Goal: Task Accomplishment & Management: Complete application form

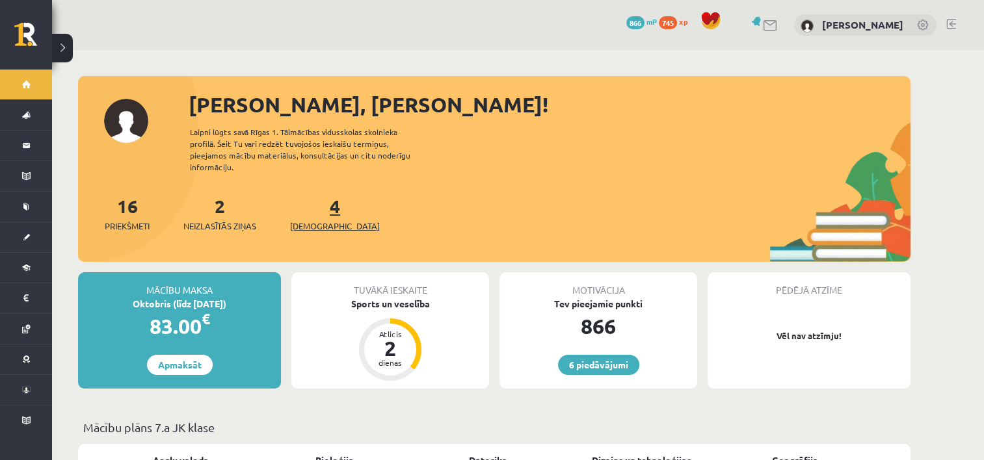
click at [309, 200] on link "4 Ieskaites" at bounding box center [335, 213] width 90 height 38
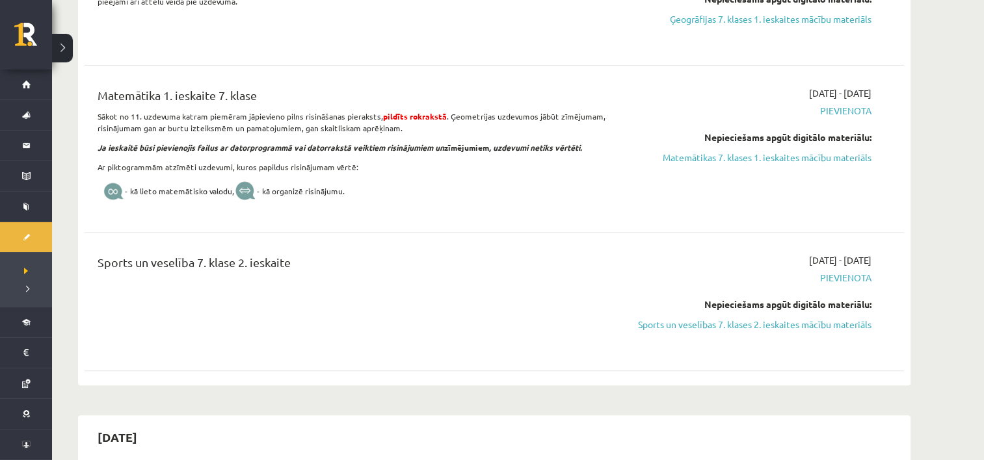
scroll to position [455, 0]
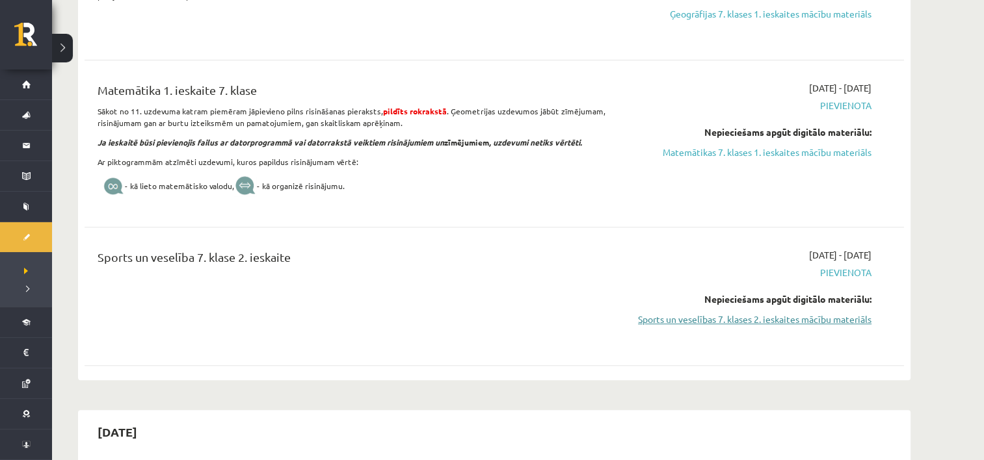
click at [741, 313] on link "Sports un veselības 7. klases 2. ieskaites mācību materiāls" at bounding box center [748, 320] width 245 height 14
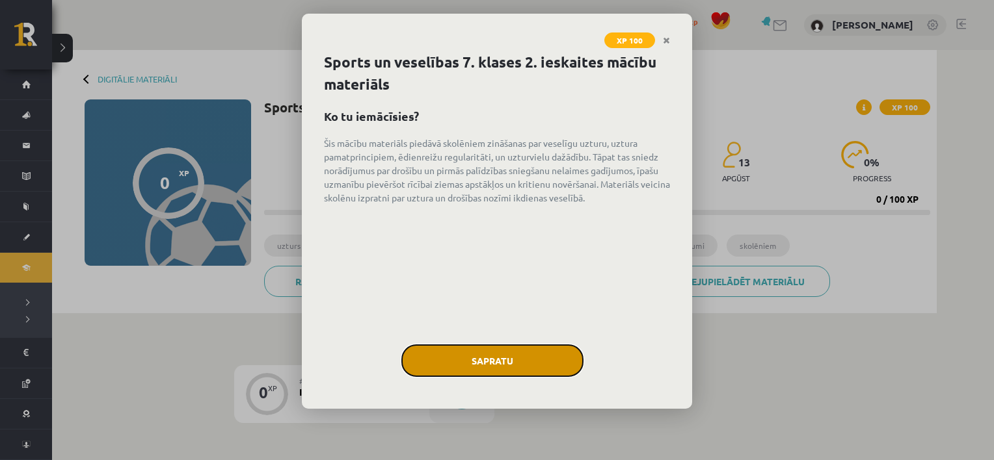
click at [492, 364] on button "Sapratu" at bounding box center [492, 361] width 182 height 33
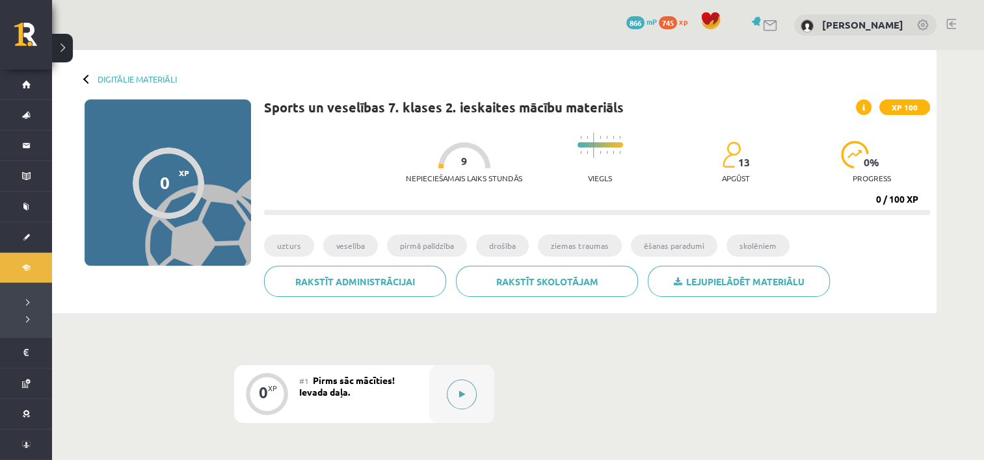
click at [452, 392] on button at bounding box center [462, 395] width 30 height 30
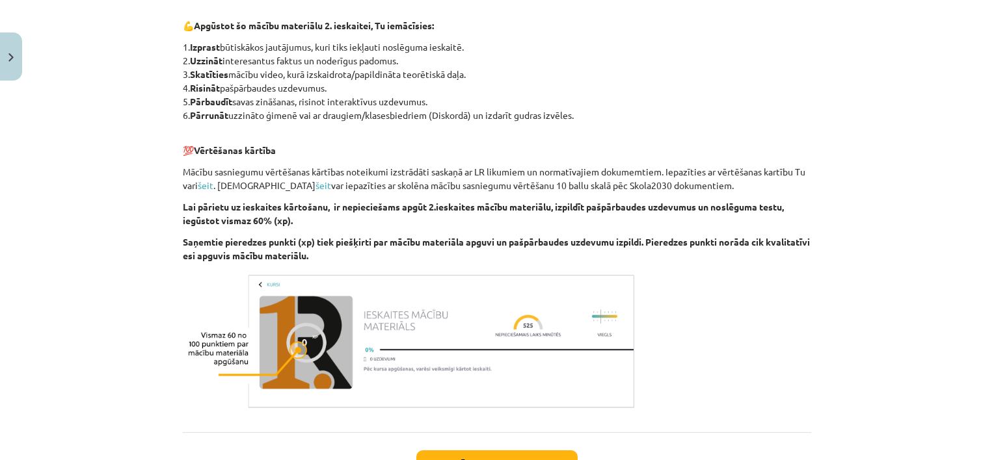
scroll to position [739, 0]
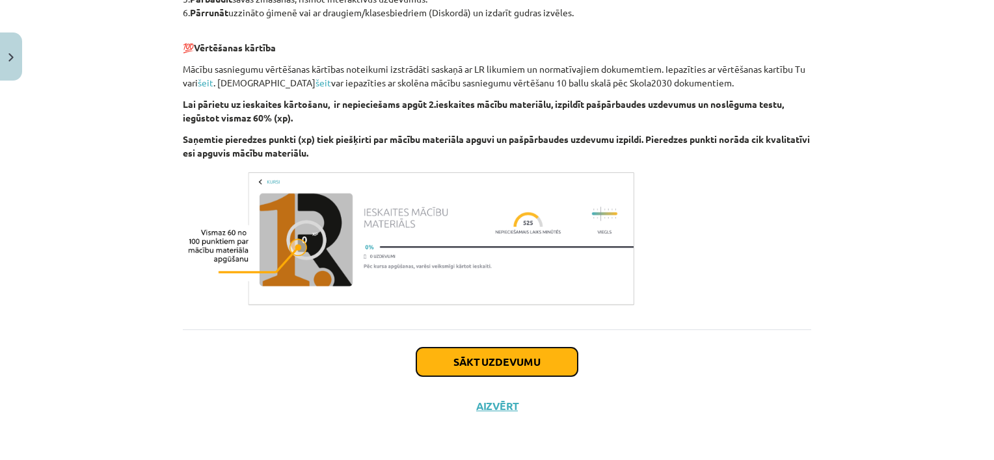
click at [531, 366] on button "Sākt uzdevumu" at bounding box center [496, 362] width 161 height 29
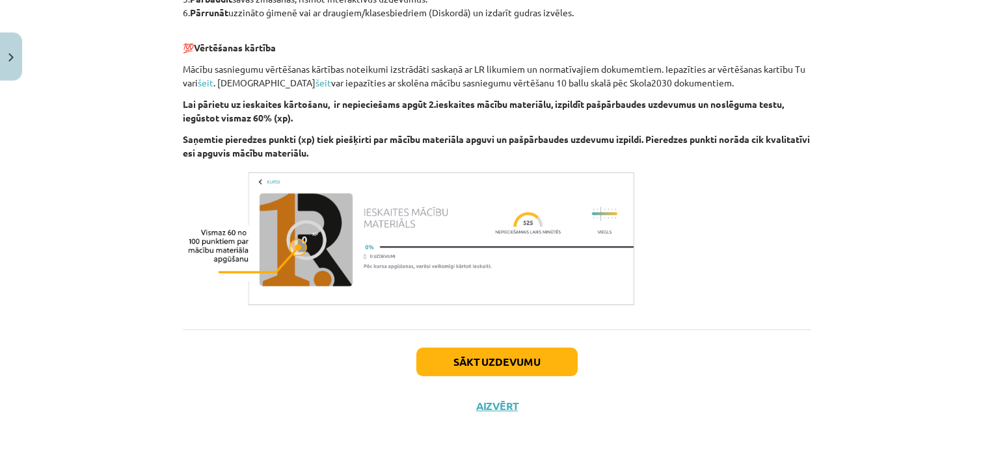
scroll to position [33, 0]
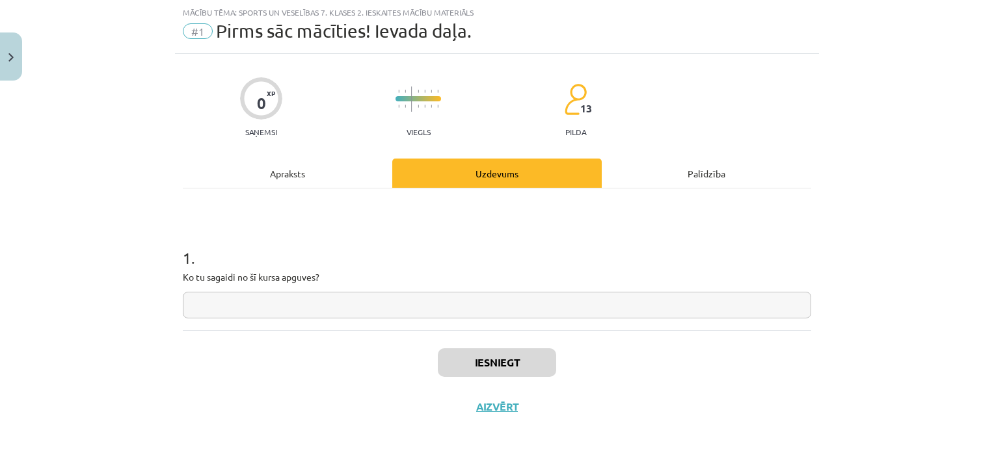
click at [382, 315] on input "text" at bounding box center [497, 305] width 628 height 27
type input "**"
click at [455, 362] on button "Iesniegt" at bounding box center [497, 363] width 118 height 29
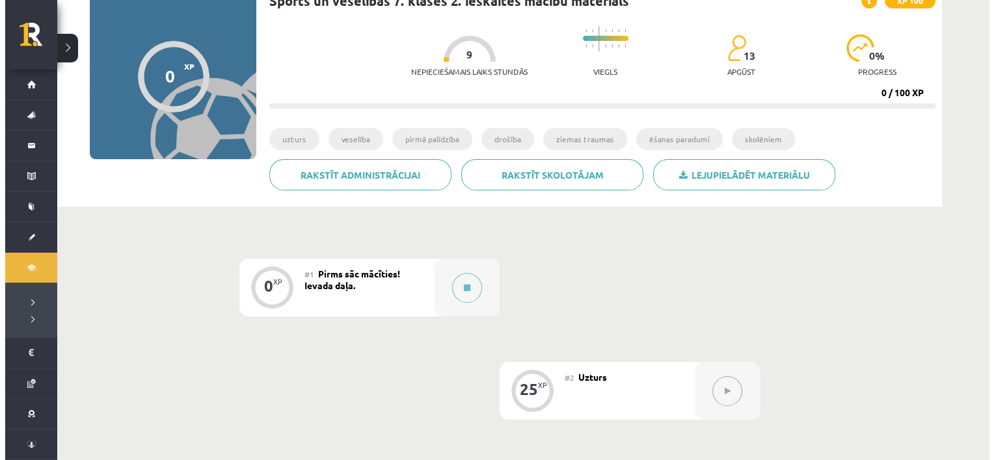
scroll to position [130, 0]
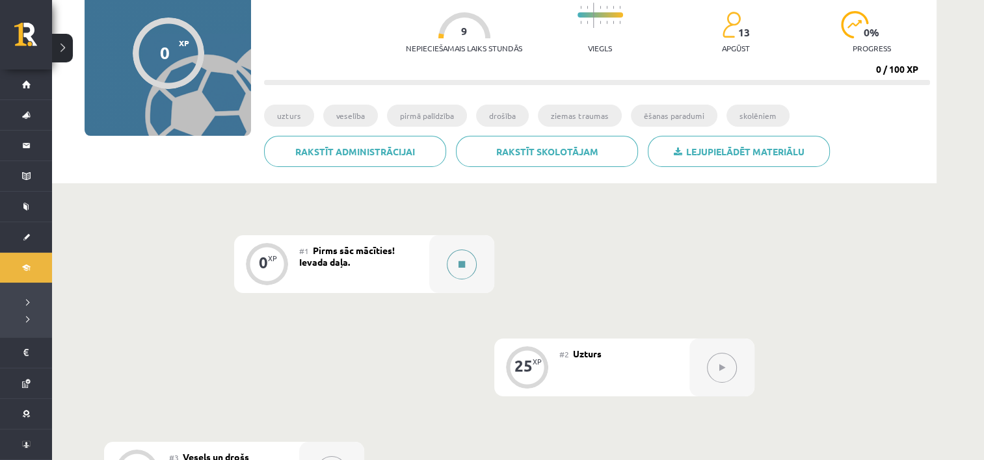
click at [466, 261] on button at bounding box center [462, 265] width 30 height 30
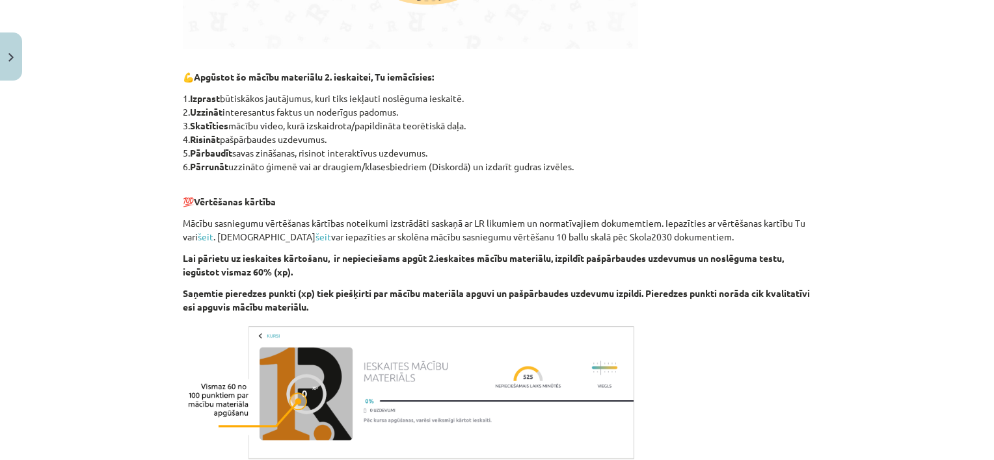
scroll to position [739, 0]
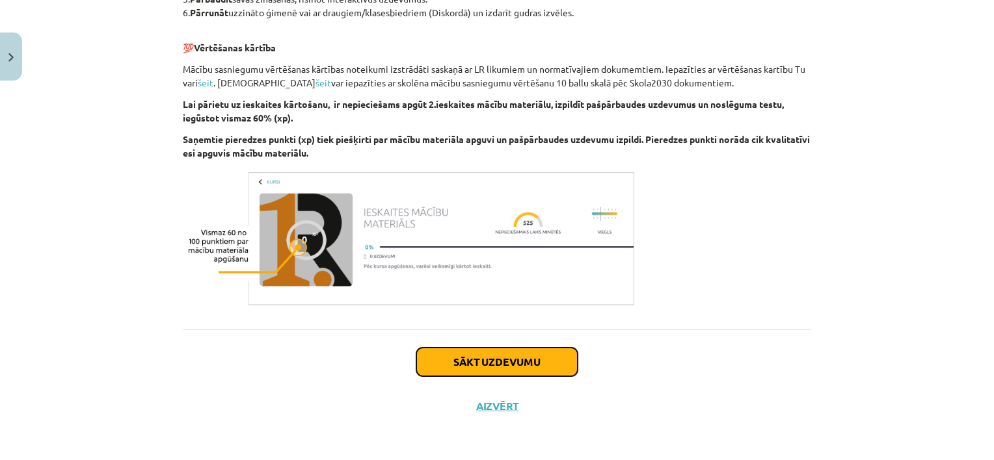
click at [517, 365] on button "Sākt uzdevumu" at bounding box center [496, 362] width 161 height 29
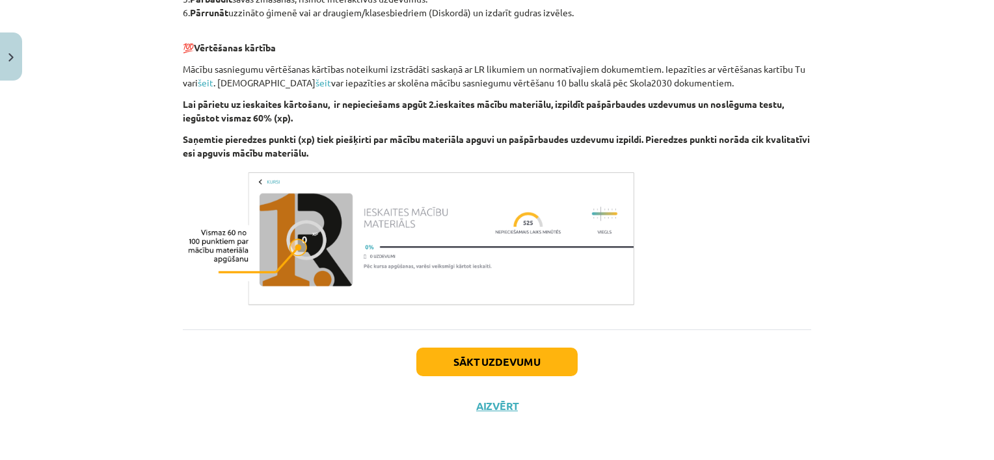
scroll to position [33, 0]
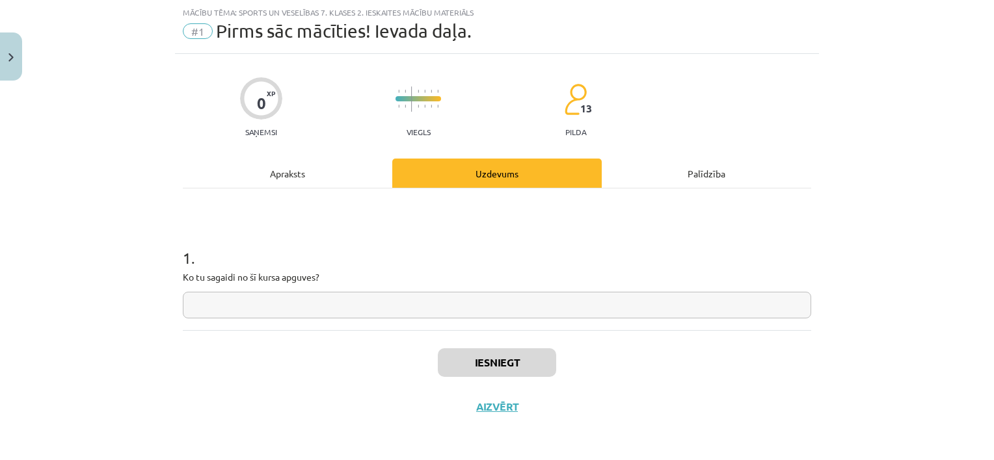
click at [400, 306] on input "text" at bounding box center [497, 305] width 628 height 27
type input "**"
click at [458, 363] on button "Iesniegt" at bounding box center [497, 363] width 118 height 29
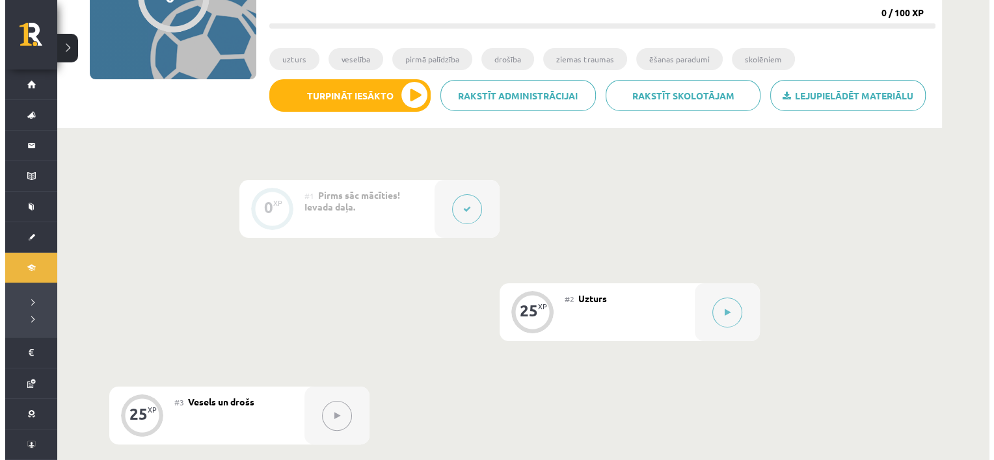
scroll to position [195, 0]
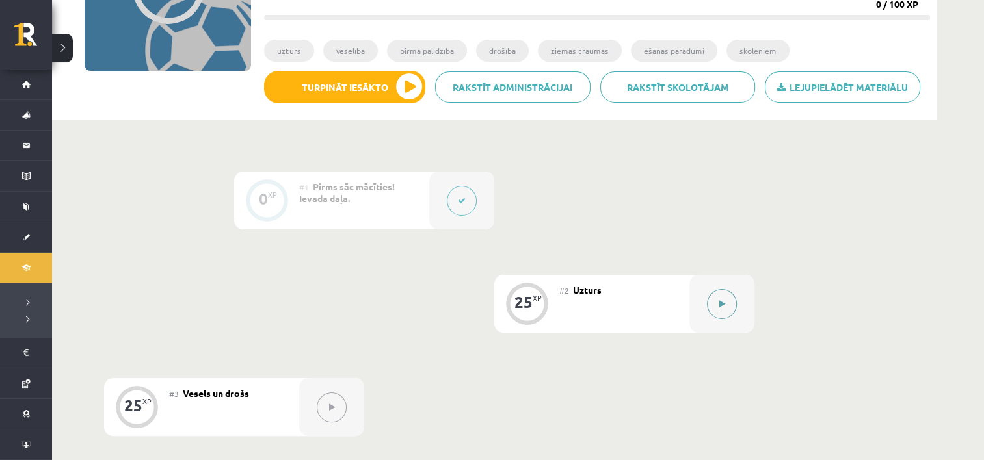
click at [719, 302] on icon at bounding box center [722, 304] width 6 height 8
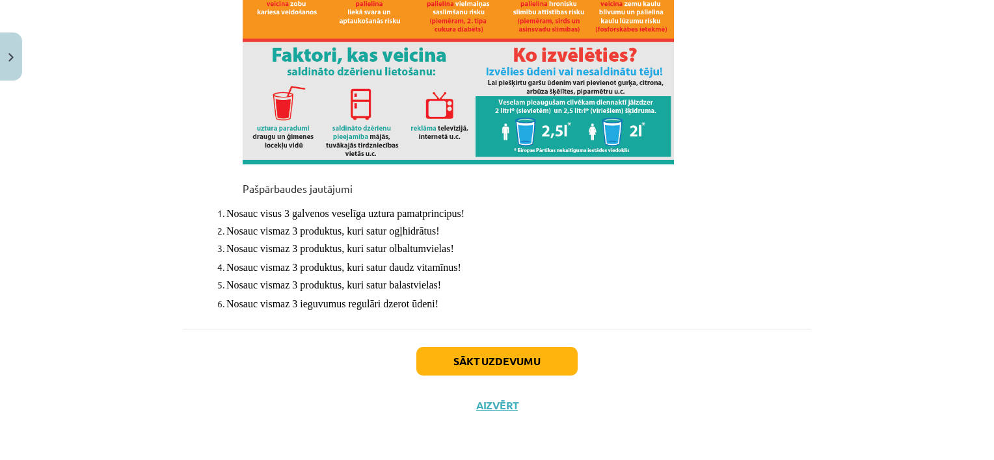
scroll to position [9615, 0]
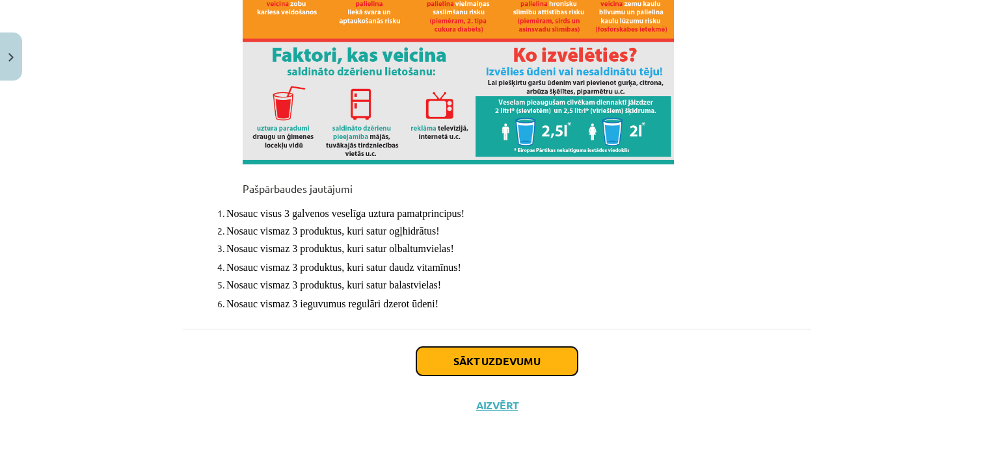
click at [460, 362] on button "Sākt uzdevumu" at bounding box center [496, 361] width 161 height 29
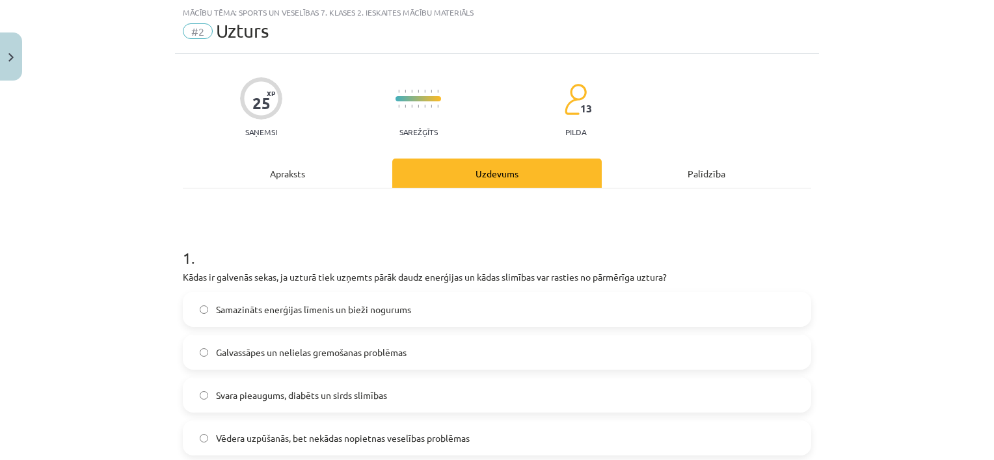
scroll to position [228, 0]
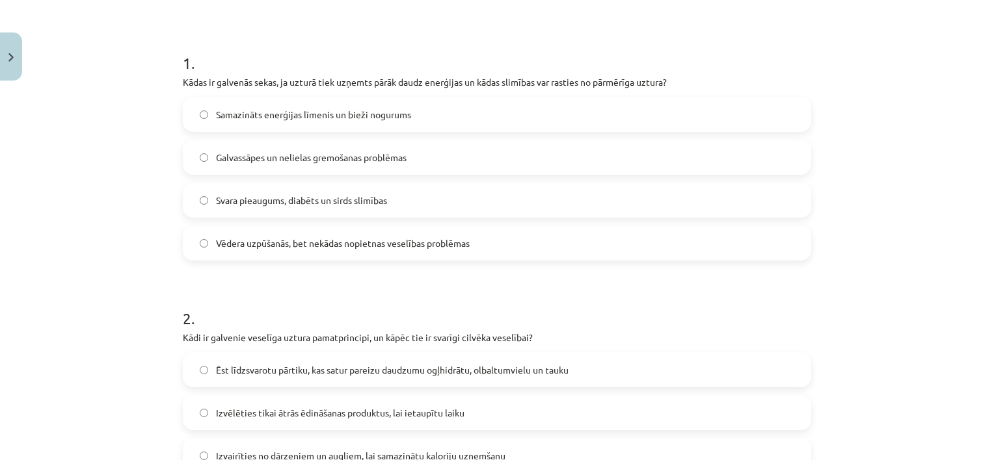
click at [258, 194] on span "Svara pieaugums, diabēts un sirds slimības" at bounding box center [301, 201] width 171 height 14
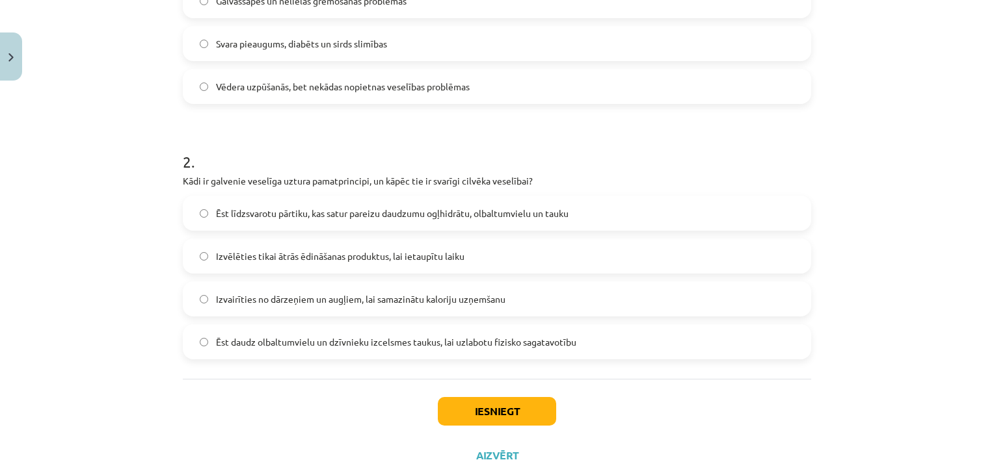
scroll to position [423, 0]
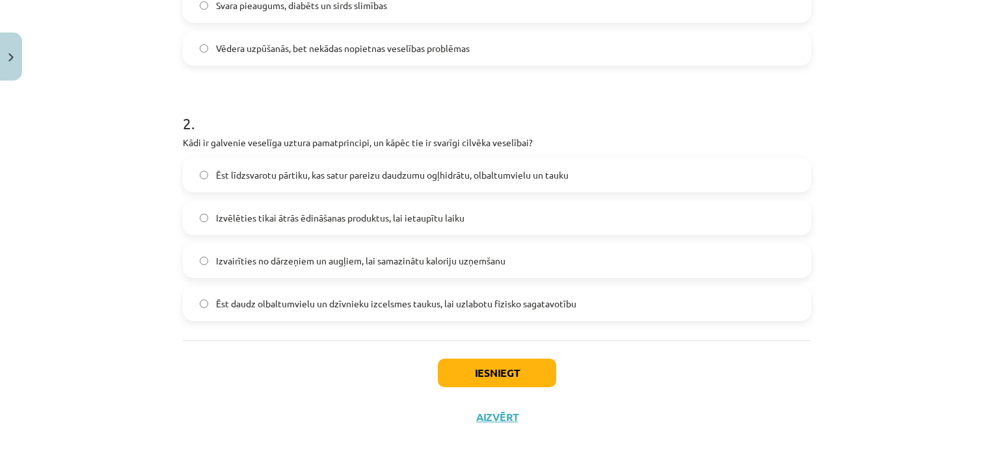
click at [284, 178] on span "Ēst līdzsvarotu pārtiku, kas satur pareizu daudzumu ogļhidrātu, olbaltumvielu u…" at bounding box center [392, 175] width 352 height 14
click at [473, 375] on button "Iesniegt" at bounding box center [497, 373] width 118 height 29
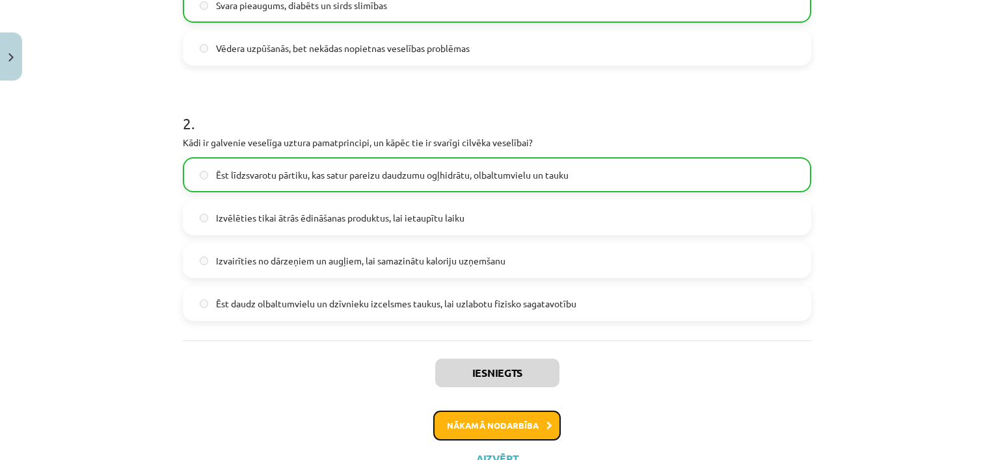
click at [490, 419] on button "Nākamā nodarbība" at bounding box center [496, 426] width 127 height 30
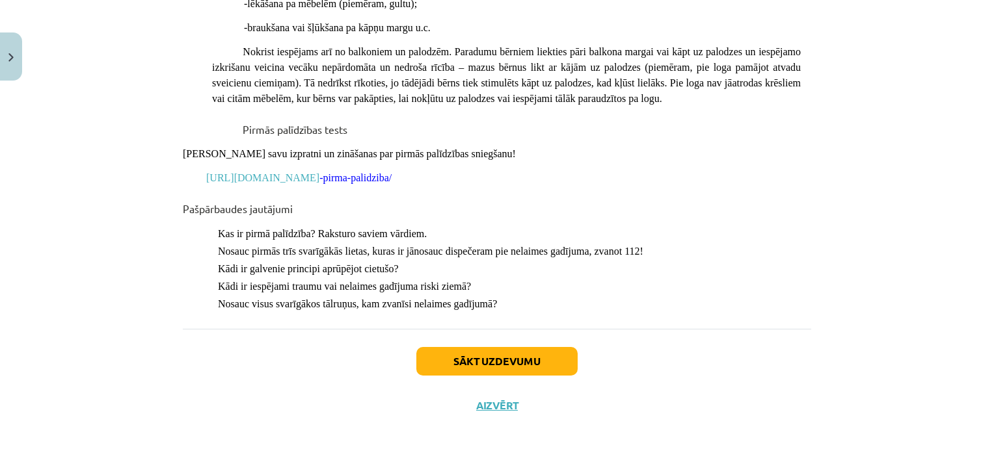
scroll to position [5830, 0]
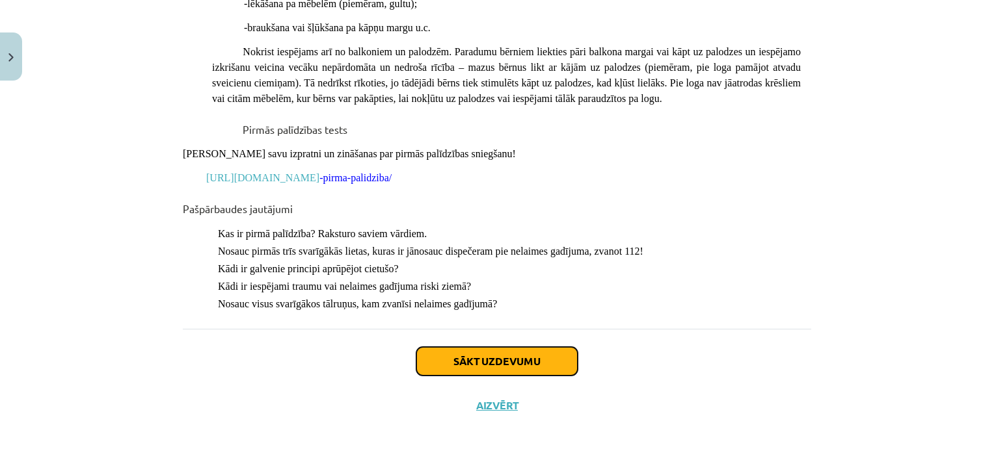
click at [460, 355] on button "Sākt uzdevumu" at bounding box center [496, 361] width 161 height 29
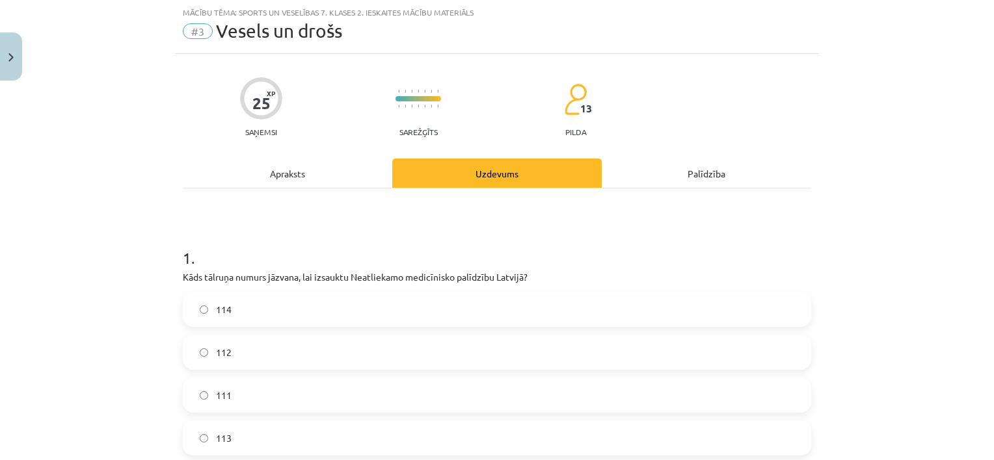
scroll to position [228, 0]
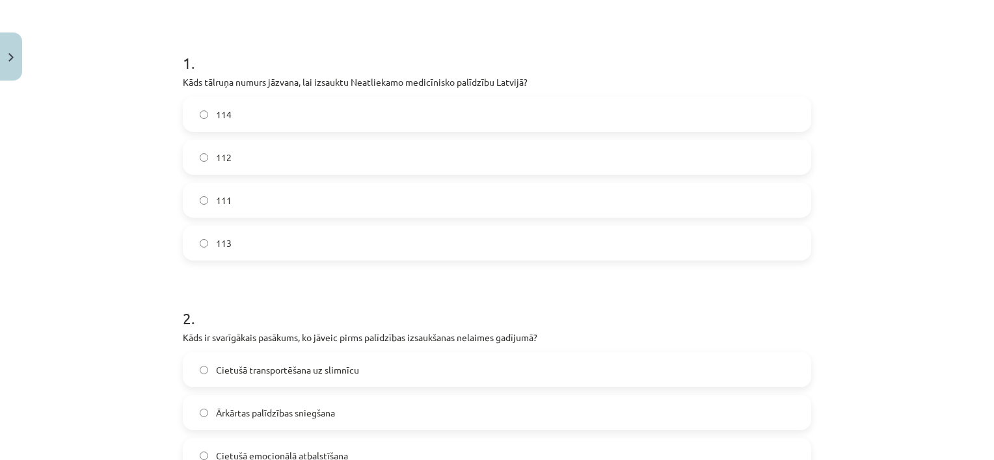
click at [266, 248] on label "113" at bounding box center [497, 243] width 626 height 33
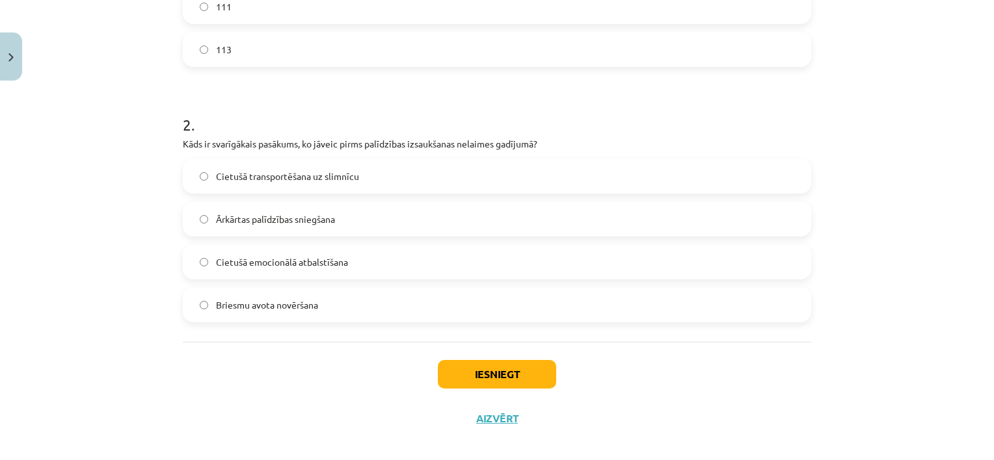
scroll to position [423, 0]
click at [291, 304] on span "Briesmu avota novēršana" at bounding box center [267, 304] width 102 height 14
click at [507, 365] on button "Iesniegt" at bounding box center [497, 373] width 118 height 29
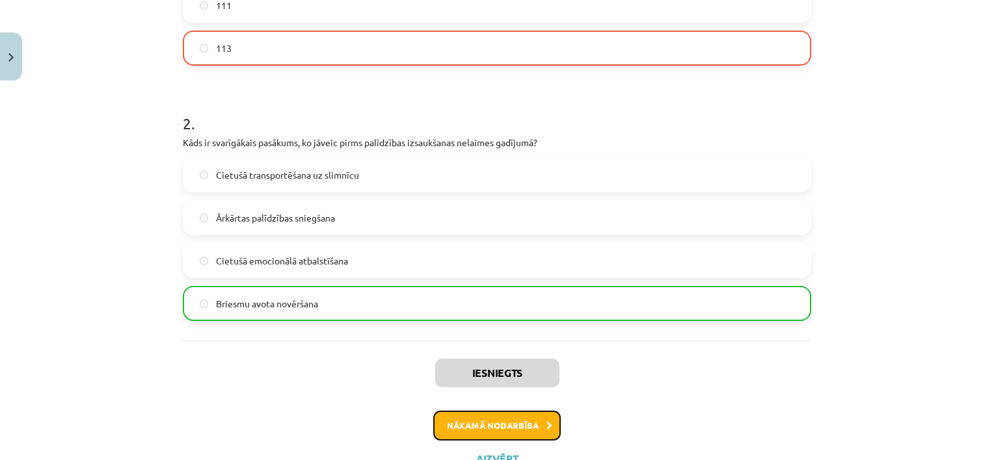
click at [499, 414] on button "Nākamā nodarbība" at bounding box center [496, 426] width 127 height 30
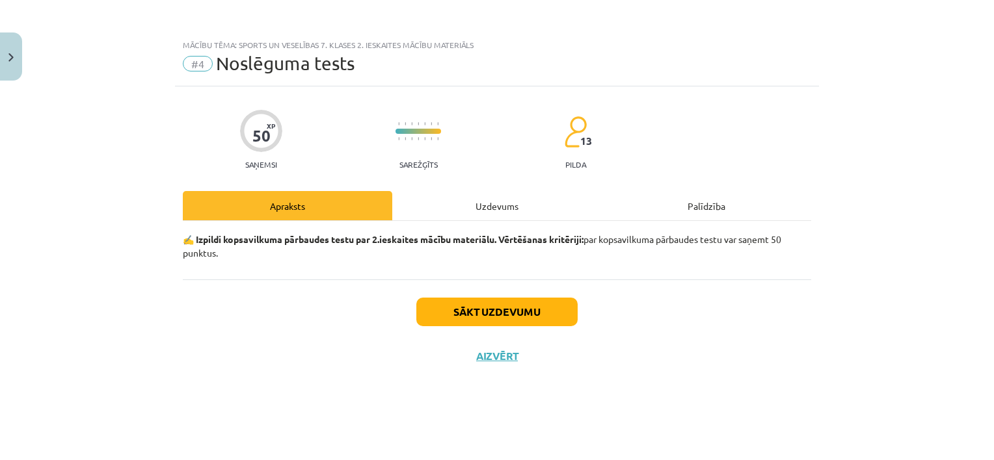
scroll to position [0, 0]
click at [480, 268] on div "✍️ Izpildi kopsavilkuma pārbaudes testu par 2.ieskaites mācību materiālu. Vērtē…" at bounding box center [497, 250] width 628 height 59
click at [500, 306] on button "Sākt uzdevumu" at bounding box center [496, 312] width 161 height 29
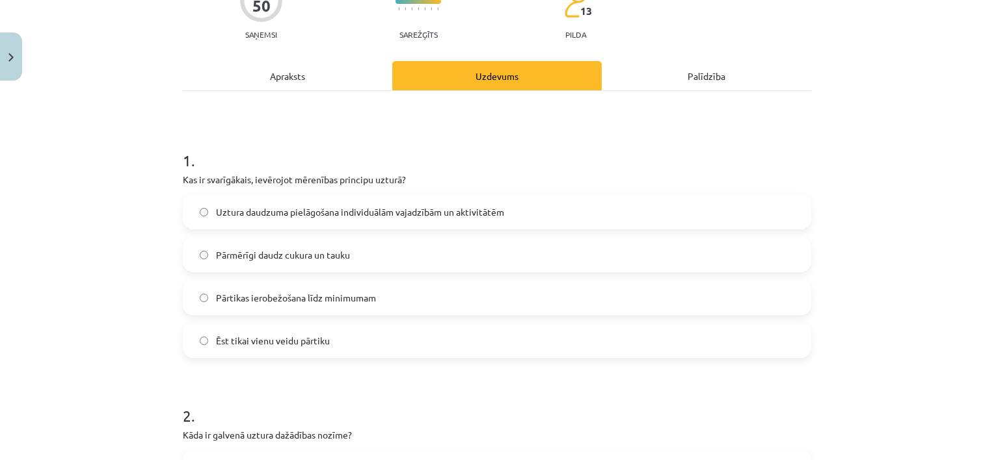
scroll to position [195, 0]
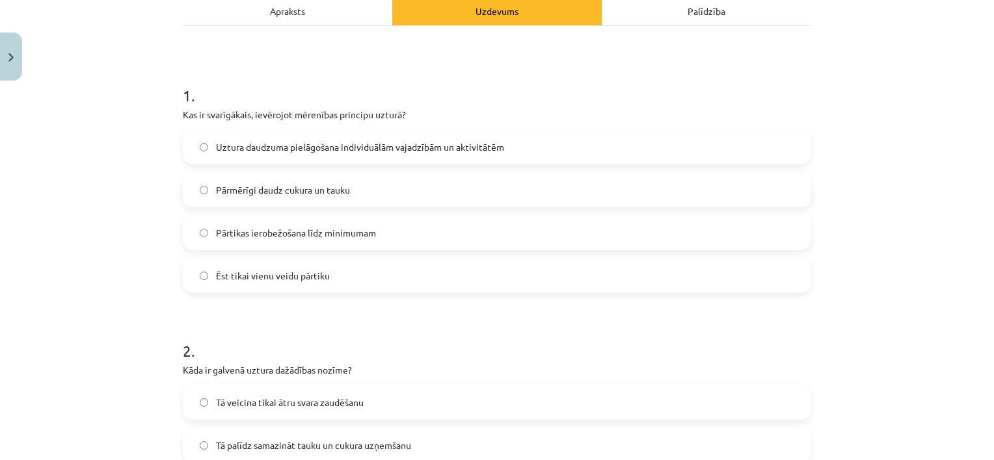
click at [327, 148] on span "Uztura daudzuma pielāgošana individuālām vajadzībām un aktivitātēm" at bounding box center [360, 147] width 288 height 14
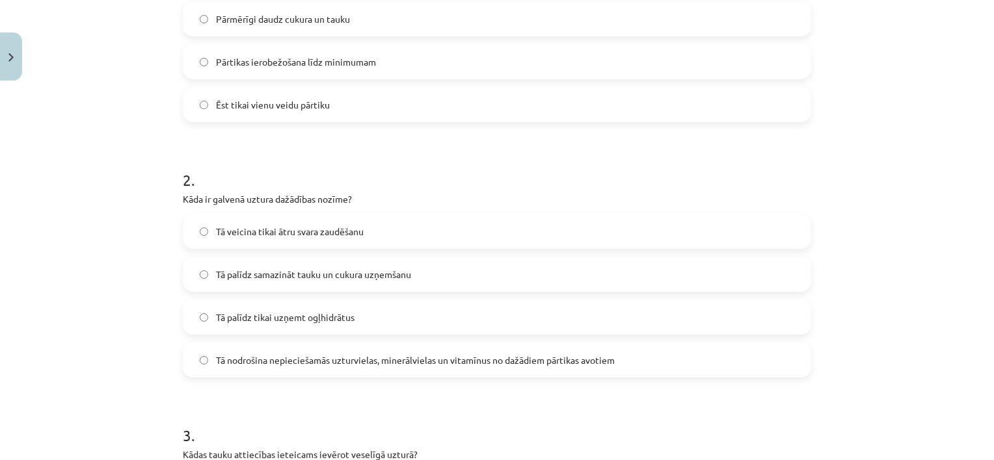
scroll to position [390, 0]
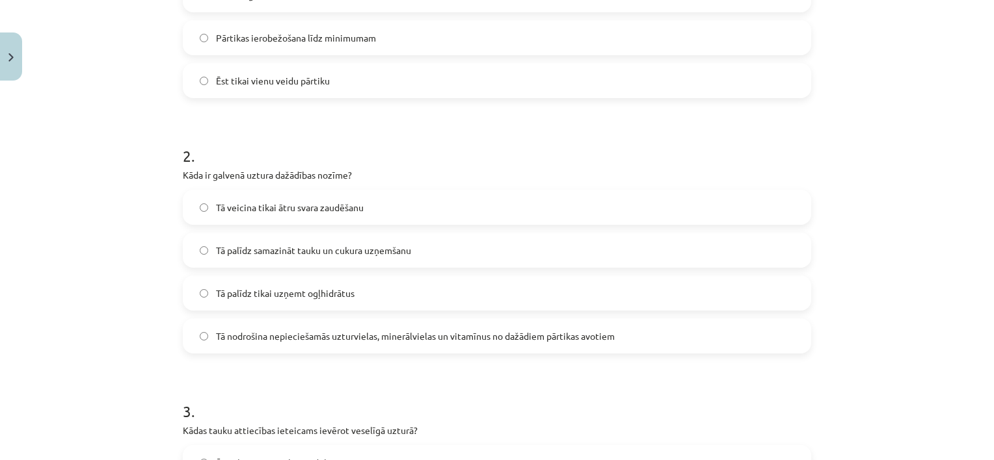
click at [315, 335] on span "Tā nodrošina nepieciešamās uzturvielas, minerālvielas un vitamīnus no dažādiem …" at bounding box center [415, 337] width 399 height 14
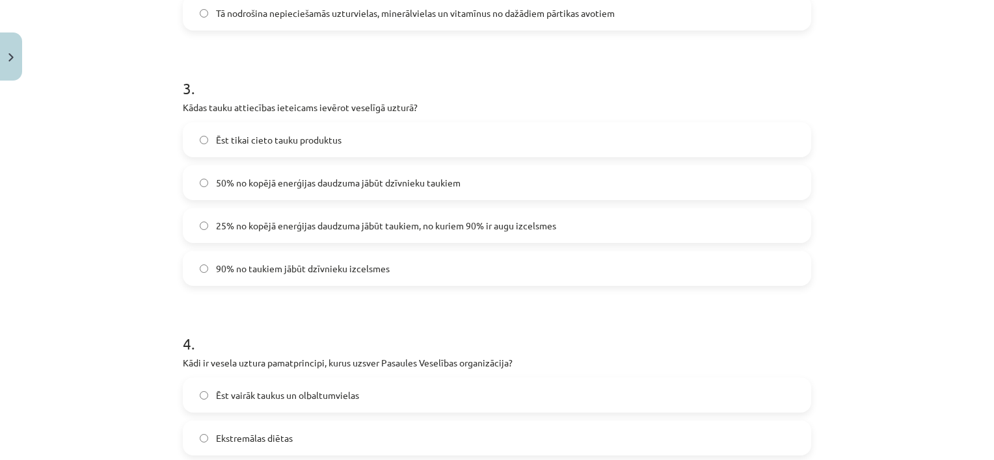
scroll to position [715, 0]
click at [240, 226] on span "25% no kopējā enerģijas daudzuma jābūt taukiem, no kuriem 90% ir augu izcelsmes" at bounding box center [386, 224] width 340 height 14
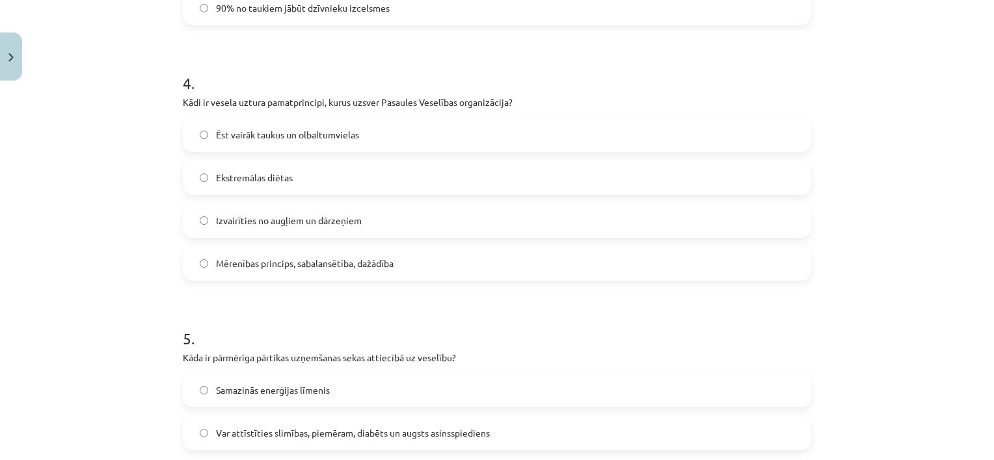
scroll to position [976, 0]
click at [284, 265] on span "Mērenības princips, sabalansētība, dažādība" at bounding box center [305, 263] width 178 height 14
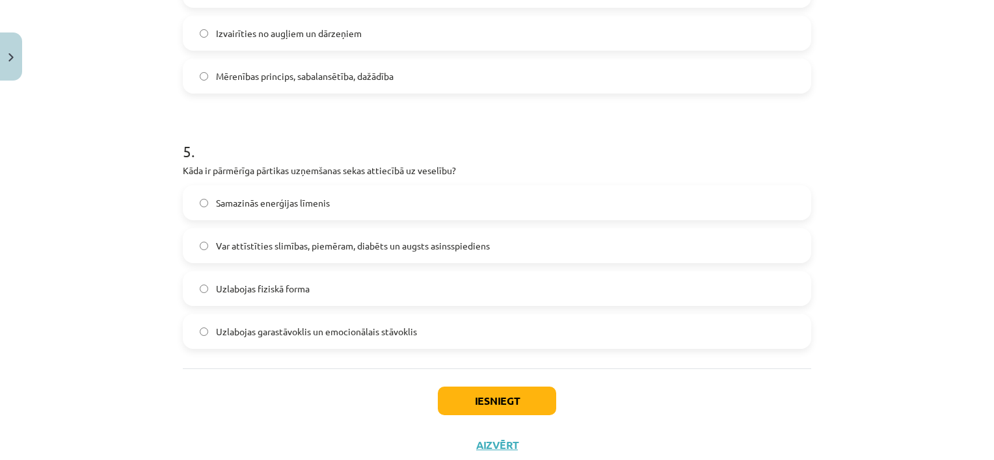
scroll to position [1171, 0]
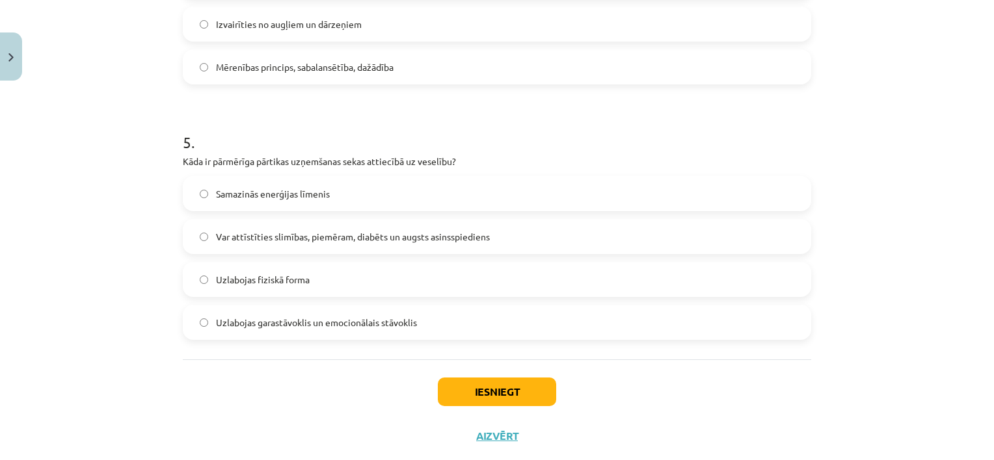
click at [308, 239] on span "Var attīstīties slimības, piemēram, diabēts un augsts asinsspiediens" at bounding box center [353, 237] width 274 height 14
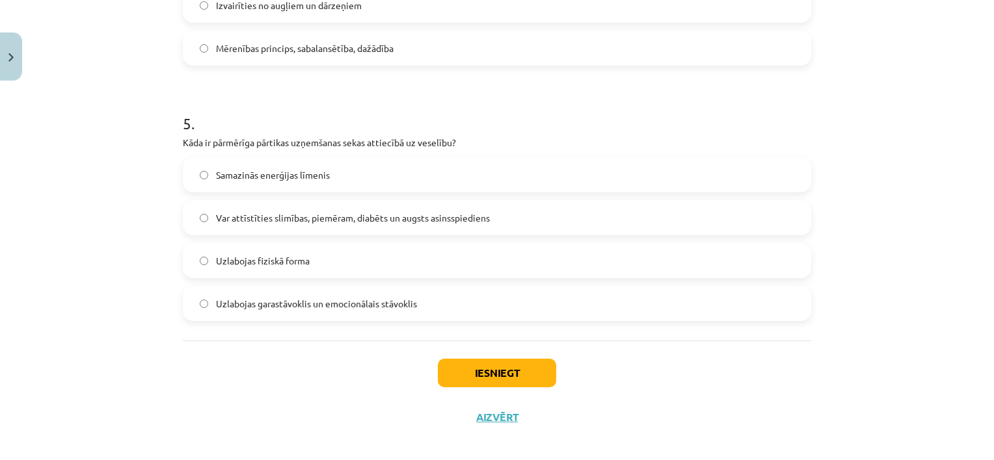
scroll to position [1201, 0]
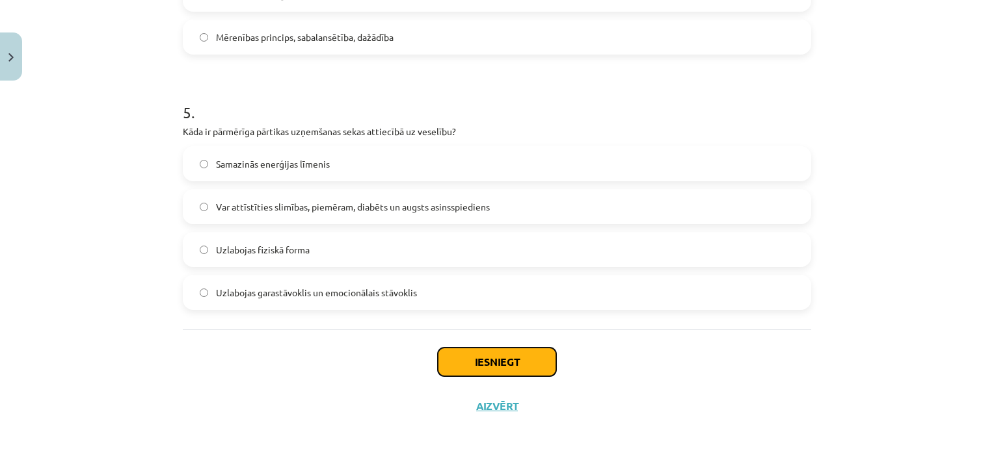
click at [469, 358] on button "Iesniegt" at bounding box center [497, 362] width 118 height 29
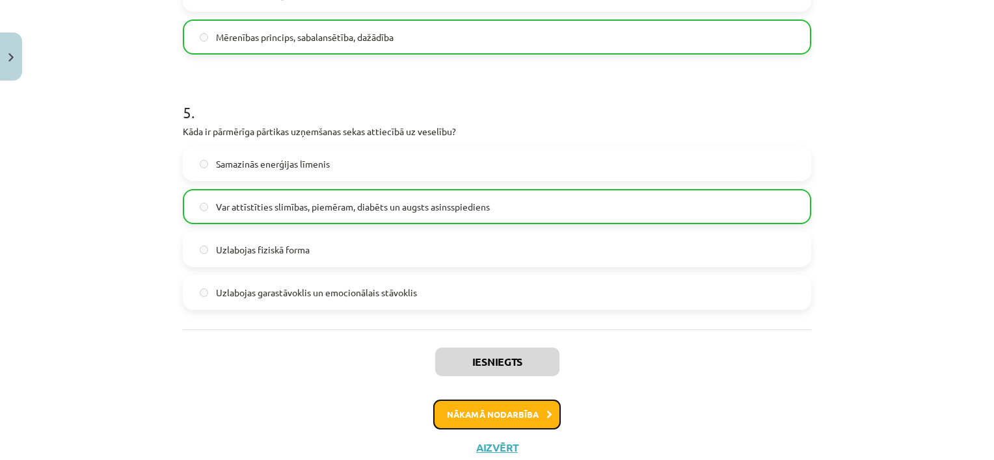
click at [475, 411] on button "Nākamā nodarbība" at bounding box center [496, 415] width 127 height 30
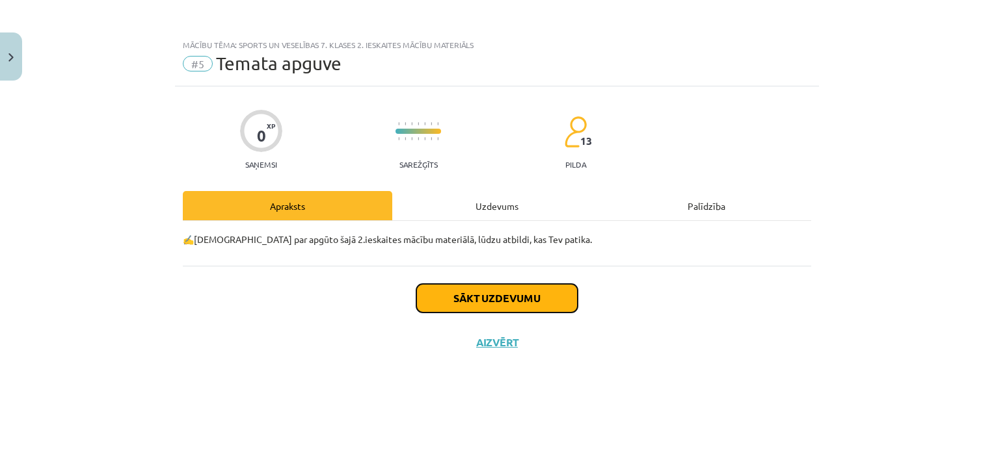
click at [498, 291] on button "Sākt uzdevumu" at bounding box center [496, 298] width 161 height 29
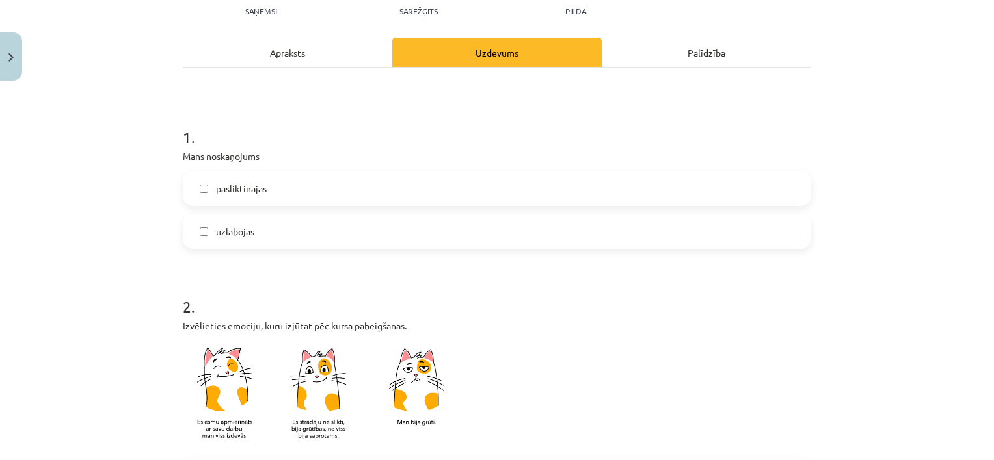
scroll to position [195, 0]
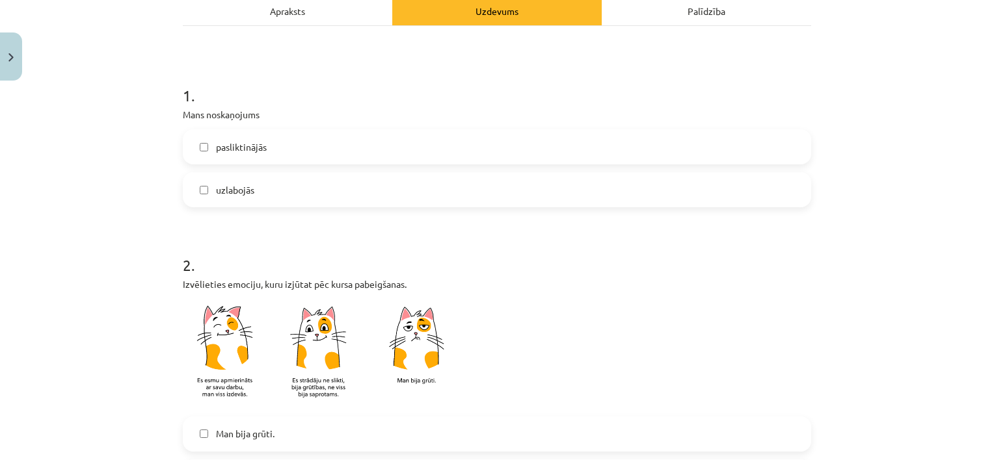
click at [520, 183] on label "uzlabojās" at bounding box center [497, 190] width 626 height 33
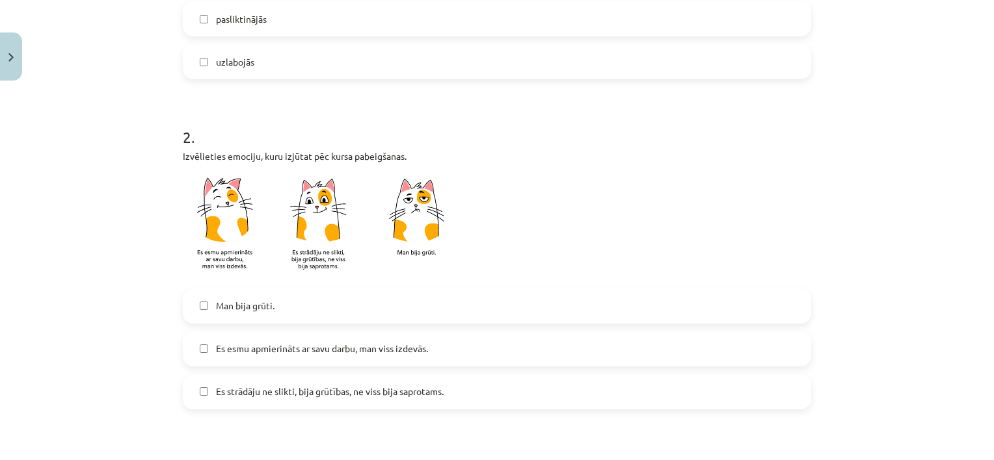
scroll to position [390, 0]
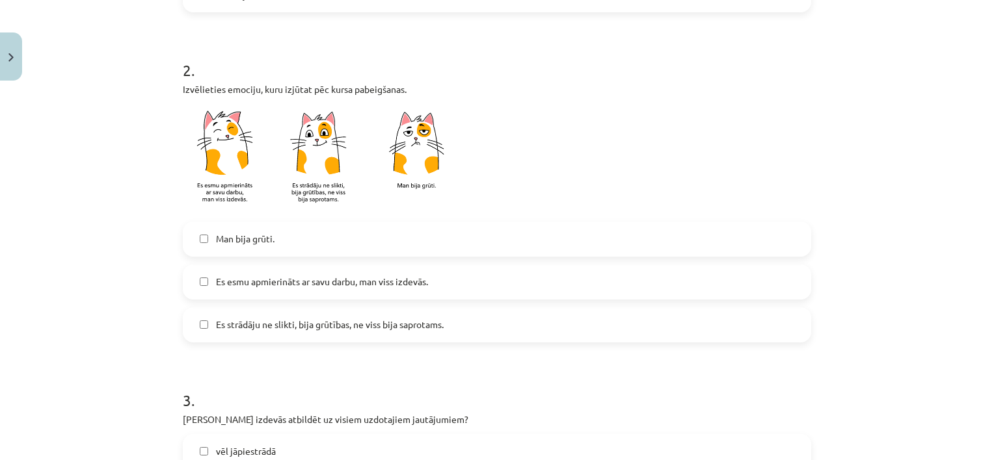
click at [403, 276] on span "Es esmu apmierināts ar savu darbu, man viss izdevās." at bounding box center [322, 282] width 212 height 14
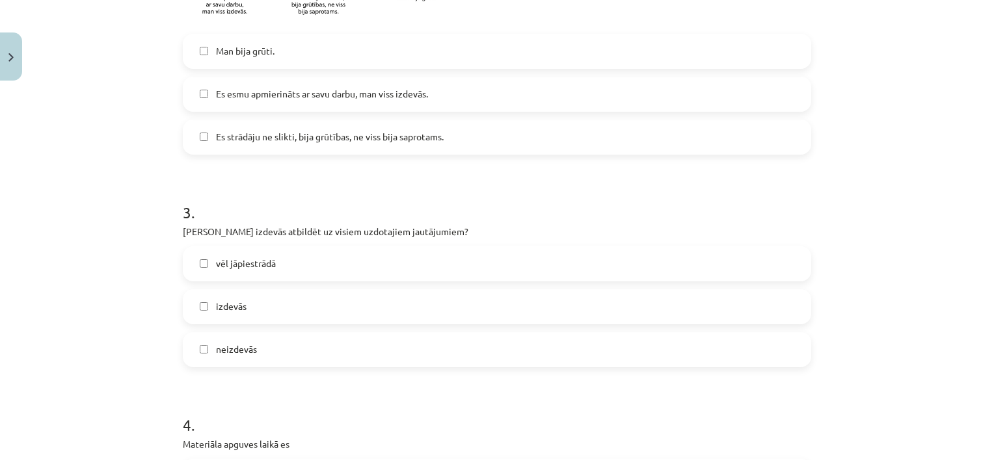
scroll to position [650, 0]
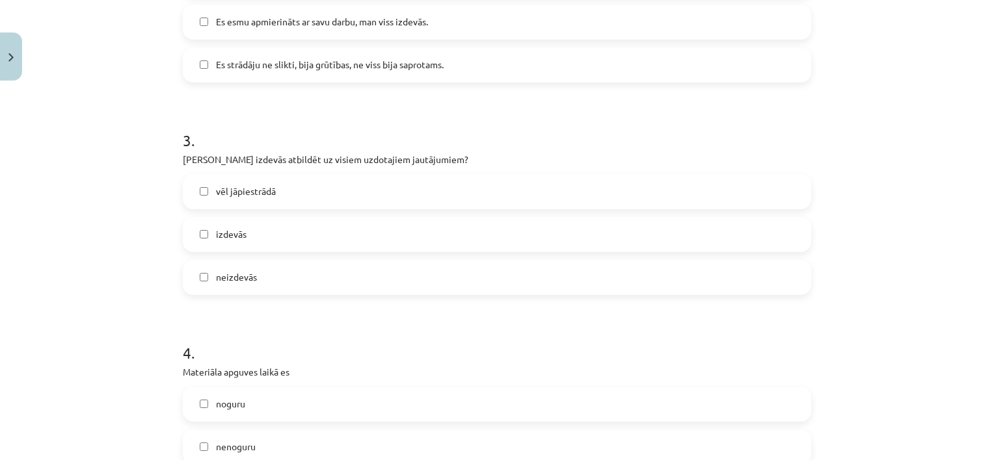
click at [238, 231] on span "izdevās" at bounding box center [231, 235] width 31 height 14
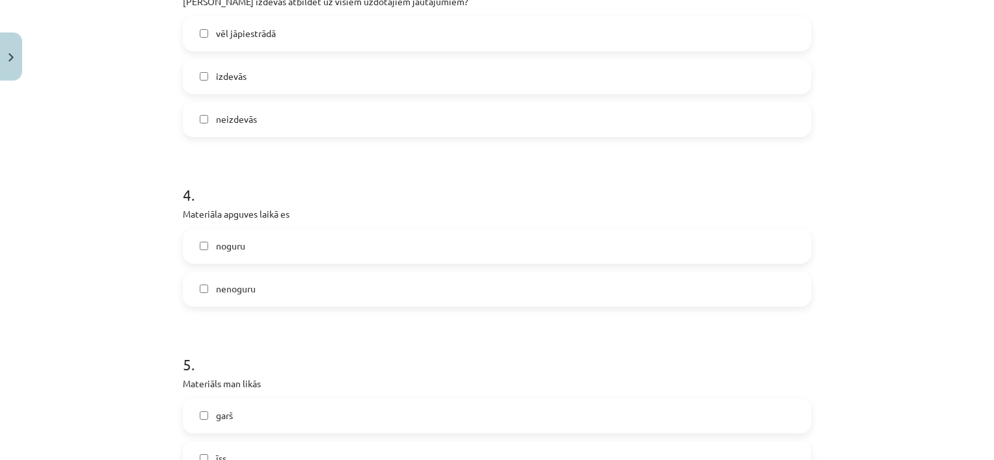
scroll to position [845, 0]
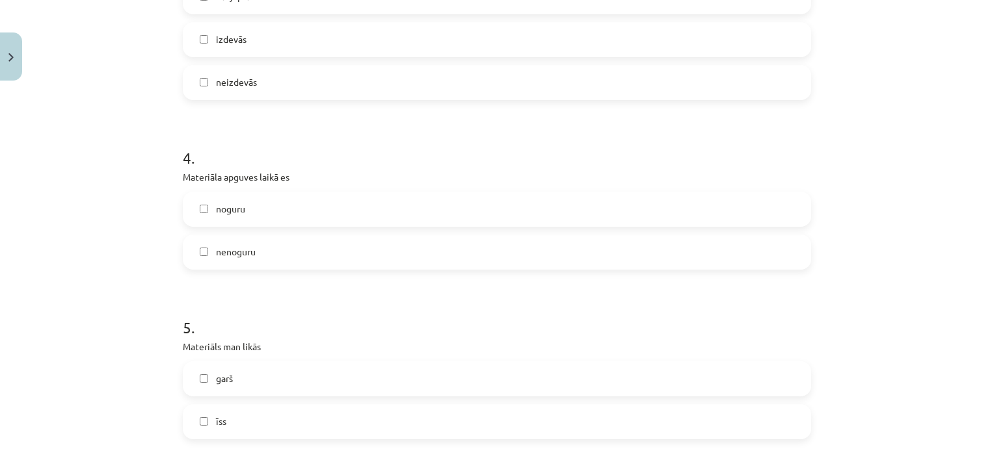
click at [235, 250] on span "nenoguru" at bounding box center [236, 252] width 40 height 14
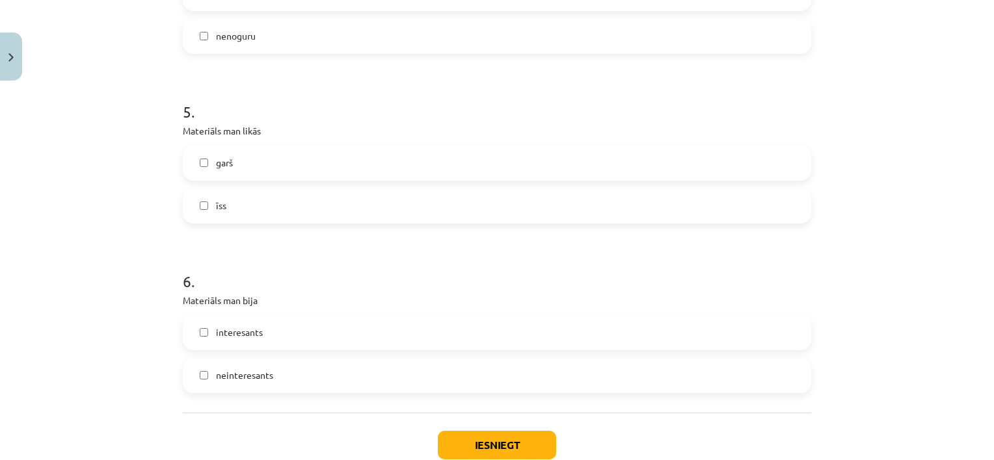
scroll to position [1041, 0]
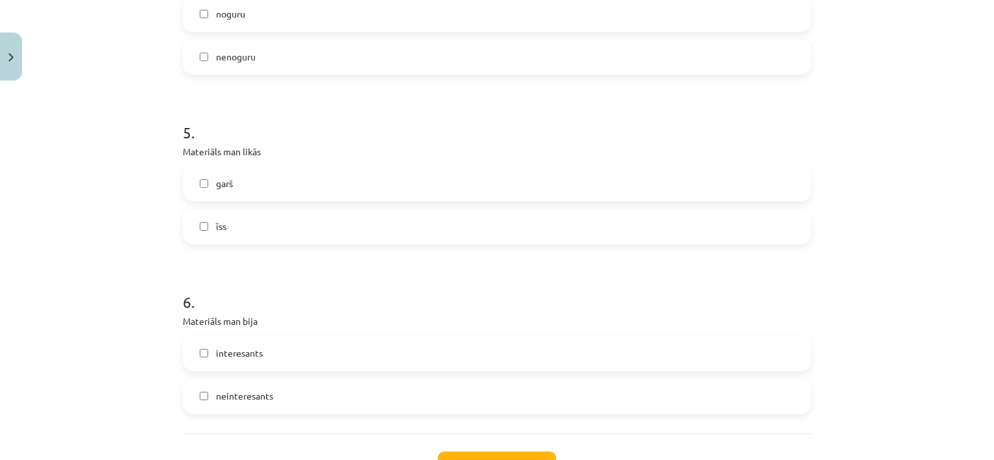
click at [245, 355] on span "interesants" at bounding box center [239, 354] width 47 height 14
click at [235, 230] on label "īss" at bounding box center [497, 227] width 626 height 33
click at [259, 187] on label "garš" at bounding box center [497, 184] width 626 height 33
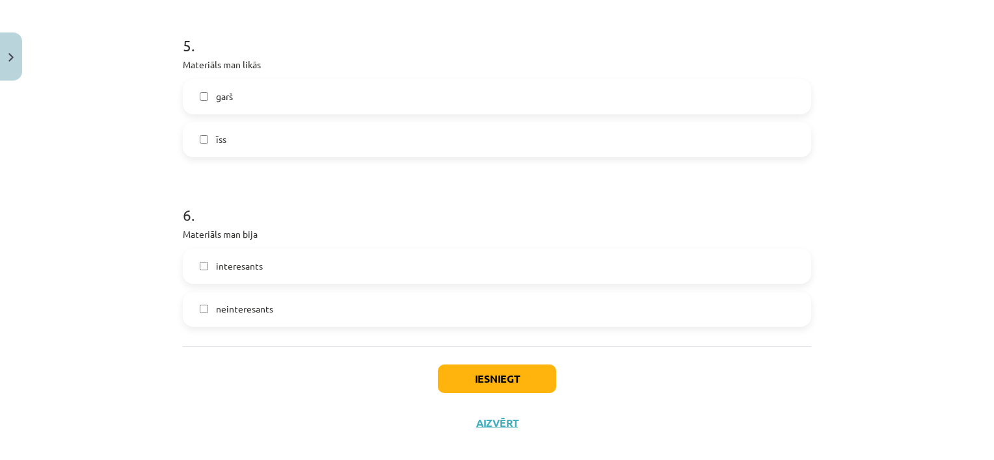
scroll to position [1145, 0]
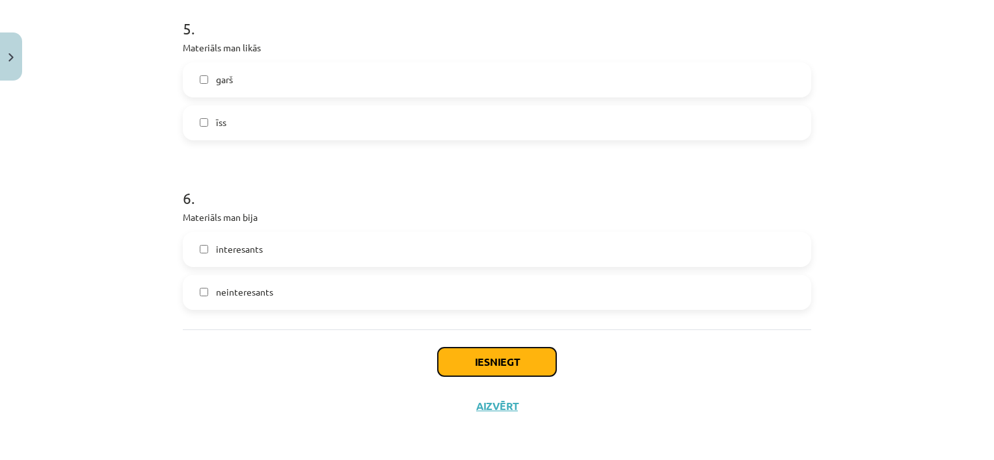
click at [496, 358] on button "Iesniegt" at bounding box center [497, 362] width 118 height 29
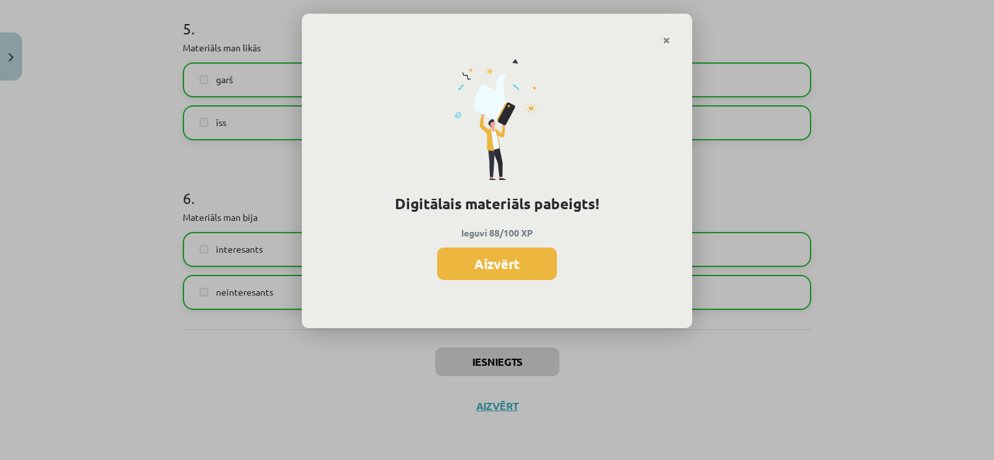
drag, startPoint x: 509, startPoint y: 267, endPoint x: 519, endPoint y: 260, distance: 12.1
click at [509, 265] on button "Aizvērt" at bounding box center [497, 264] width 120 height 33
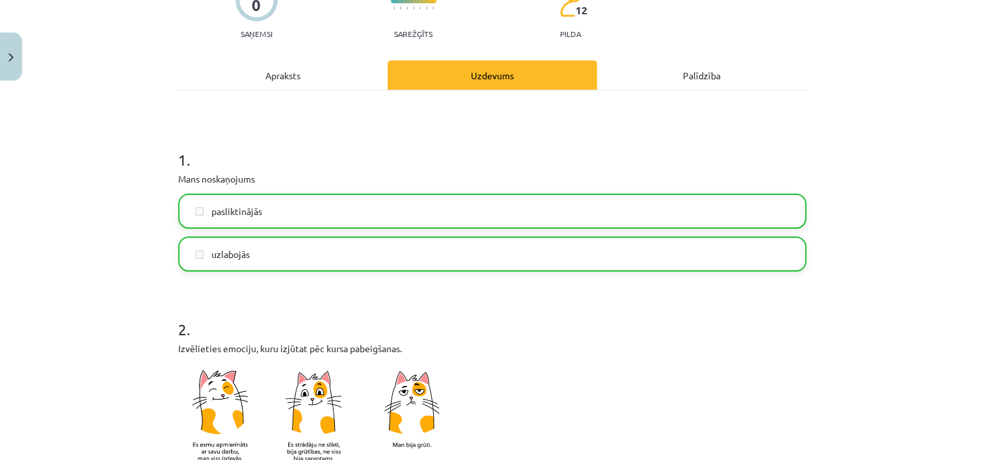
scroll to position [0, 0]
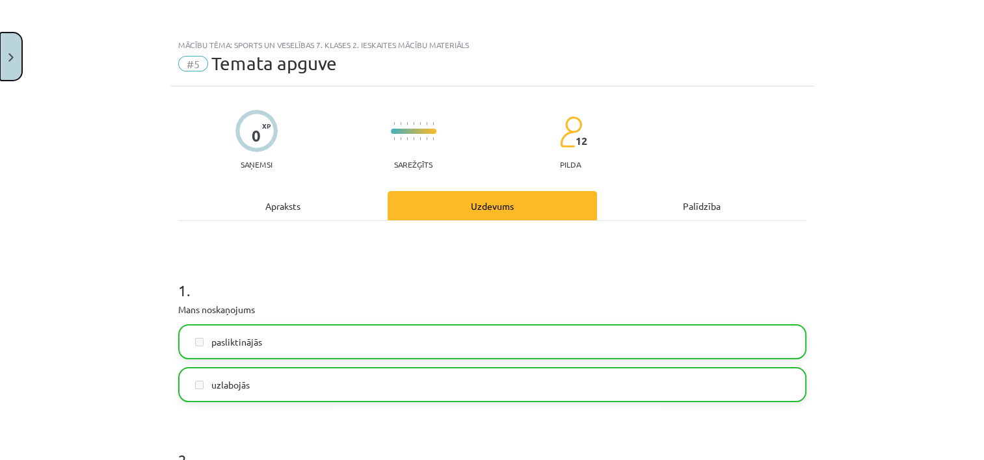
click at [12, 62] on button "Close" at bounding box center [11, 57] width 22 height 48
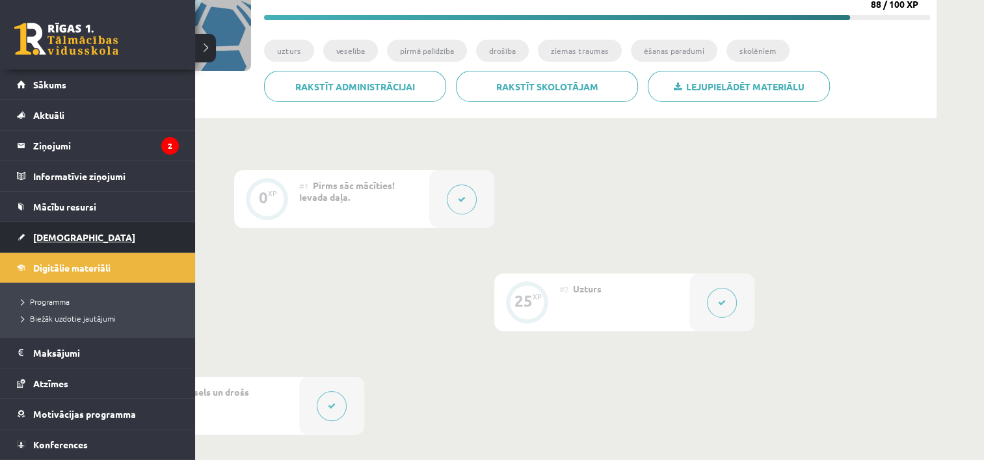
click at [64, 233] on span "[DEMOGRAPHIC_DATA]" at bounding box center [84, 238] width 102 height 12
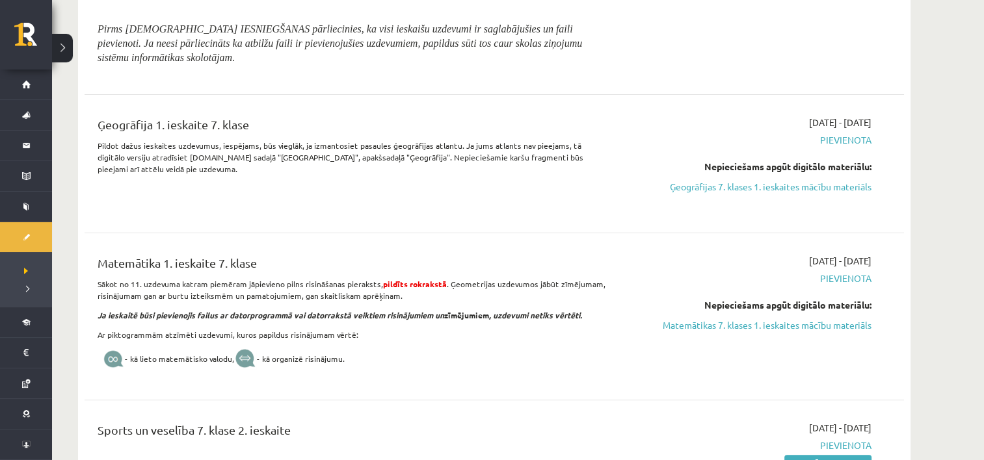
scroll to position [260, 0]
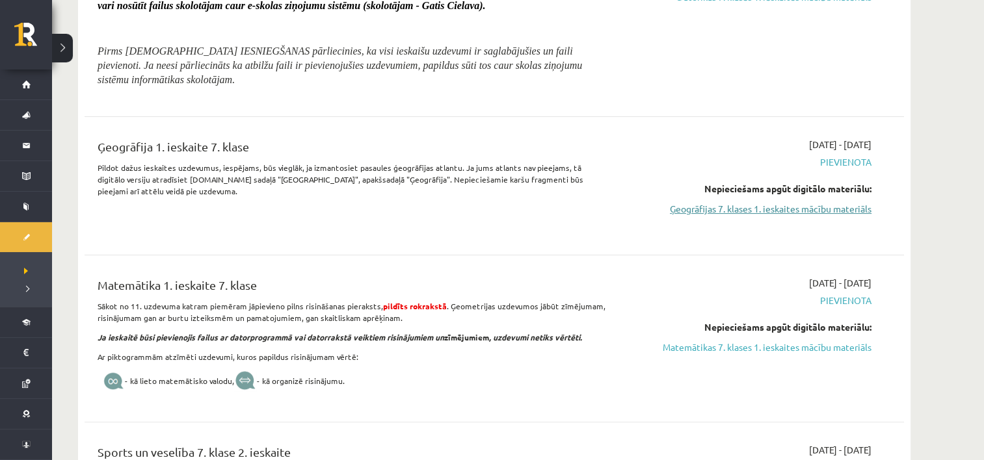
click at [803, 211] on link "Ģeogrāfijas 7. klases 1. ieskaites mācību materiāls" at bounding box center [748, 209] width 245 height 14
click at [794, 206] on link "Ģeogrāfijas 7. klases 1. ieskaites mācību materiāls" at bounding box center [748, 209] width 245 height 14
click at [734, 203] on link "Ģeogrāfijas 7. klases 1. ieskaites mācību materiāls" at bounding box center [748, 209] width 245 height 14
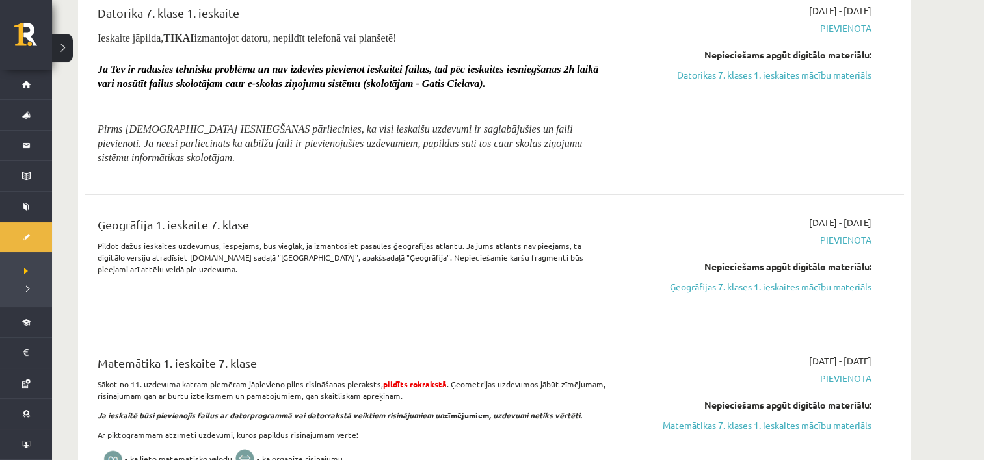
scroll to position [260, 0]
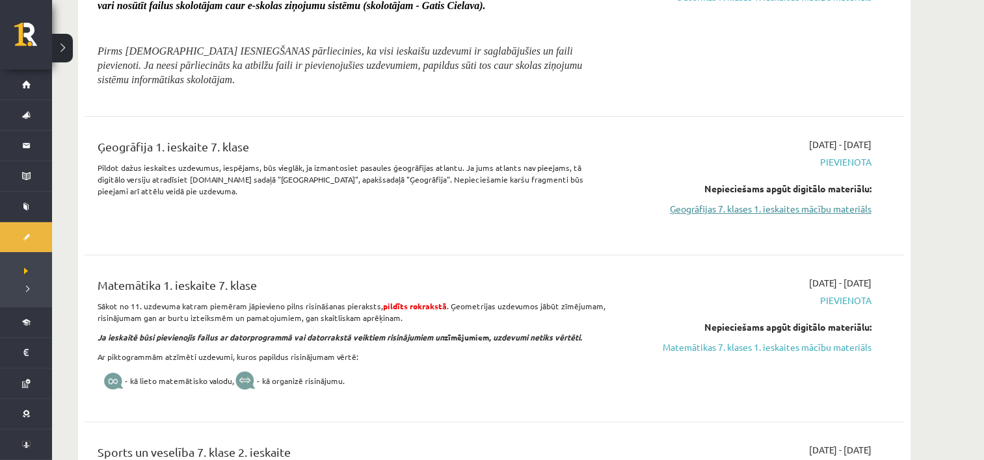
click at [710, 208] on link "Ģeogrāfijas 7. klases 1. ieskaites mācību materiāls" at bounding box center [748, 209] width 245 height 14
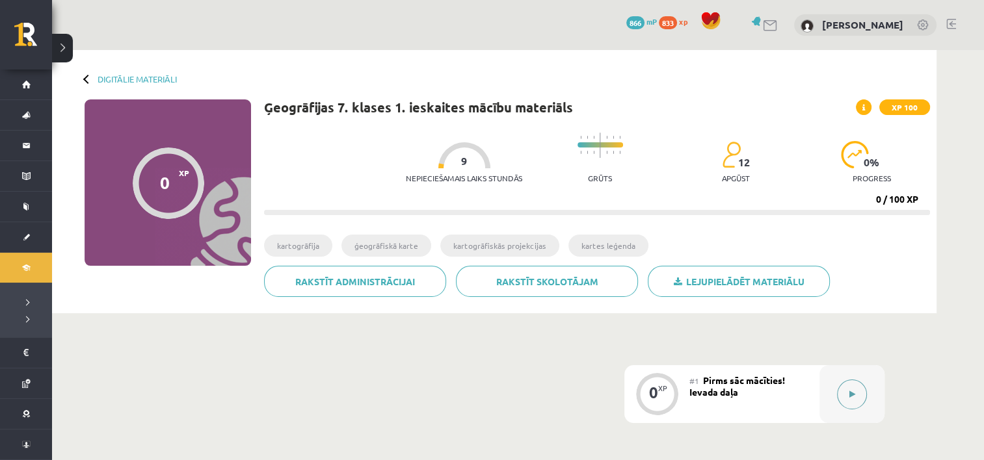
click at [840, 390] on button at bounding box center [852, 395] width 30 height 30
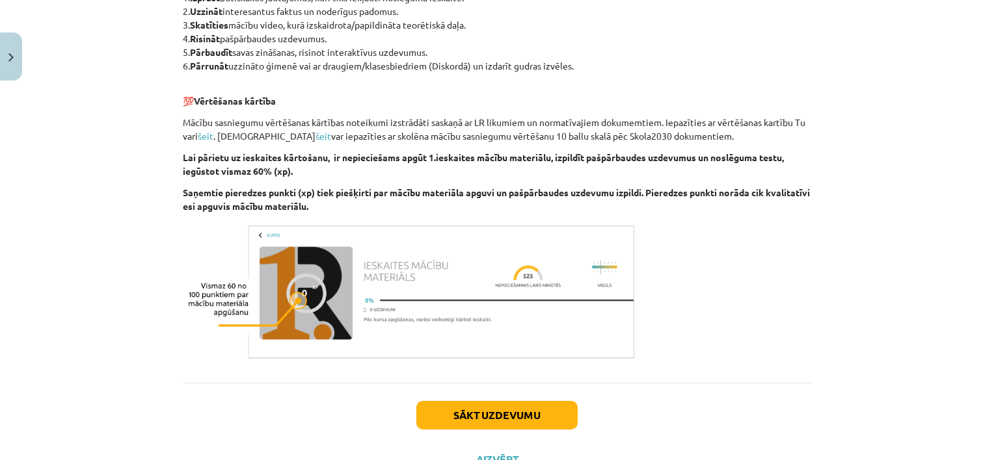
scroll to position [767, 0]
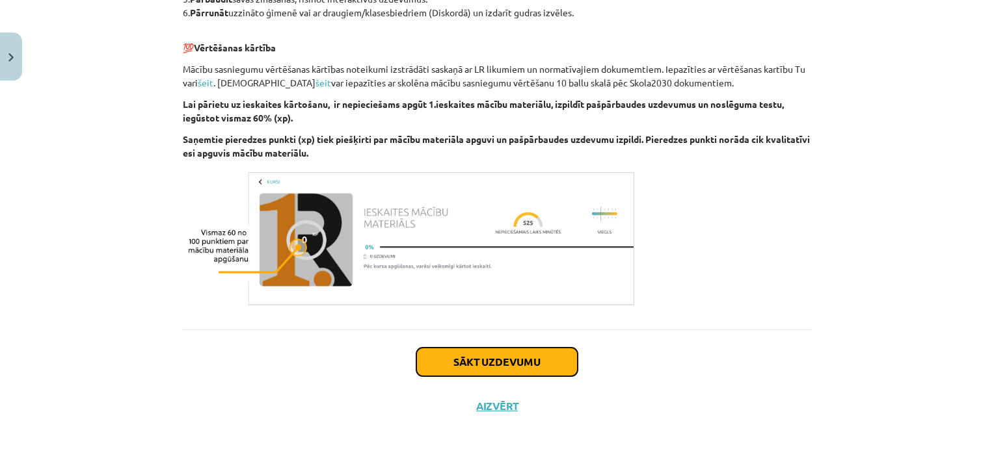
click at [471, 355] on button "Sākt uzdevumu" at bounding box center [496, 362] width 161 height 29
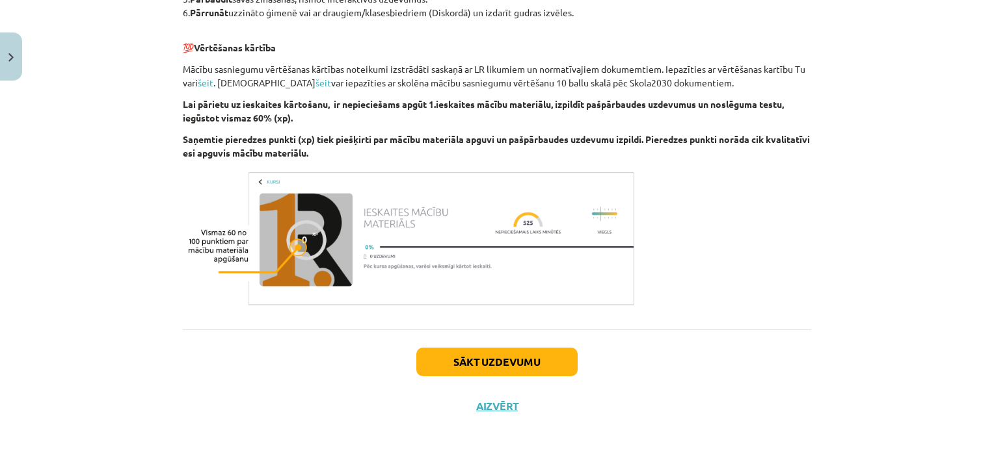
scroll to position [33, 0]
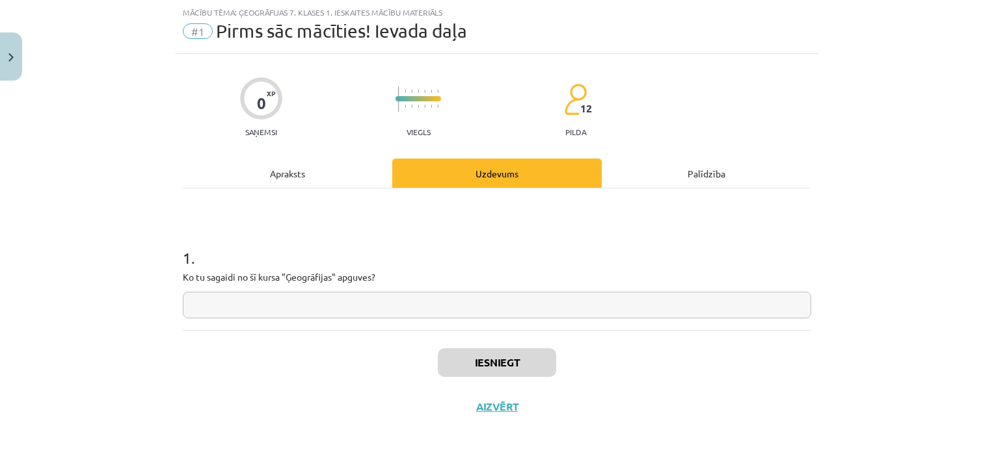
click at [458, 305] on input "text" at bounding box center [497, 305] width 628 height 27
type input "**"
click at [470, 359] on button "Iesniegt" at bounding box center [497, 363] width 118 height 29
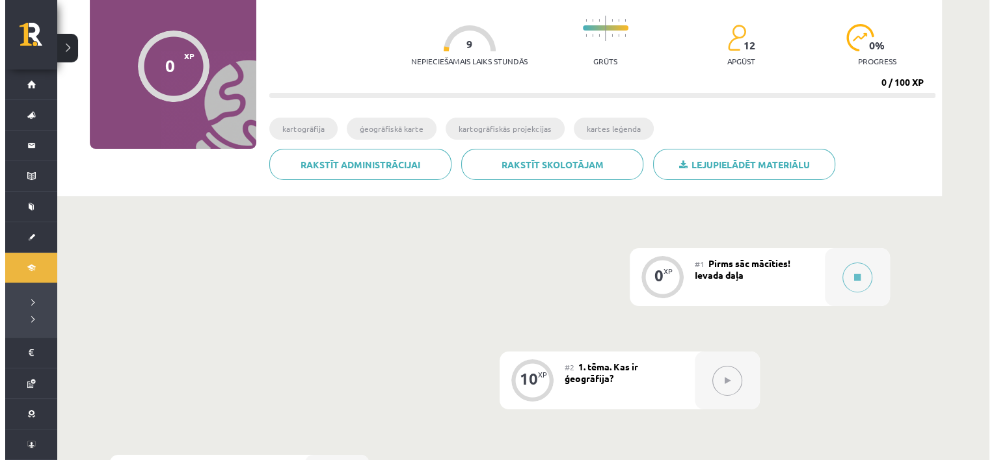
scroll to position [130, 0]
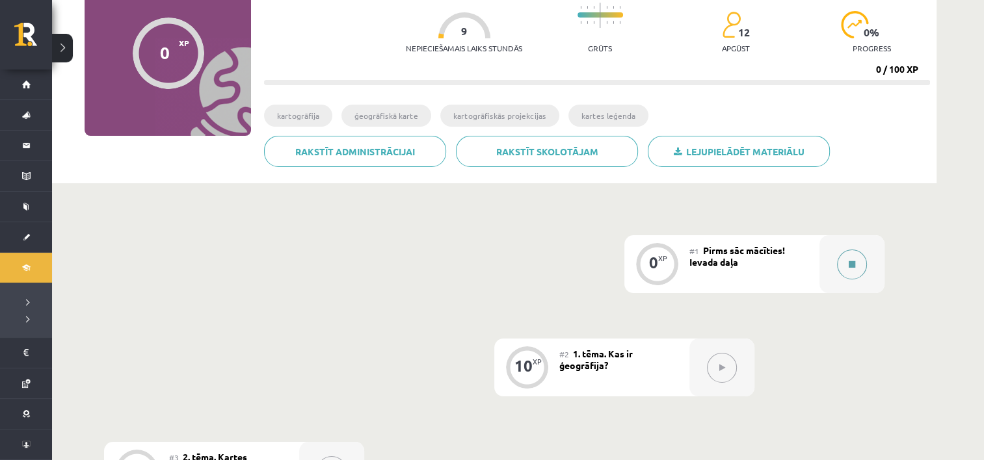
click at [847, 261] on button at bounding box center [852, 265] width 30 height 30
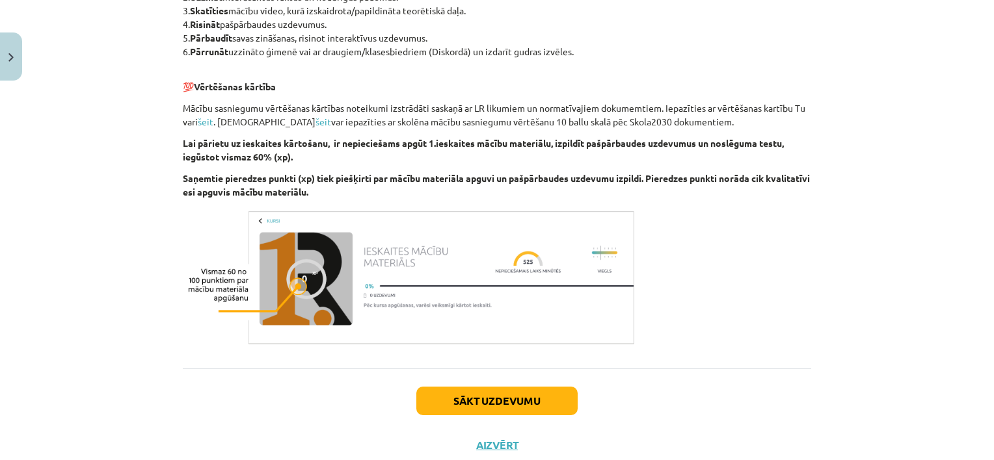
scroll to position [767, 0]
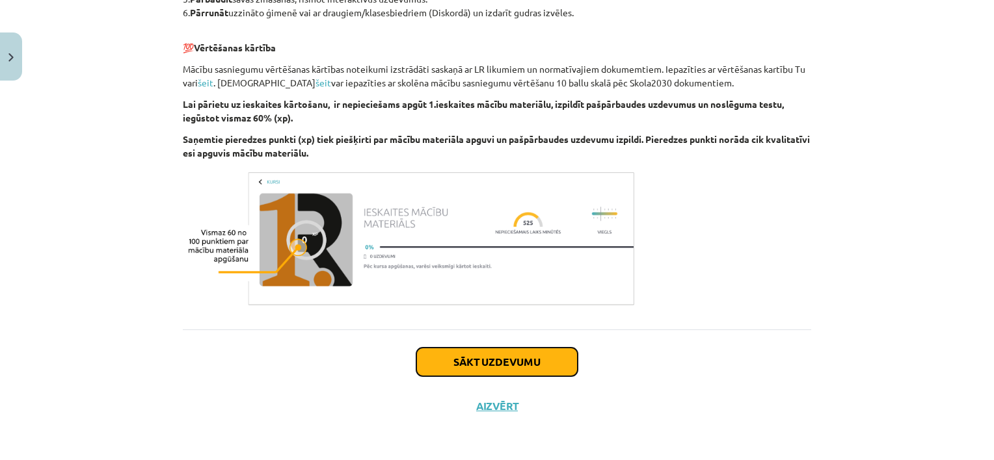
click at [494, 362] on button "Sākt uzdevumu" at bounding box center [496, 362] width 161 height 29
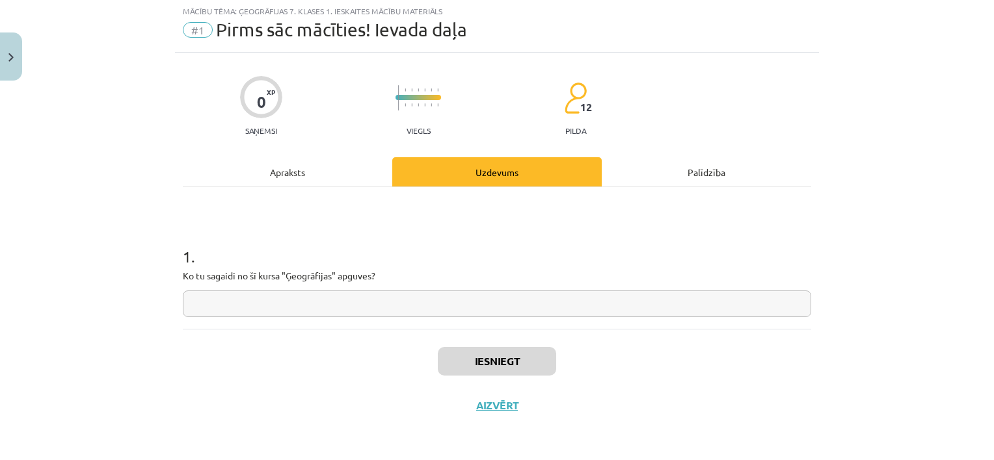
scroll to position [33, 0]
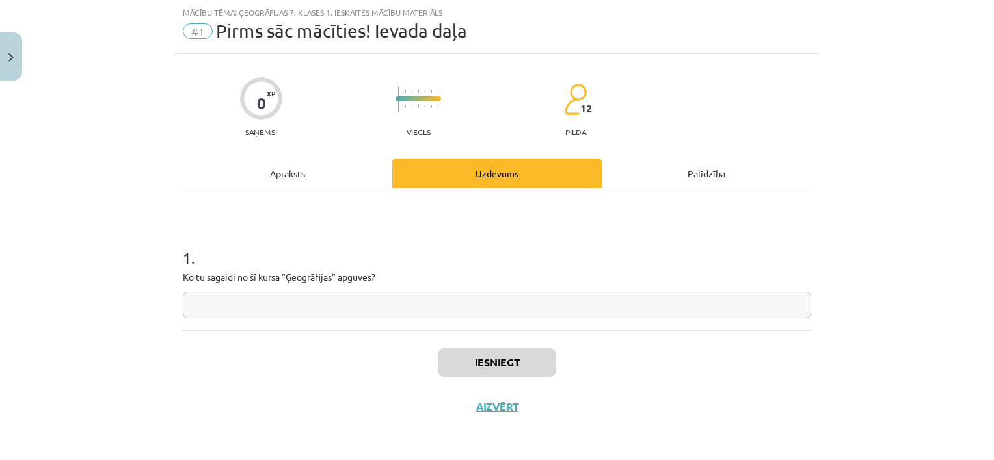
click at [498, 308] on input "text" at bounding box center [497, 305] width 628 height 27
type input "**"
click at [476, 364] on button "Iesniegt" at bounding box center [497, 363] width 118 height 29
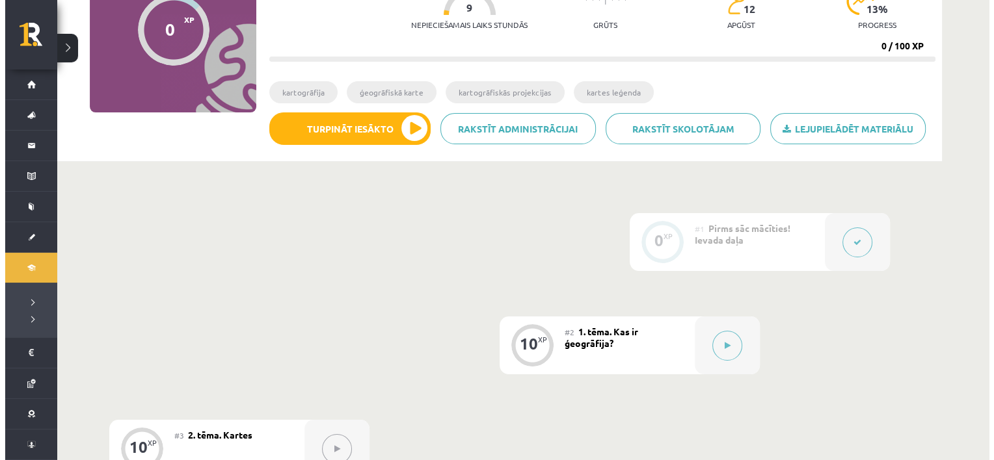
scroll to position [195, 0]
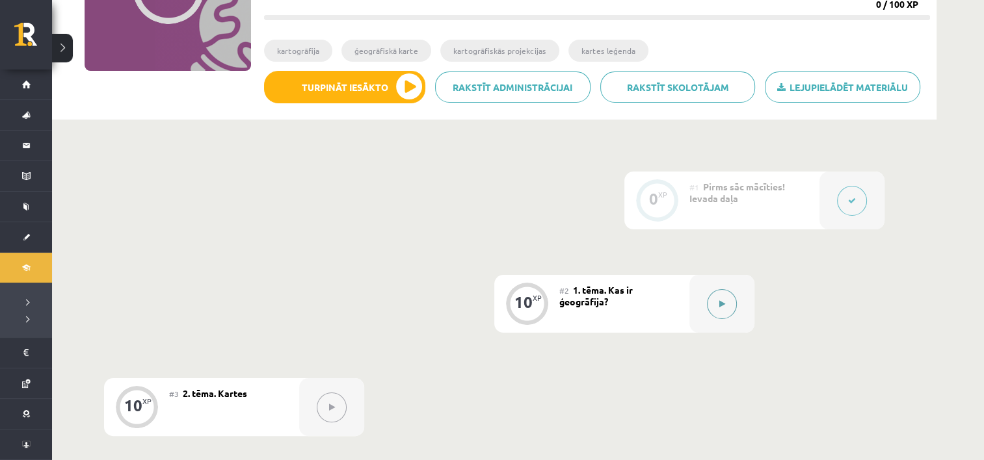
click at [723, 306] on icon at bounding box center [722, 304] width 6 height 8
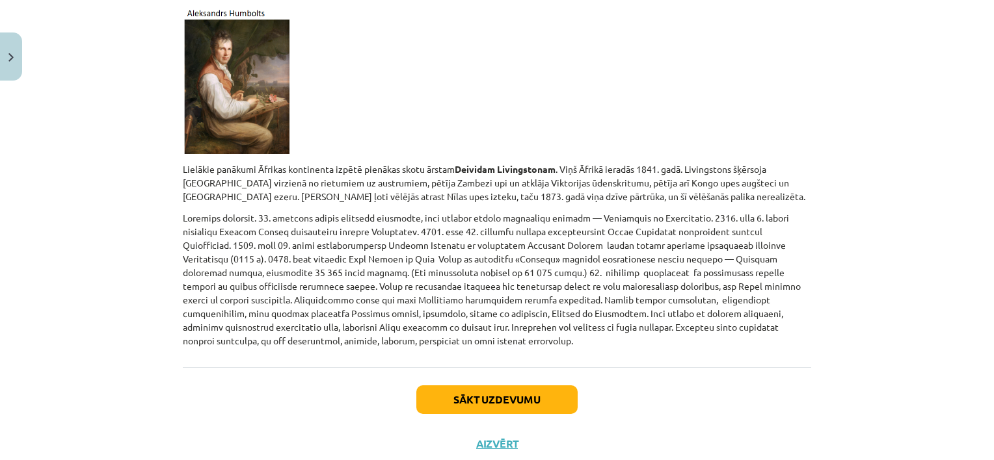
scroll to position [2151, 0]
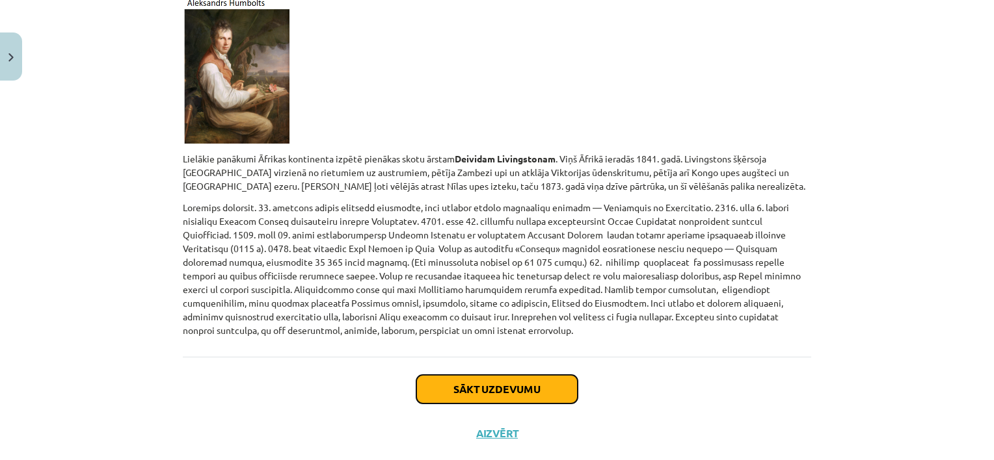
click at [532, 375] on button "Sākt uzdevumu" at bounding box center [496, 389] width 161 height 29
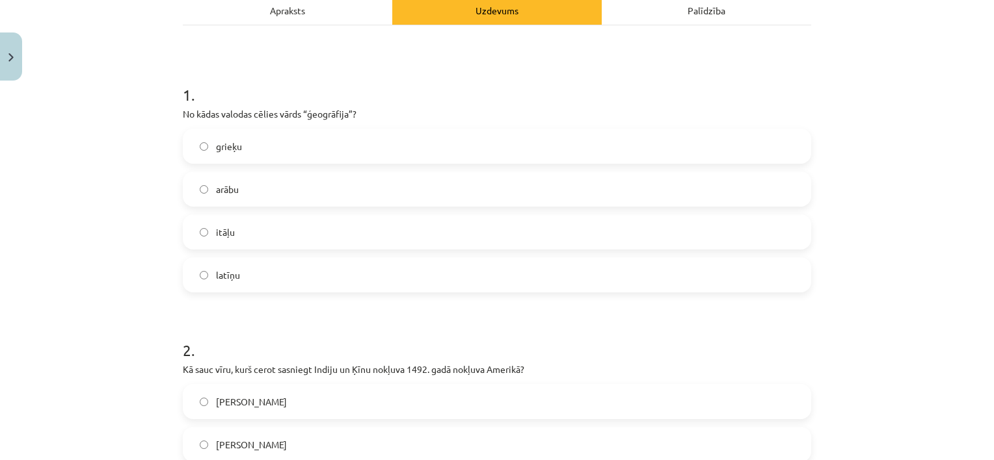
scroll to position [228, 0]
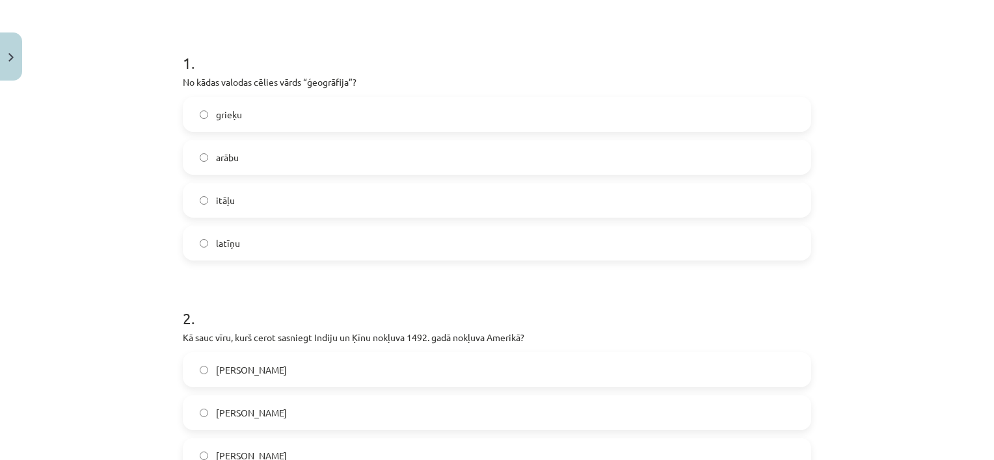
click at [257, 247] on label "latīņu" at bounding box center [497, 243] width 626 height 33
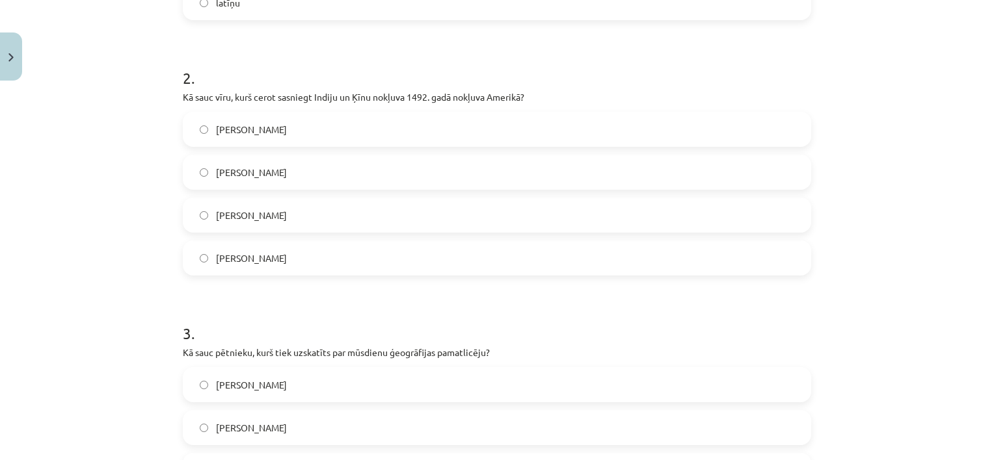
scroll to position [488, 0]
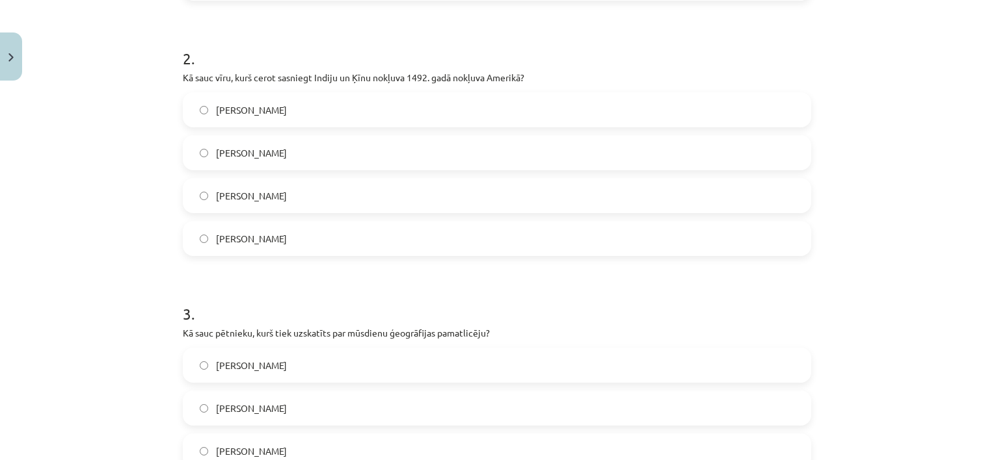
click at [272, 112] on span "[PERSON_NAME]" at bounding box center [251, 110] width 71 height 14
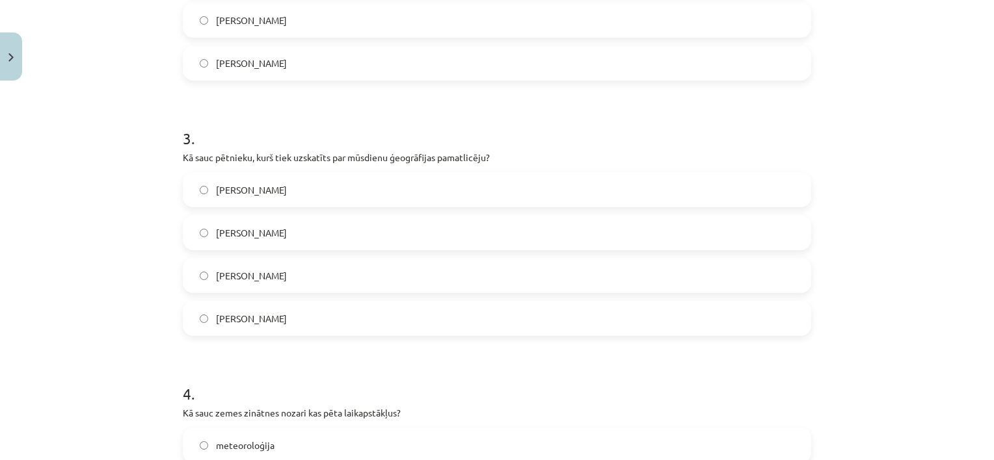
scroll to position [683, 0]
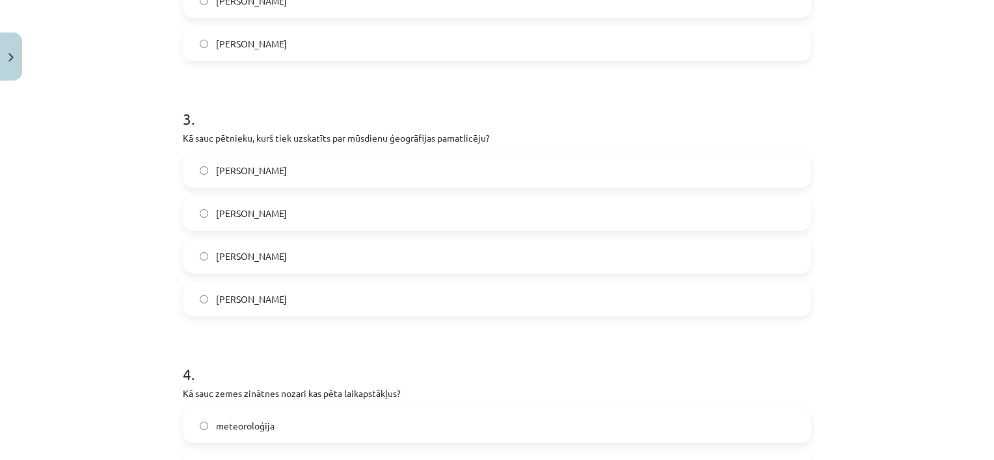
click at [238, 302] on span "Alaksandrs Humbolts" at bounding box center [251, 300] width 71 height 14
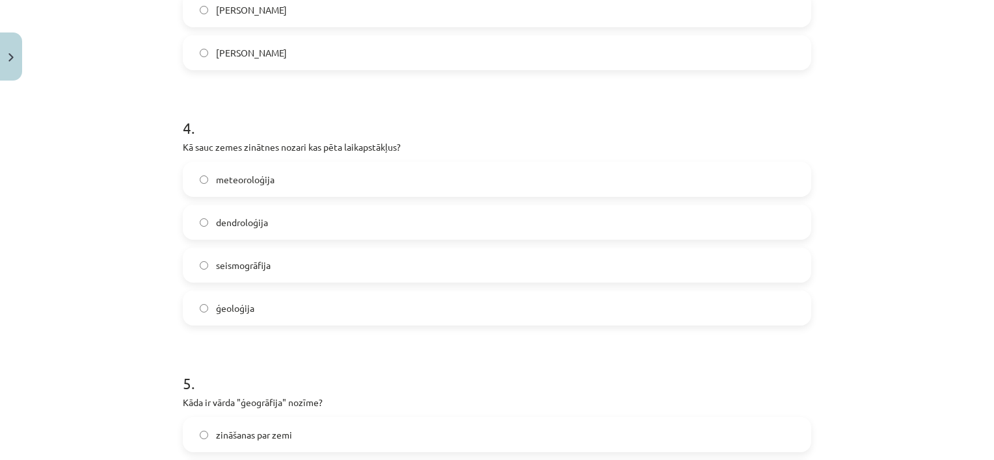
scroll to position [943, 0]
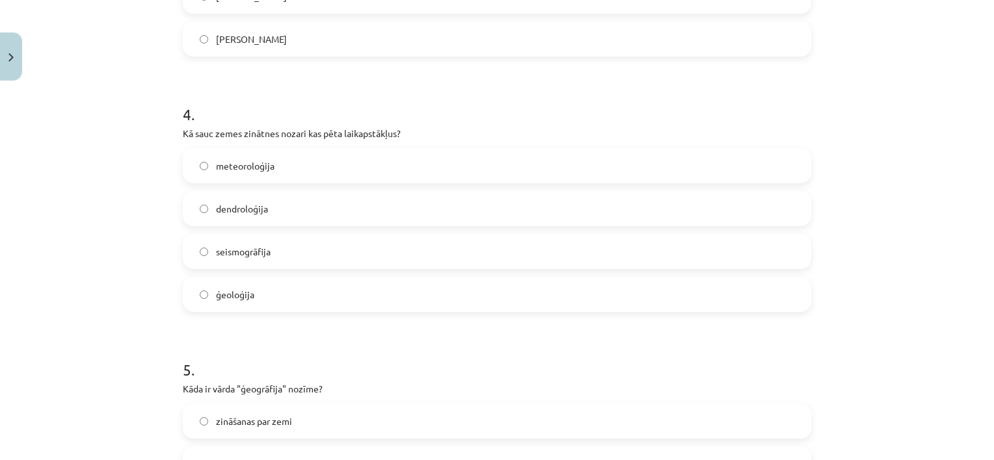
click at [263, 164] on span "meteoroloģija" at bounding box center [245, 166] width 59 height 14
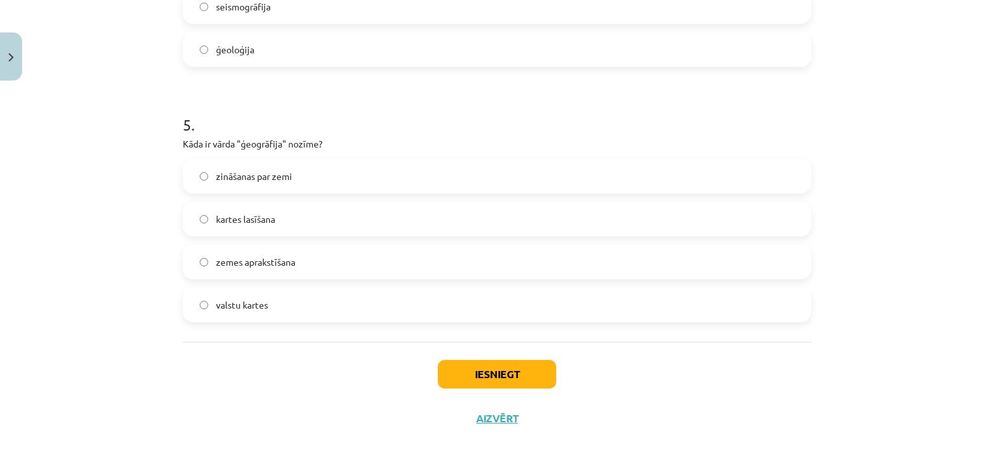
scroll to position [1201, 0]
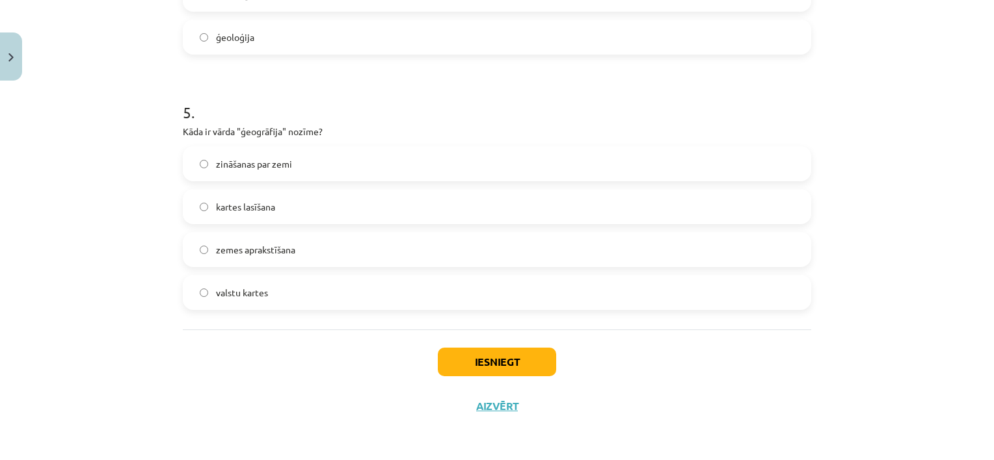
click at [304, 257] on label "zemes aprakstīšana" at bounding box center [497, 249] width 626 height 33
click at [472, 366] on button "Iesniegt" at bounding box center [497, 362] width 118 height 29
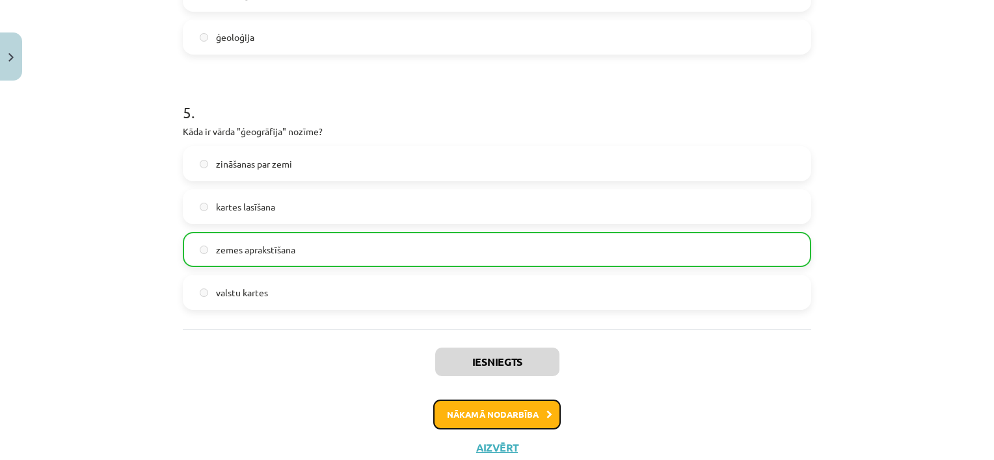
click at [480, 413] on button "Nākamā nodarbība" at bounding box center [496, 415] width 127 height 30
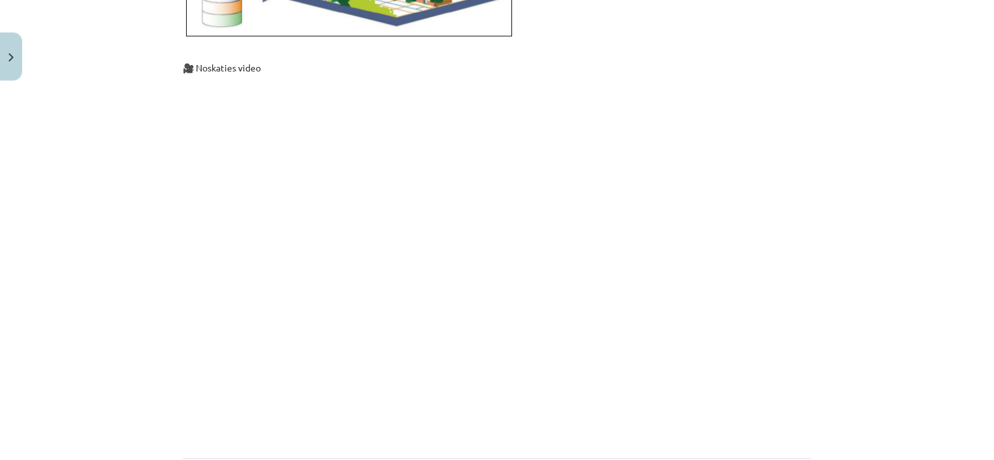
scroll to position [4050, 0]
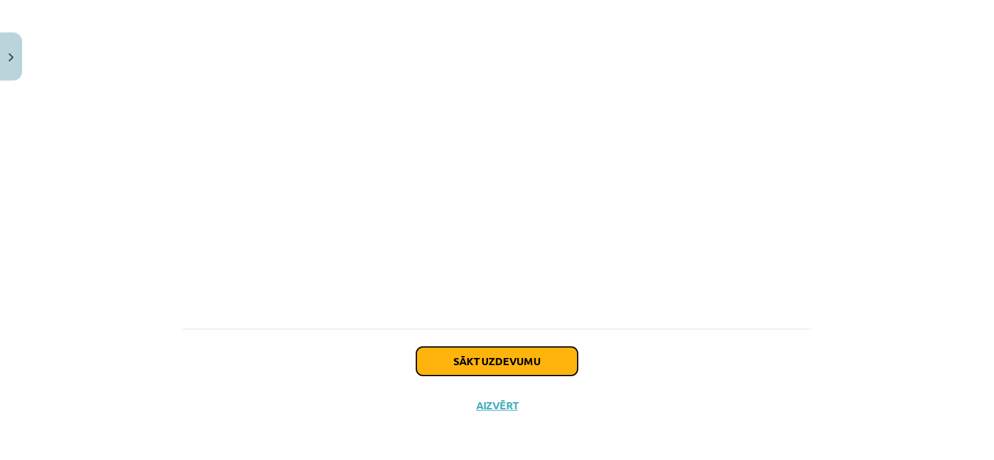
click at [505, 359] on button "Sākt uzdevumu" at bounding box center [496, 361] width 161 height 29
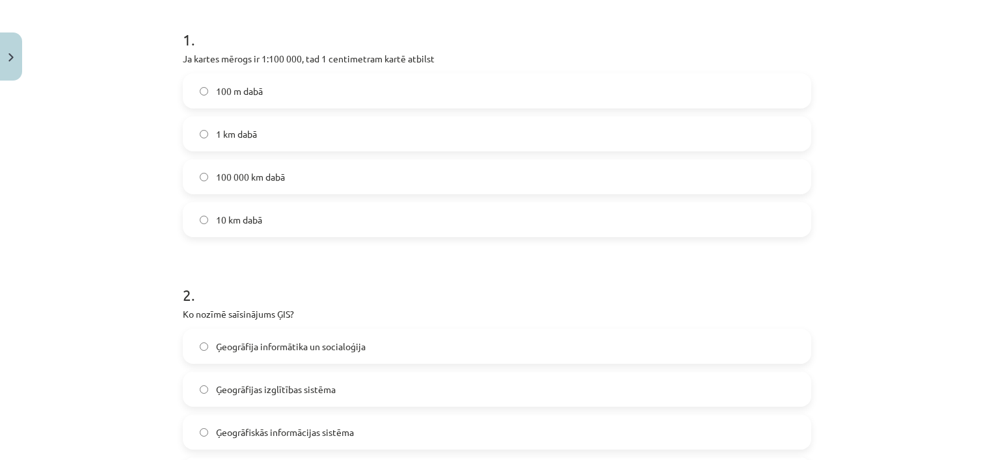
scroll to position [228, 0]
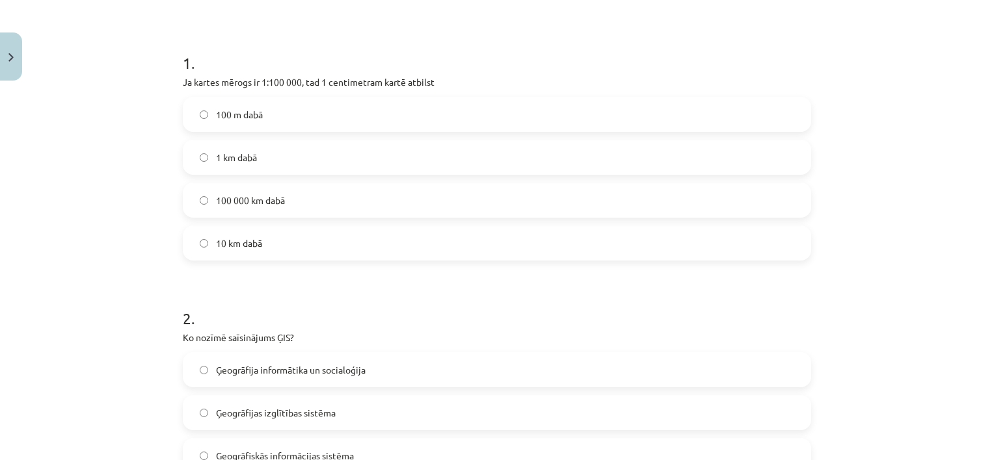
click at [355, 156] on label "1 km dabā" at bounding box center [497, 157] width 626 height 33
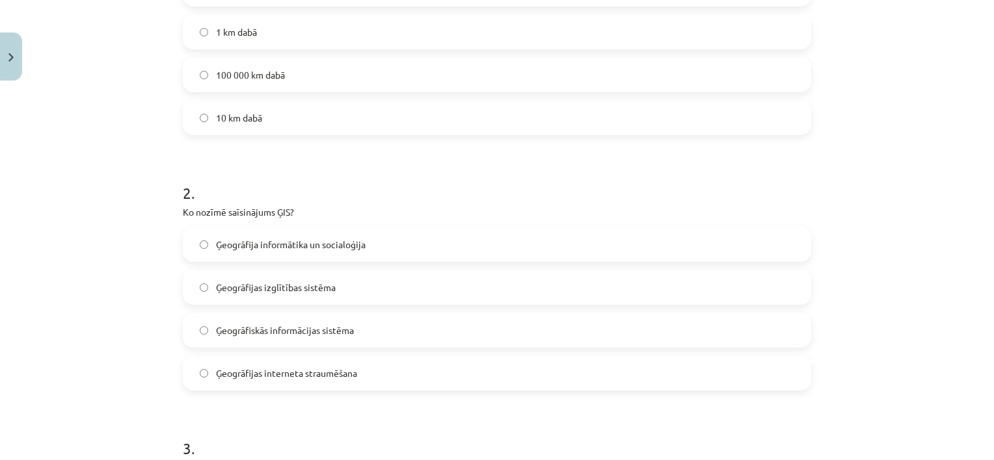
scroll to position [423, 0]
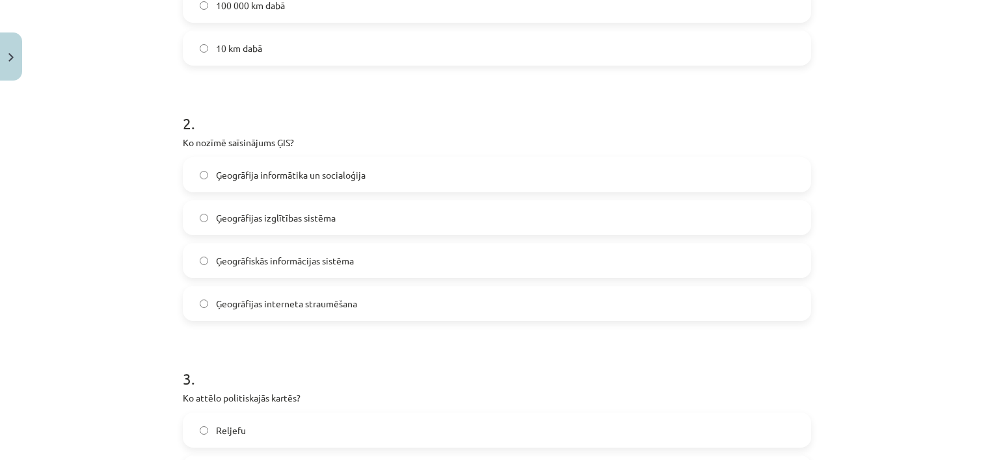
click at [312, 260] on span "Ģeogrāfiskās informācijas sistēma" at bounding box center [285, 261] width 138 height 14
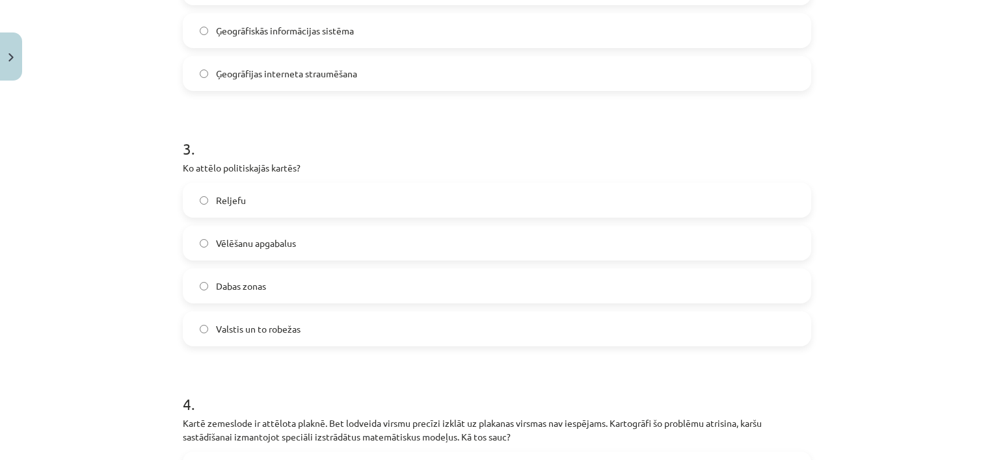
scroll to position [683, 0]
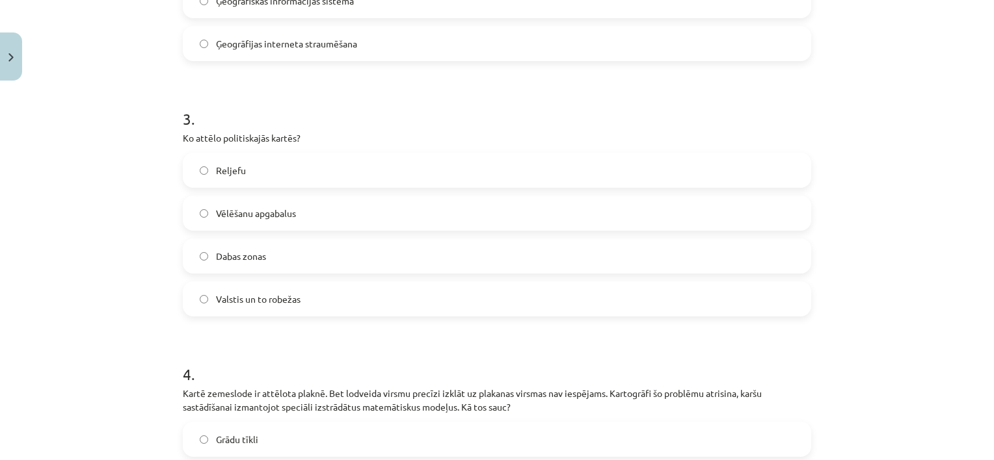
click at [278, 293] on span "Valstis un to robežas" at bounding box center [258, 300] width 85 height 14
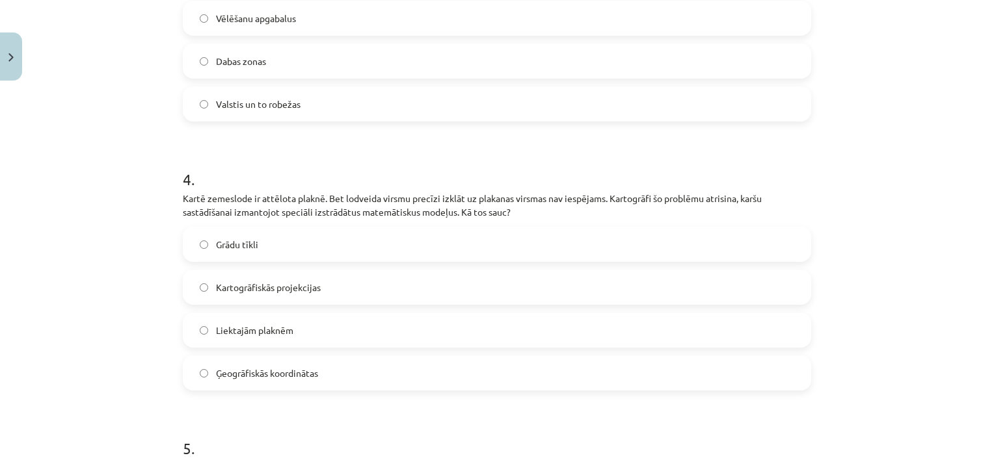
scroll to position [1008, 0]
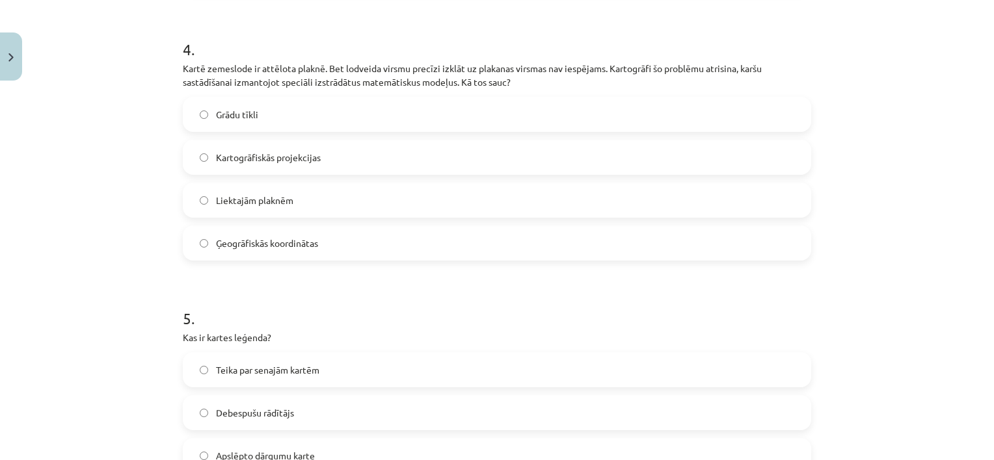
click at [247, 151] on span "Kartogrāfiskās projekcijas" at bounding box center [268, 158] width 105 height 14
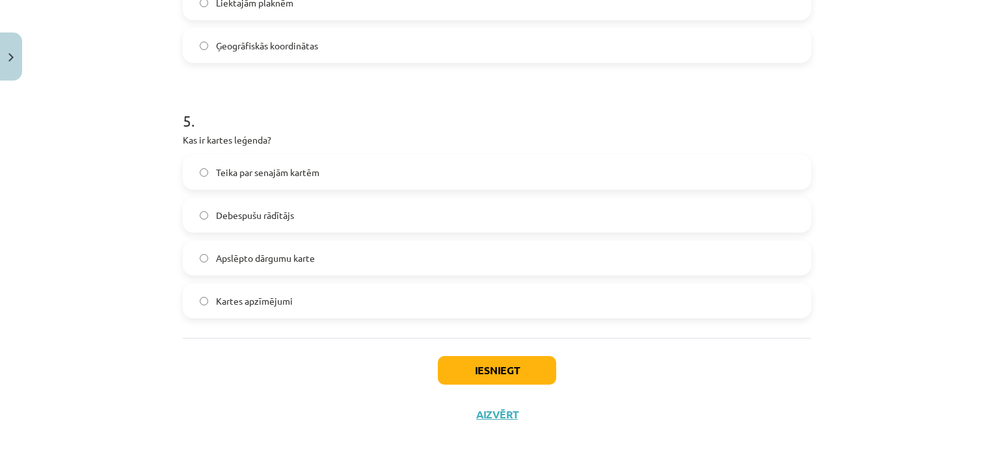
scroll to position [1214, 0]
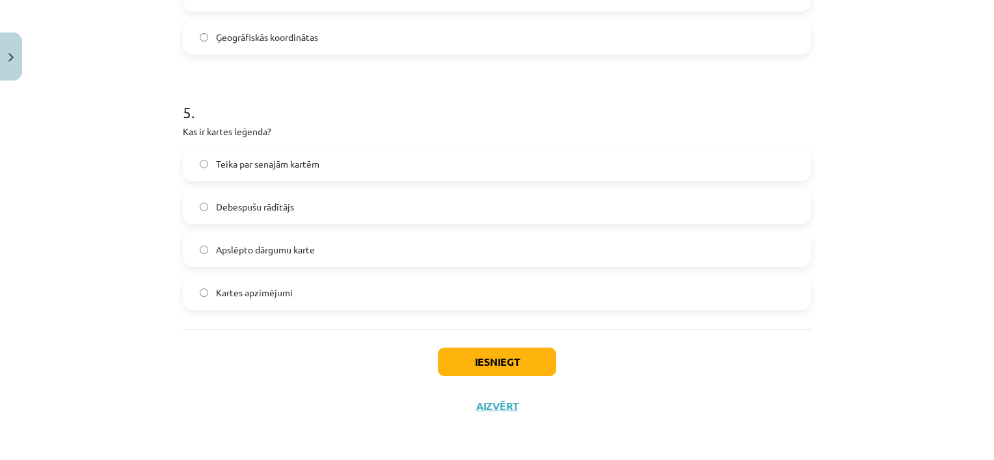
click at [258, 293] on span "Kartes apzīmējumi" at bounding box center [254, 293] width 77 height 14
click at [464, 365] on button "Iesniegt" at bounding box center [497, 362] width 118 height 29
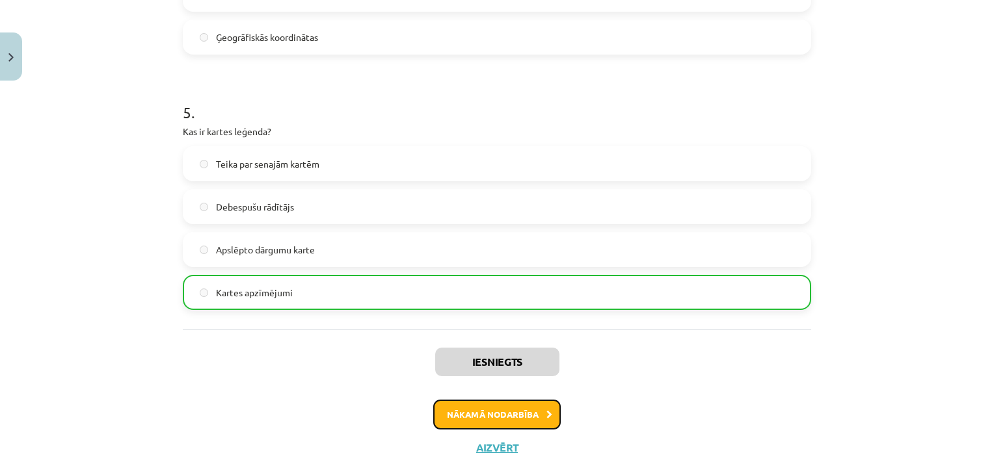
click at [487, 409] on button "Nākamā nodarbība" at bounding box center [496, 415] width 127 height 30
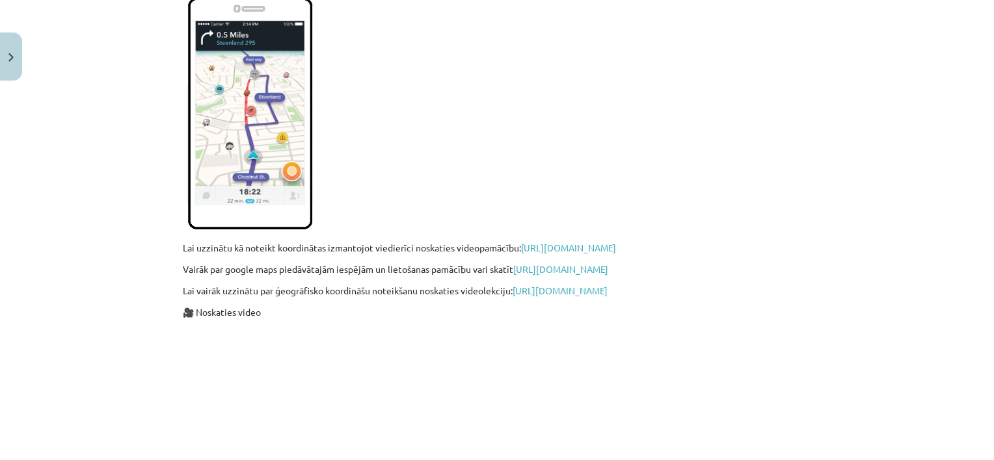
scroll to position [2840, 0]
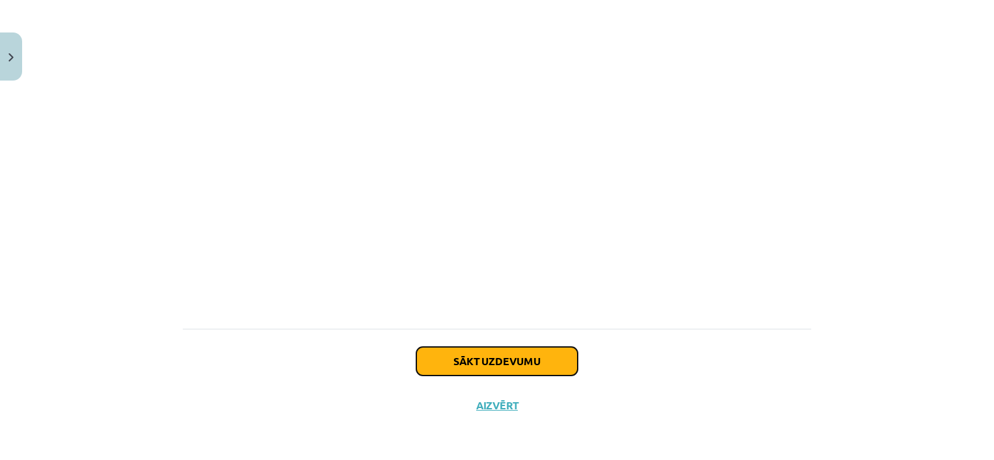
click at [500, 361] on button "Sākt uzdevumu" at bounding box center [496, 361] width 161 height 29
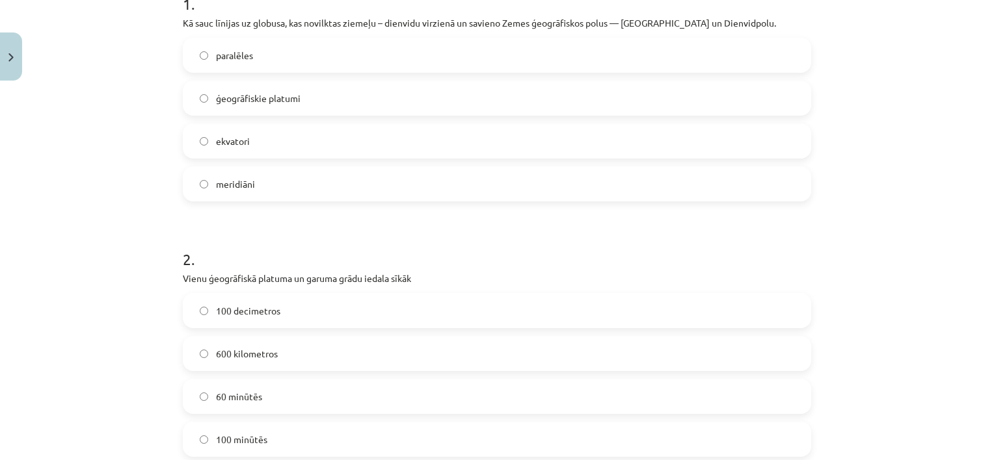
scroll to position [228, 0]
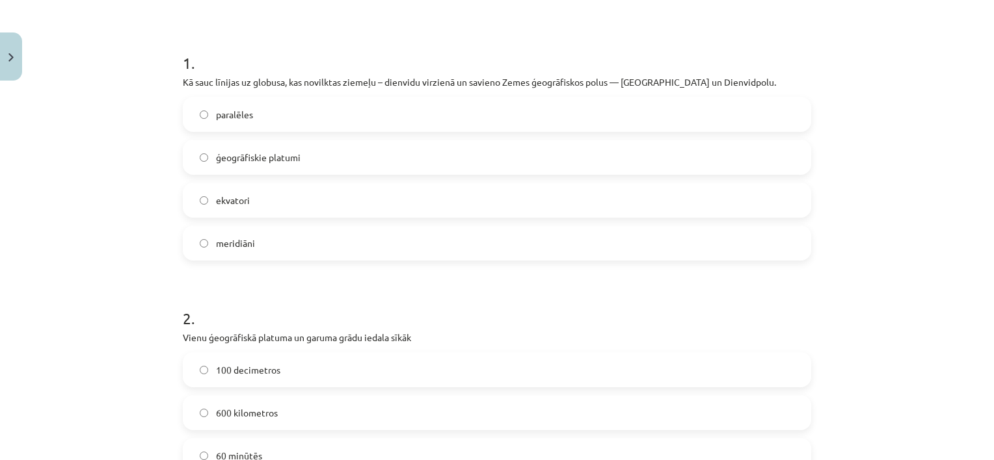
click at [234, 247] on span "meridiāni" at bounding box center [235, 244] width 39 height 14
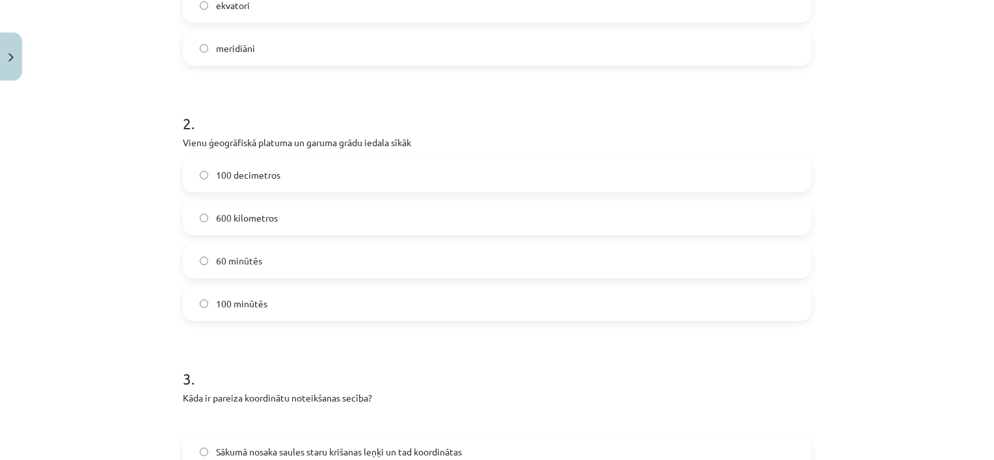
click at [254, 254] on span "60 minūtēs" at bounding box center [239, 261] width 46 height 14
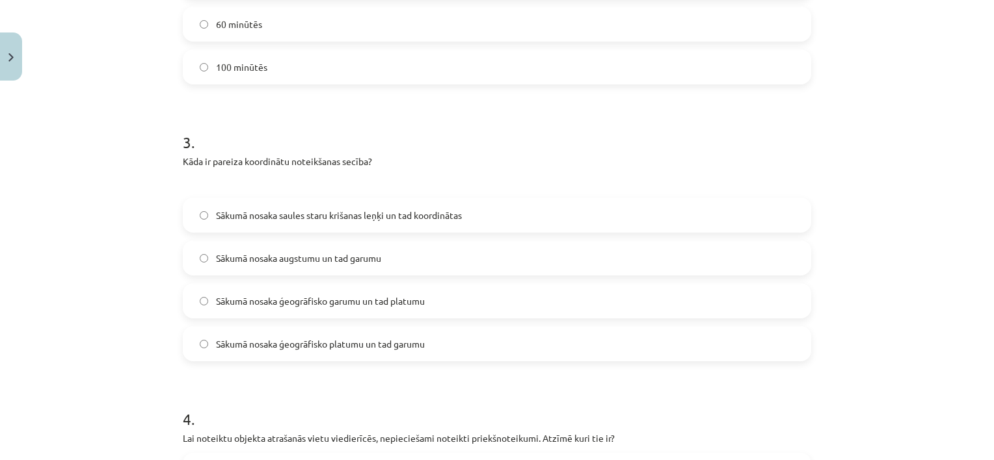
scroll to position [748, 0]
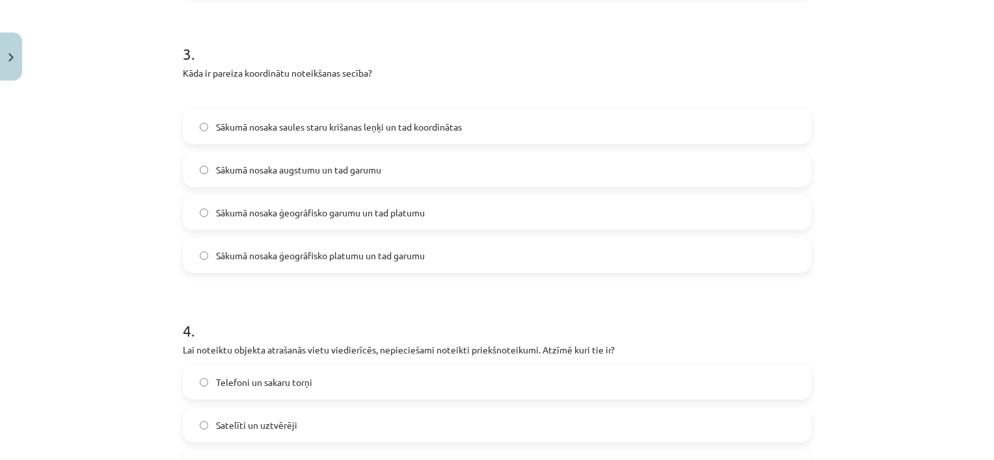
click at [285, 262] on label "Sākumā nosaka ģeogrāfisko platumu un tad garumu" at bounding box center [497, 255] width 626 height 33
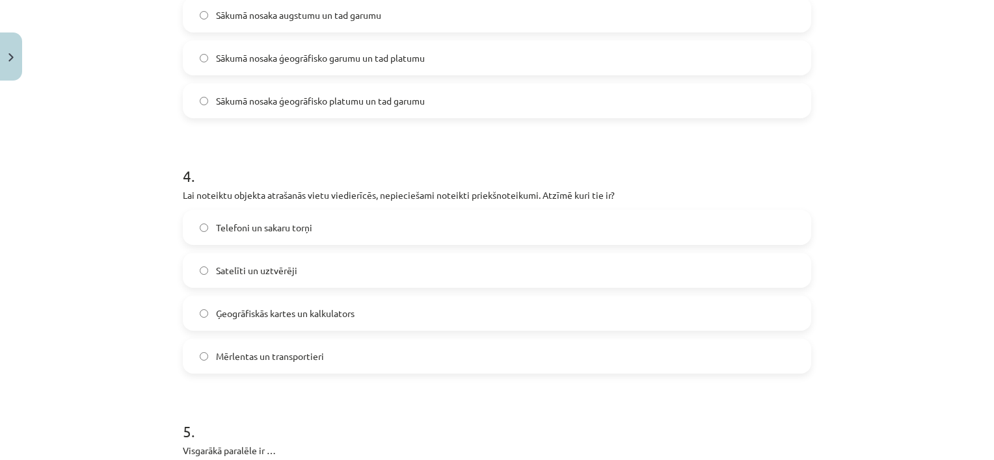
scroll to position [943, 0]
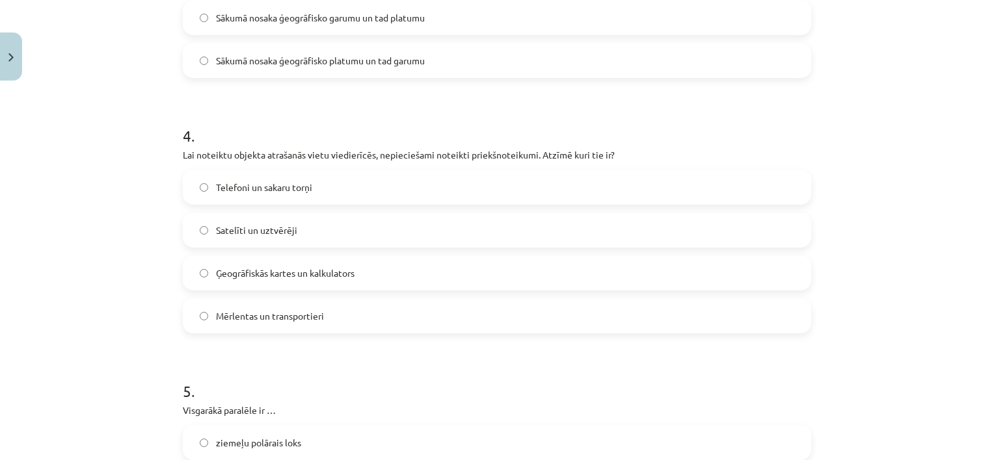
click at [242, 224] on span "Satelīti un uztvērēji" at bounding box center [256, 231] width 81 height 14
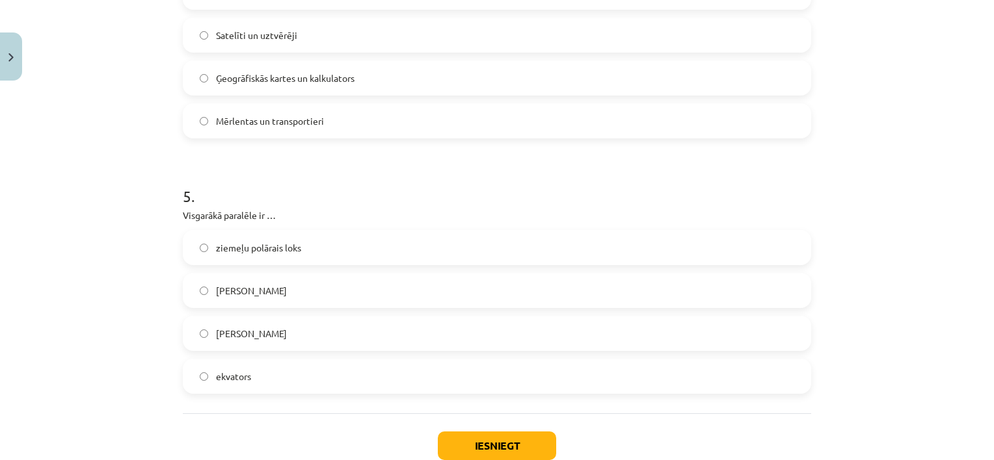
scroll to position [1203, 0]
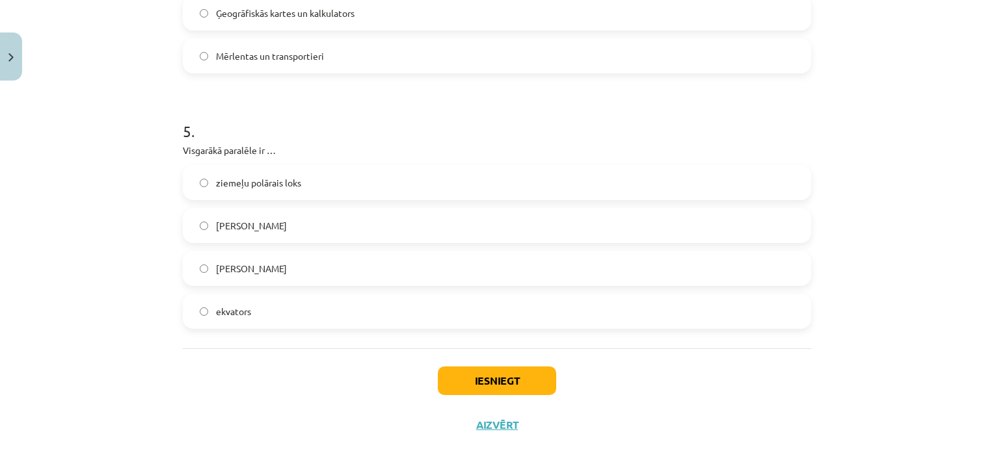
click at [249, 320] on label "ekvators" at bounding box center [497, 311] width 626 height 33
click at [457, 382] on button "Iesniegt" at bounding box center [497, 381] width 118 height 29
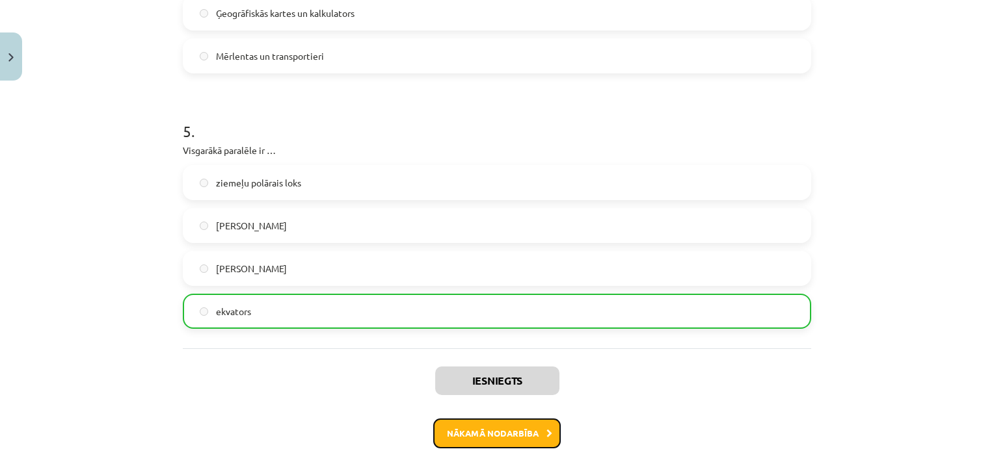
click at [487, 423] on button "Nākamā nodarbība" at bounding box center [496, 434] width 127 height 30
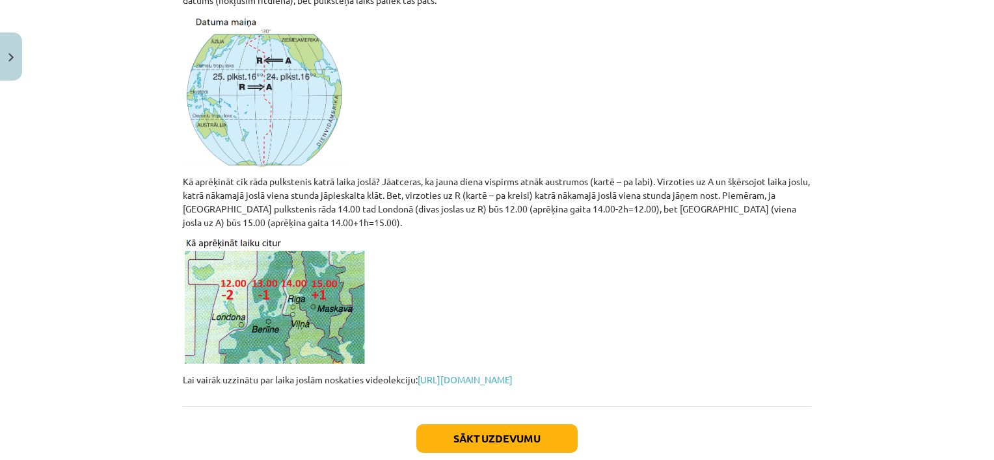
scroll to position [793, 0]
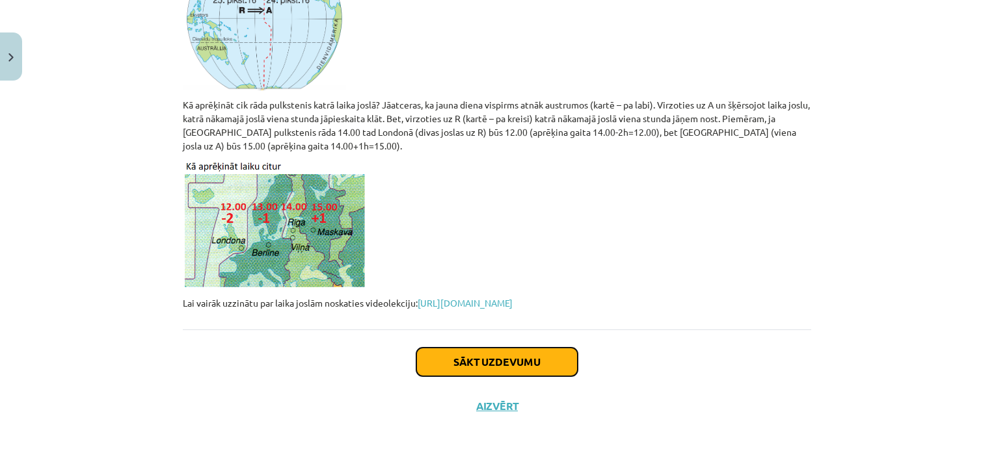
click at [475, 359] on button "Sākt uzdevumu" at bounding box center [496, 362] width 161 height 29
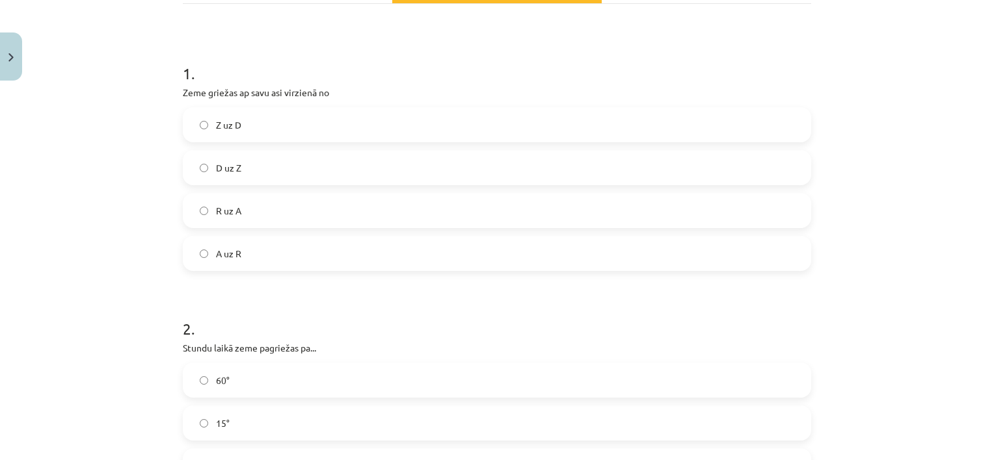
scroll to position [228, 0]
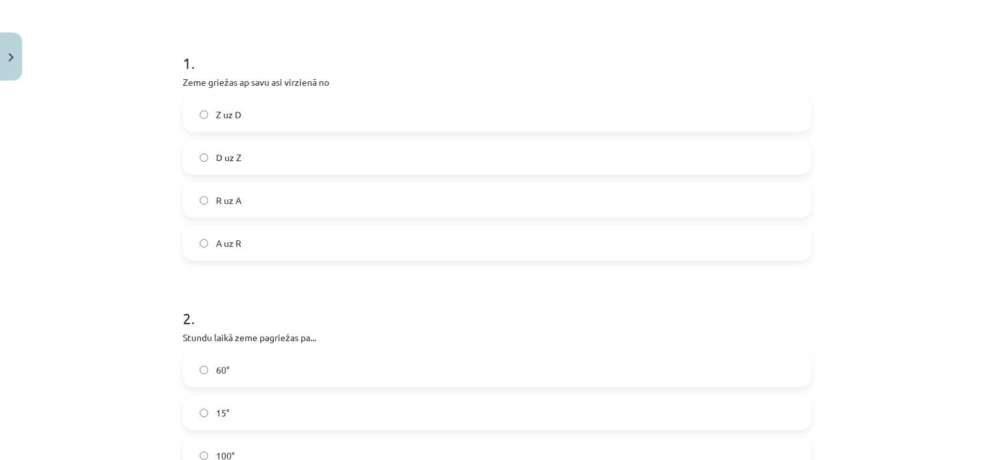
click at [276, 198] on label "R uz A" at bounding box center [497, 200] width 626 height 33
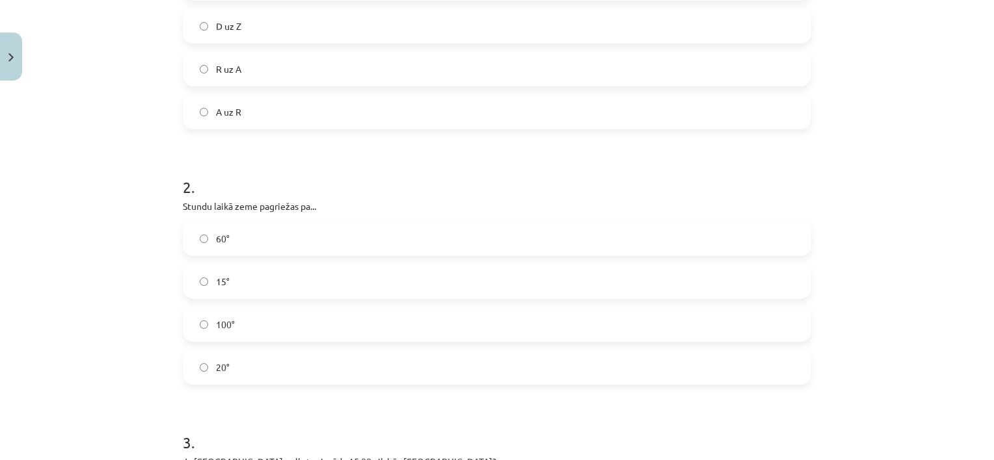
scroll to position [423, 0]
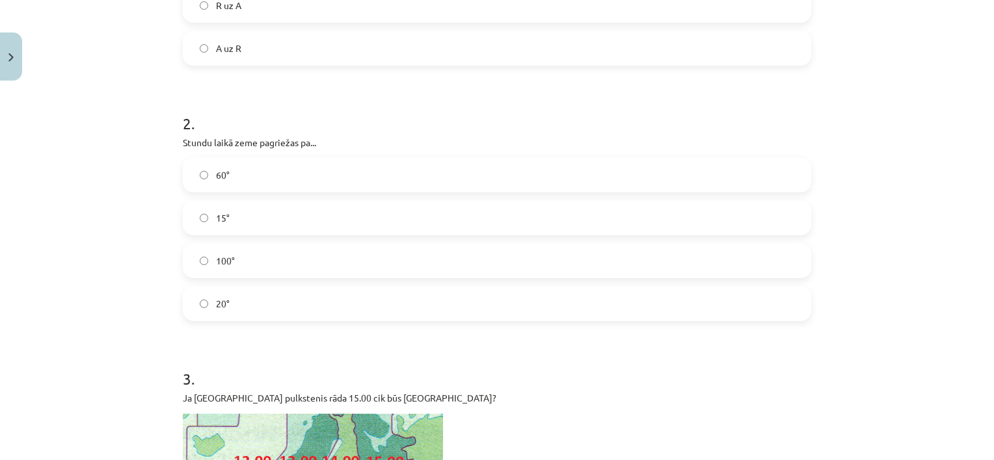
click at [207, 210] on label "15°" at bounding box center [497, 218] width 626 height 33
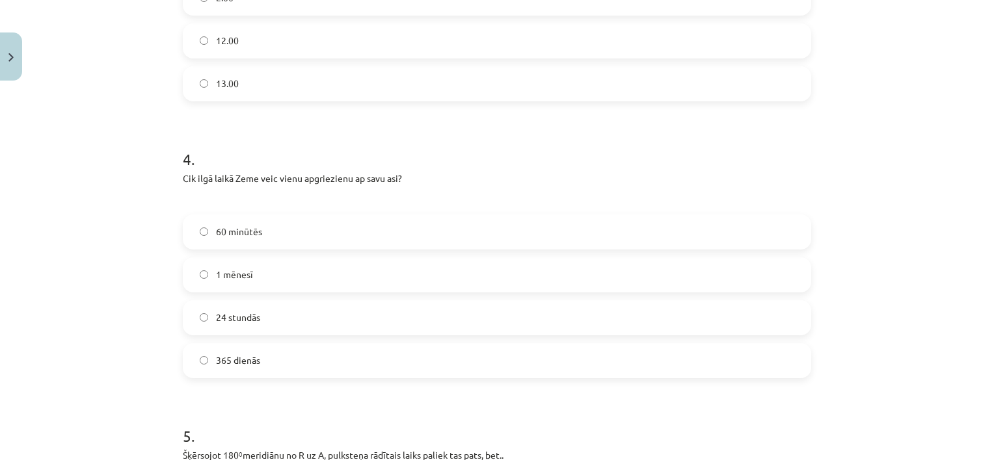
scroll to position [1138, 0]
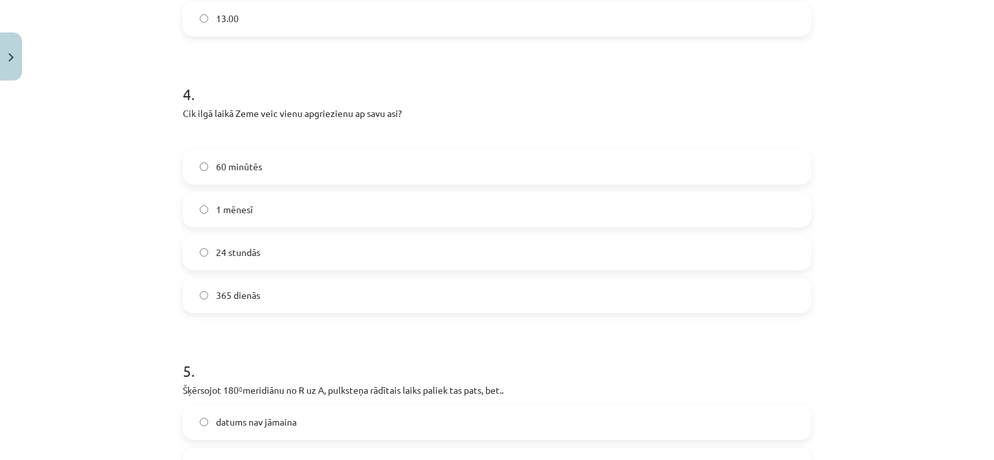
click at [239, 252] on span "24 stundās" at bounding box center [238, 253] width 44 height 14
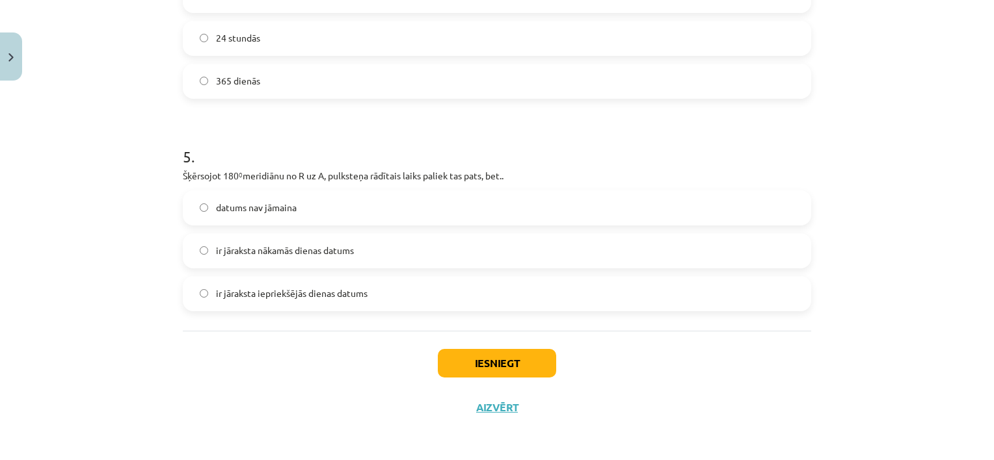
scroll to position [1354, 0]
click at [325, 287] on span "ir jāraksta iepriekšējās dienas datums" at bounding box center [292, 293] width 152 height 14
click at [503, 359] on button "Iesniegt" at bounding box center [497, 362] width 118 height 29
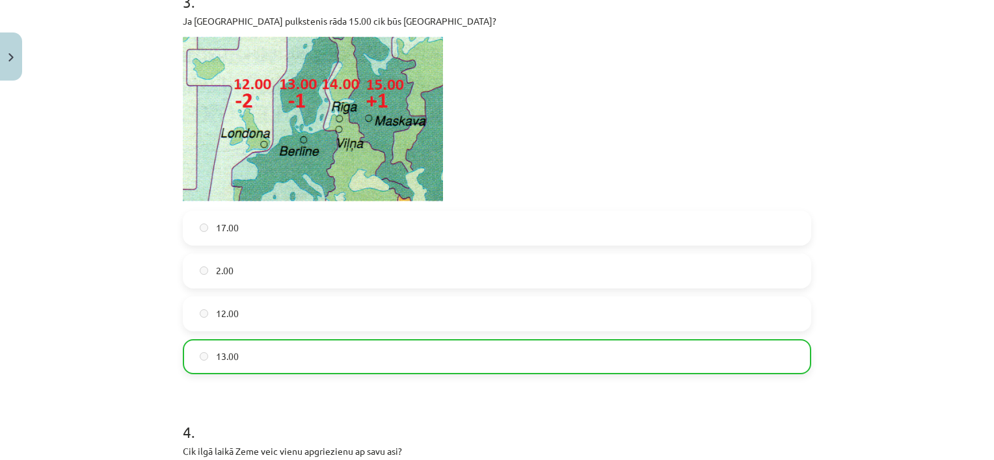
scroll to position [899, 0]
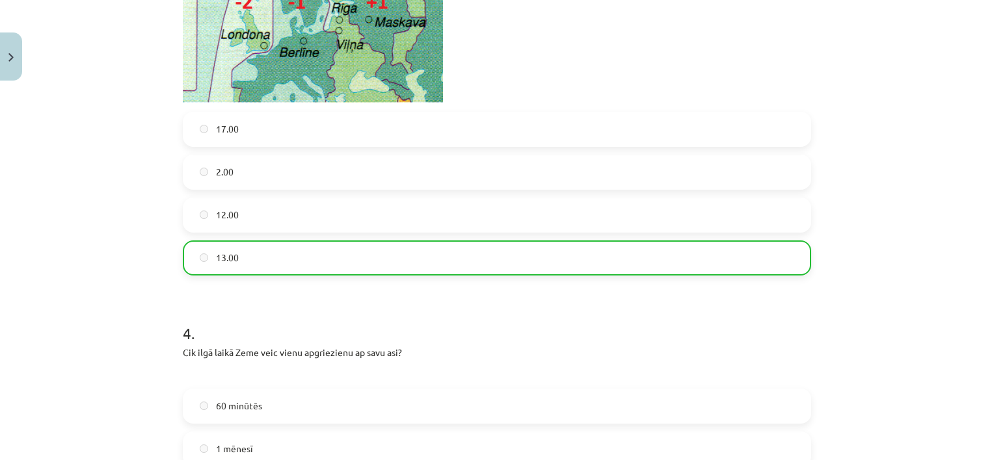
click at [432, 258] on label "13.00" at bounding box center [497, 258] width 626 height 33
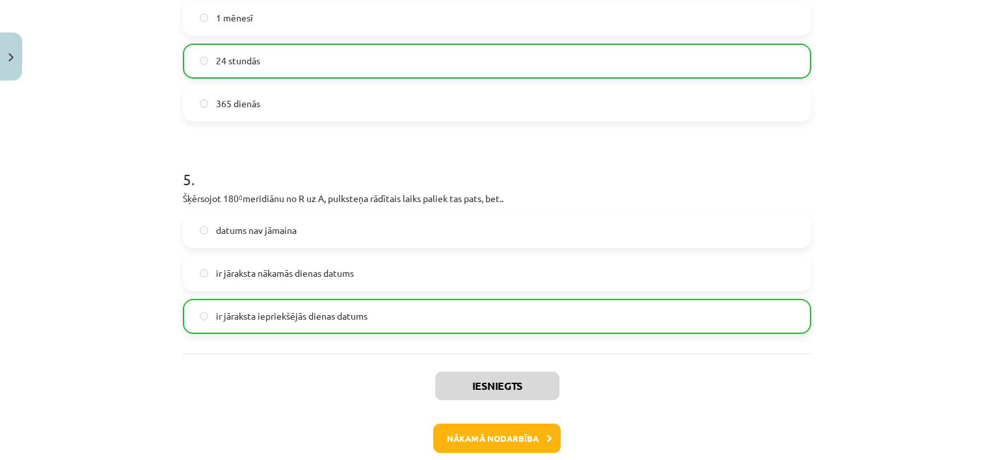
scroll to position [1395, 0]
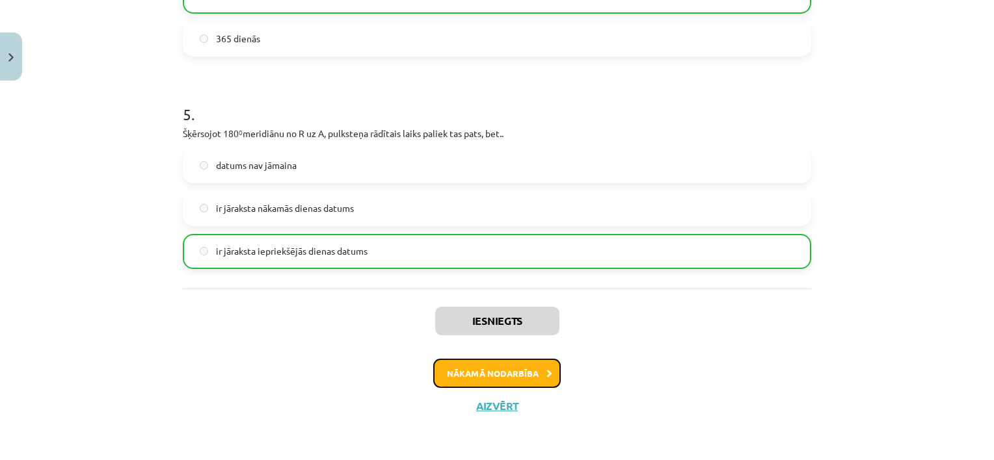
click at [470, 377] on button "Nākamā nodarbība" at bounding box center [496, 374] width 127 height 30
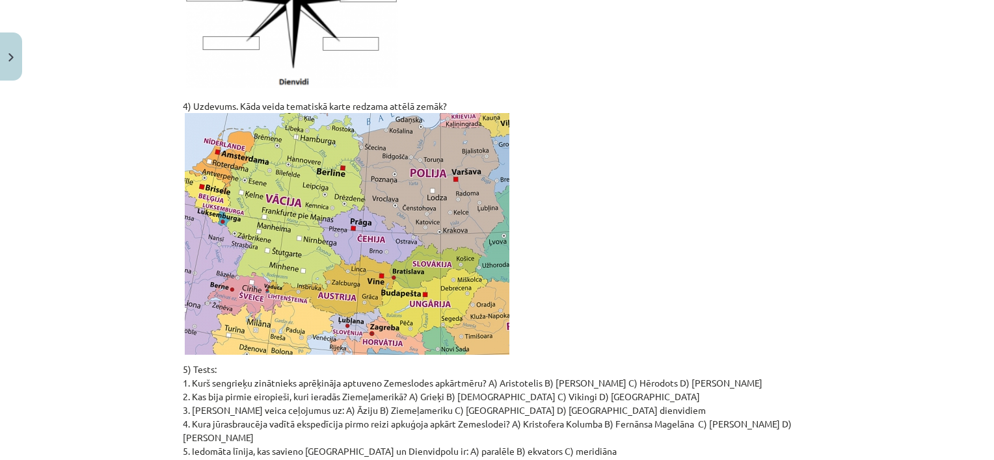
scroll to position [1654, 0]
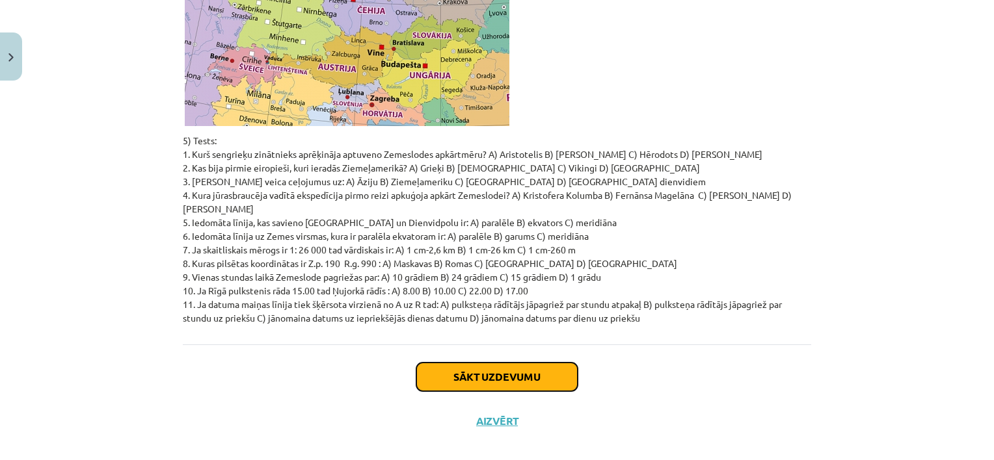
click at [462, 363] on button "Sākt uzdevumu" at bounding box center [496, 377] width 161 height 29
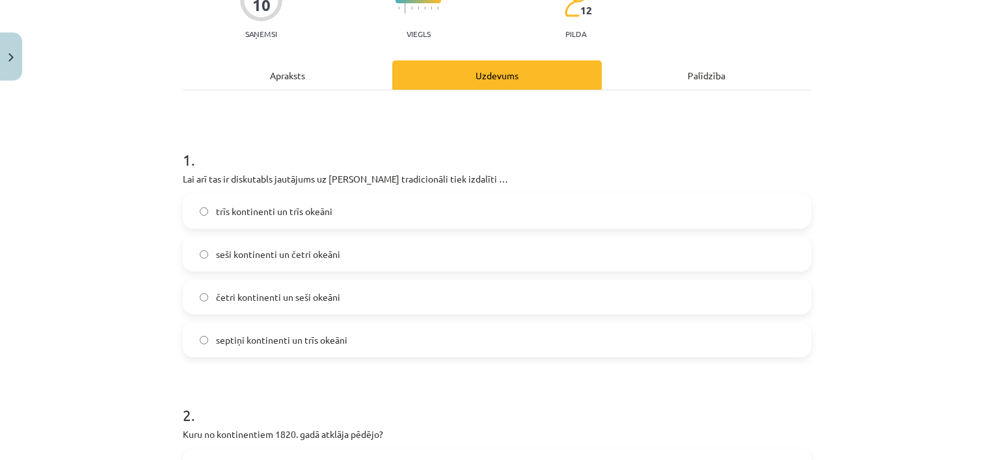
scroll to position [163, 0]
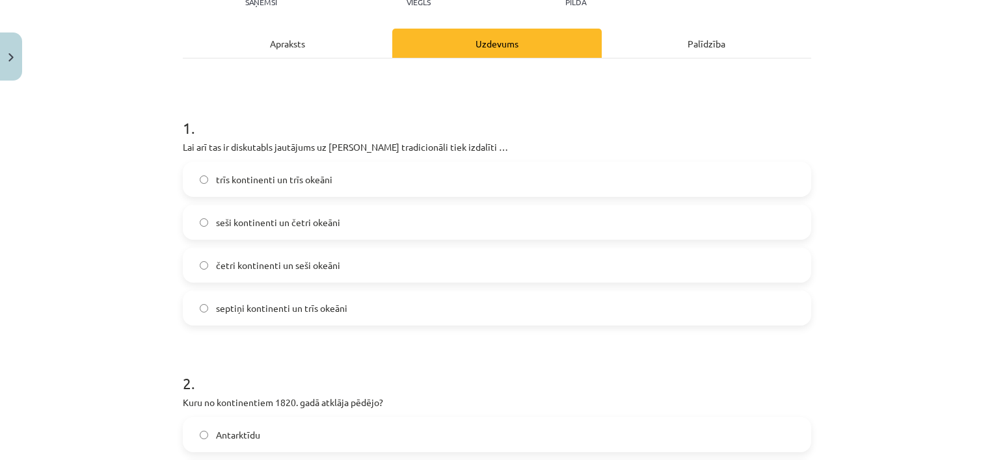
click at [318, 224] on span "seši kontinenti un četri okeāni" at bounding box center [278, 223] width 124 height 14
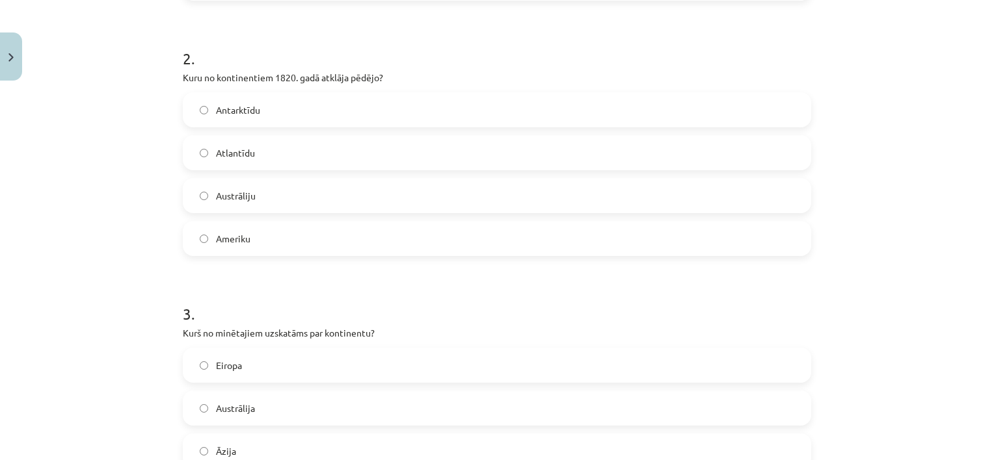
scroll to position [423, 0]
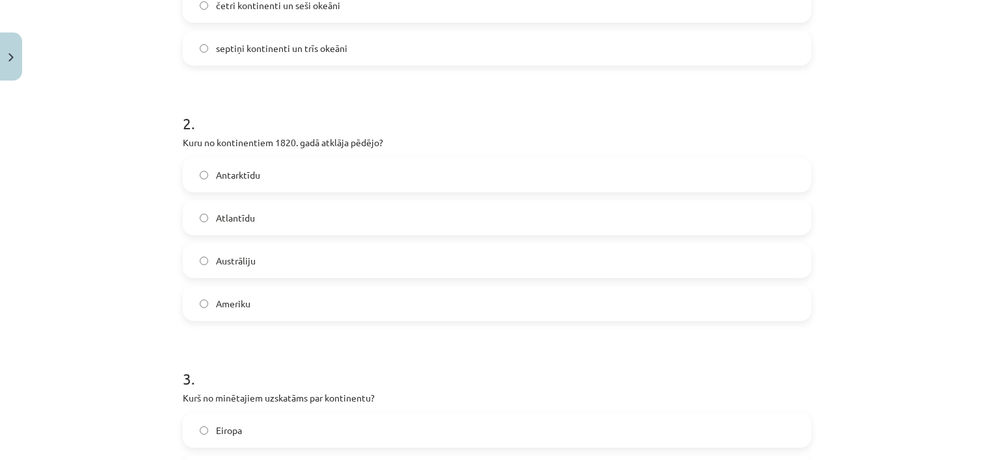
click at [250, 176] on span "Antarktīdu" at bounding box center [238, 175] width 44 height 14
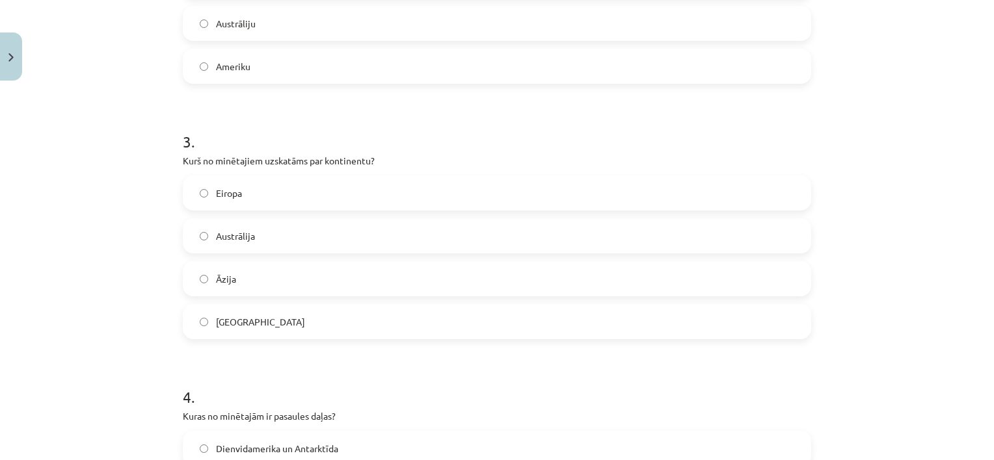
scroll to position [683, 0]
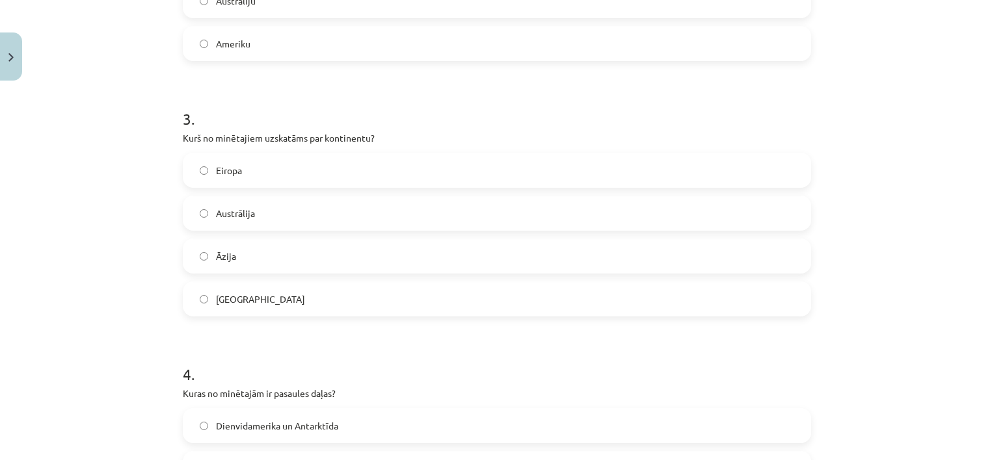
click at [237, 303] on span "Amerika" at bounding box center [260, 300] width 89 height 14
click at [230, 262] on span "Āzija" at bounding box center [226, 257] width 20 height 14
click at [246, 200] on label "Austrālija" at bounding box center [497, 213] width 626 height 33
click at [252, 165] on label "Eiropa" at bounding box center [497, 170] width 626 height 33
click at [236, 204] on label "Austrālija" at bounding box center [497, 213] width 626 height 33
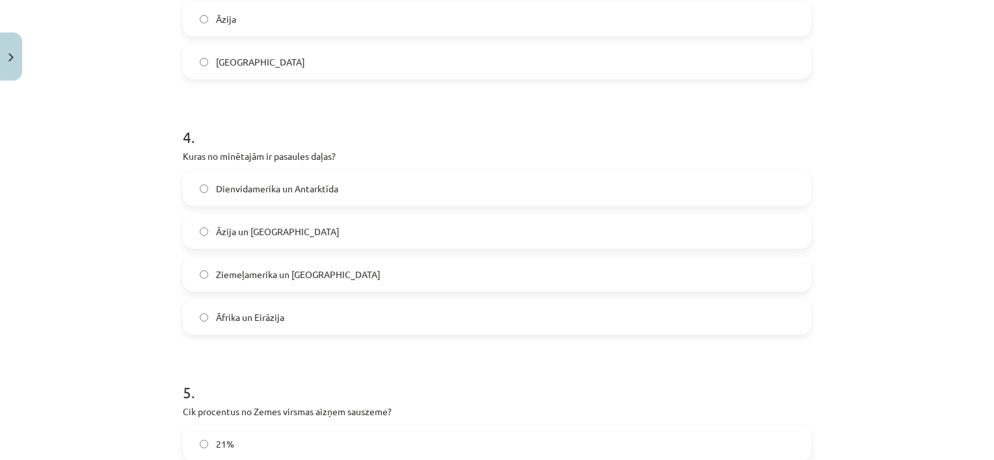
scroll to position [943, 0]
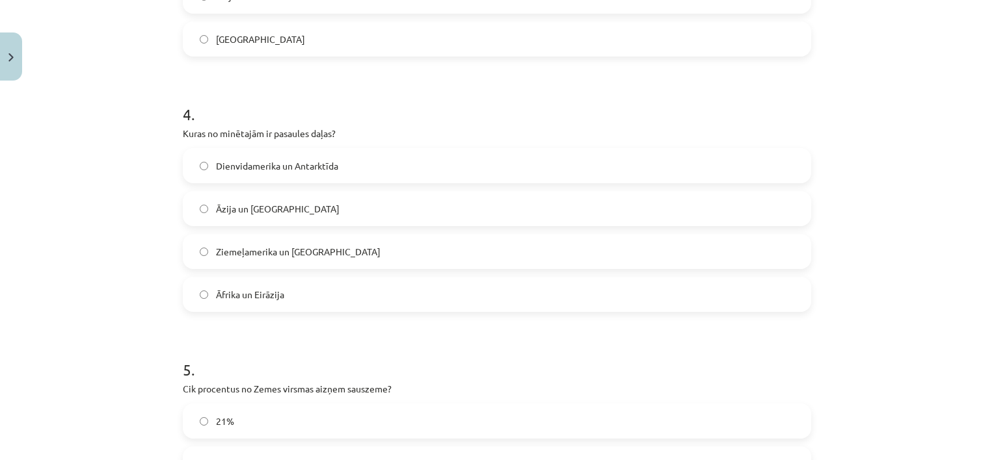
click at [254, 234] on div "Ziemeļamerika un Austrālija" at bounding box center [497, 251] width 628 height 35
click at [254, 250] on span "Ziemeļamerika un Austrālija" at bounding box center [298, 252] width 165 height 14
click at [271, 202] on span "Āzija un Amerika" at bounding box center [278, 209] width 124 height 14
click at [300, 165] on span "Dienvidamerika un Antarktīda" at bounding box center [277, 166] width 122 height 14
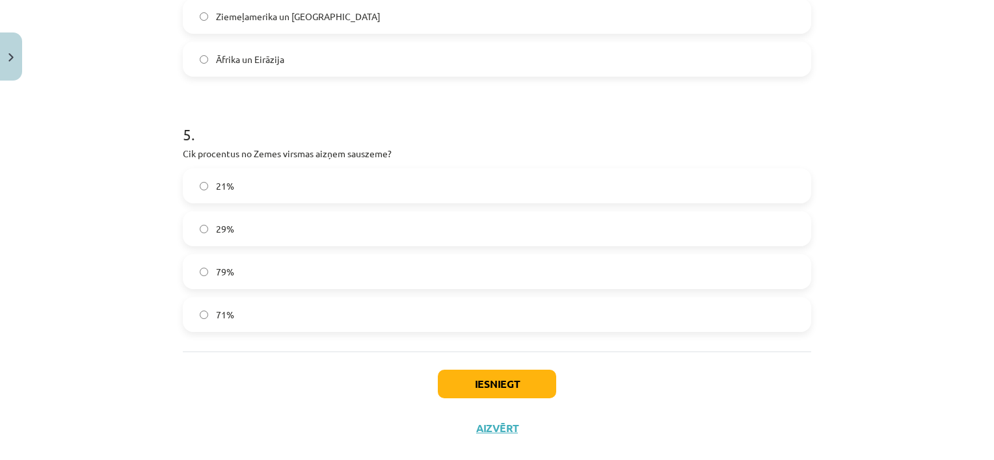
scroll to position [1201, 0]
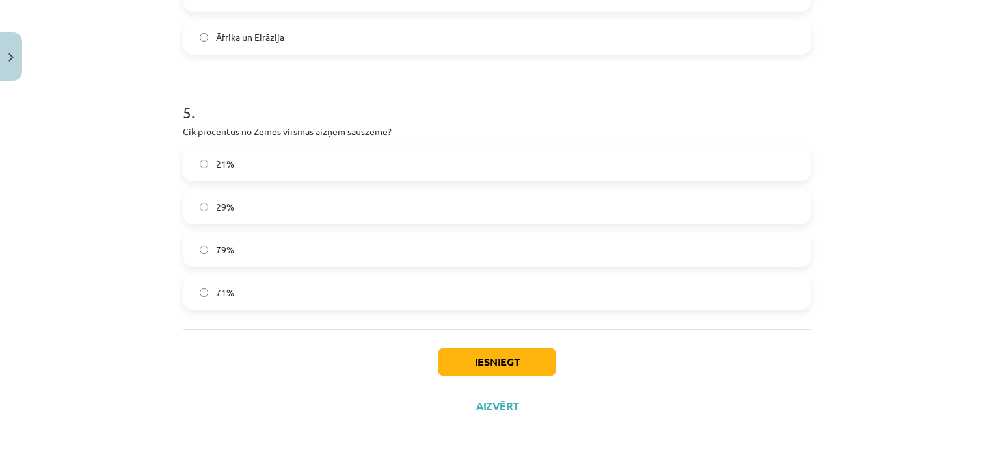
click at [216, 202] on span "29%" at bounding box center [225, 207] width 18 height 14
click at [488, 358] on button "Iesniegt" at bounding box center [497, 362] width 118 height 29
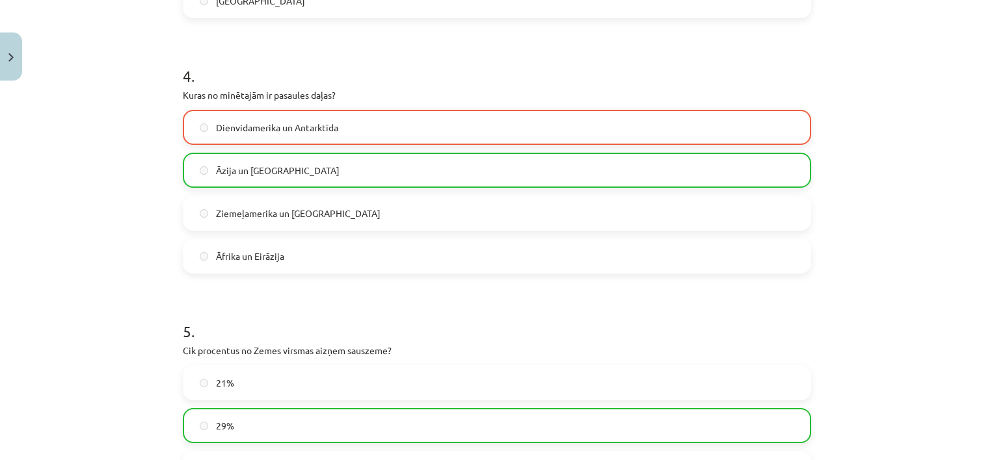
scroll to position [1242, 0]
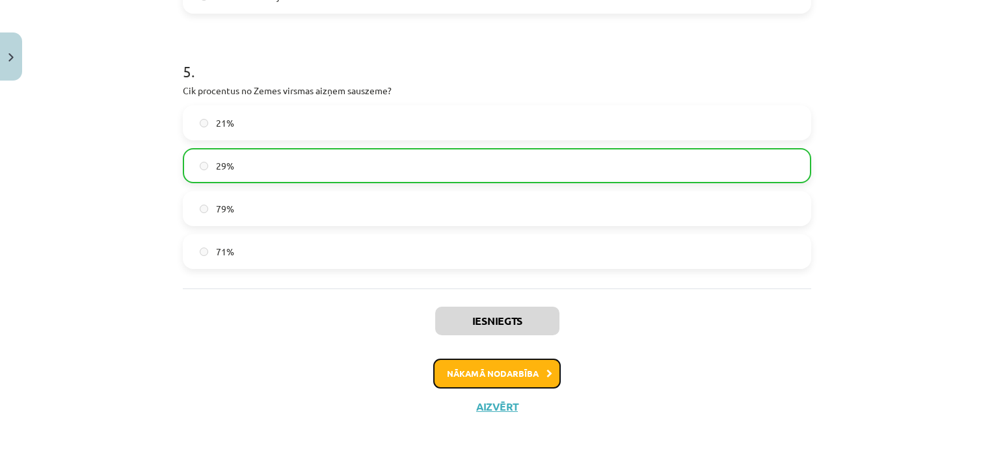
click at [472, 367] on button "Nākamā nodarbība" at bounding box center [496, 374] width 127 height 30
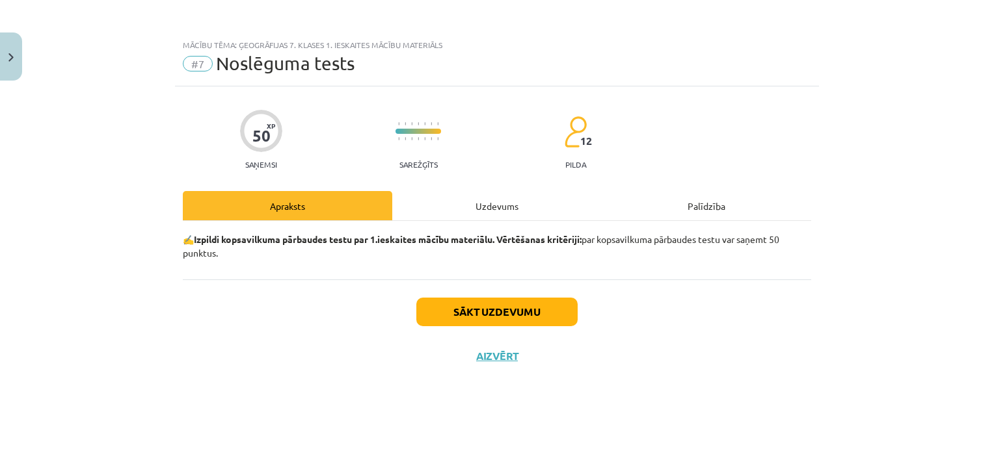
scroll to position [0, 0]
click at [499, 318] on button "Sākt uzdevumu" at bounding box center [496, 312] width 161 height 29
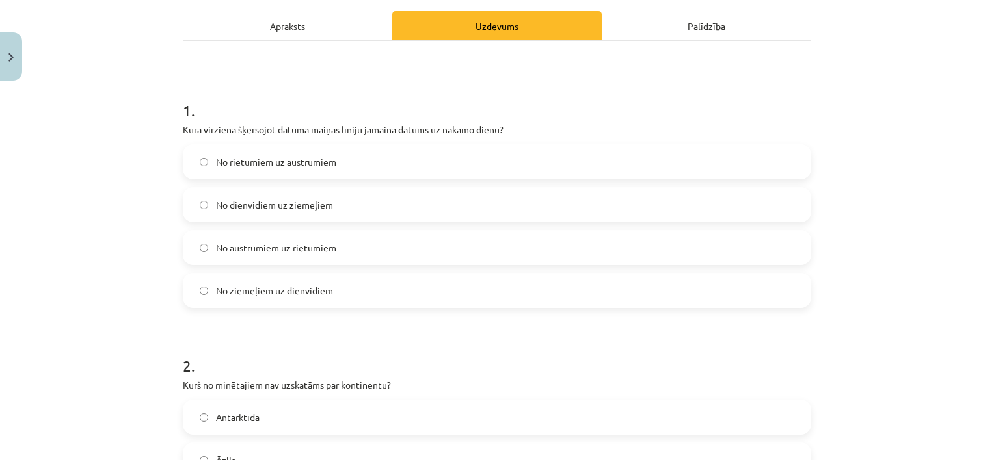
scroll to position [195, 0]
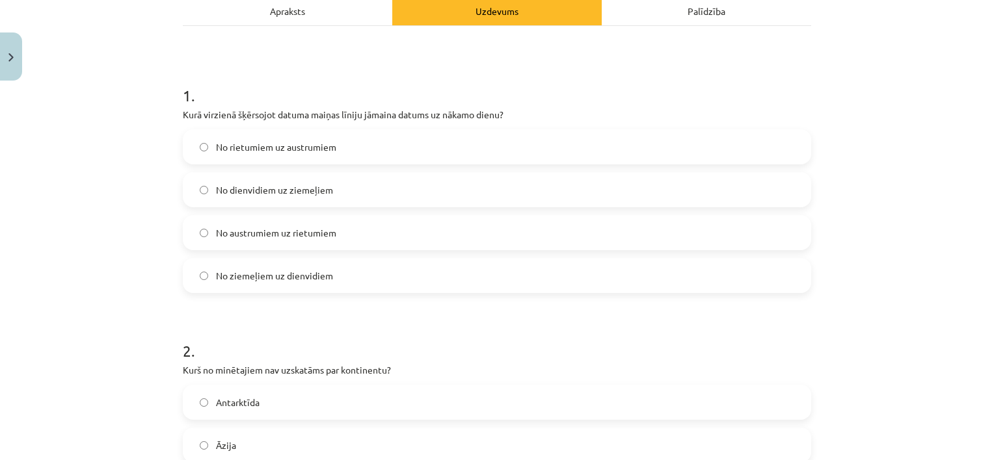
click at [292, 233] on span "No austrumiem uz rietumiem" at bounding box center [276, 233] width 120 height 14
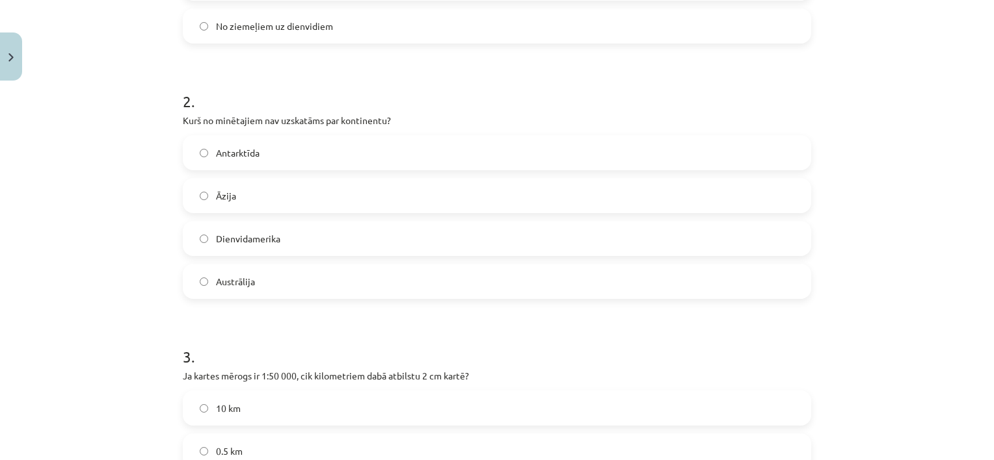
scroll to position [455, 0]
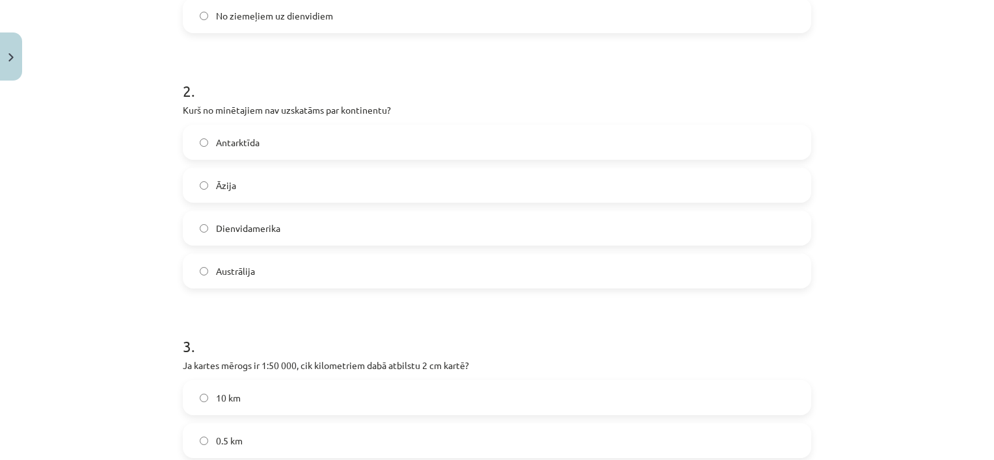
click at [250, 280] on label "Austrālija" at bounding box center [497, 271] width 626 height 33
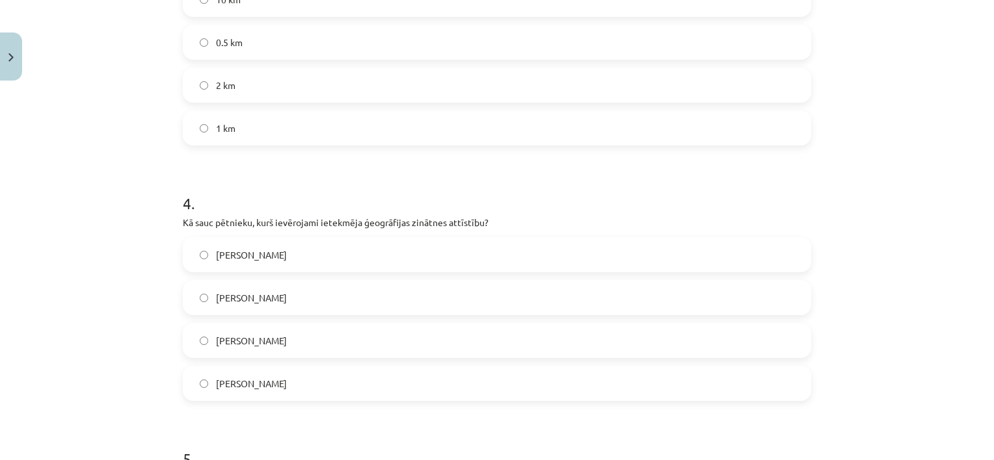
scroll to position [910, 0]
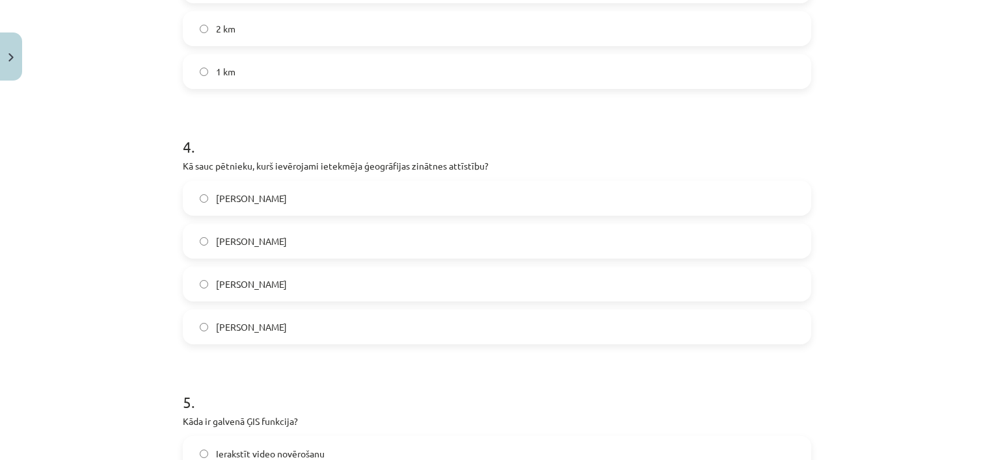
click at [248, 286] on span "Aleksandrs Humbolts" at bounding box center [251, 285] width 71 height 14
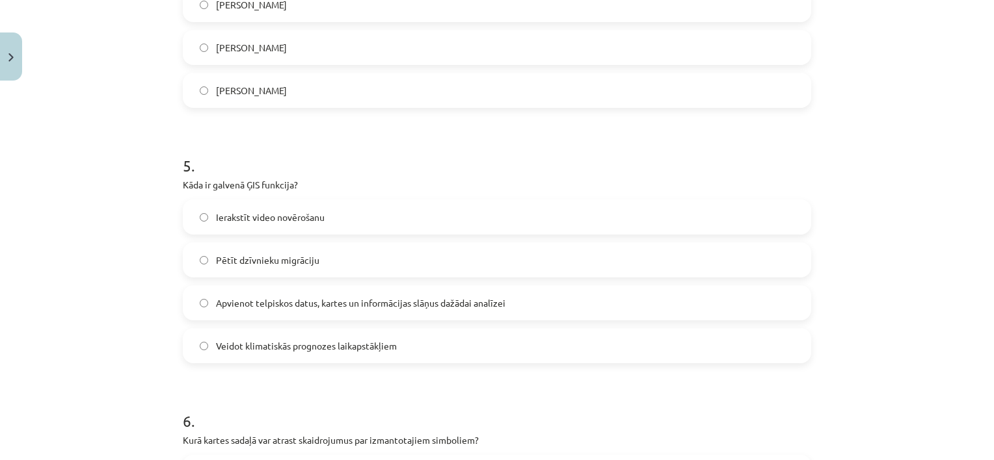
scroll to position [1171, 0]
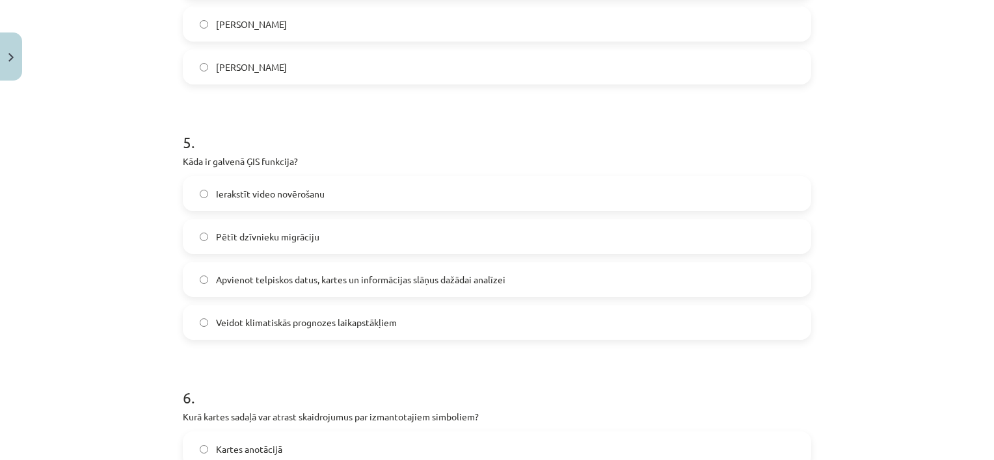
click at [315, 285] on span "Apvienot telpiskos datus, kartes un informācijas slāņus dažādai analīzei" at bounding box center [360, 280] width 289 height 14
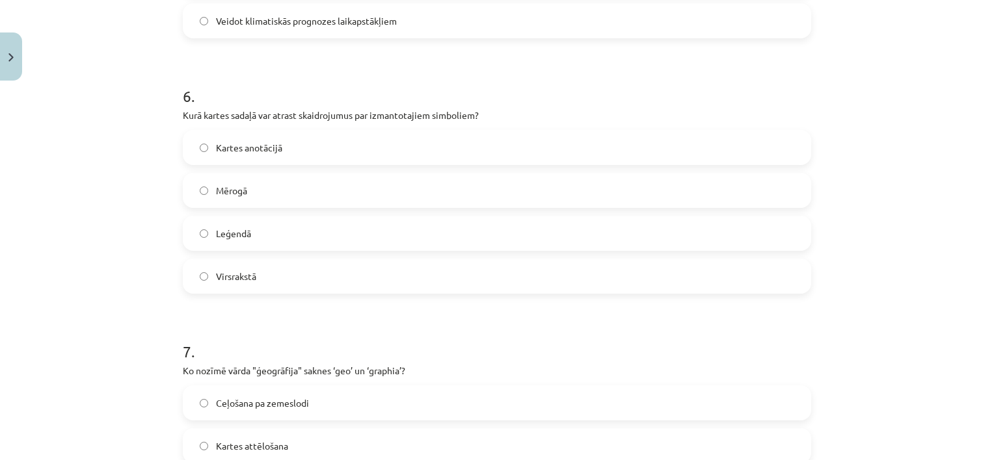
scroll to position [1496, 0]
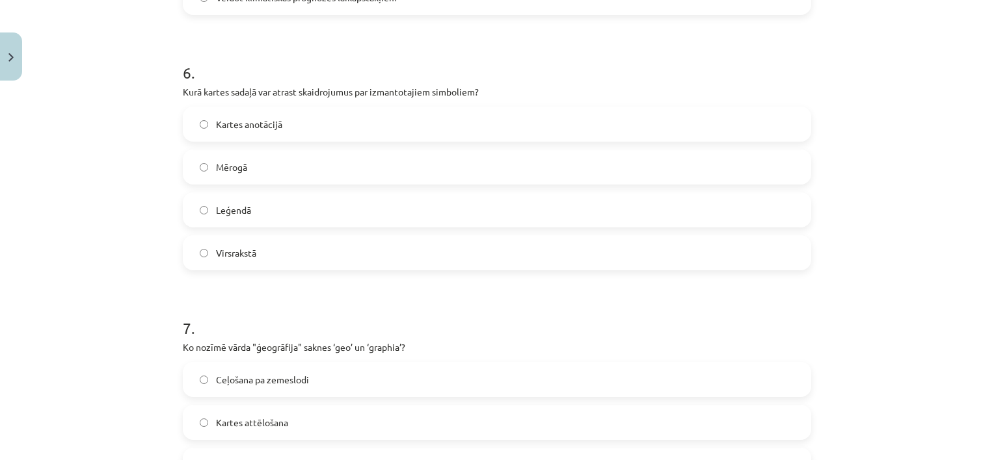
click at [278, 219] on label "Leģendā" at bounding box center [497, 210] width 626 height 33
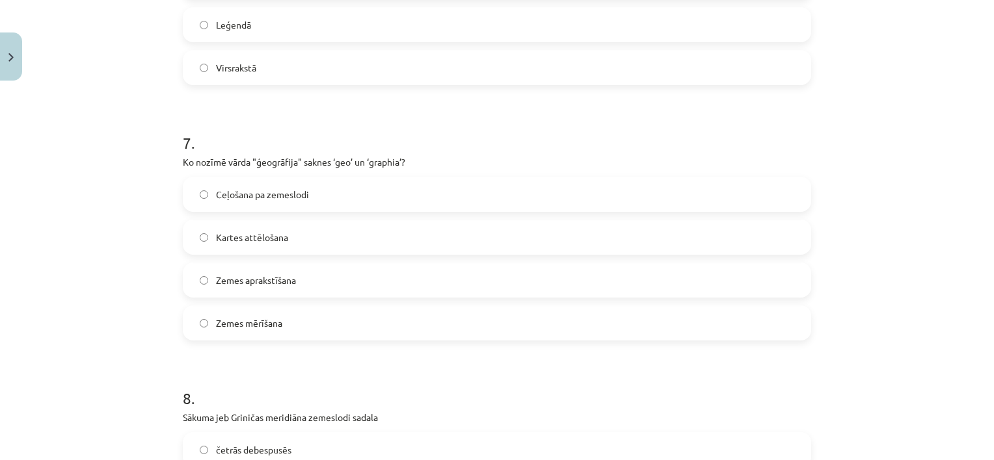
scroll to position [1691, 0]
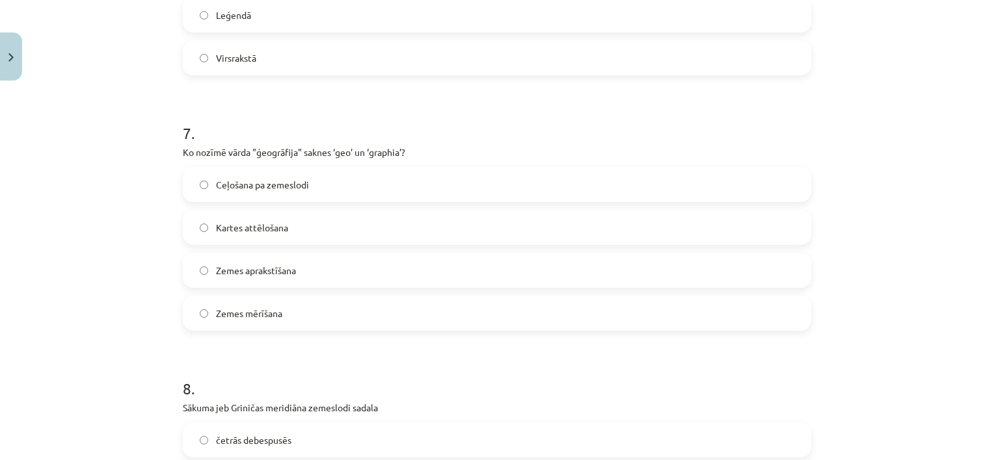
click at [258, 272] on span "Zemes aprakstīšana" at bounding box center [256, 271] width 80 height 14
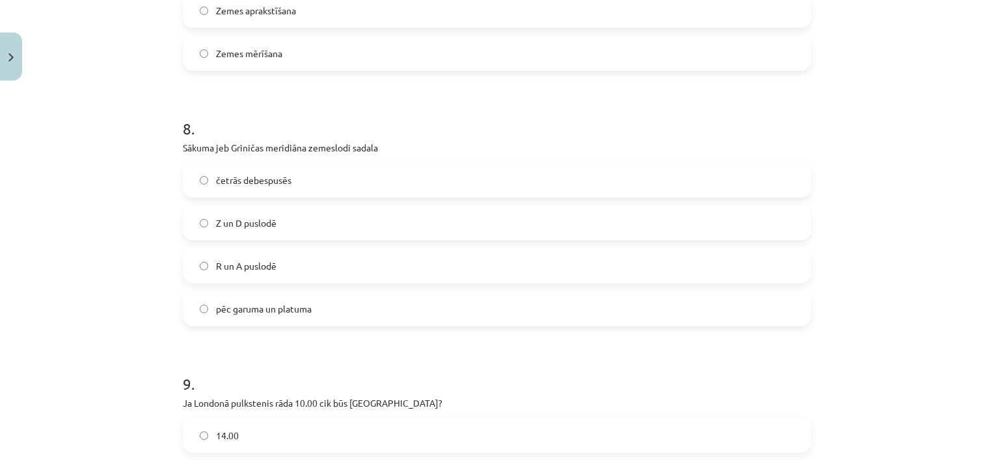
scroll to position [2016, 0]
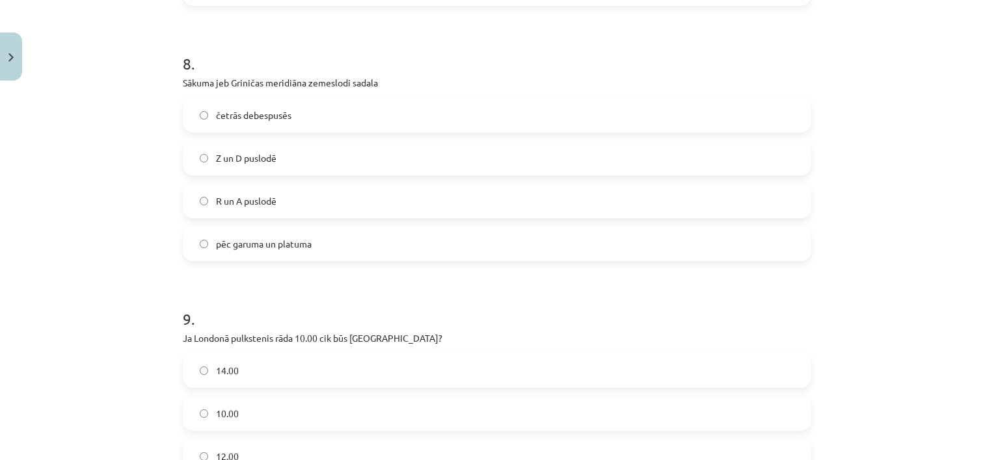
click at [250, 160] on span "Z un D puslodē" at bounding box center [246, 159] width 60 height 14
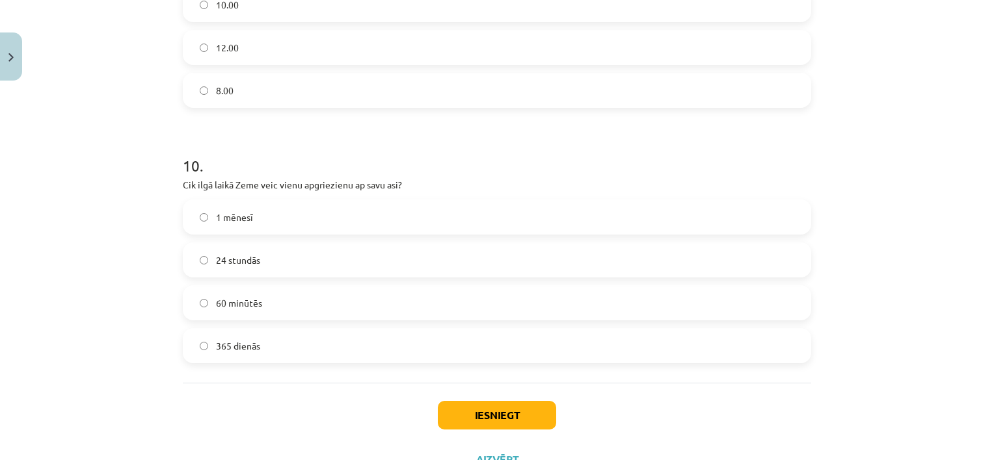
scroll to position [2478, 0]
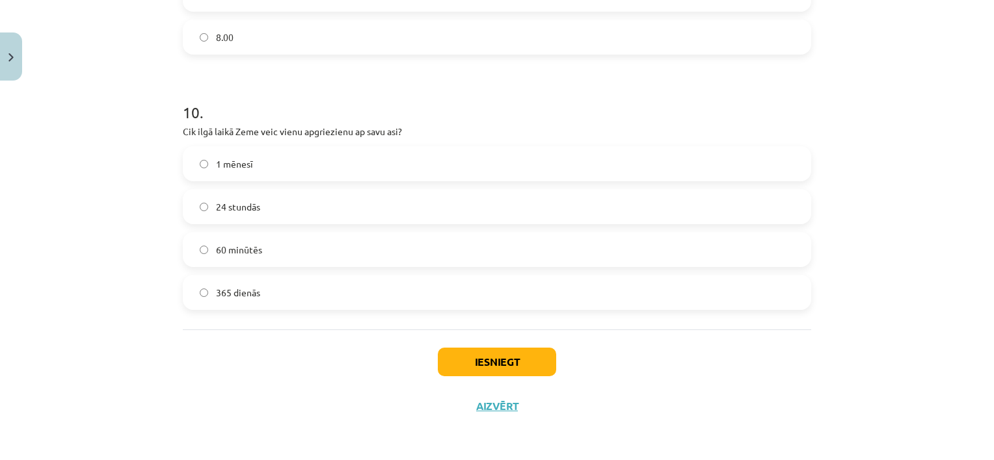
click at [221, 210] on span "24 stundās" at bounding box center [238, 207] width 44 height 14
click at [481, 369] on button "Iesniegt" at bounding box center [497, 362] width 118 height 29
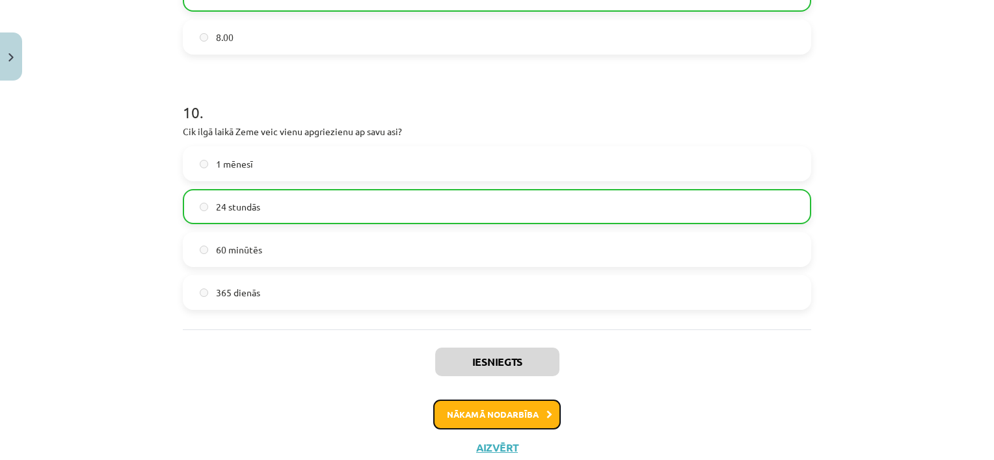
click at [481, 410] on button "Nākamā nodarbība" at bounding box center [496, 415] width 127 height 30
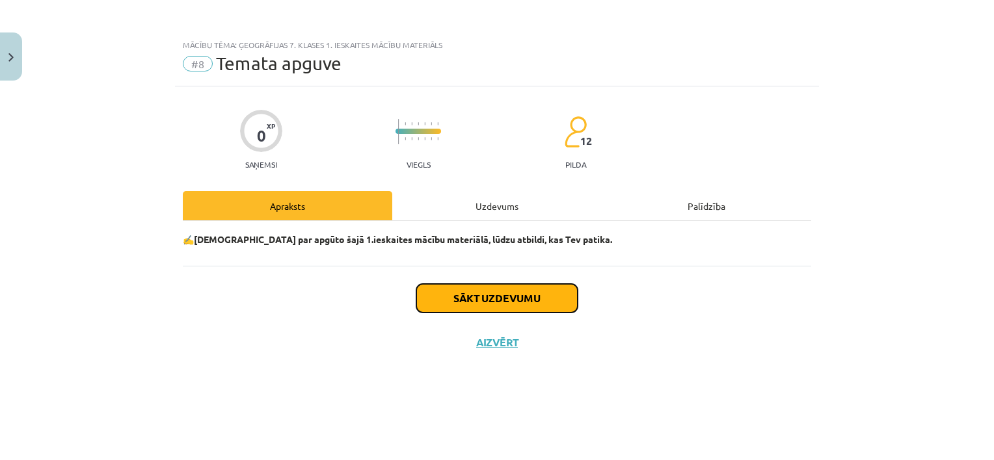
click at [497, 299] on button "Sākt uzdevumu" at bounding box center [496, 298] width 161 height 29
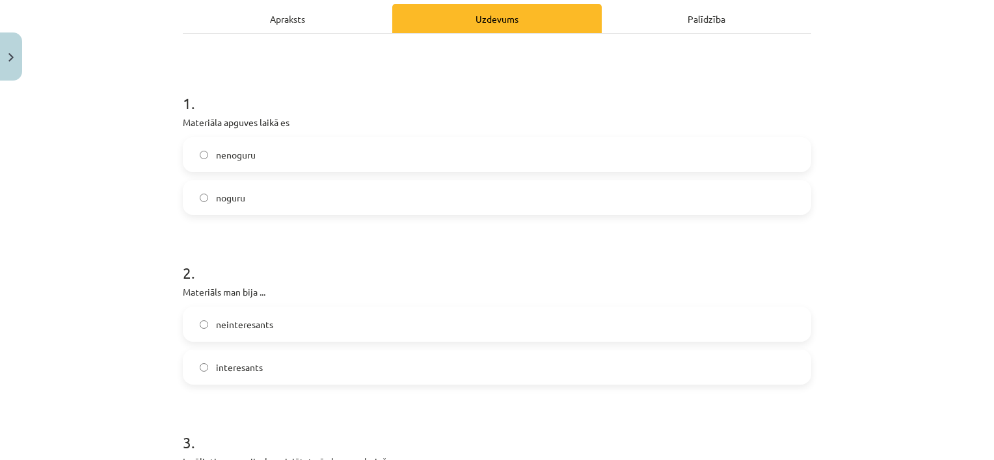
scroll to position [260, 0]
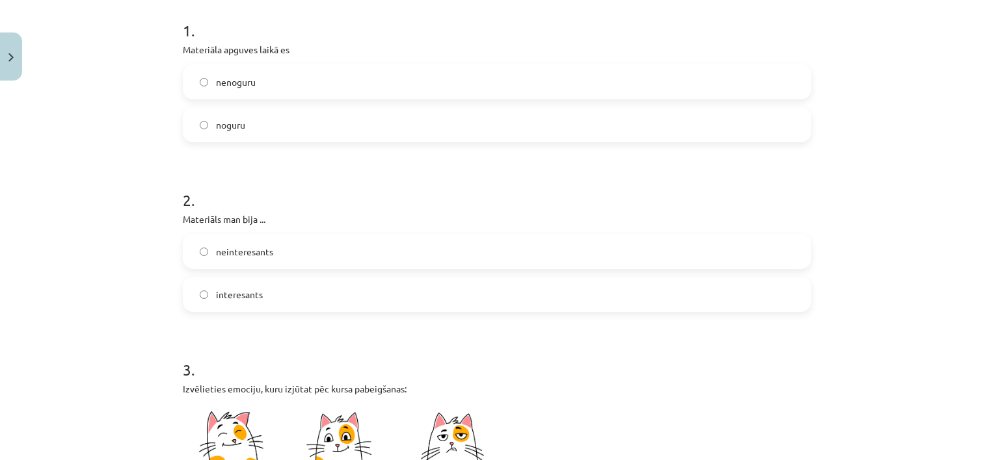
click at [280, 85] on label "nenoguru" at bounding box center [497, 82] width 626 height 33
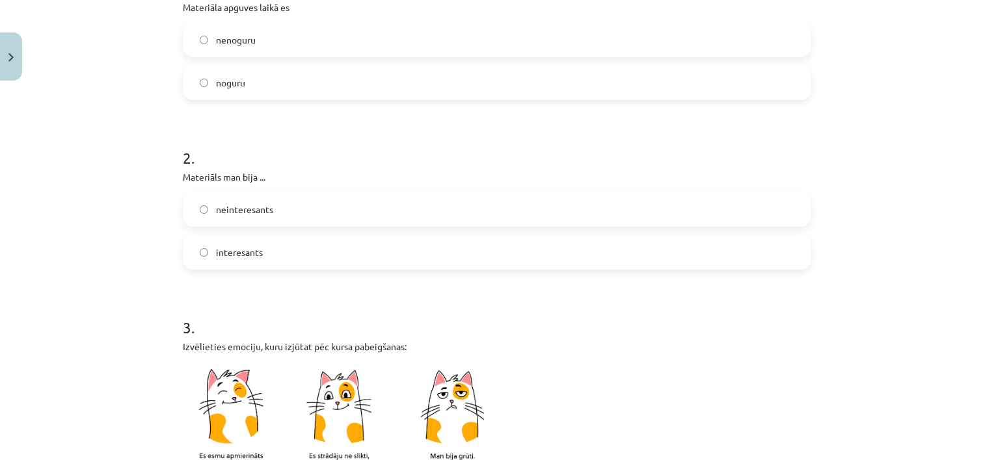
scroll to position [390, 0]
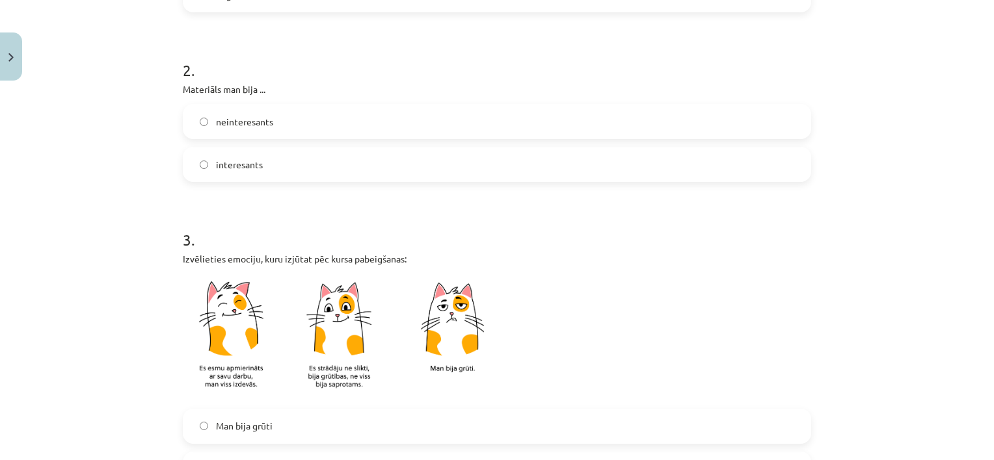
click at [263, 158] on label "interesants" at bounding box center [497, 164] width 626 height 33
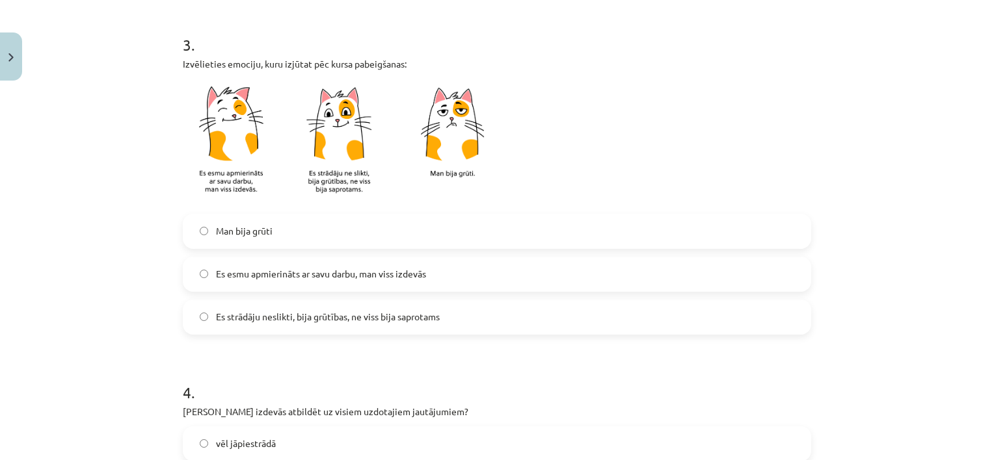
scroll to position [715, 0]
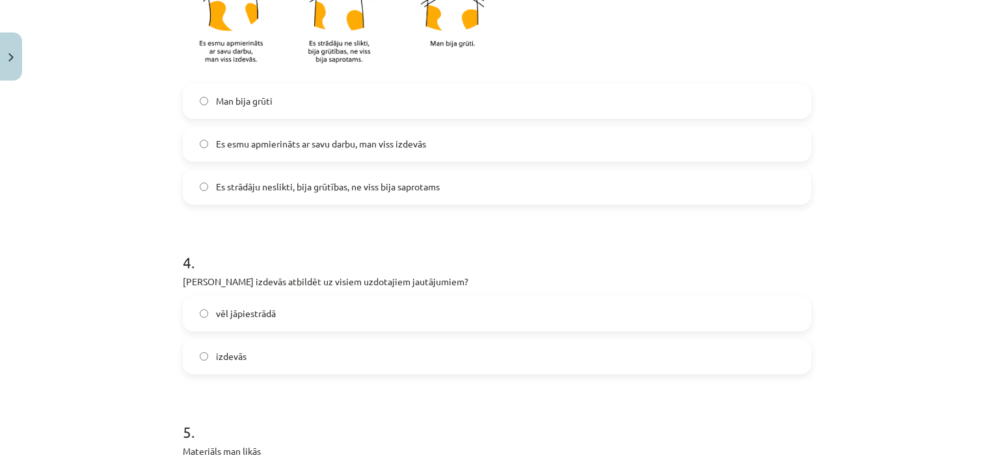
click at [385, 155] on label "Es esmu apmierināts ar savu darbu, man viss izdevās" at bounding box center [497, 144] width 626 height 33
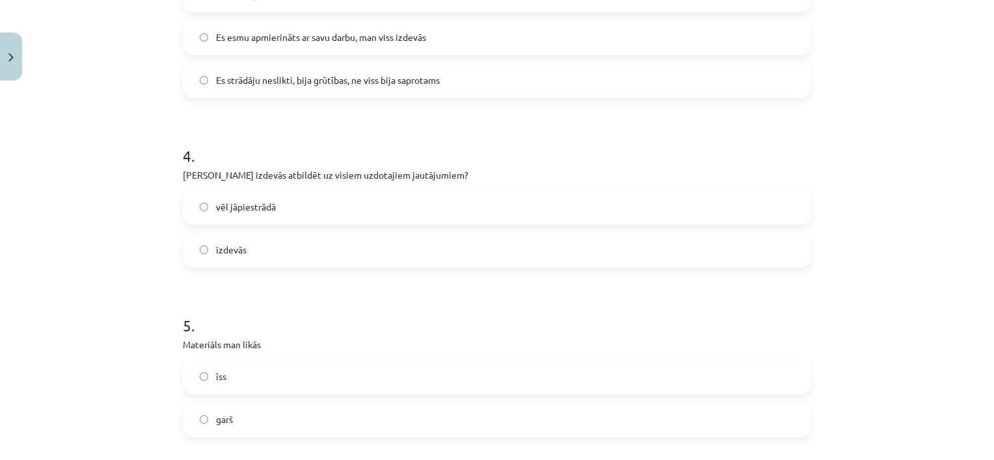
scroll to position [845, 0]
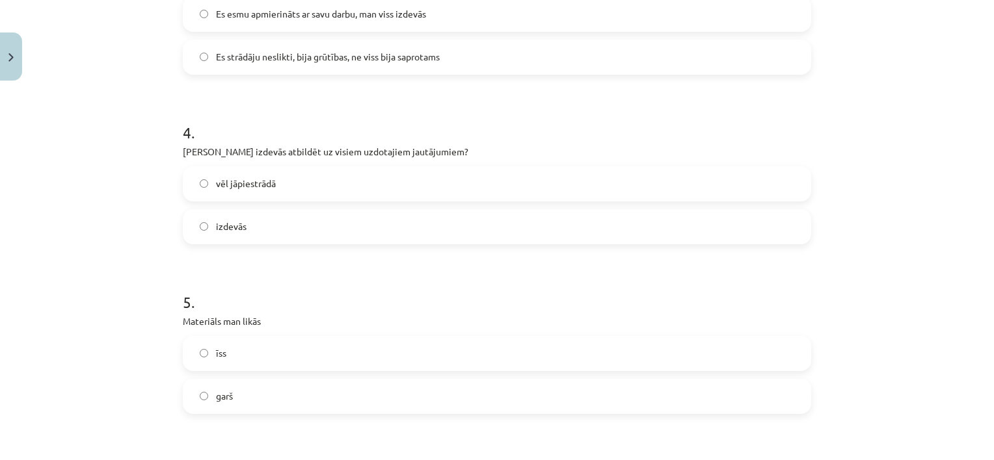
click at [232, 220] on span "izdevās" at bounding box center [231, 227] width 31 height 14
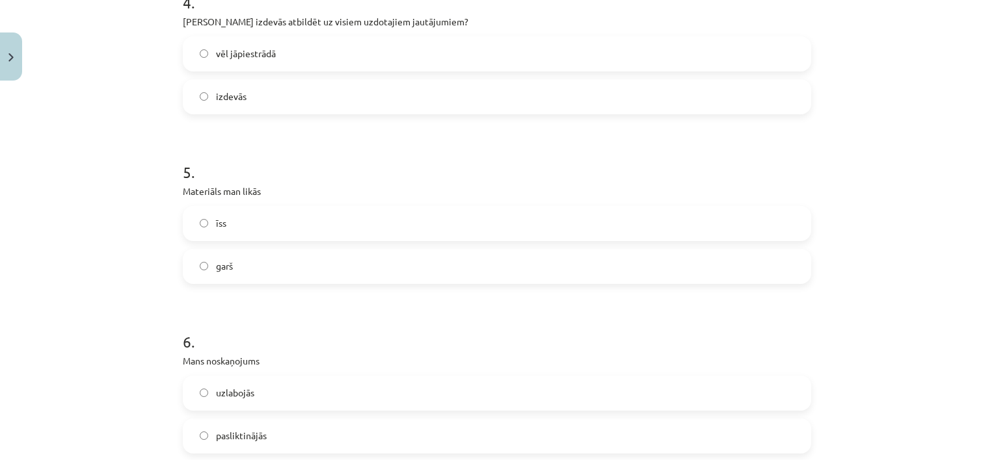
scroll to position [1041, 0]
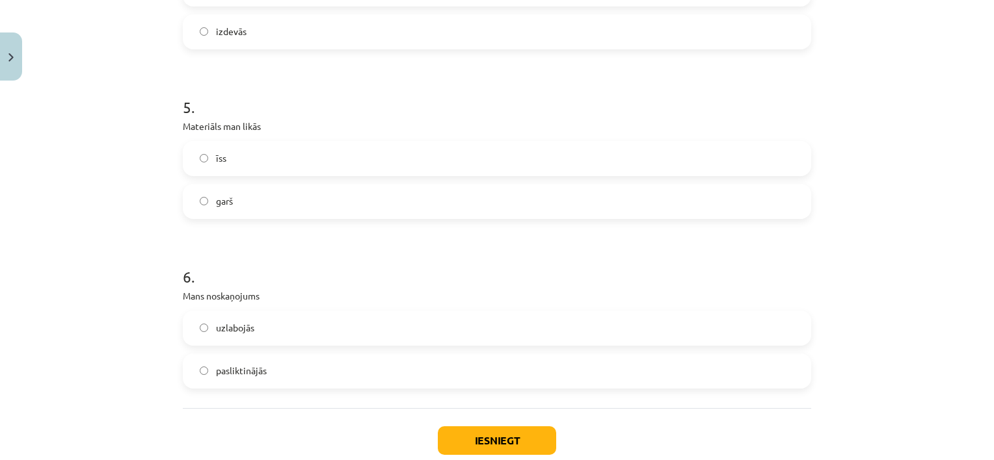
click at [216, 205] on span "garš" at bounding box center [224, 201] width 17 height 14
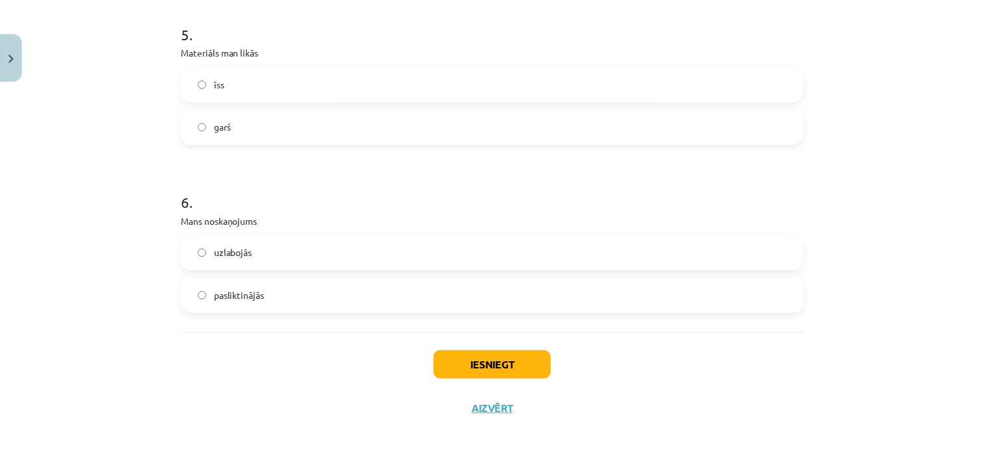
scroll to position [1119, 0]
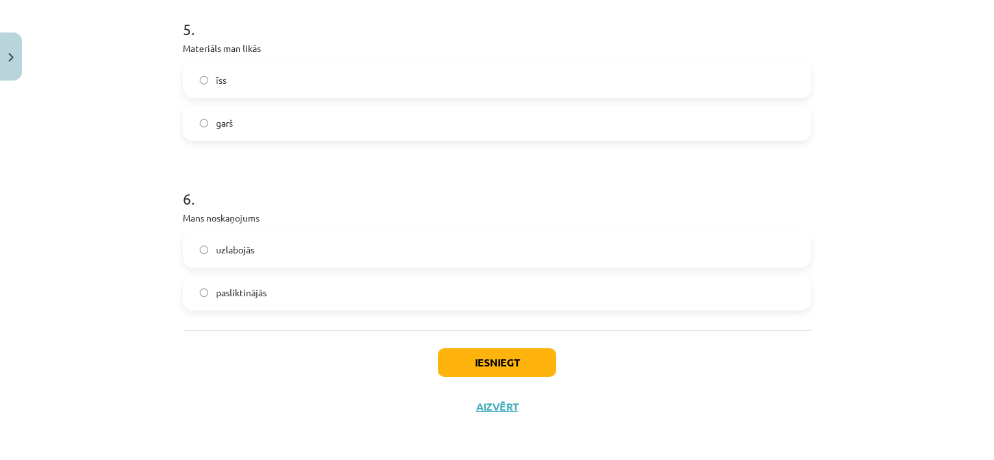
click at [216, 253] on span "uzlabojās" at bounding box center [235, 250] width 38 height 14
click at [492, 379] on div "Iesniegt Aizvērt" at bounding box center [497, 375] width 628 height 91
click at [492, 369] on button "Iesniegt" at bounding box center [497, 363] width 118 height 29
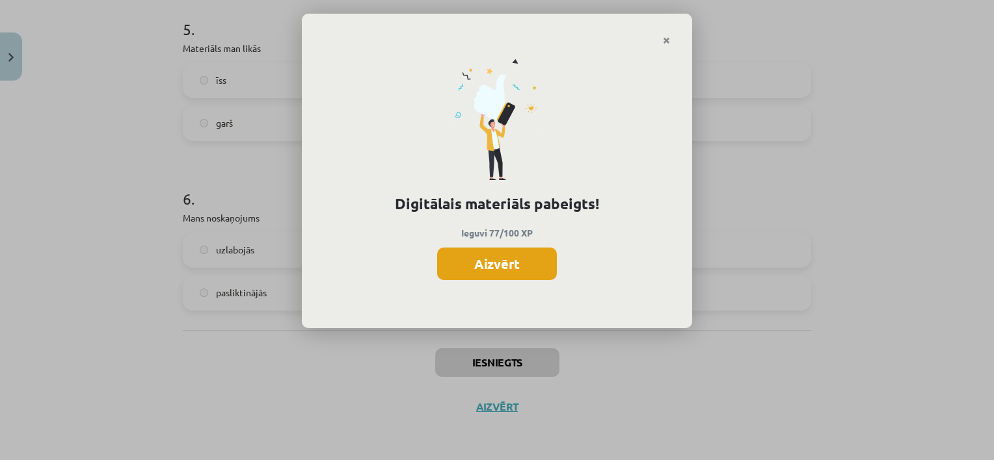
click at [499, 261] on button "Aizvērt" at bounding box center [497, 264] width 120 height 33
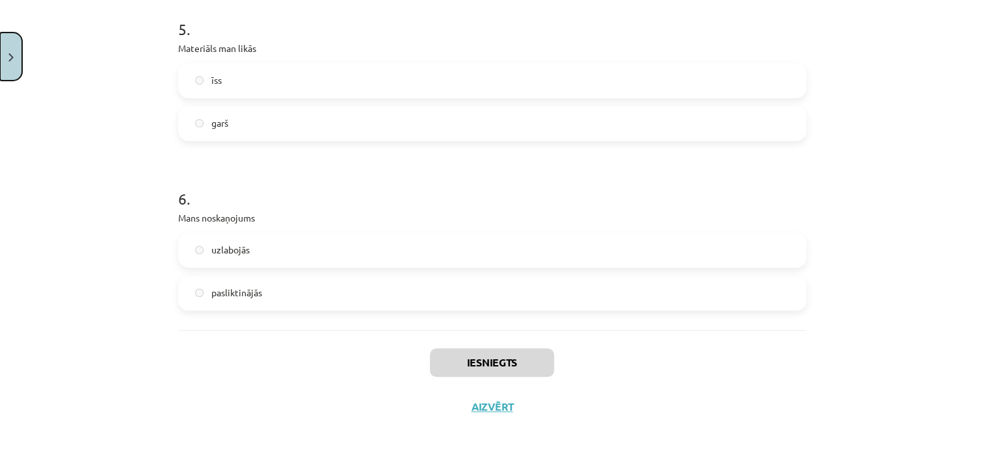
click at [13, 60] on img "Close" at bounding box center [10, 57] width 5 height 8
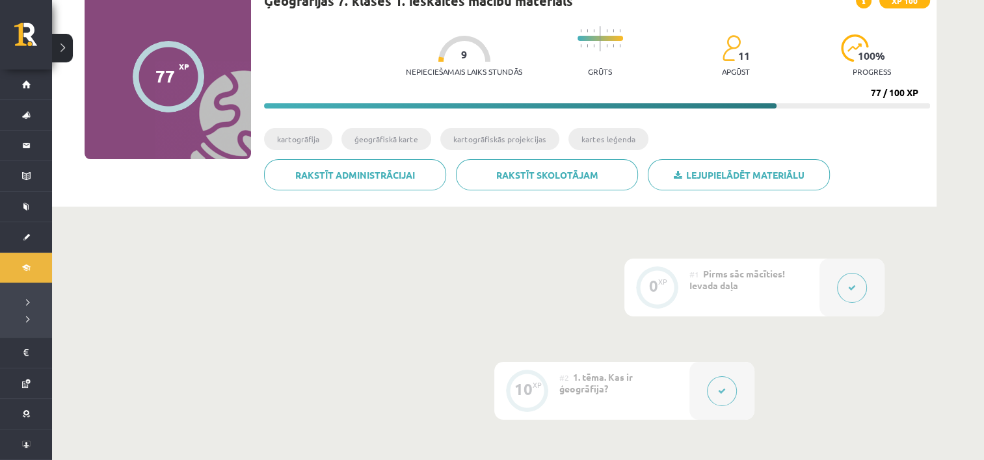
scroll to position [130, 0]
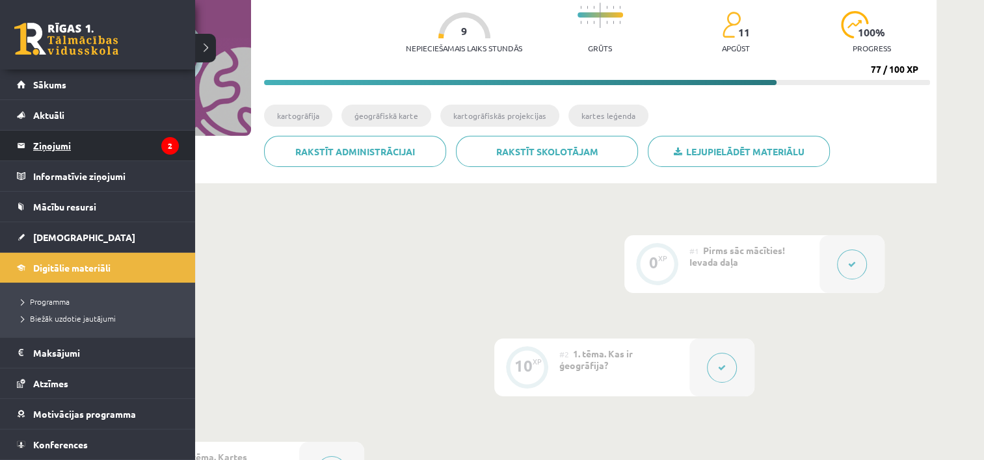
click at [131, 143] on legend "Ziņojumi 2" at bounding box center [106, 146] width 146 height 30
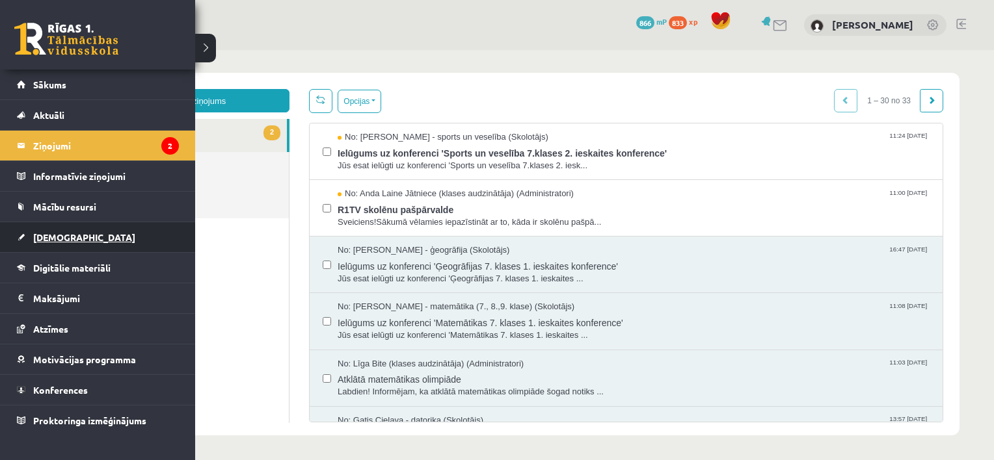
click at [73, 235] on link "[DEMOGRAPHIC_DATA]" at bounding box center [98, 237] width 162 height 30
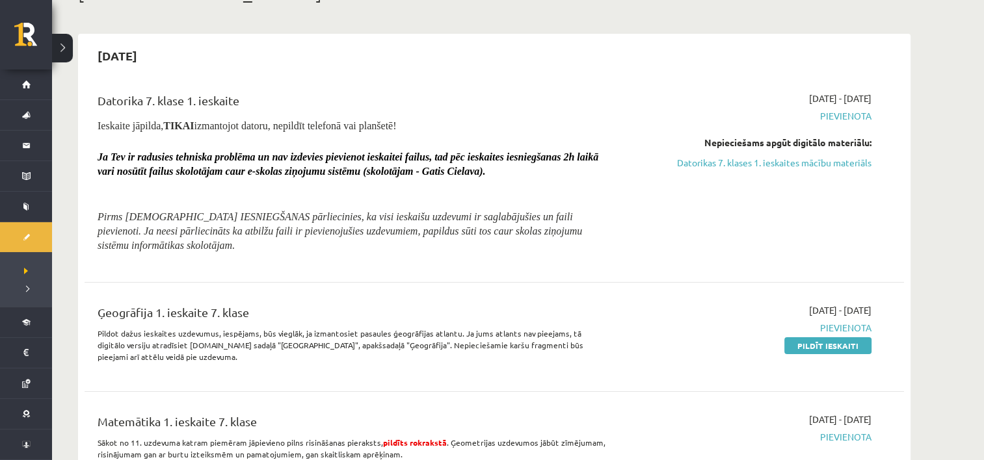
scroll to position [65, 0]
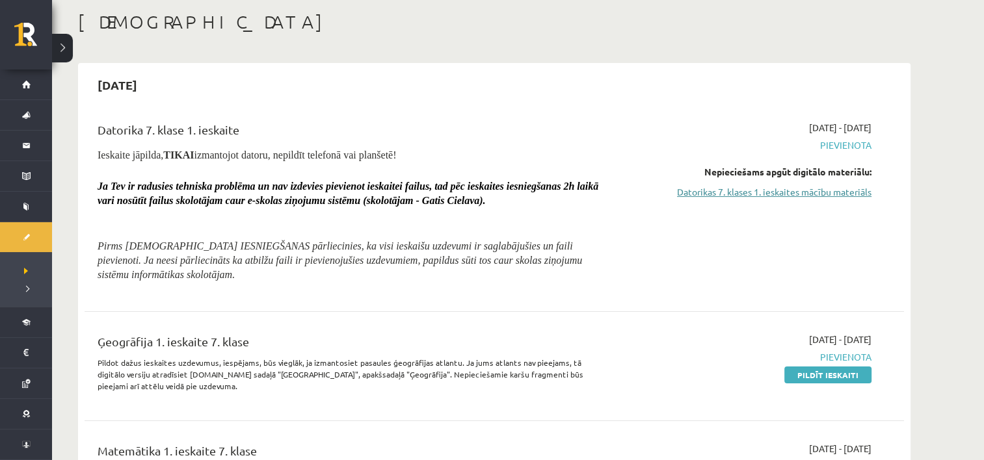
click at [768, 193] on link "Datorikas 7. klases 1. ieskaites mācību materiāls" at bounding box center [748, 192] width 245 height 14
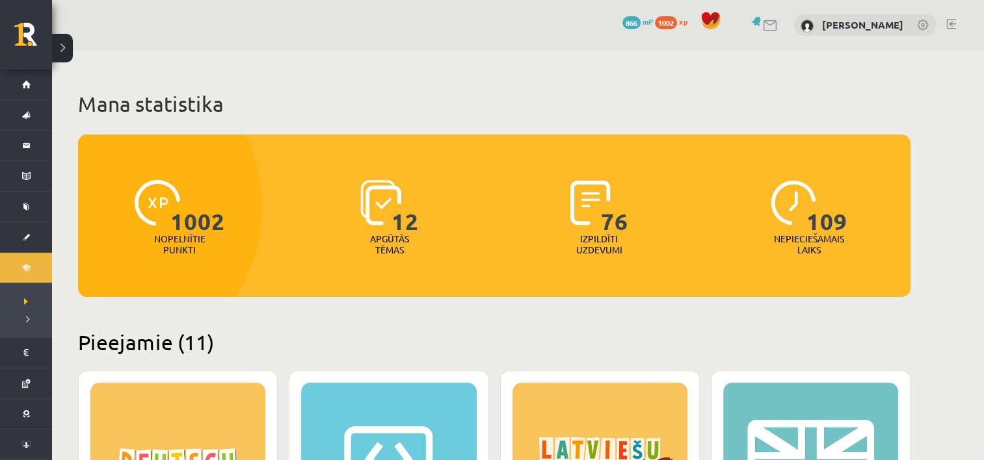
click at [641, 23] on span "866" at bounding box center [631, 22] width 18 height 13
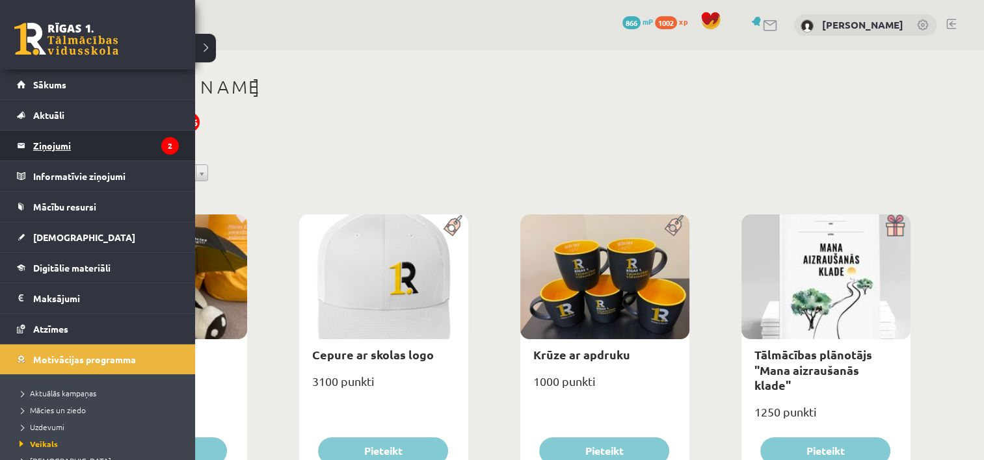
click at [83, 148] on legend "Ziņojumi 2" at bounding box center [106, 146] width 146 height 30
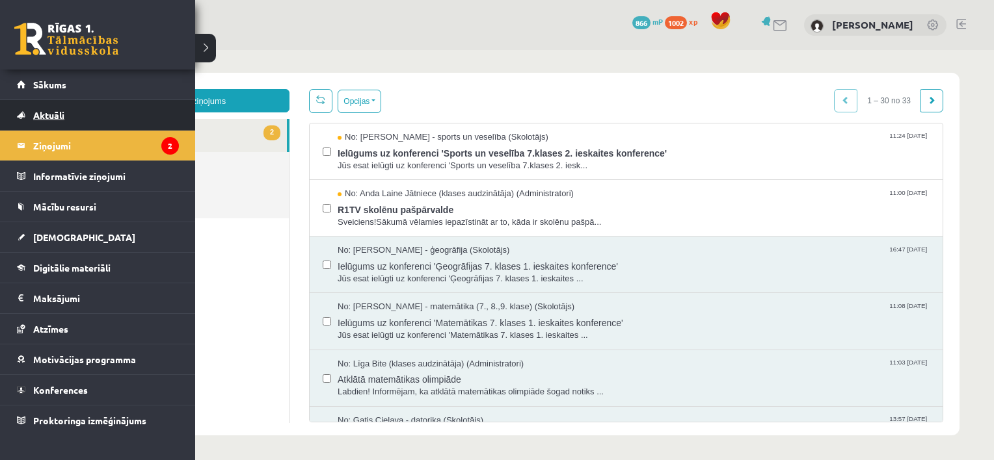
click at [62, 114] on span "Aktuāli" at bounding box center [48, 115] width 31 height 12
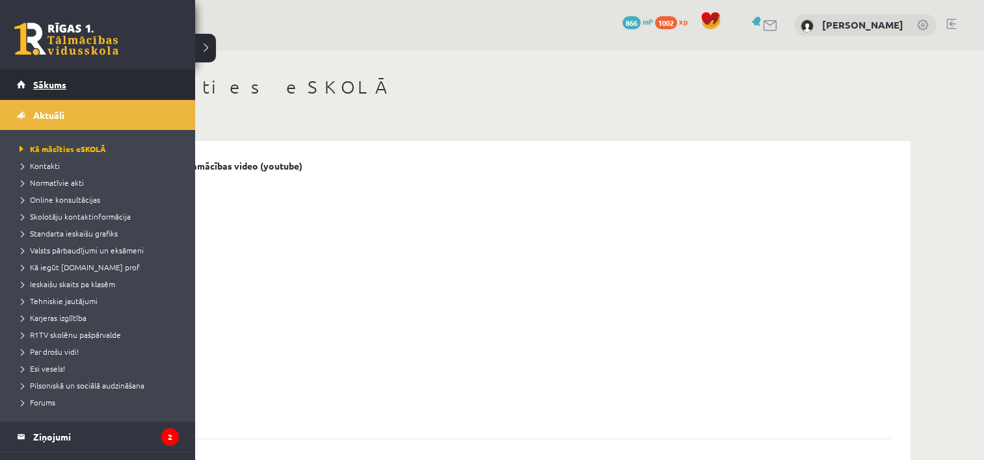
click at [62, 88] on span "Sākums" at bounding box center [49, 85] width 33 height 12
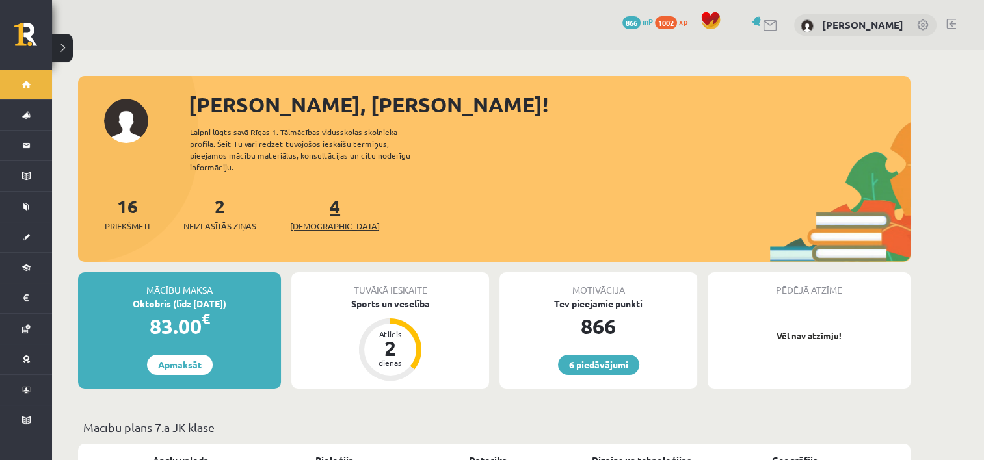
click at [311, 202] on link "4 Ieskaites" at bounding box center [335, 213] width 90 height 38
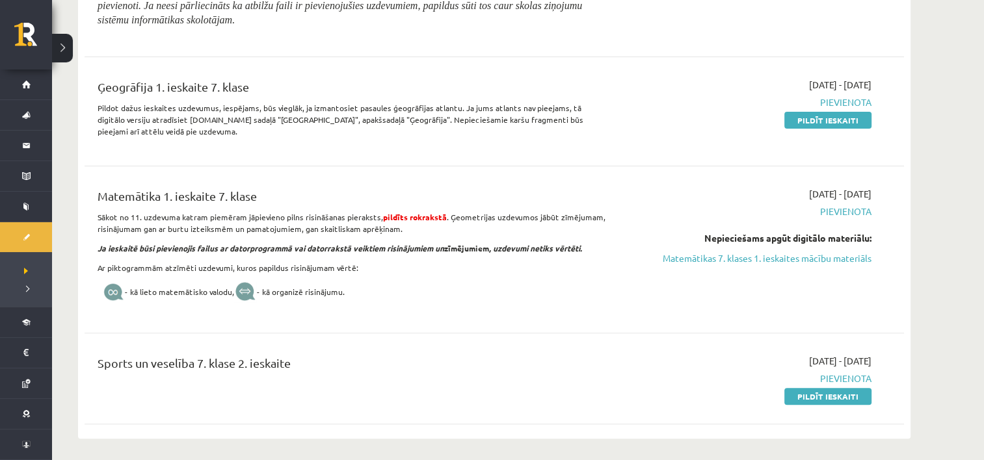
scroll to position [325, 0]
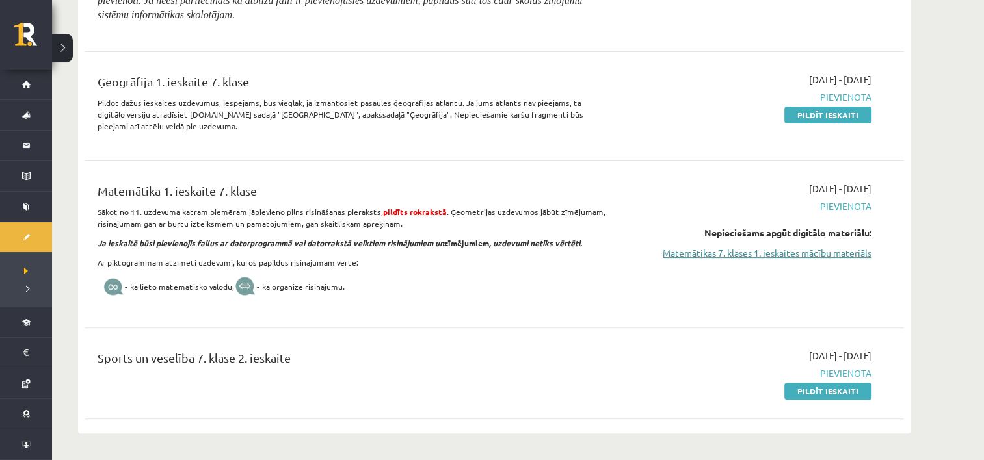
click at [811, 252] on link "Matemātikas 7. klases 1. ieskaites mācību materiāls" at bounding box center [748, 253] width 245 height 14
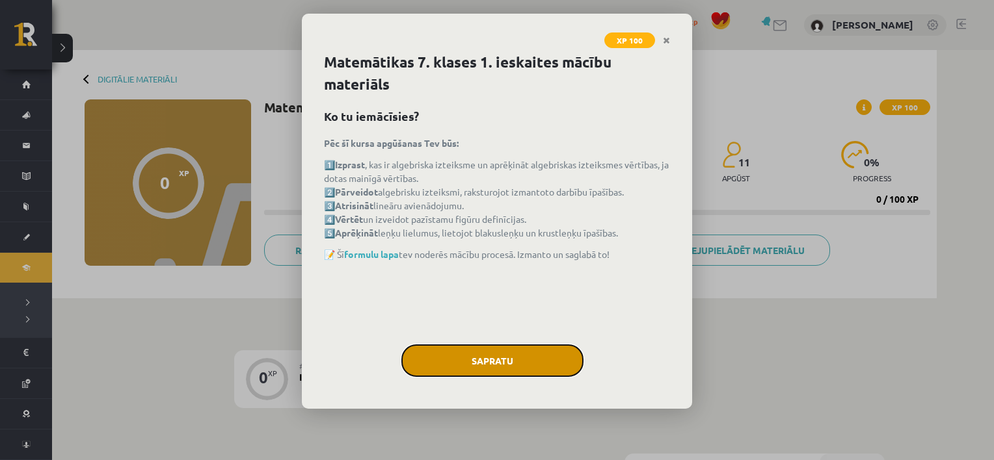
click at [528, 364] on button "Sapratu" at bounding box center [492, 361] width 182 height 33
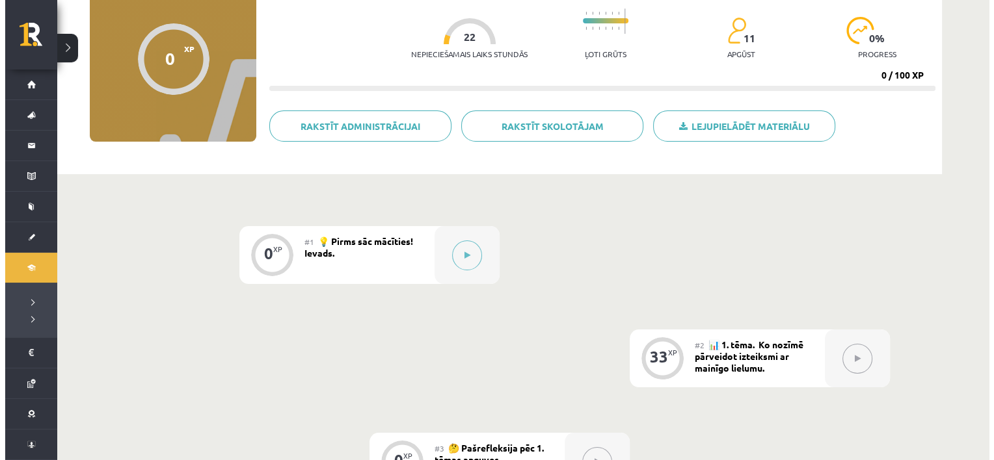
scroll to position [130, 0]
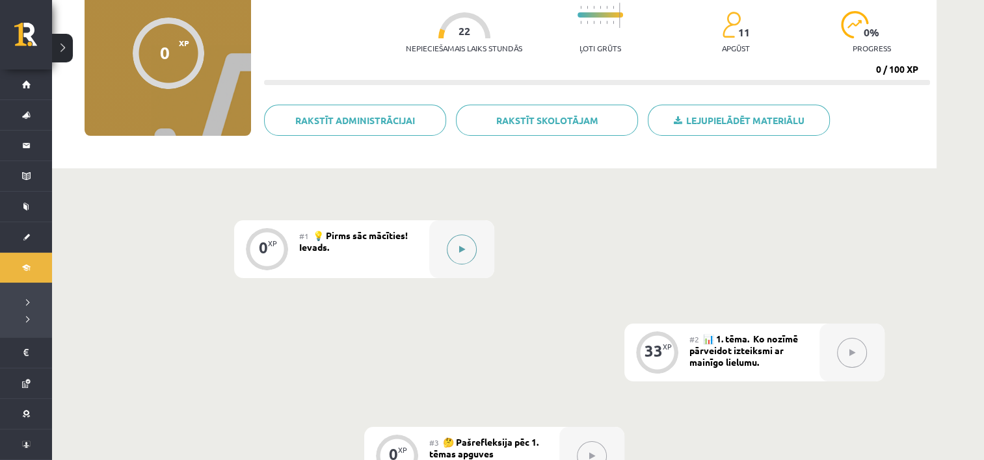
click at [464, 250] on icon at bounding box center [462, 250] width 6 height 8
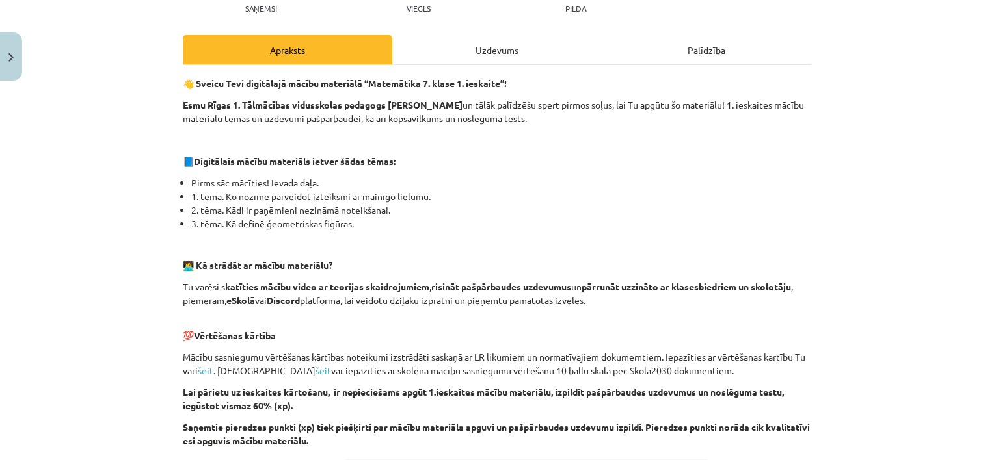
scroll to position [436, 0]
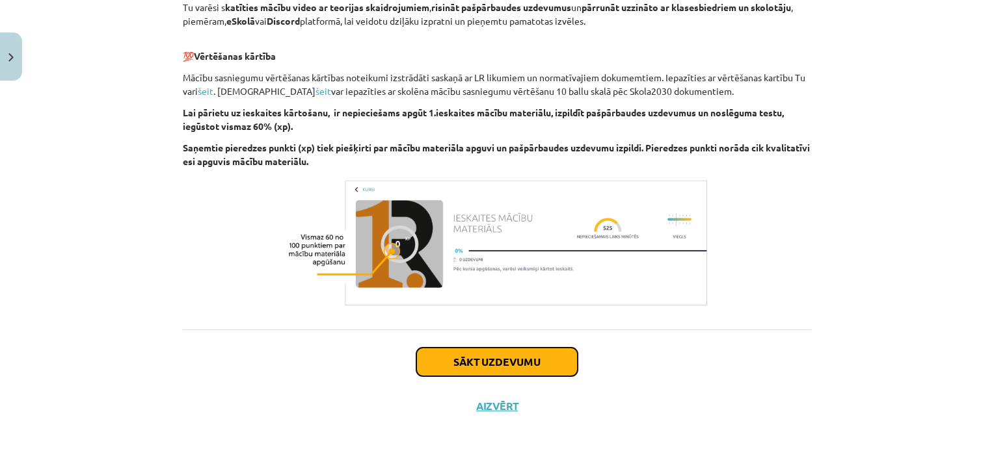
click at [538, 364] on button "Sākt uzdevumu" at bounding box center [496, 362] width 161 height 29
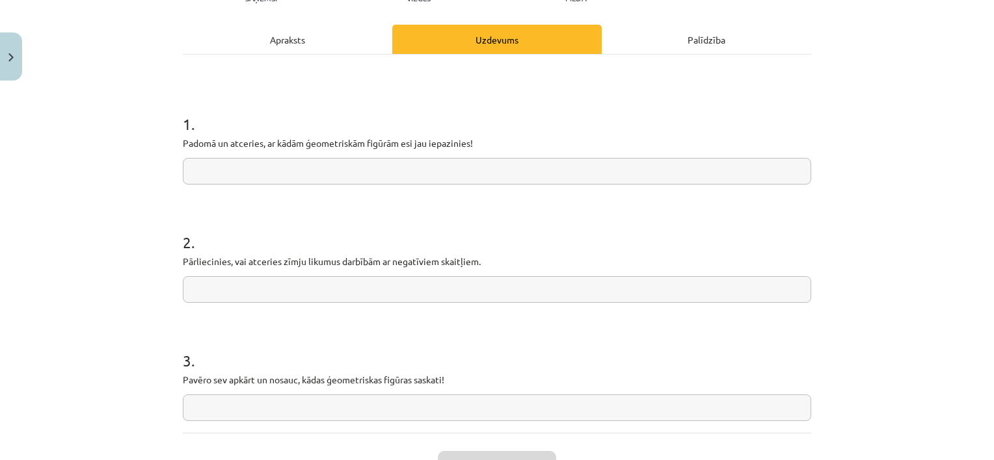
scroll to position [205, 0]
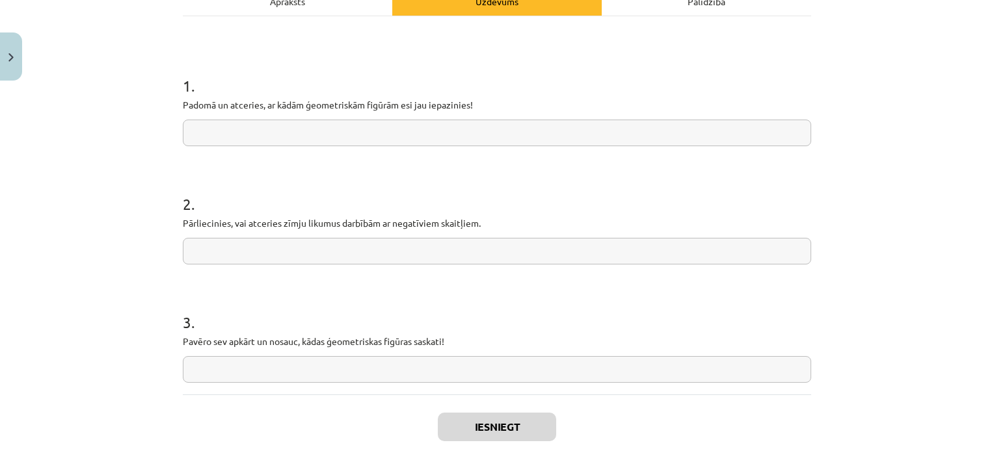
click at [507, 131] on input "text" at bounding box center [497, 133] width 628 height 27
type input "*"
click at [457, 135] on input "text" at bounding box center [497, 133] width 628 height 27
type input "**"
click at [377, 247] on input "text" at bounding box center [497, 251] width 628 height 27
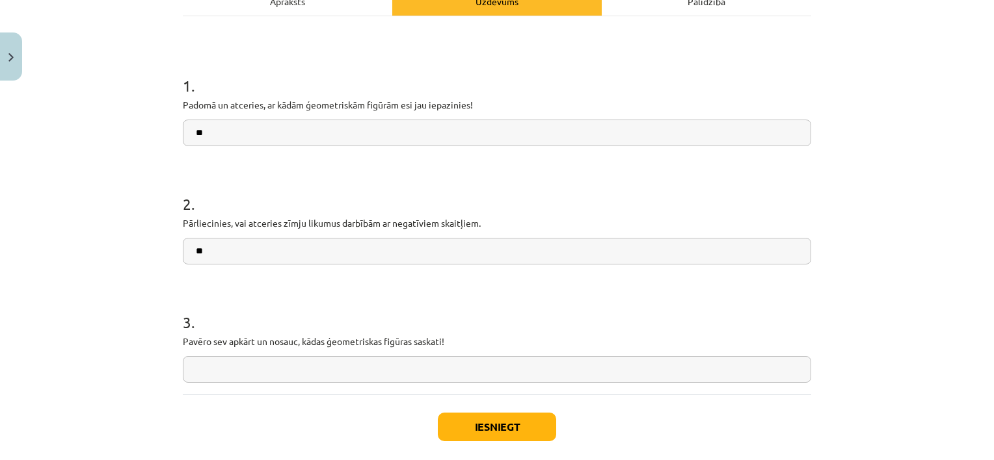
type input "**"
click at [377, 377] on input "text" at bounding box center [497, 369] width 628 height 27
click at [377, 367] on input "text" at bounding box center [497, 369] width 628 height 27
click at [278, 375] on input "text" at bounding box center [497, 369] width 628 height 27
click at [273, 382] on input "*****" at bounding box center [497, 369] width 628 height 27
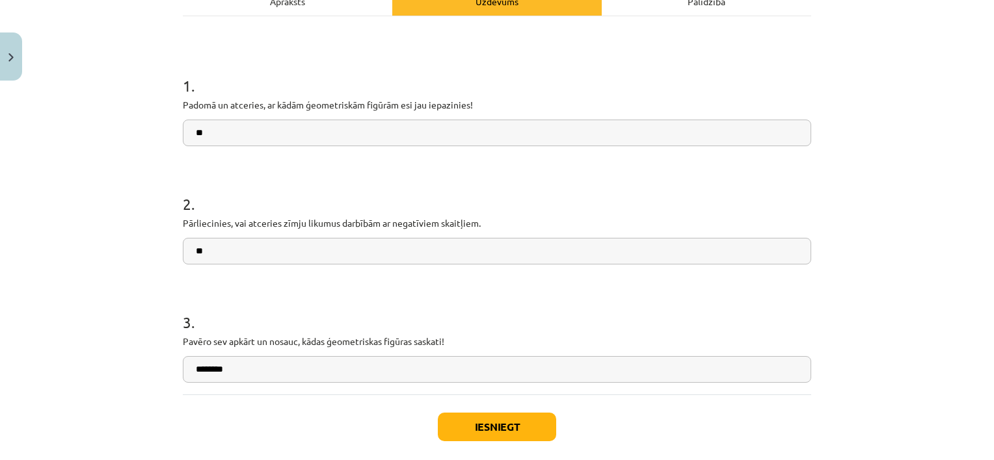
type input "********"
click at [531, 427] on button "Iesniegt" at bounding box center [497, 427] width 118 height 29
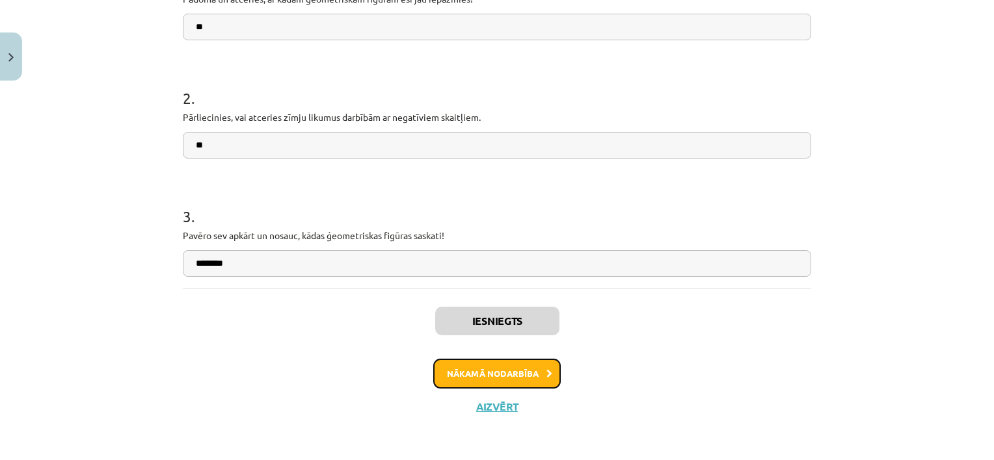
click at [519, 380] on button "Nākamā nodarbība" at bounding box center [496, 374] width 127 height 30
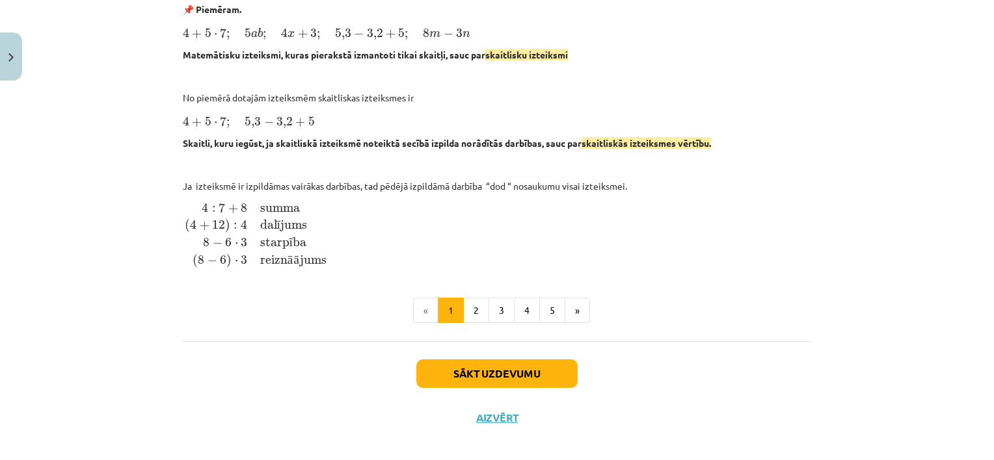
scroll to position [582, 0]
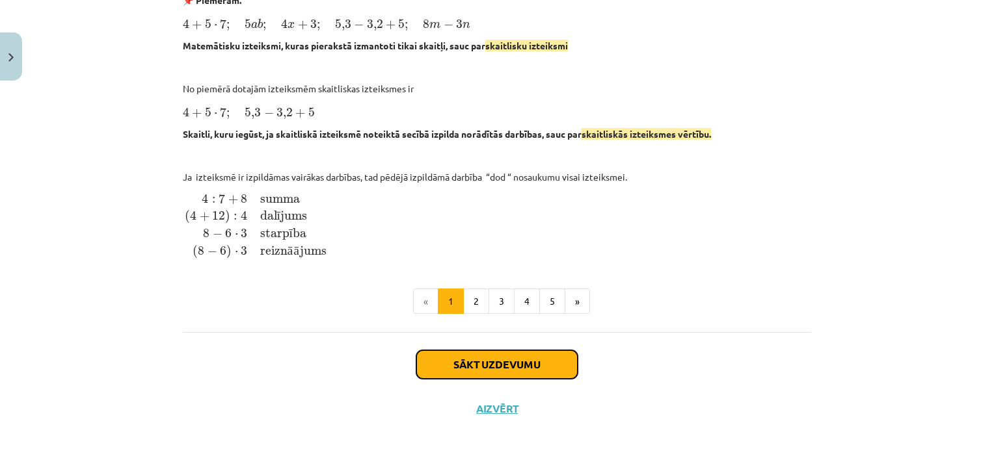
click at [483, 360] on button "Sākt uzdevumu" at bounding box center [496, 365] width 161 height 29
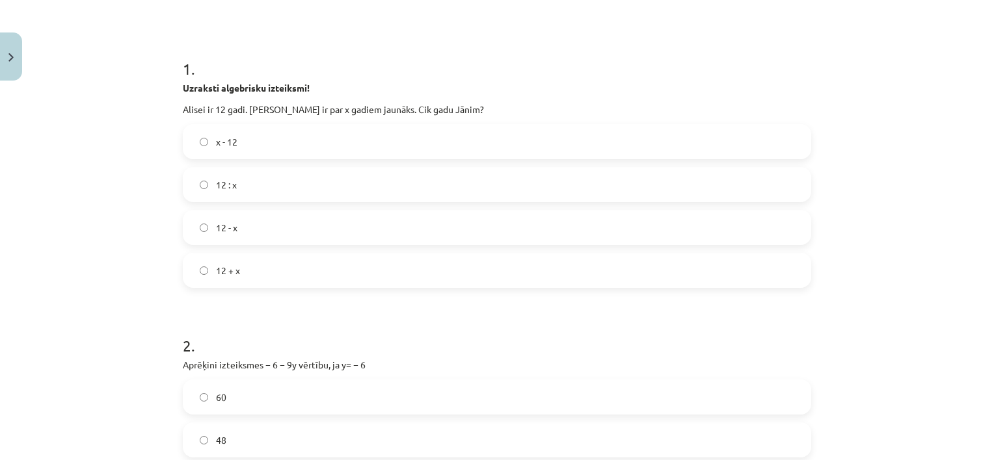
scroll to position [228, 0]
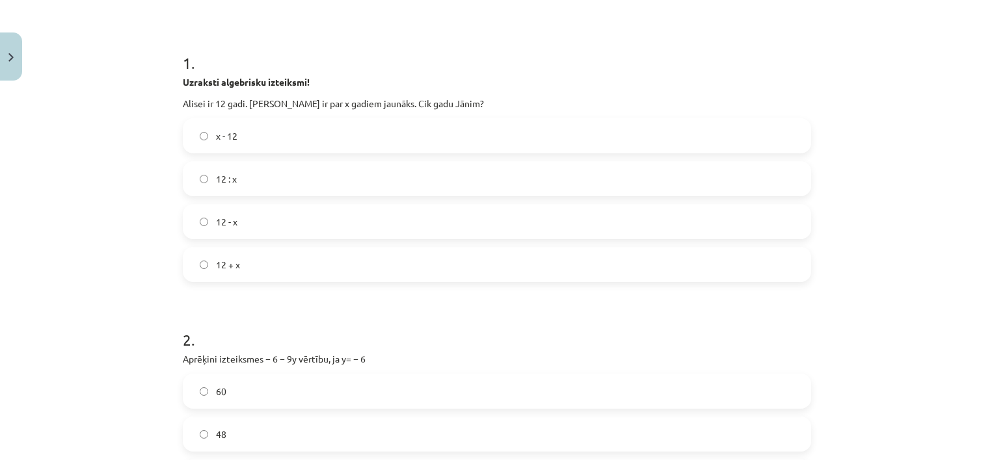
click at [231, 222] on span "12 - x" at bounding box center [226, 222] width 21 height 14
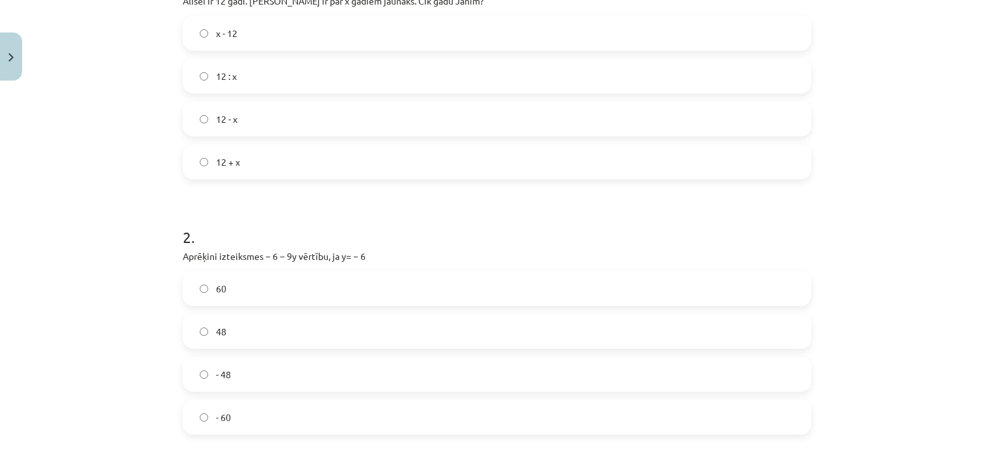
scroll to position [423, 0]
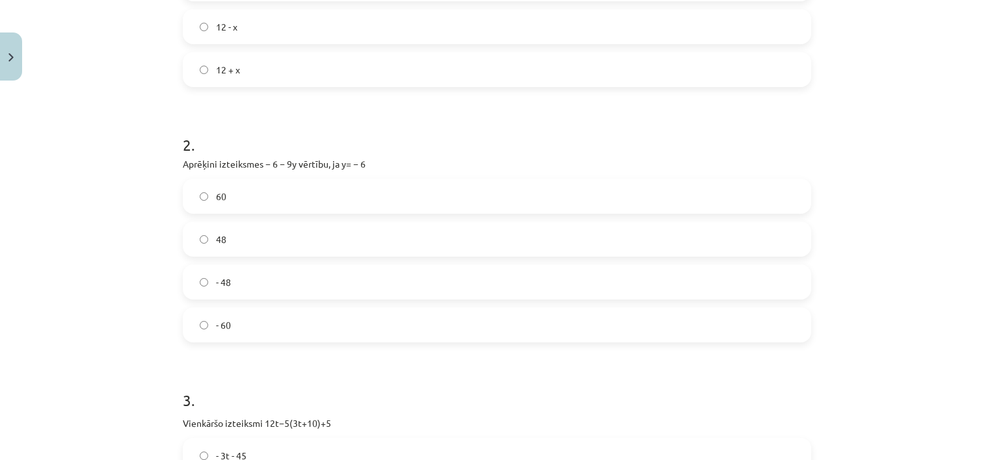
click at [224, 239] on label "48" at bounding box center [497, 239] width 626 height 33
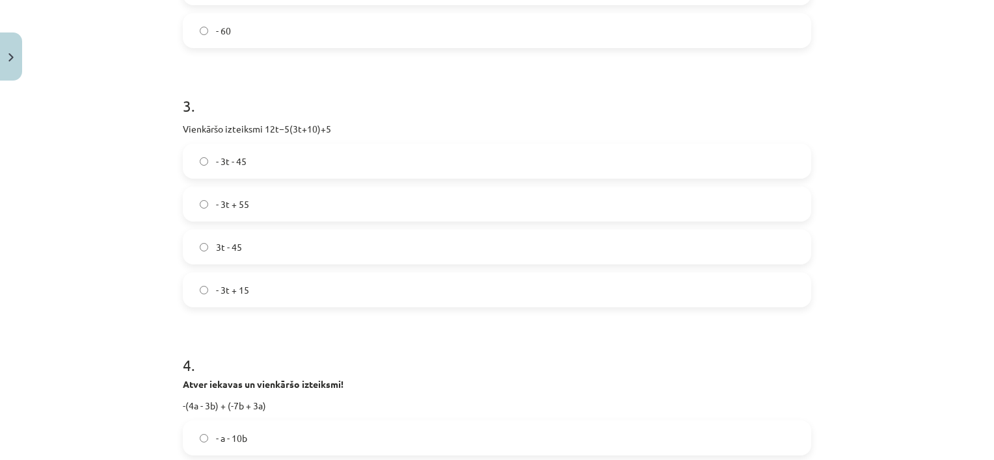
scroll to position [748, 0]
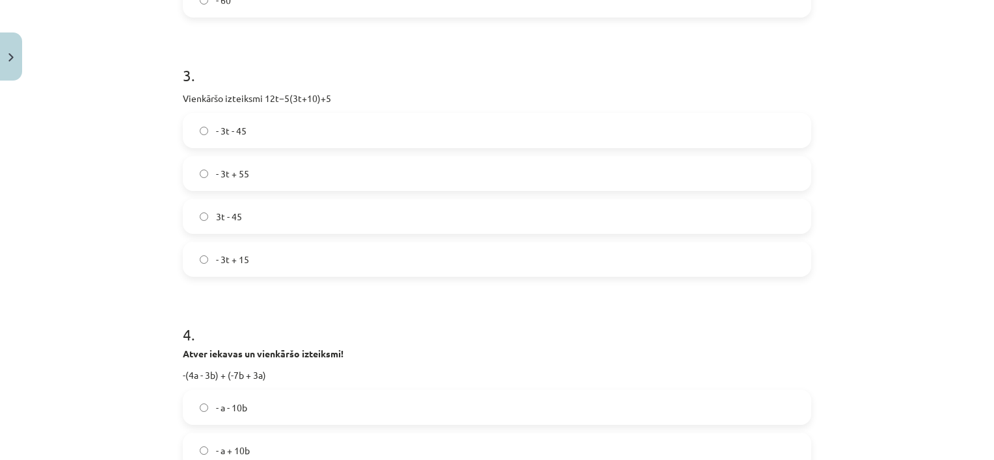
click at [234, 181] on label "- 3t + 55" at bounding box center [497, 173] width 626 height 33
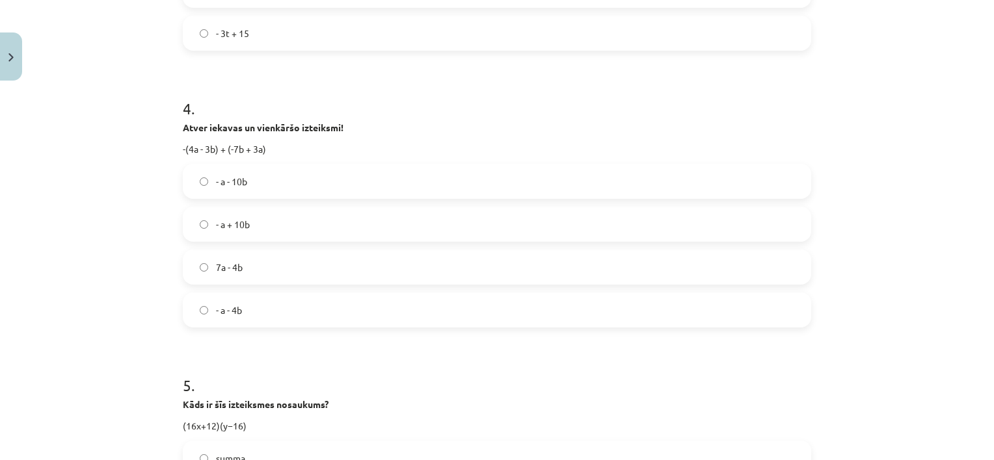
scroll to position [1008, 0]
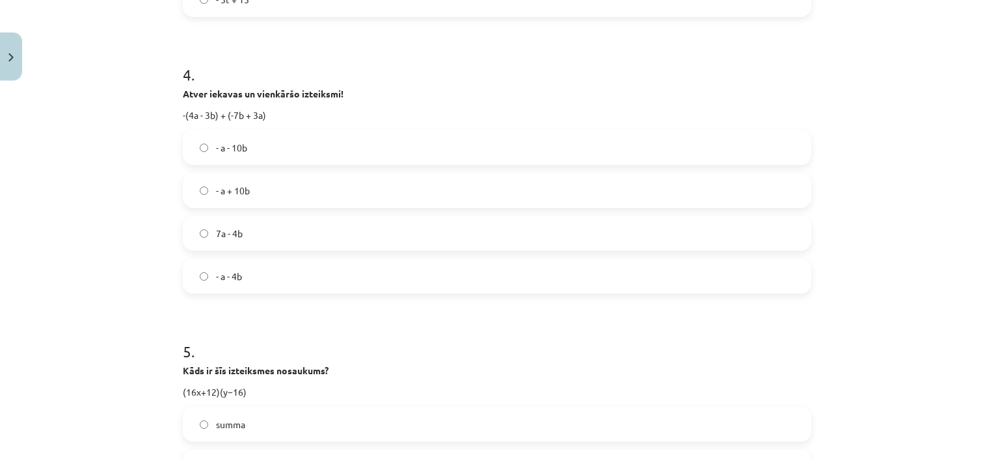
click at [239, 286] on label "- a - 4b" at bounding box center [497, 276] width 626 height 33
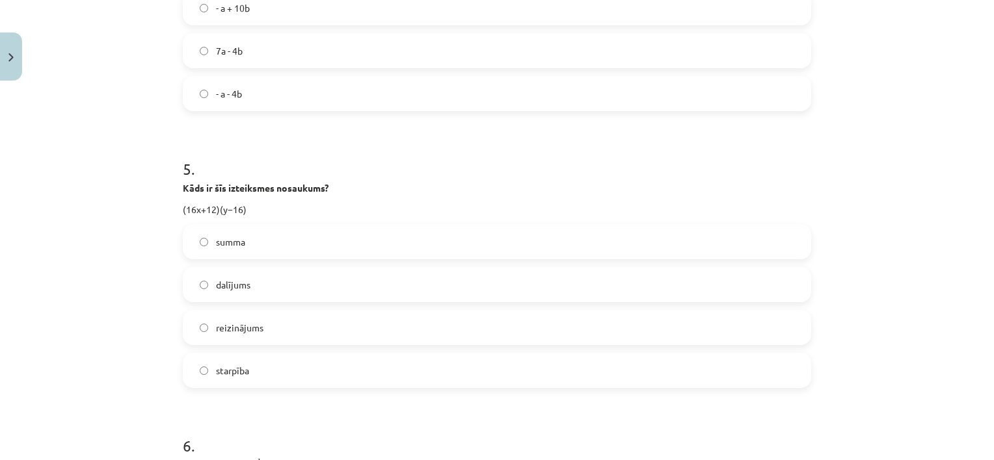
scroll to position [1203, 0]
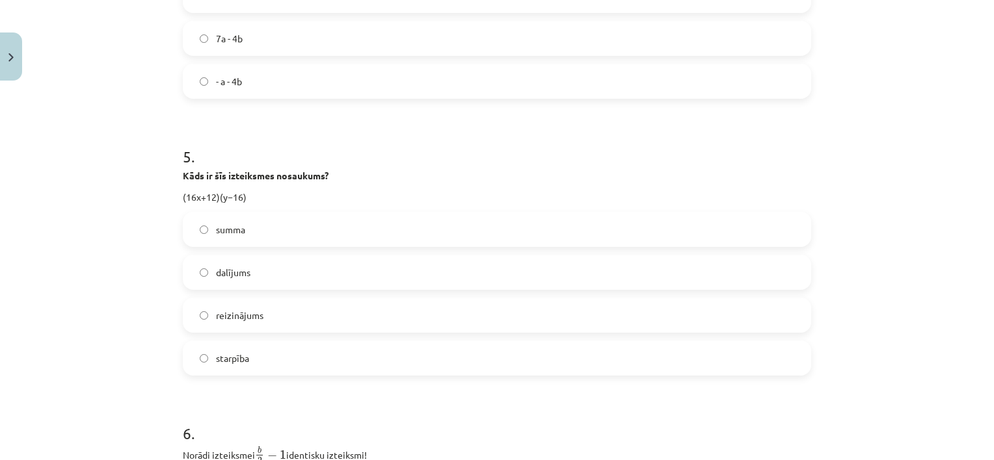
click at [251, 315] on span "reizinājums" at bounding box center [239, 316] width 47 height 14
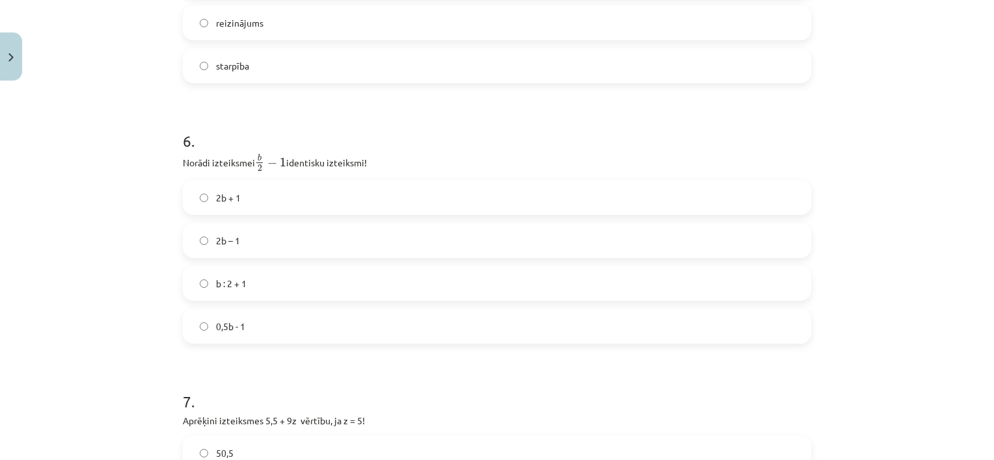
scroll to position [1528, 0]
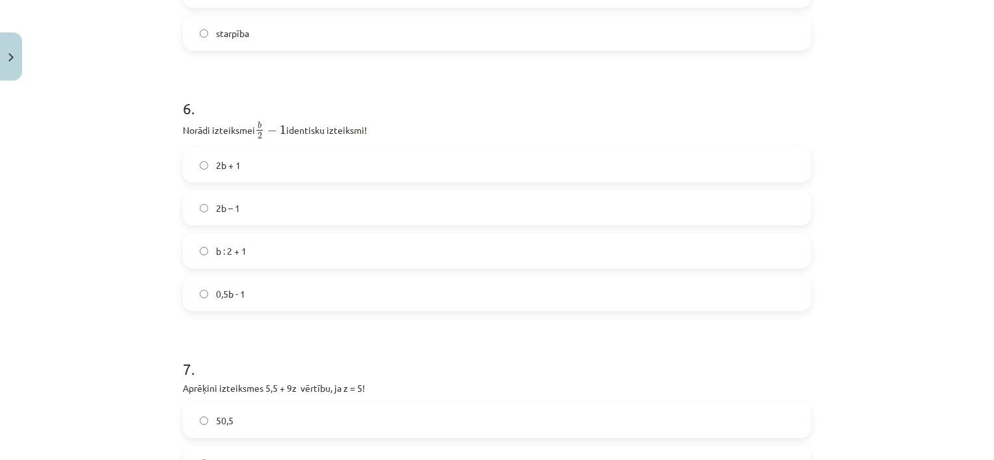
click at [229, 299] on span "0,5b - 1" at bounding box center [230, 294] width 29 height 14
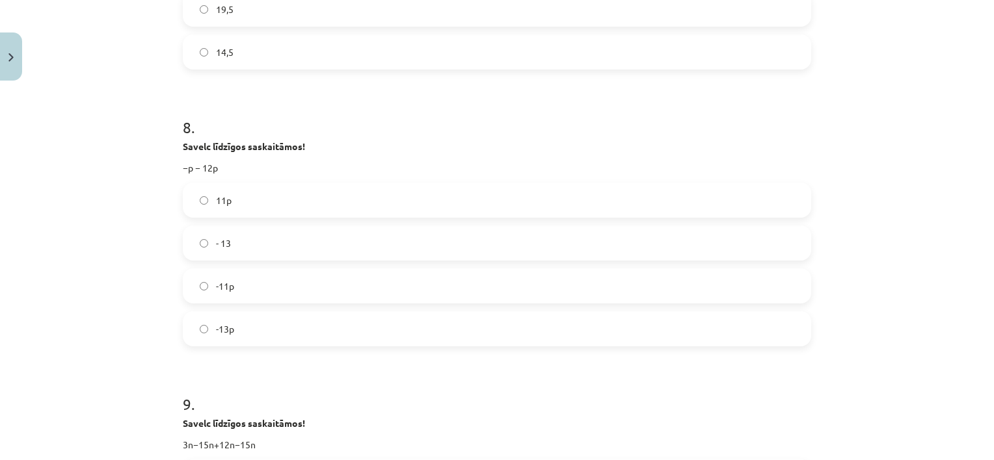
scroll to position [2049, 0]
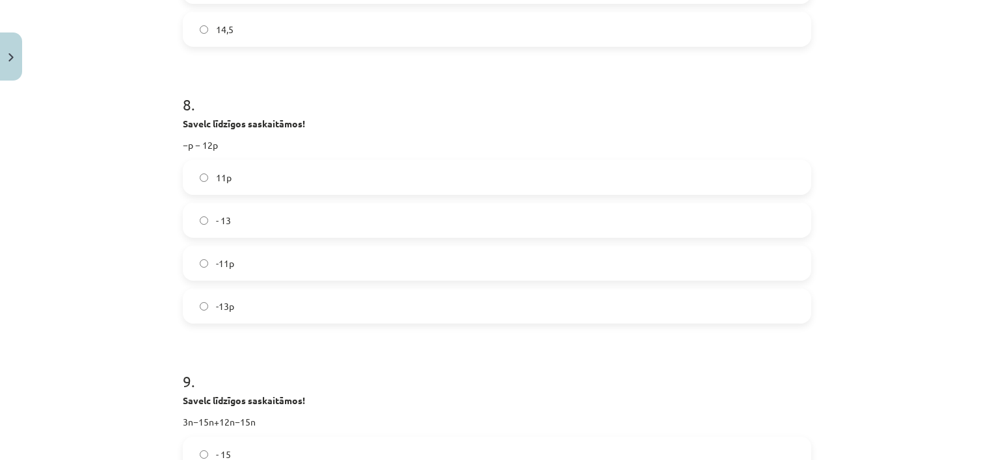
click at [216, 310] on span "-13p" at bounding box center [225, 307] width 18 height 14
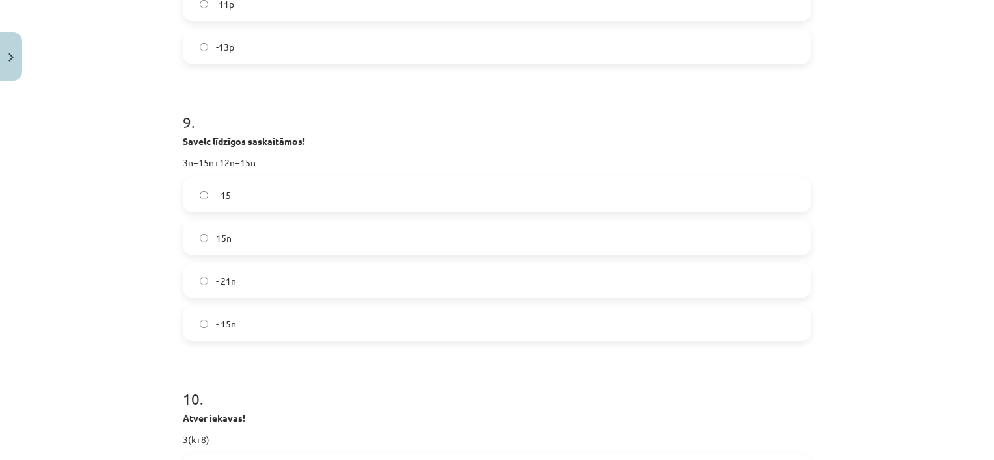
scroll to position [2309, 0]
click at [230, 329] on label "- 15n" at bounding box center [497, 323] width 626 height 33
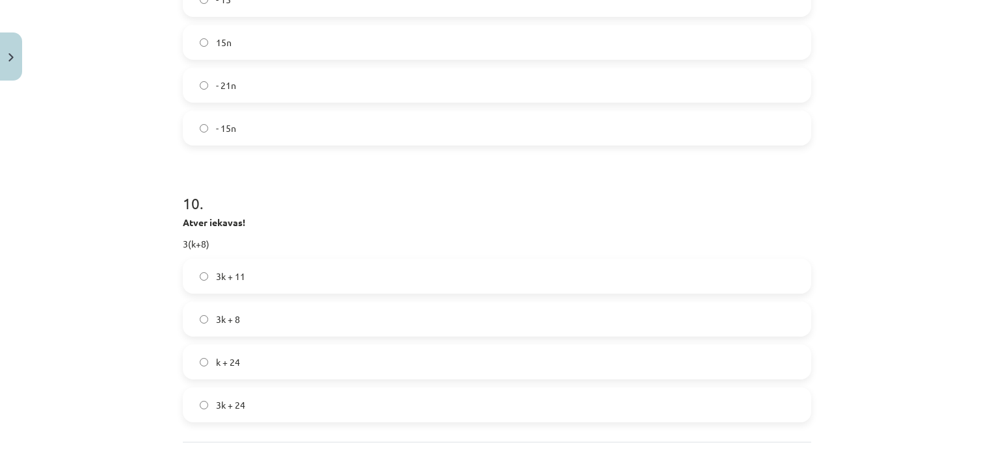
scroll to position [2569, 0]
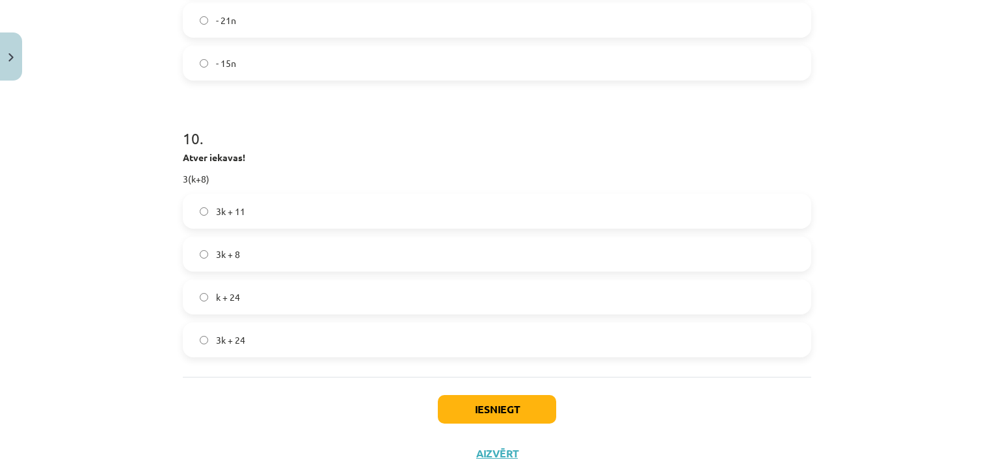
click at [223, 349] on label "3k + 24" at bounding box center [497, 340] width 626 height 33
click at [445, 406] on button "Iesniegt" at bounding box center [497, 409] width 118 height 29
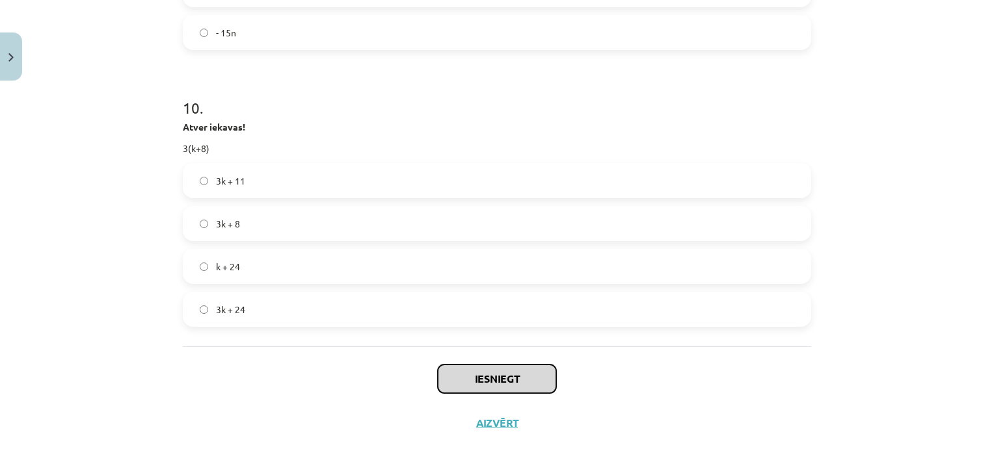
scroll to position [2616, 0]
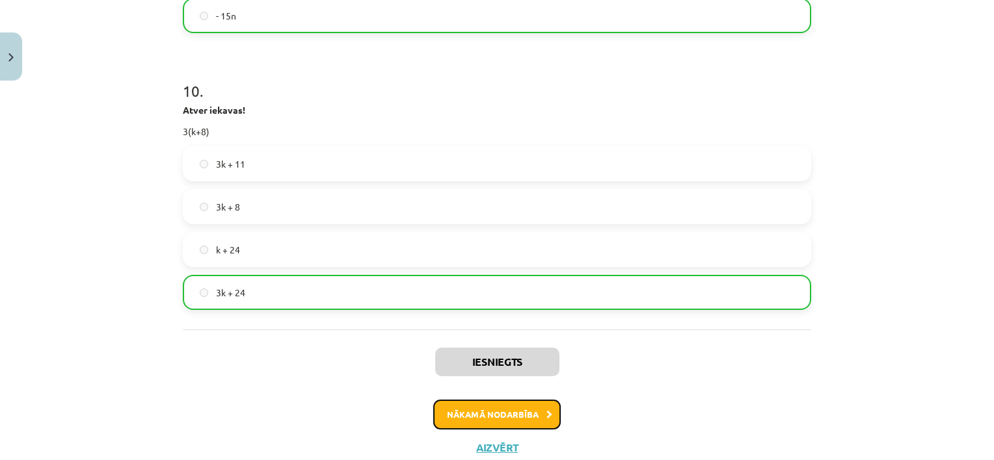
click at [479, 412] on button "Nākamā nodarbība" at bounding box center [496, 415] width 127 height 30
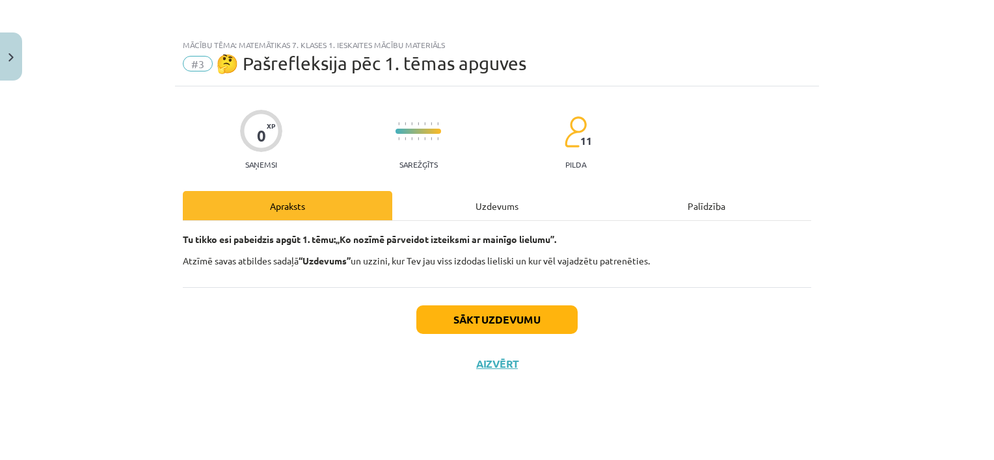
scroll to position [0, 0]
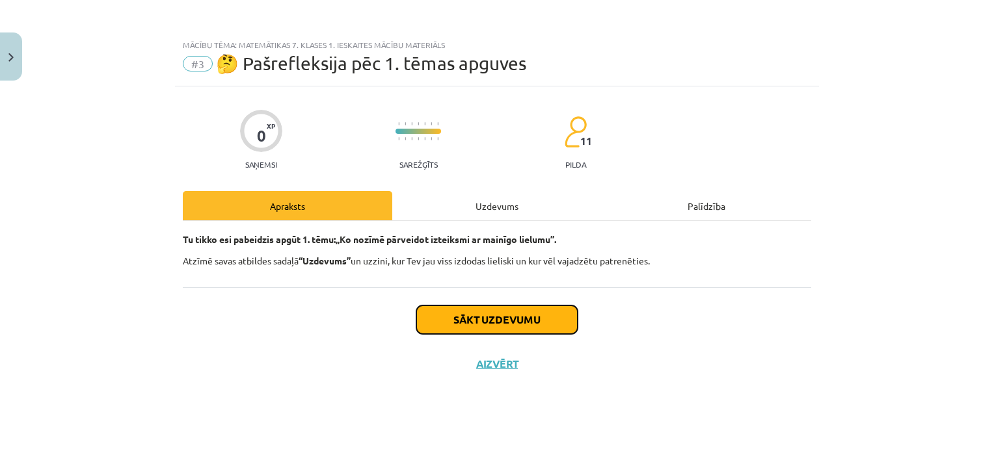
click at [455, 317] on button "Sākt uzdevumu" at bounding box center [496, 320] width 161 height 29
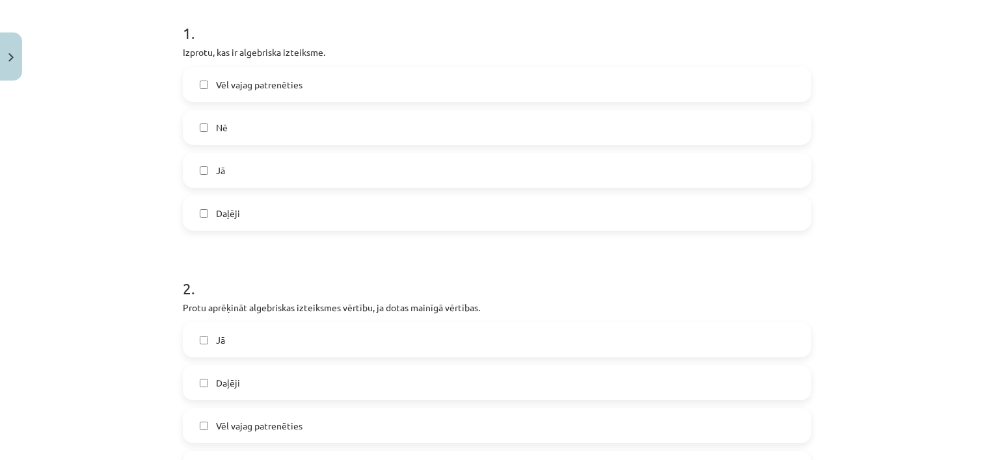
scroll to position [260, 0]
click at [263, 170] on label "Jā" at bounding box center [497, 168] width 626 height 33
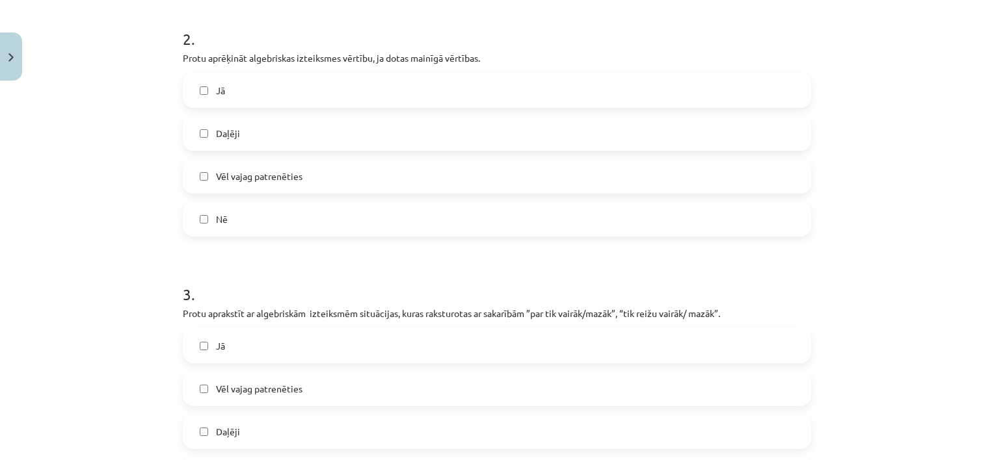
scroll to position [520, 0]
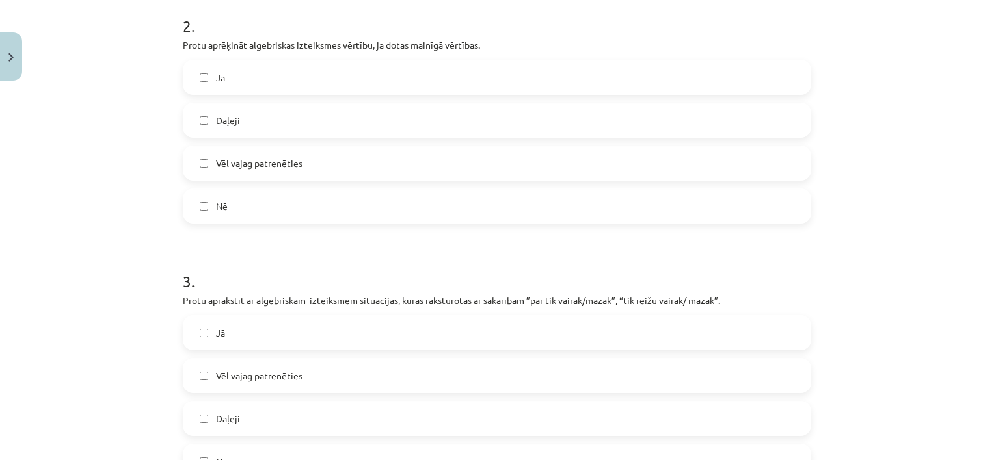
click at [236, 167] on span "Vēl vajag patrenēties" at bounding box center [259, 164] width 86 height 14
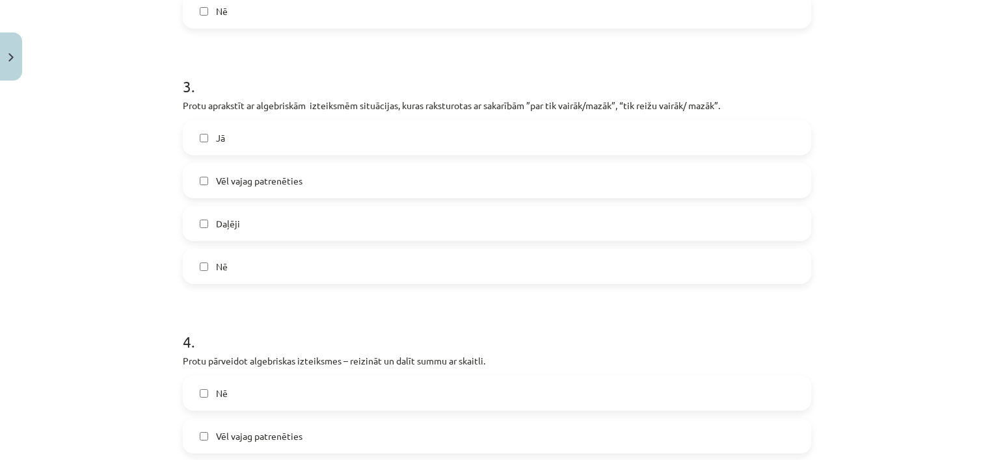
click at [229, 129] on label "Jā" at bounding box center [497, 138] width 626 height 33
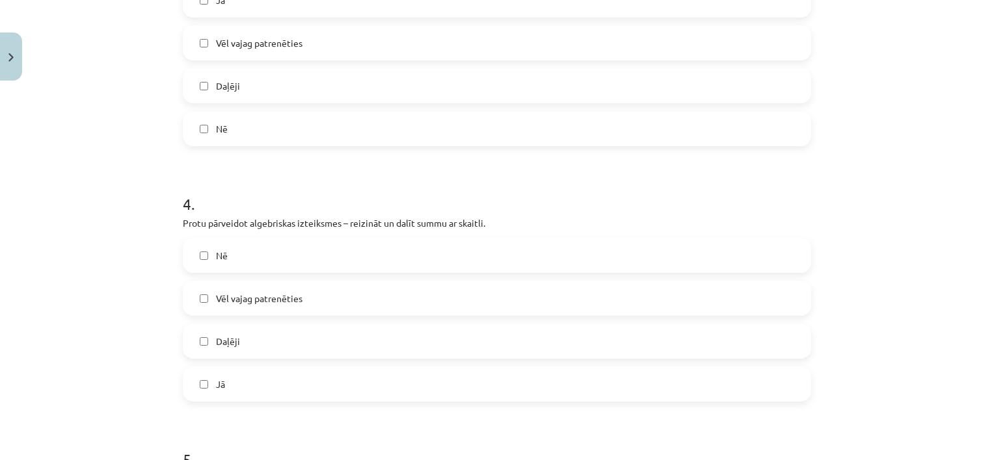
scroll to position [910, 0]
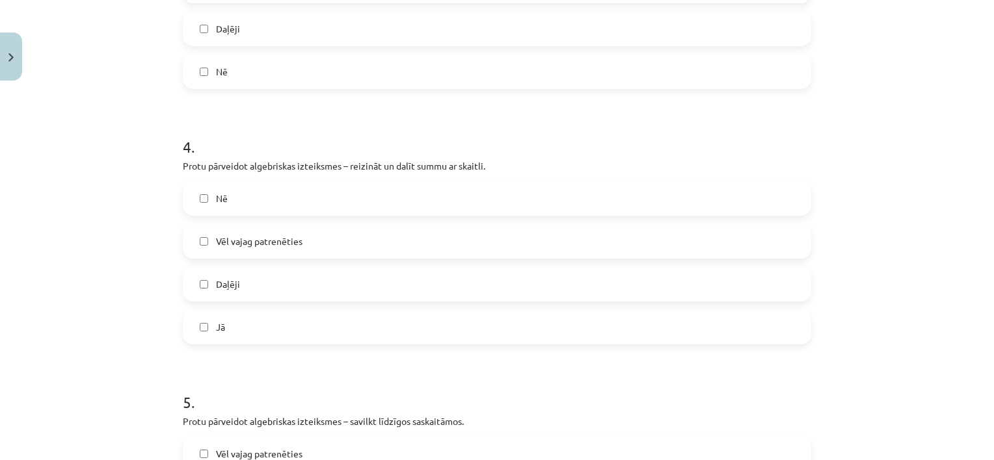
click at [232, 331] on label "Jā" at bounding box center [497, 327] width 626 height 33
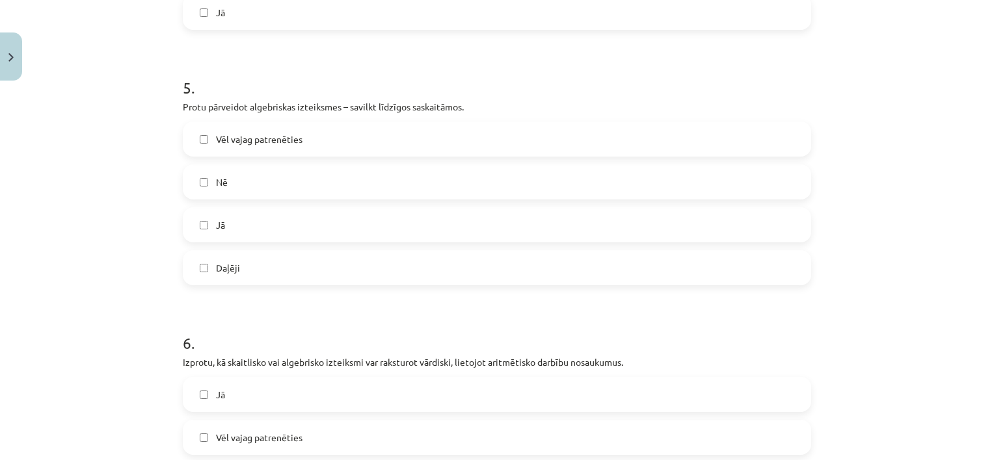
scroll to position [1236, 0]
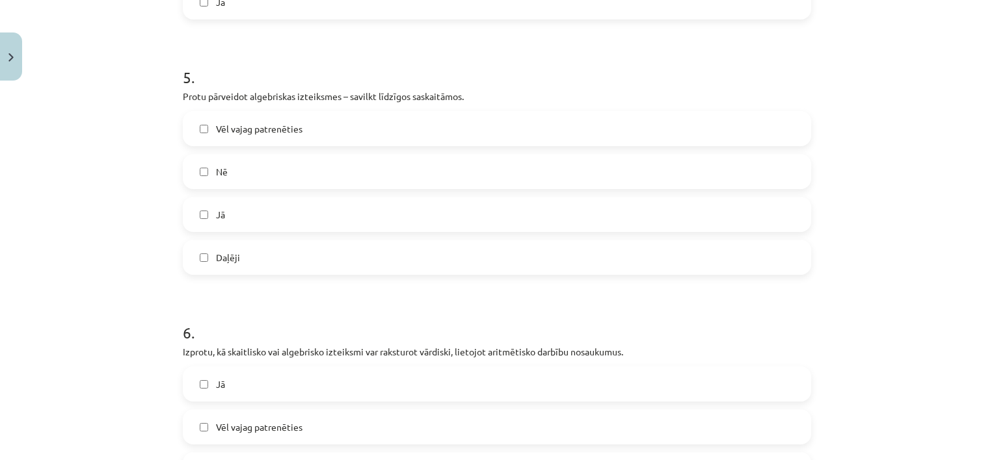
click at [271, 129] on span "Vēl vajag patrenēties" at bounding box center [259, 129] width 86 height 14
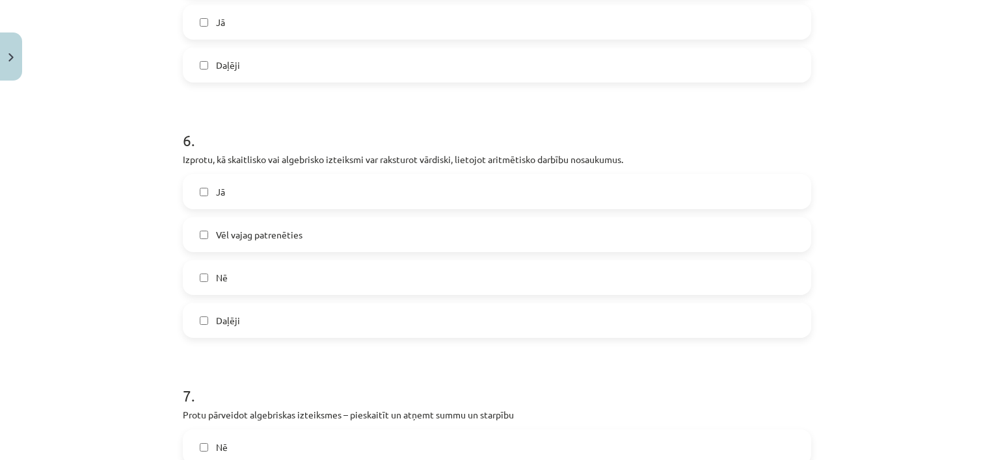
scroll to position [1431, 0]
click at [239, 196] on label "Jā" at bounding box center [497, 189] width 626 height 33
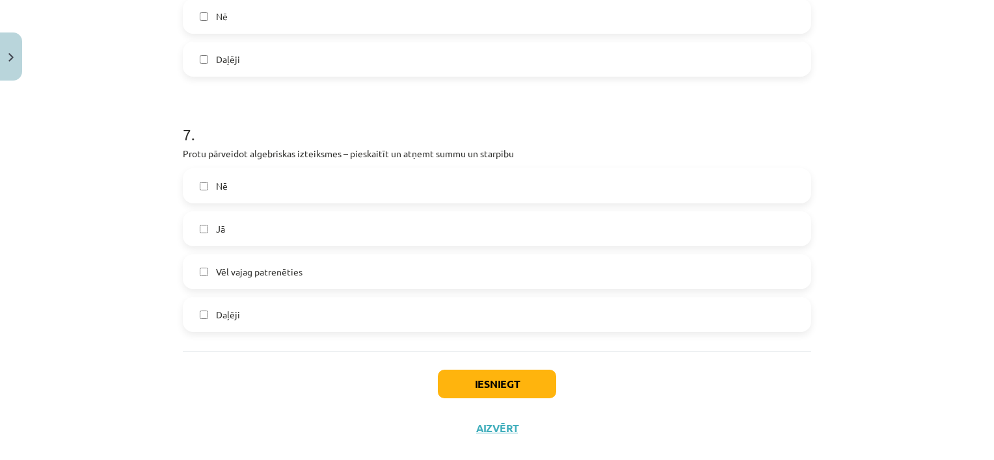
scroll to position [1691, 0]
click at [243, 269] on span "Vēl vajag patrenēties" at bounding box center [259, 271] width 86 height 14
click at [494, 375] on button "Iesniegt" at bounding box center [497, 383] width 118 height 29
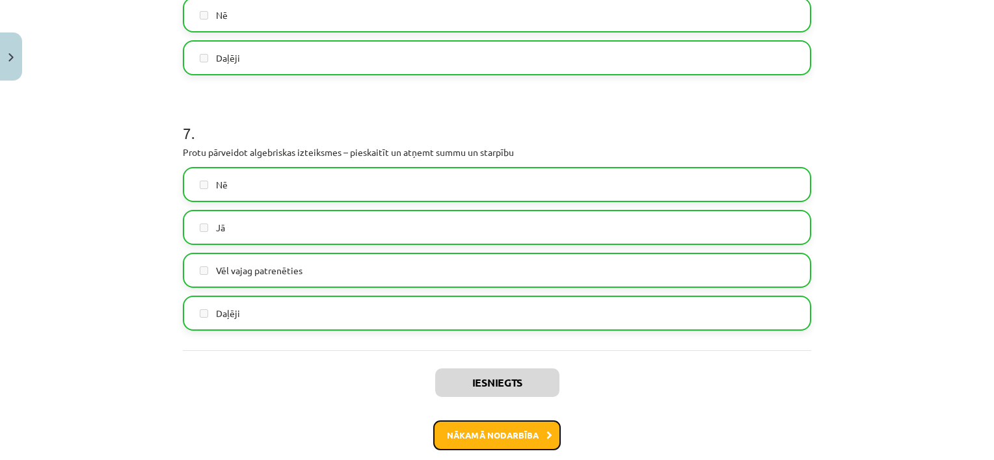
click at [525, 438] on button "Nākamā nodarbība" at bounding box center [496, 436] width 127 height 30
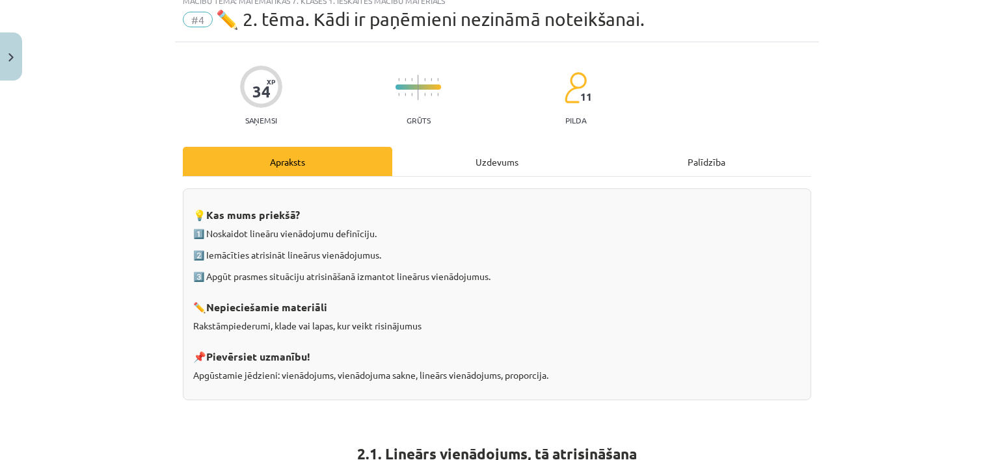
scroll to position [33, 0]
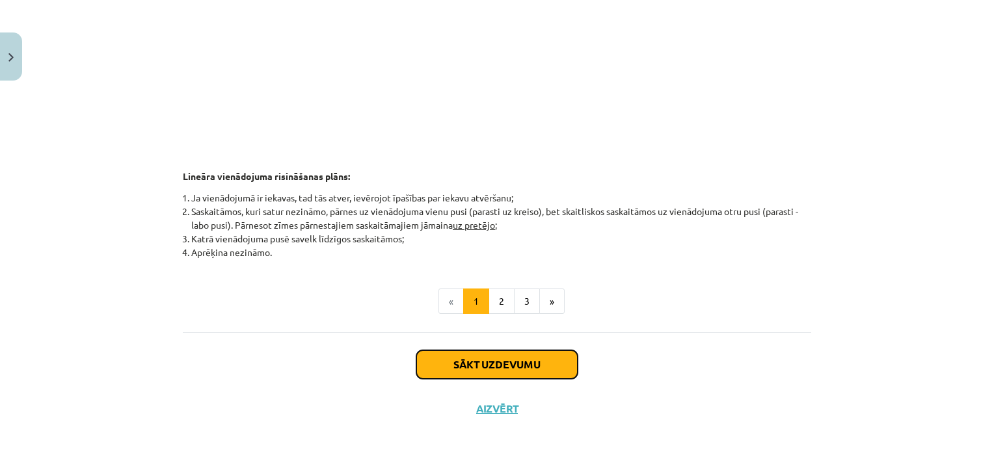
click at [499, 362] on button "Sākt uzdevumu" at bounding box center [496, 365] width 161 height 29
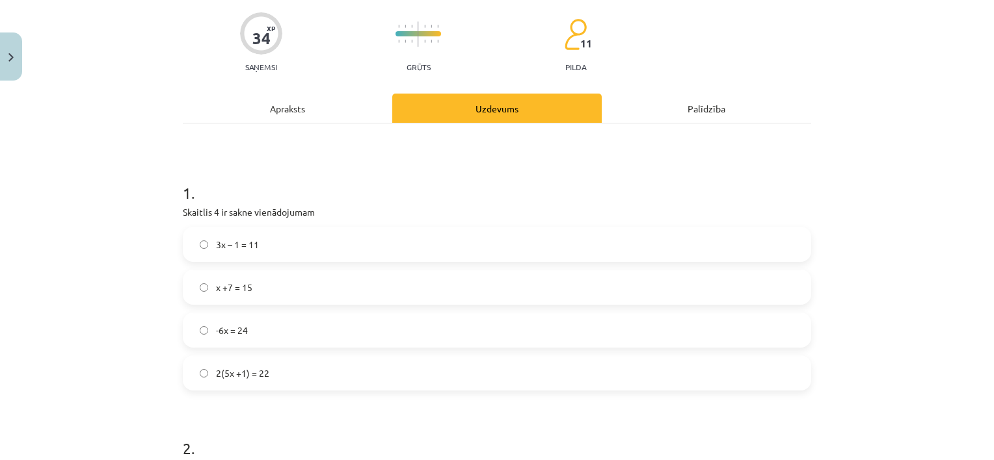
scroll to position [163, 0]
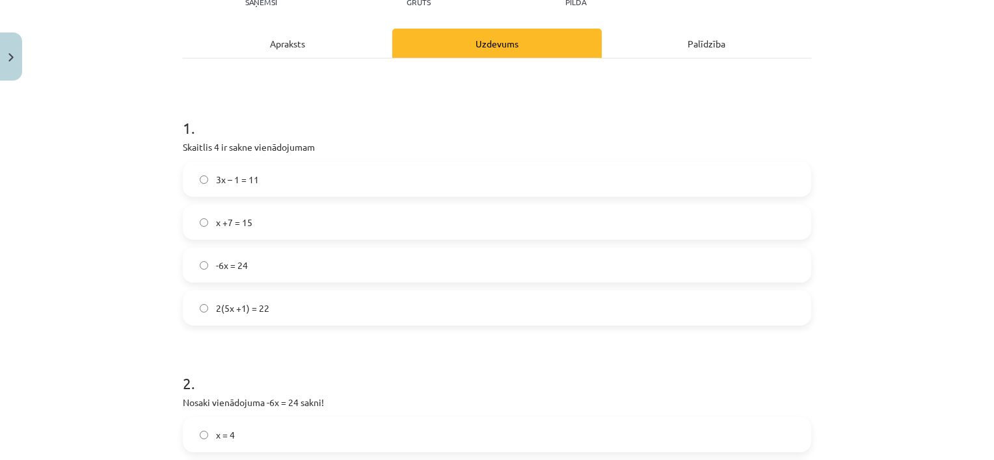
click at [291, 187] on label "3x – 1 = 11" at bounding box center [497, 179] width 626 height 33
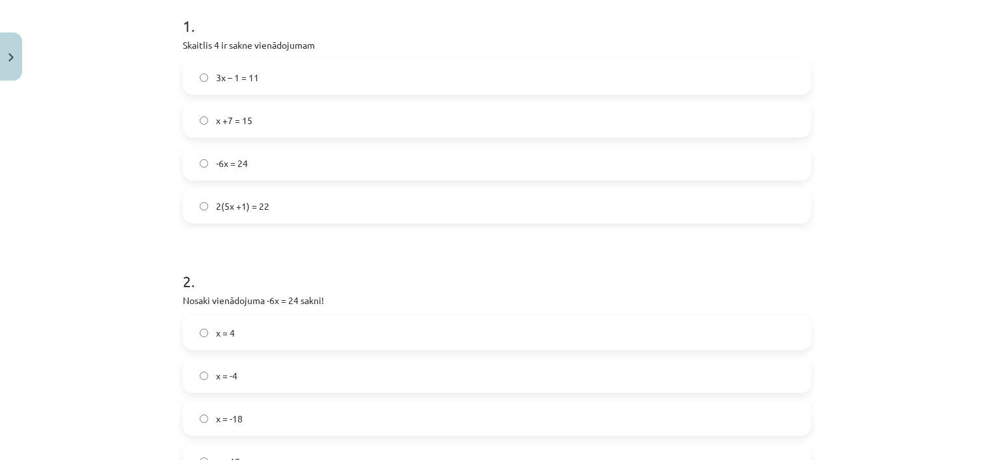
scroll to position [423, 0]
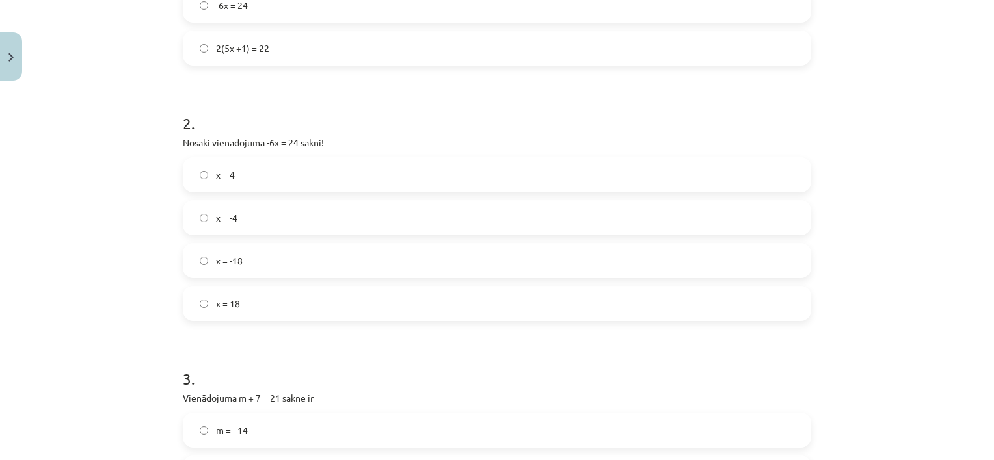
click at [240, 218] on label "x = -4" at bounding box center [497, 218] width 626 height 33
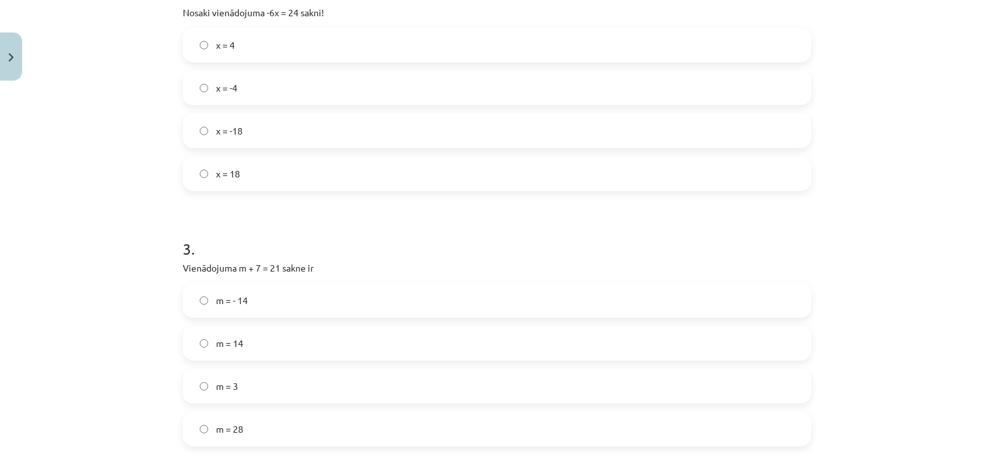
scroll to position [618, 0]
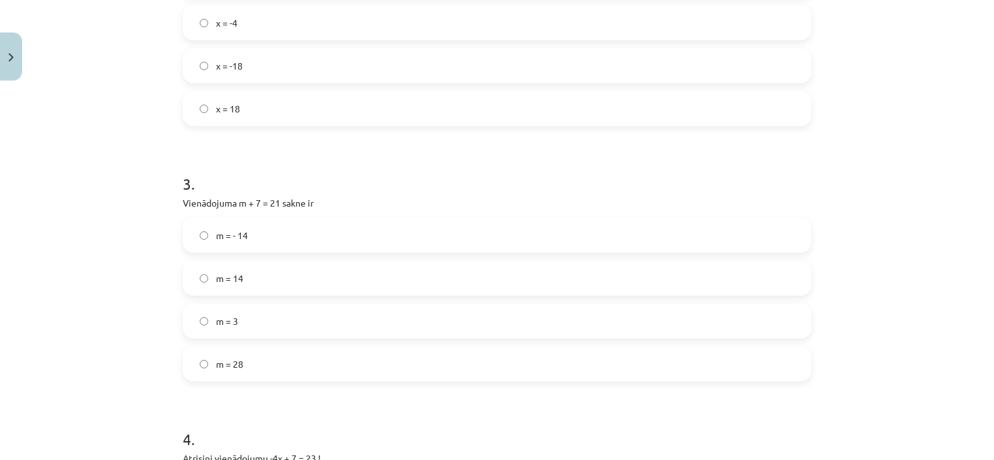
click at [235, 280] on span "m = 14" at bounding box center [229, 279] width 27 height 14
click at [239, 367] on label "x = -4" at bounding box center [497, 359] width 626 height 33
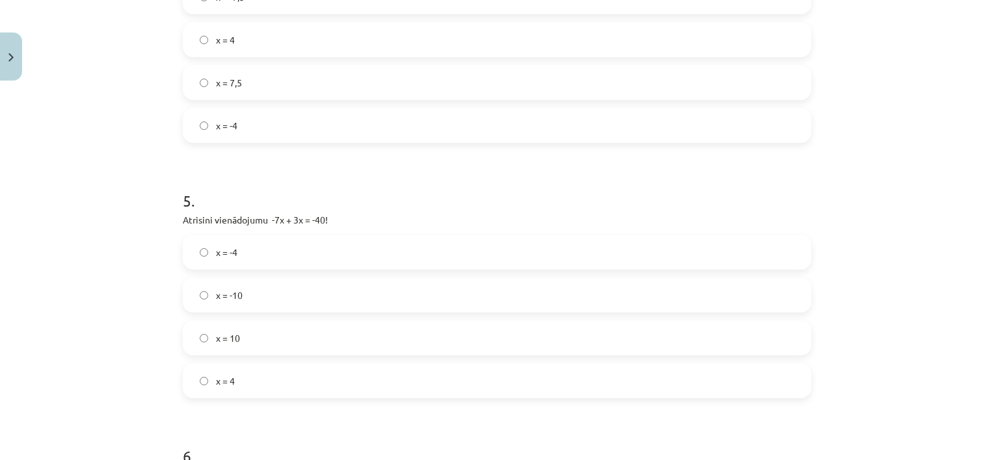
scroll to position [1138, 0]
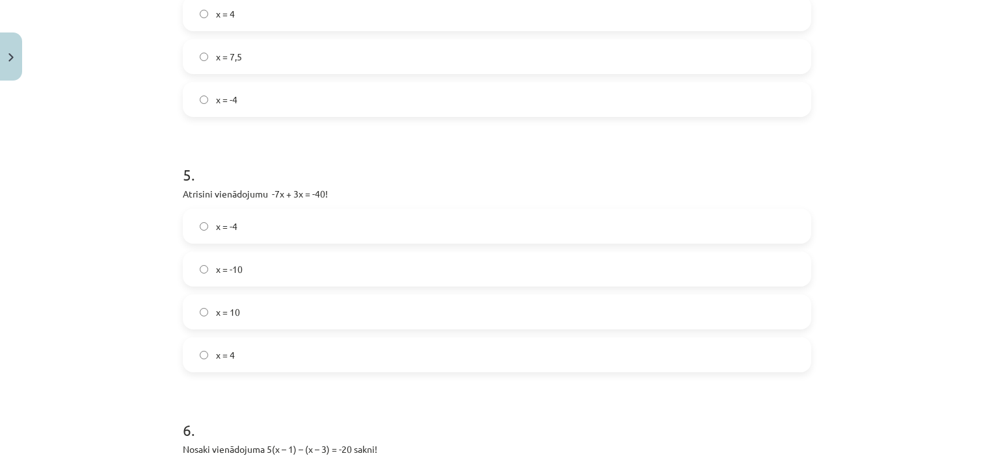
click at [236, 305] on label "x = 10" at bounding box center [497, 312] width 626 height 33
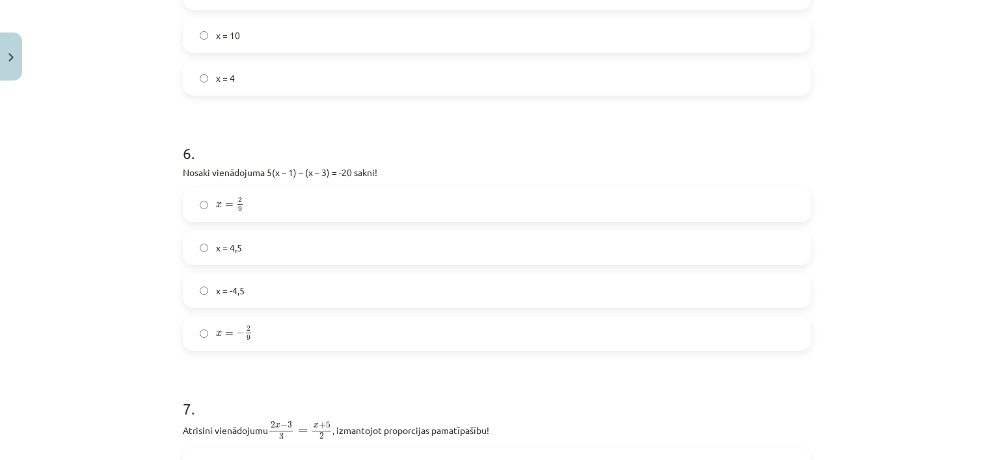
scroll to position [1463, 0]
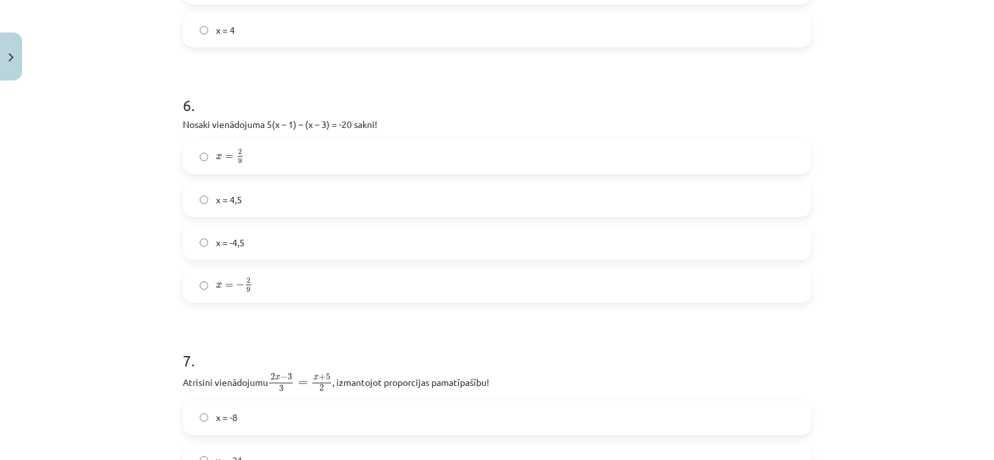
click at [281, 213] on label "x = 4,5" at bounding box center [497, 199] width 626 height 33
click at [265, 245] on label "x = -4,5" at bounding box center [497, 242] width 626 height 33
click at [249, 203] on label "x = 4,5" at bounding box center [497, 199] width 626 height 33
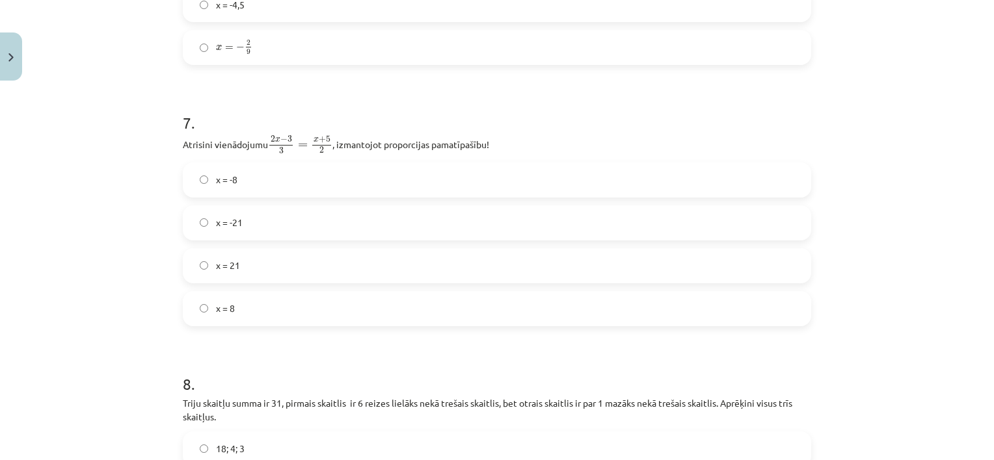
scroll to position [1723, 0]
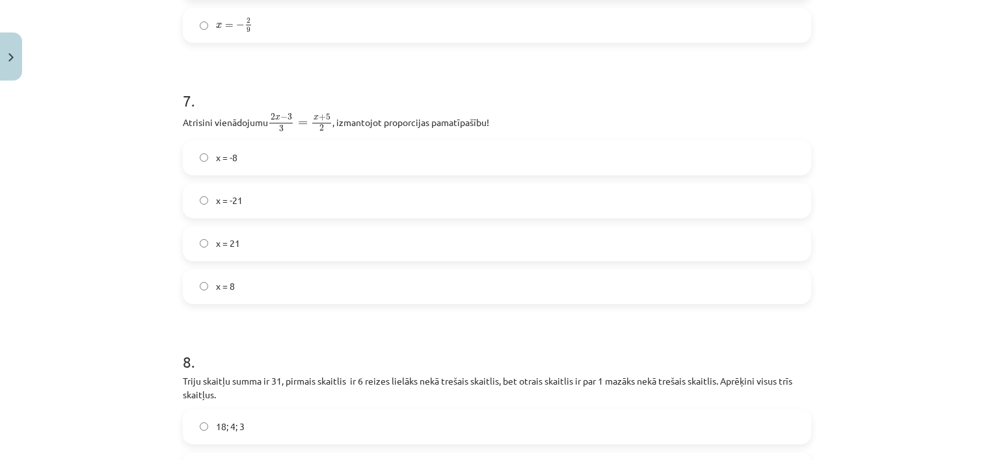
click at [235, 157] on label "x = -8" at bounding box center [497, 158] width 626 height 33
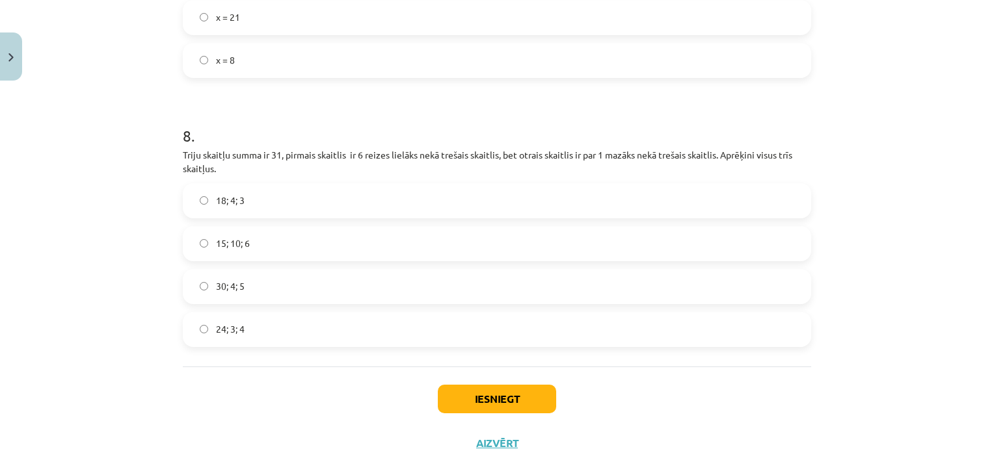
scroll to position [1984, 0]
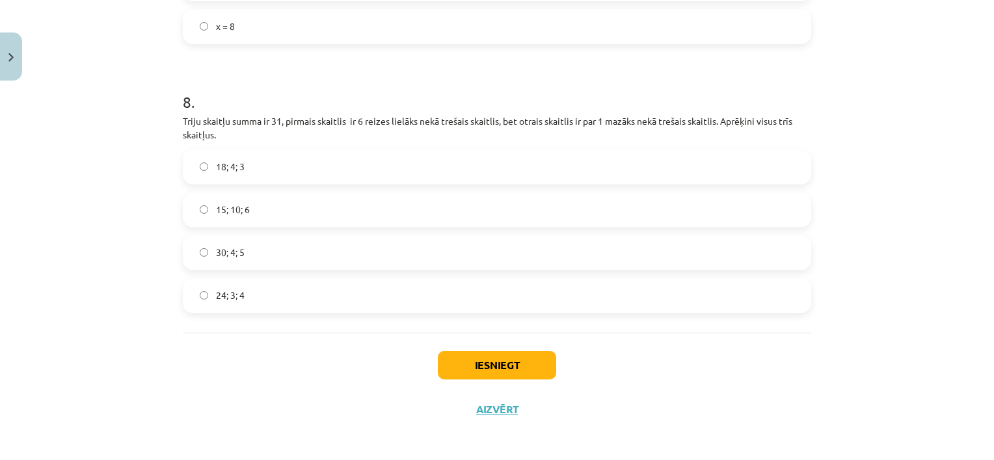
click at [233, 300] on span "24; 3; 4" at bounding box center [230, 296] width 29 height 14
click at [486, 367] on button "Iesniegt" at bounding box center [497, 365] width 118 height 29
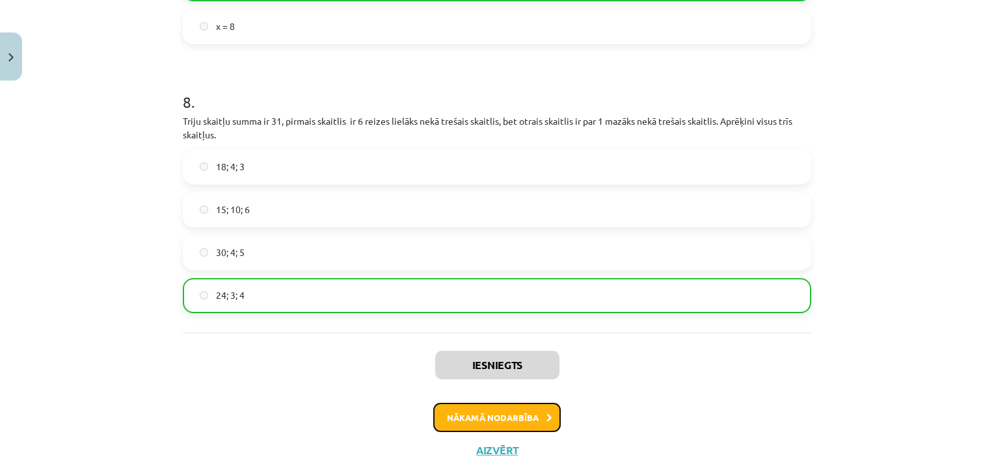
click at [505, 419] on button "Nākamā nodarbība" at bounding box center [496, 418] width 127 height 30
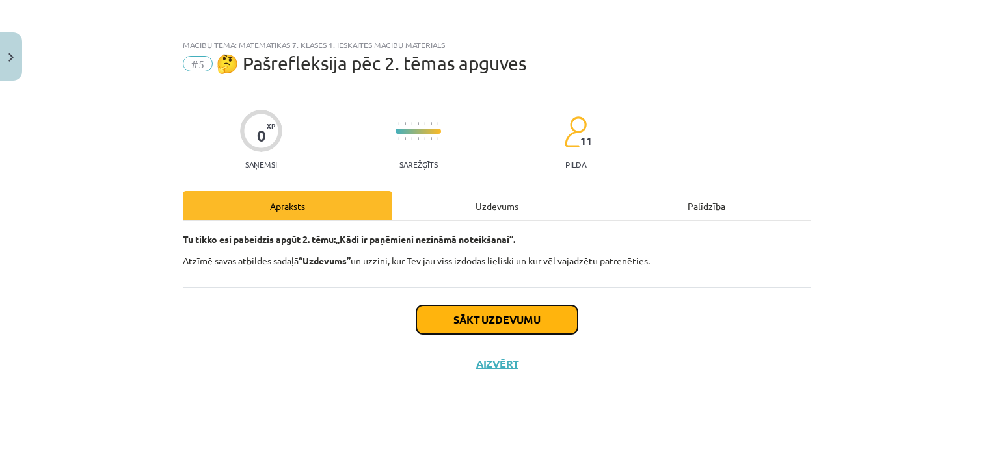
click at [525, 321] on button "Sākt uzdevumu" at bounding box center [496, 320] width 161 height 29
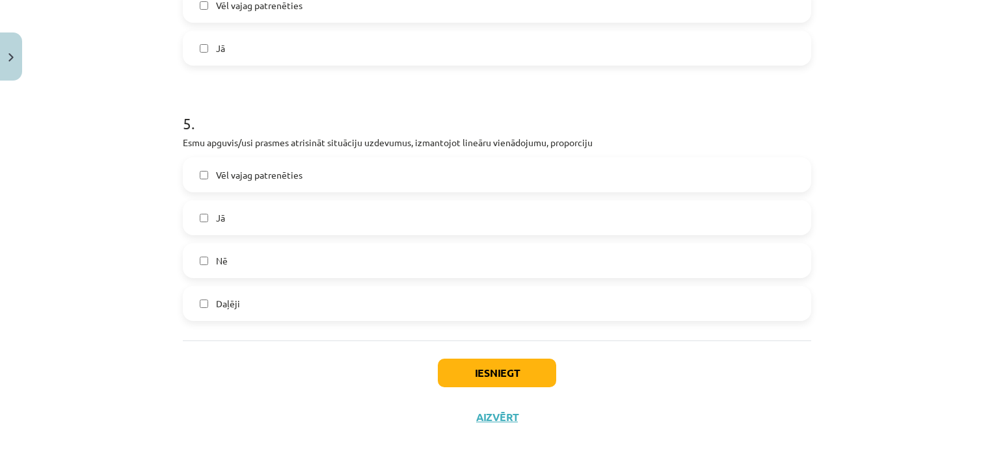
scroll to position [1201, 0]
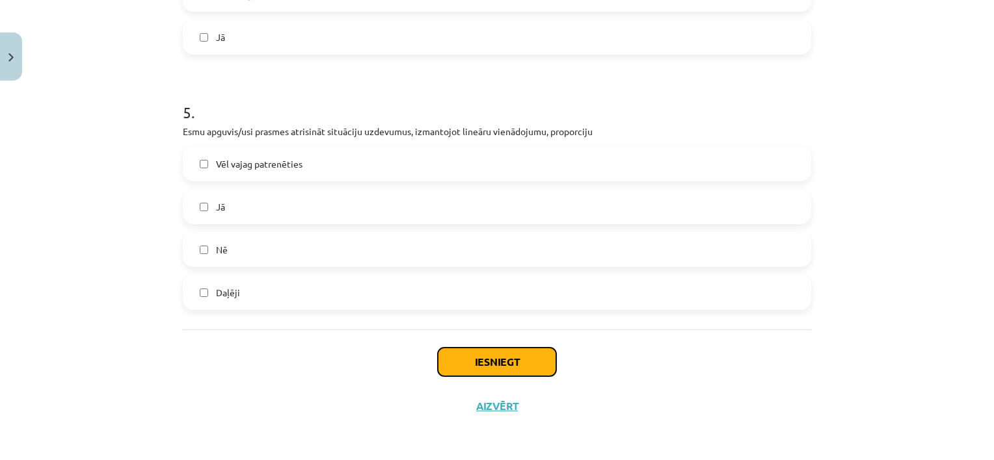
click at [512, 366] on button "Iesniegt" at bounding box center [497, 362] width 118 height 29
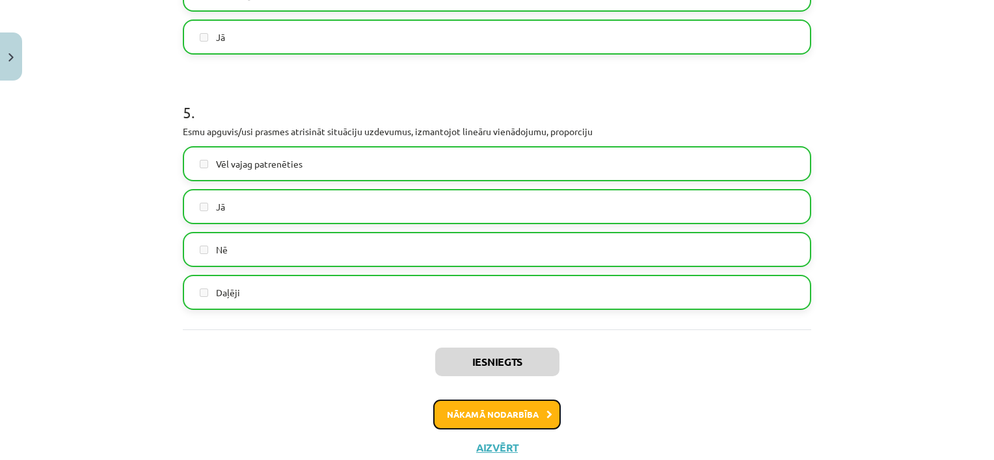
click at [517, 408] on button "Nākamā nodarbība" at bounding box center [496, 415] width 127 height 30
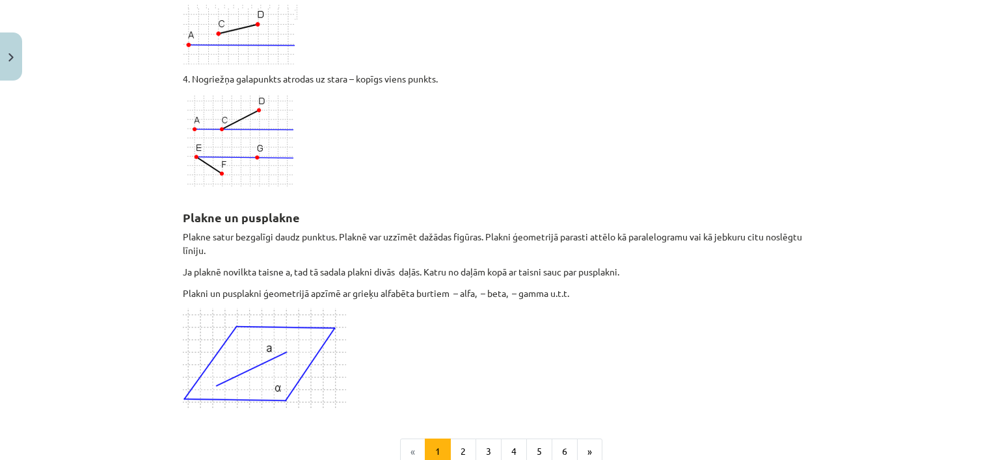
scroll to position [3507, 0]
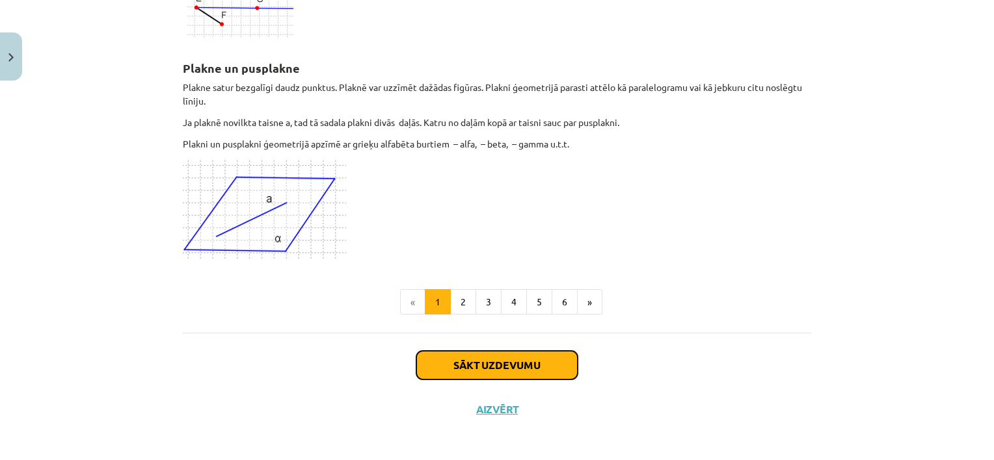
click at [499, 359] on button "Sākt uzdevumu" at bounding box center [496, 365] width 161 height 29
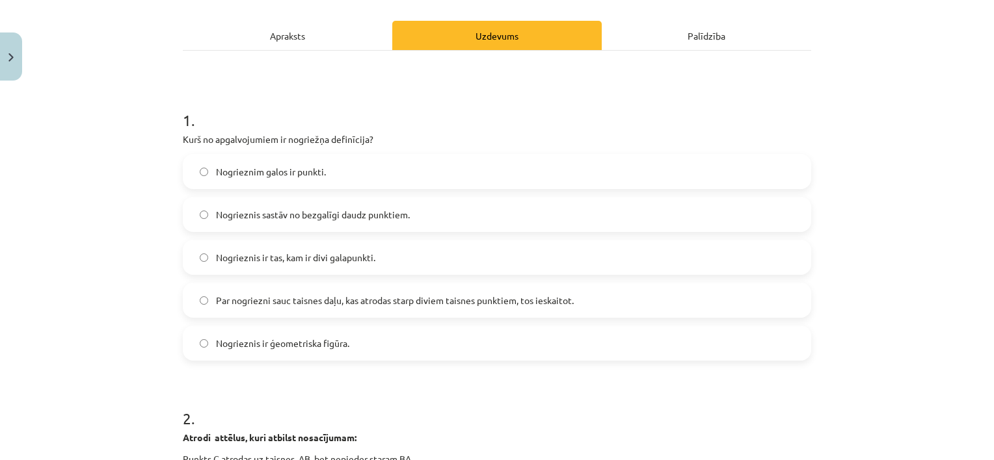
scroll to position [228, 0]
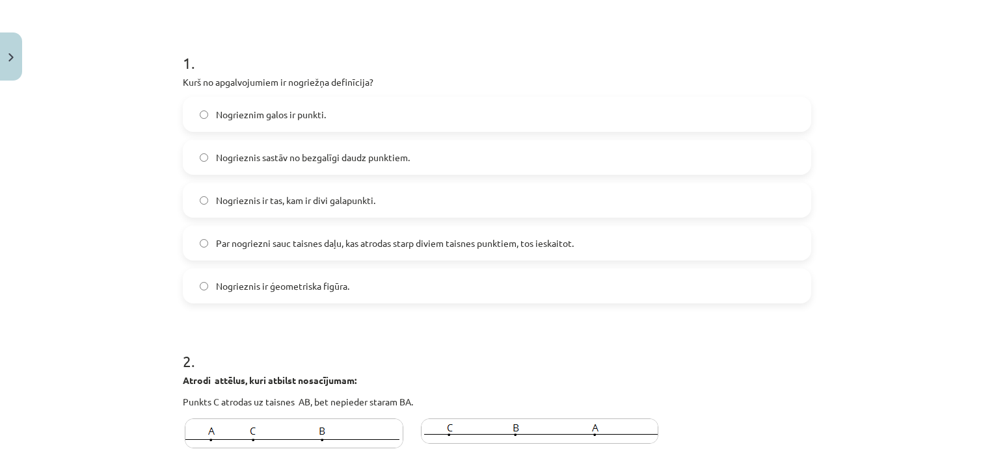
click at [312, 245] on span "Par nogriezni sauc taisnes daļu, kas atrodas starp diviem taisnes punktiem, tos…" at bounding box center [395, 244] width 358 height 14
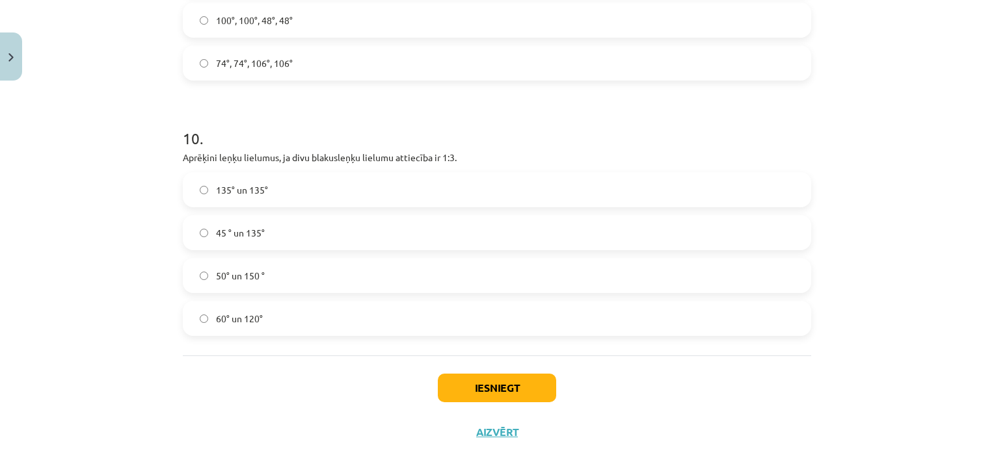
scroll to position [2959, 0]
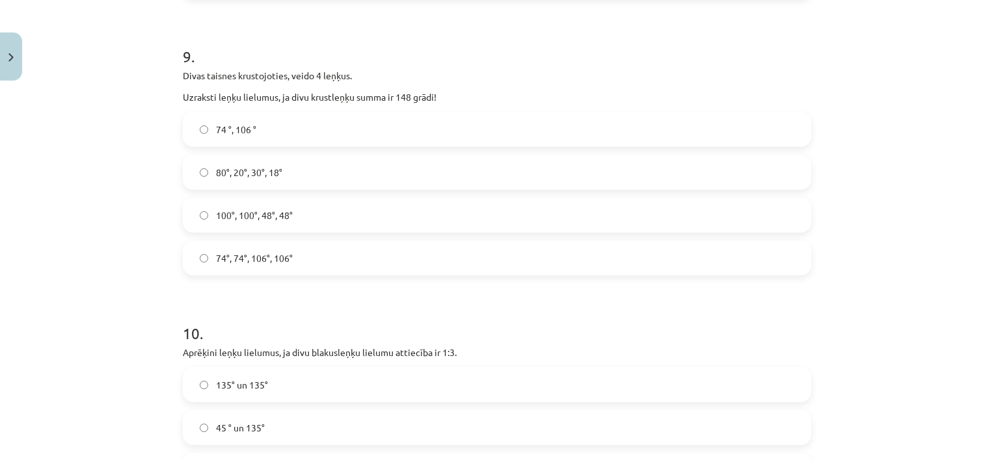
click at [272, 264] on label "74°, 74°, 106°, 106°" at bounding box center [497, 258] width 626 height 33
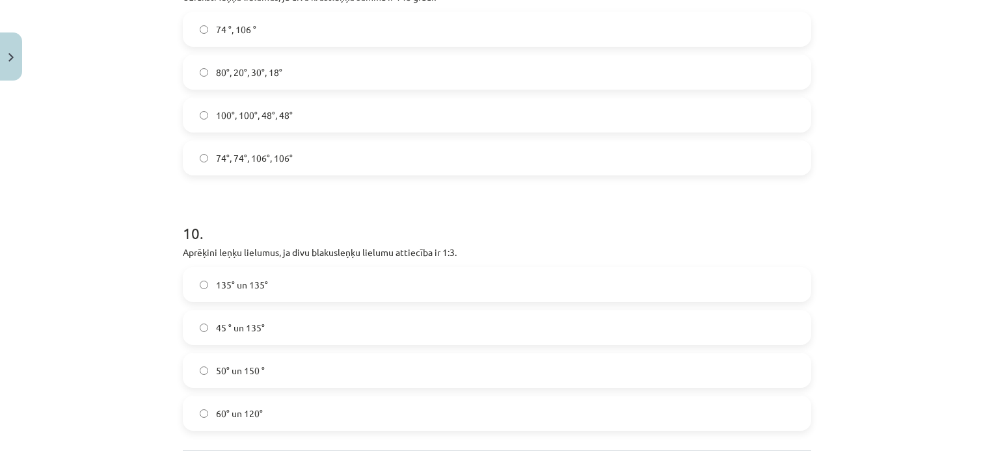
scroll to position [3154, 0]
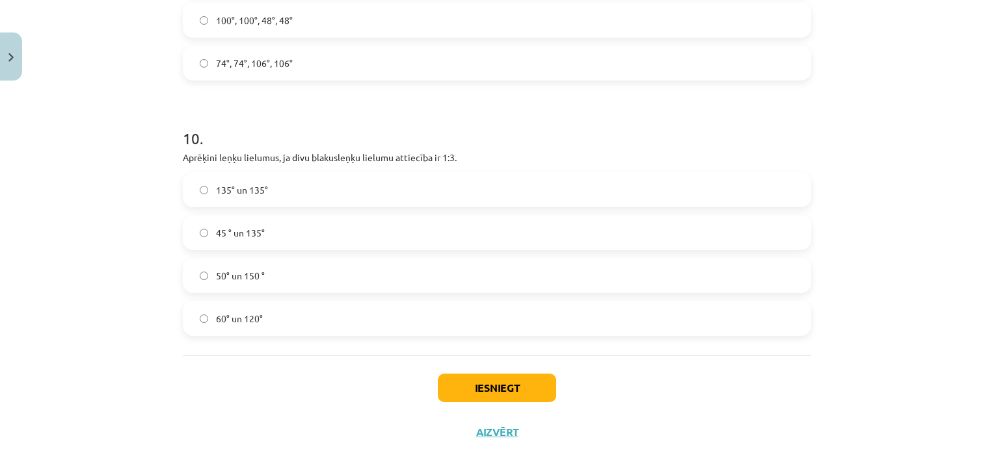
click at [265, 225] on label "45 ° un 135°" at bounding box center [497, 233] width 626 height 33
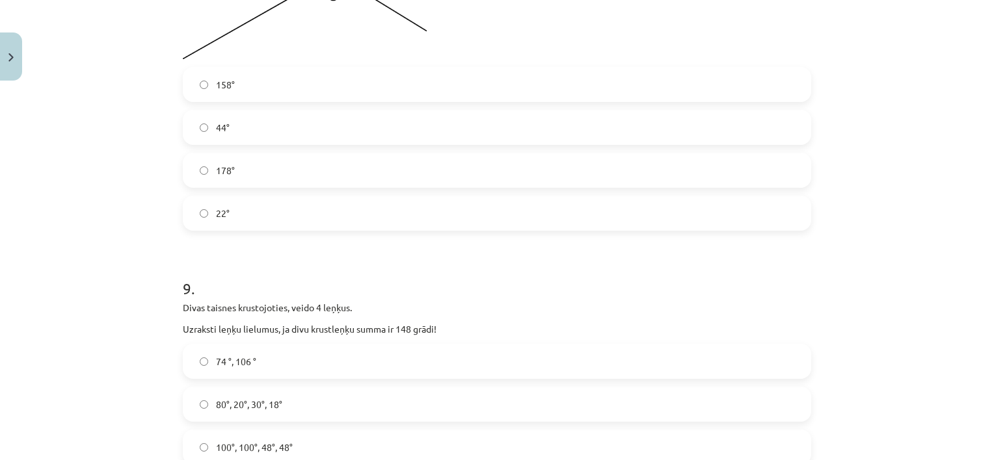
scroll to position [2569, 0]
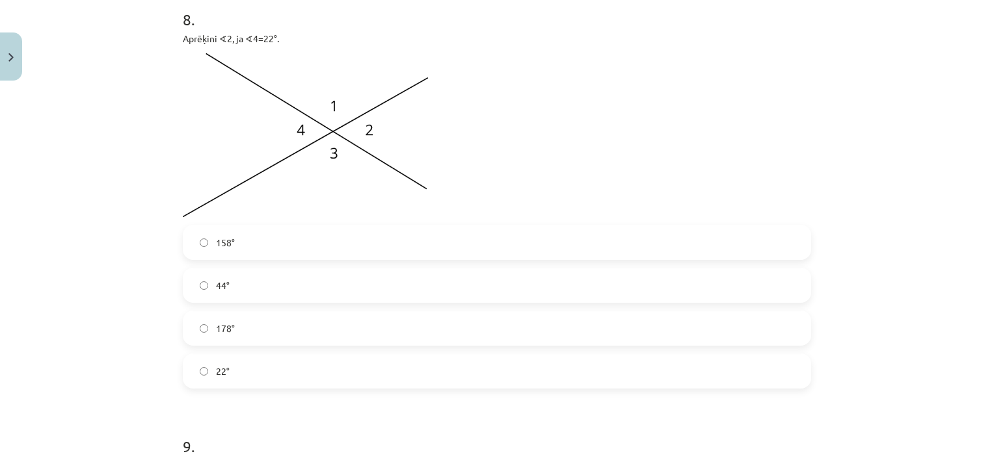
click at [245, 375] on label "22°" at bounding box center [497, 371] width 626 height 33
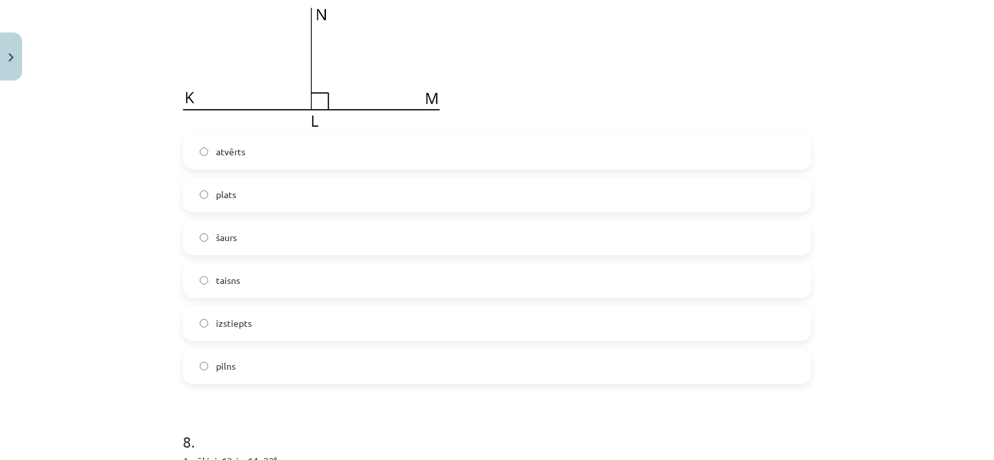
scroll to position [2081, 0]
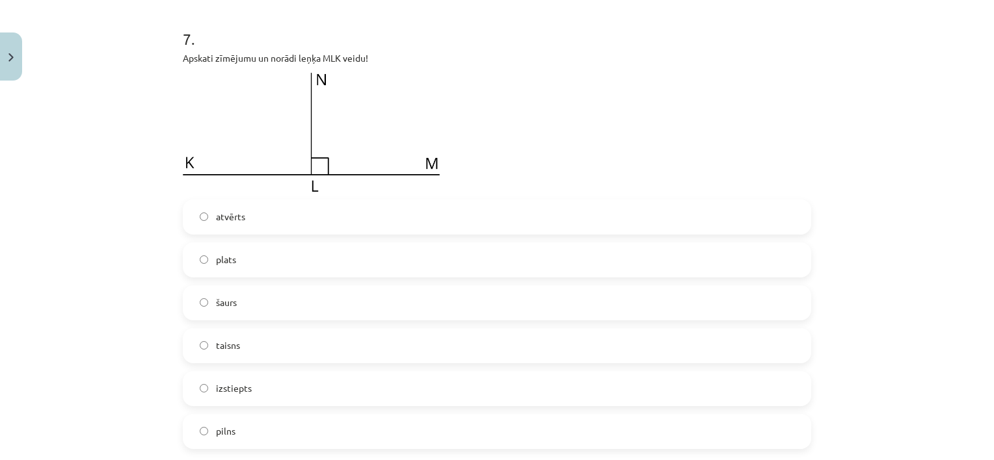
click at [258, 344] on label "taisns" at bounding box center [497, 346] width 626 height 33
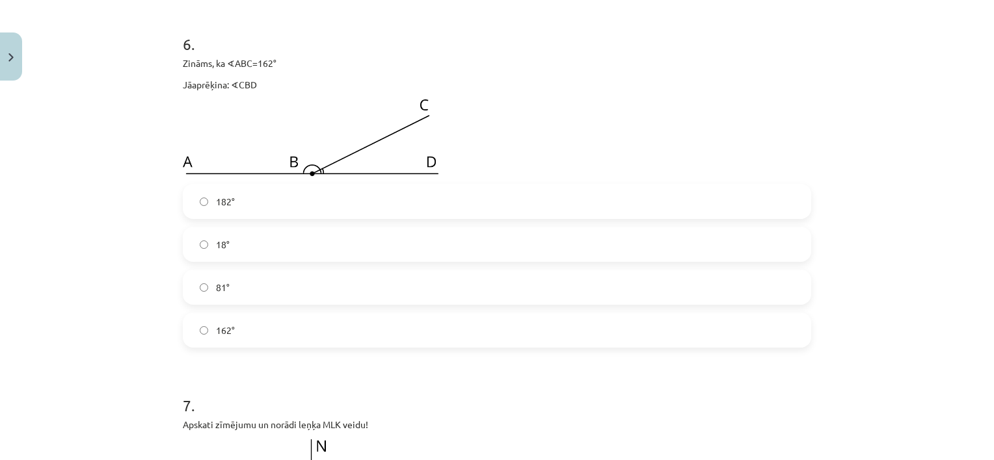
scroll to position [1691, 0]
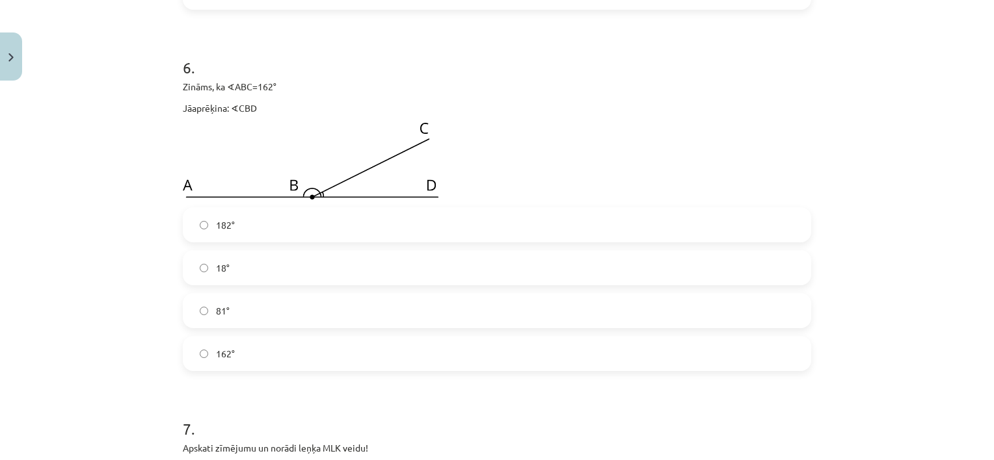
click at [262, 345] on label "162°" at bounding box center [497, 354] width 626 height 33
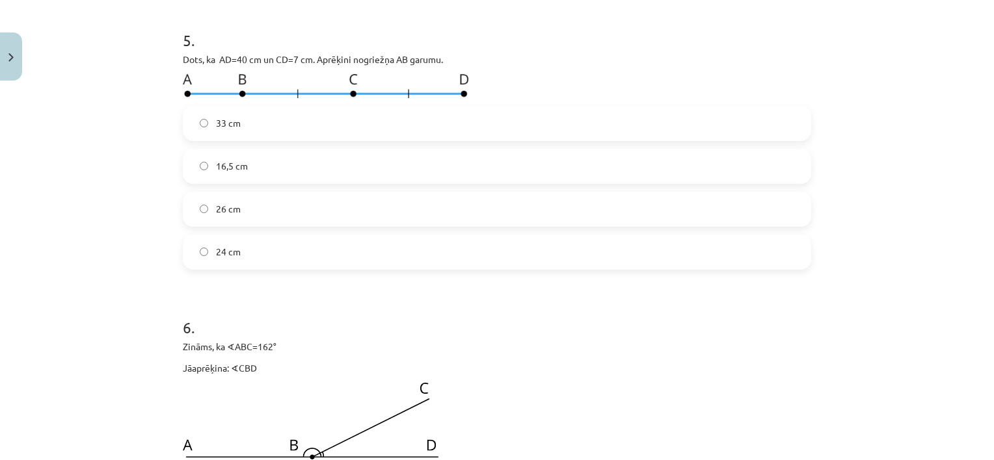
scroll to position [1301, 0]
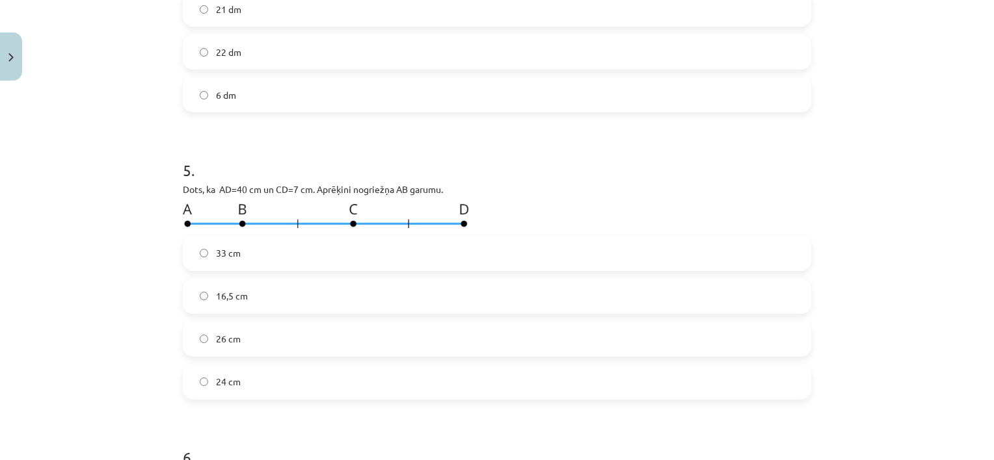
click at [235, 345] on label "26 cm" at bounding box center [497, 339] width 626 height 33
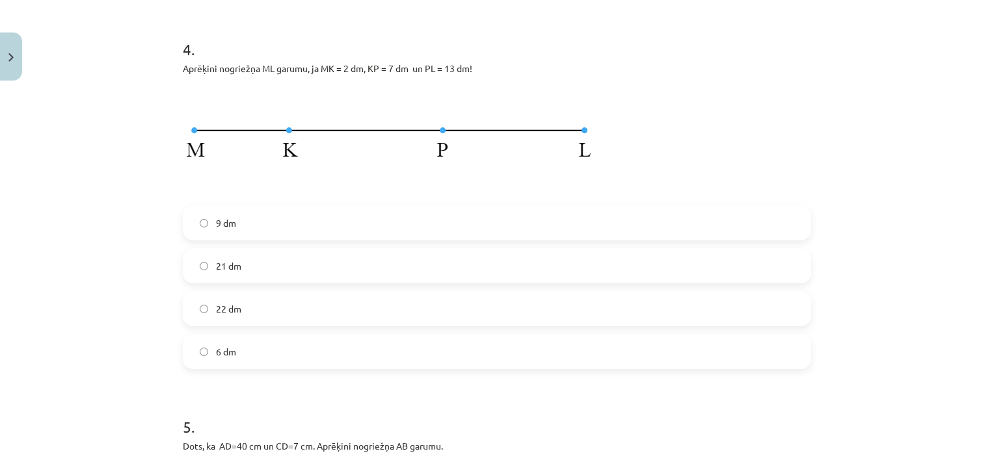
scroll to position [1041, 0]
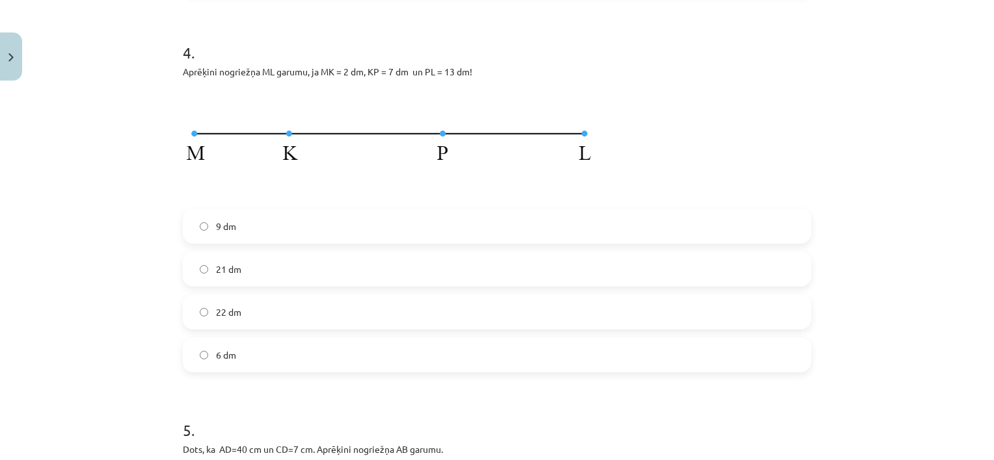
click at [242, 313] on label "22 dm" at bounding box center [497, 312] width 626 height 33
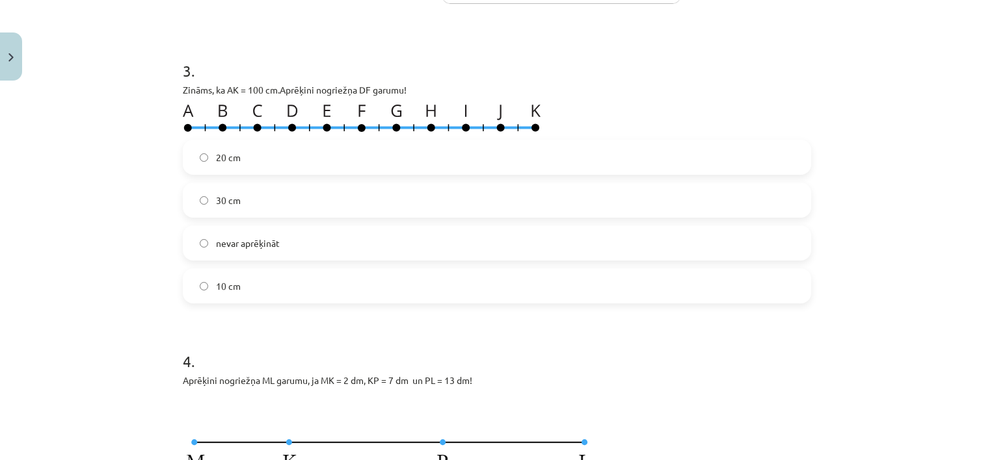
scroll to position [715, 0]
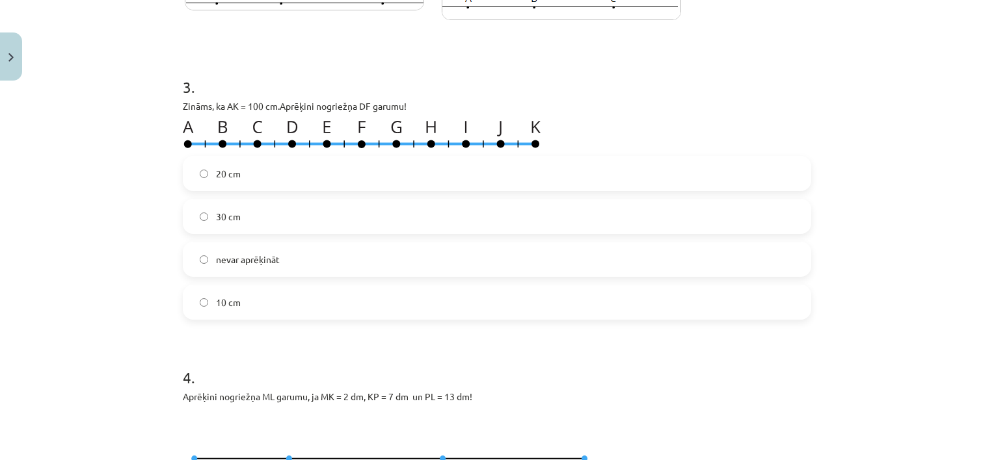
click at [263, 220] on label "30 cm" at bounding box center [497, 216] width 626 height 33
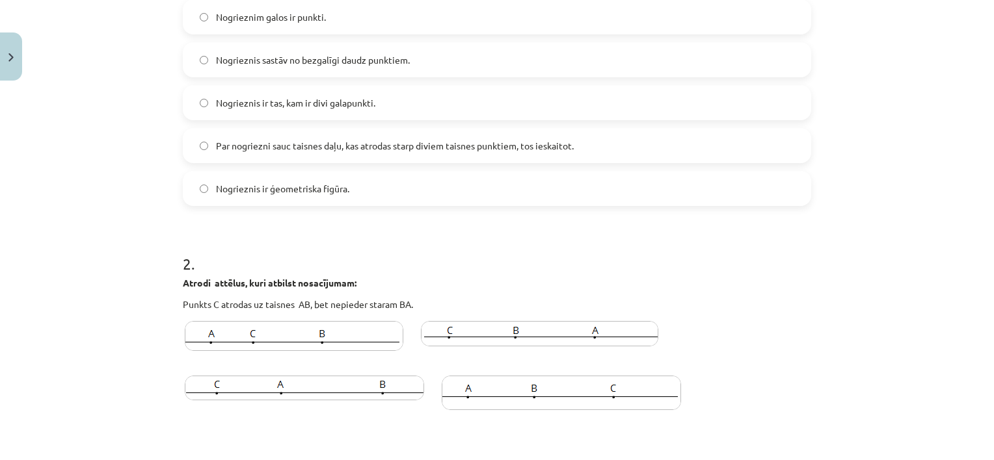
scroll to position [325, 0]
click at [359, 388] on img at bounding box center [304, 388] width 239 height 25
click at [468, 391] on img at bounding box center [561, 393] width 239 height 34
click at [395, 390] on img at bounding box center [304, 388] width 239 height 25
click at [503, 403] on img at bounding box center [561, 393] width 239 height 34
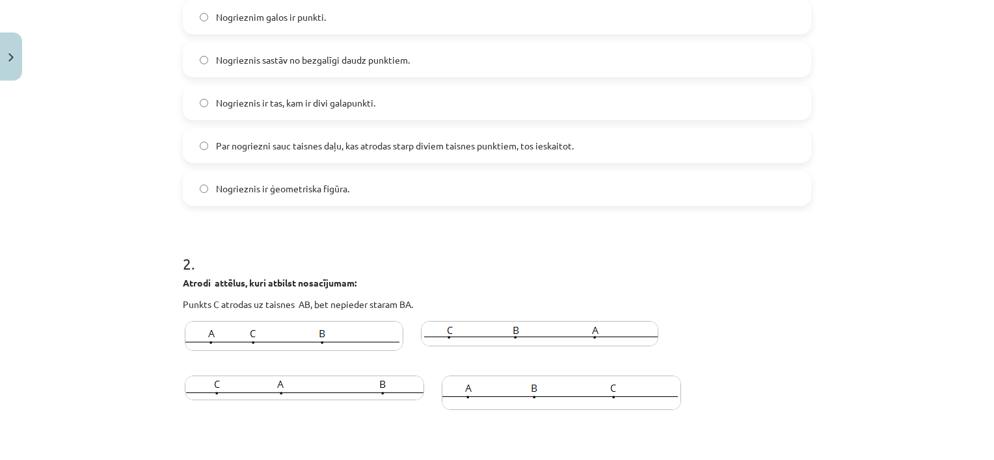
click at [506, 338] on img at bounding box center [539, 333] width 237 height 25
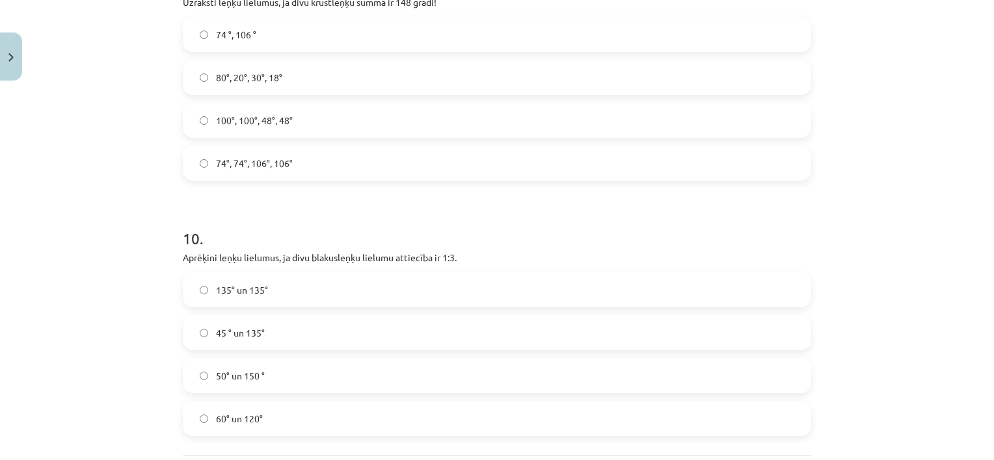
scroll to position [3179, 0]
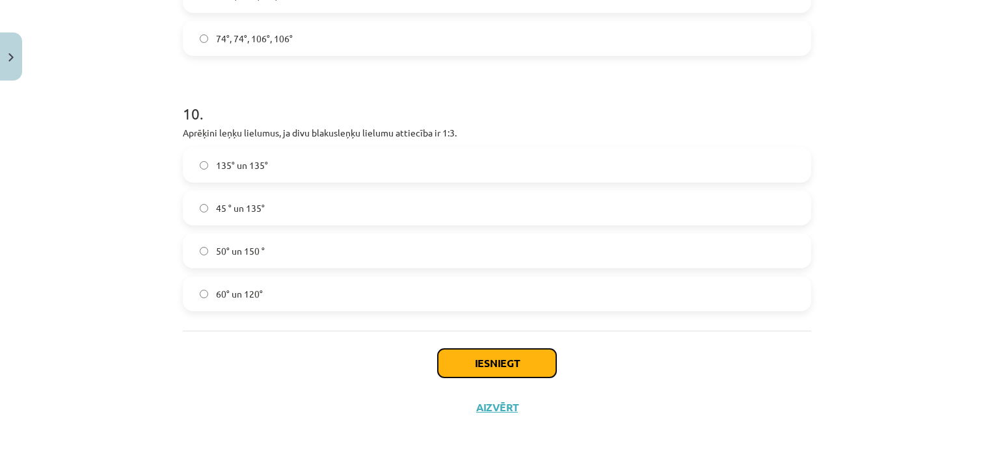
click at [522, 371] on button "Iesniegt" at bounding box center [497, 363] width 118 height 29
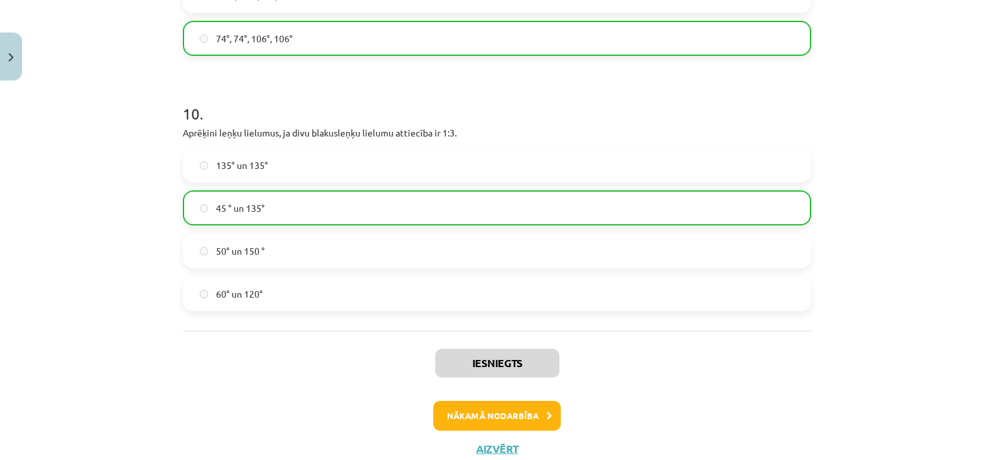
scroll to position [3221, 0]
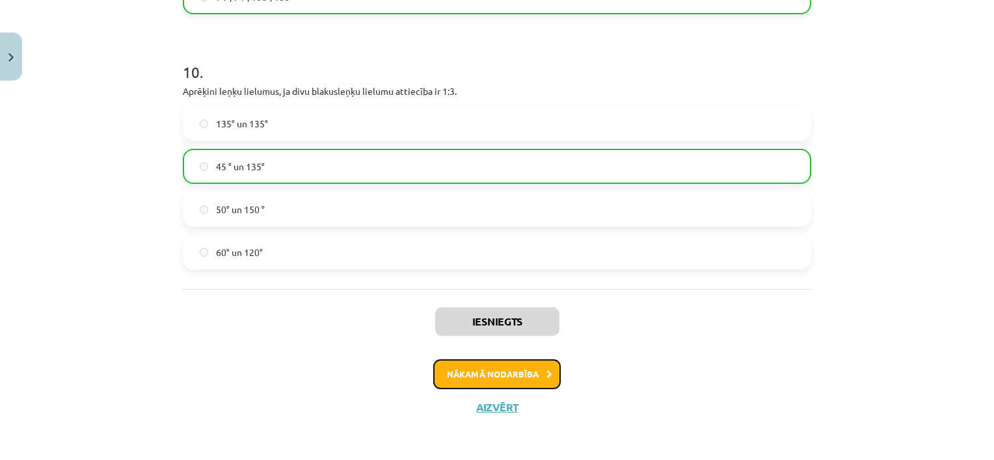
click at [480, 372] on button "Nākamā nodarbība" at bounding box center [496, 375] width 127 height 30
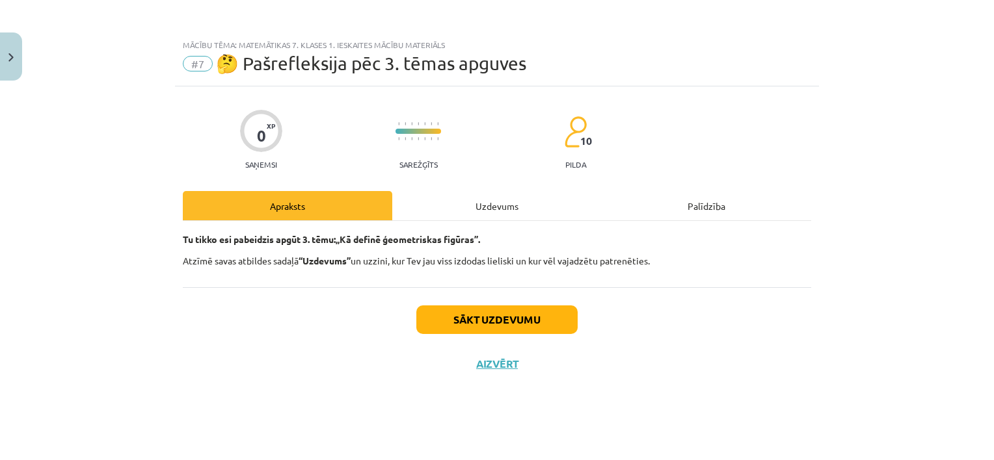
scroll to position [0, 0]
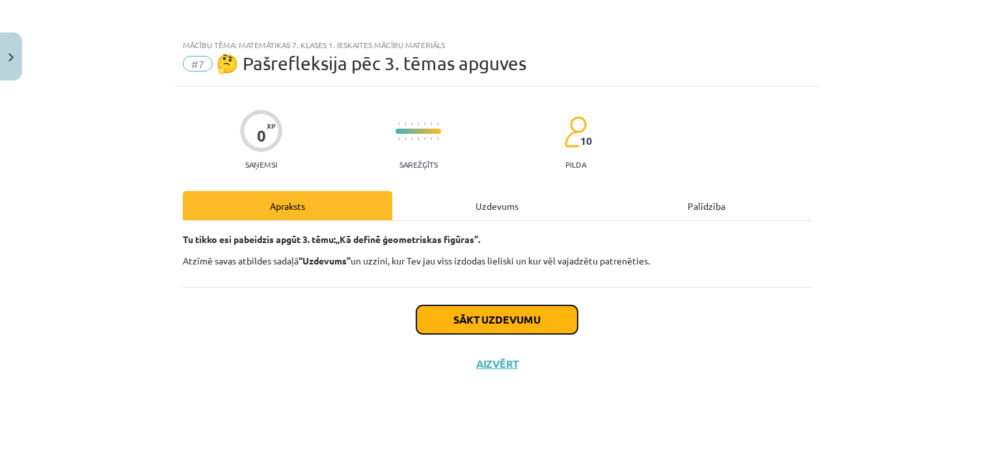
click at [490, 323] on button "Sākt uzdevumu" at bounding box center [496, 320] width 161 height 29
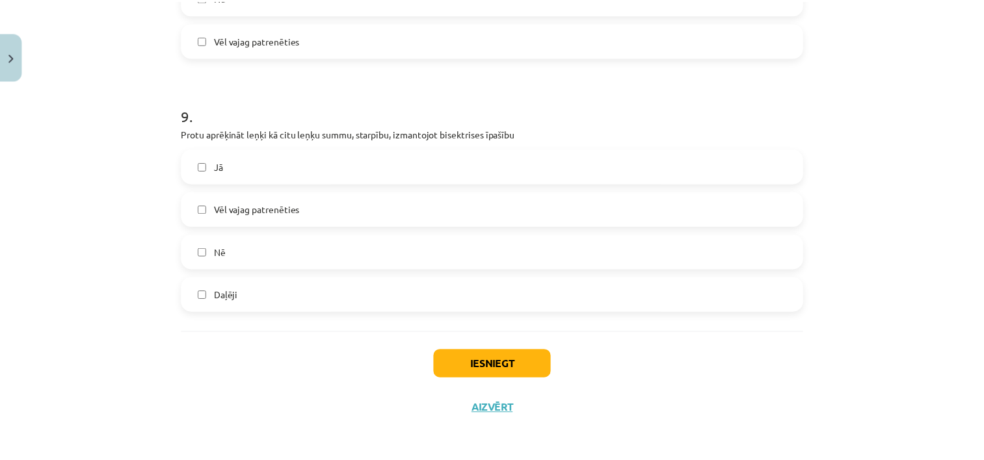
scroll to position [2223, 0]
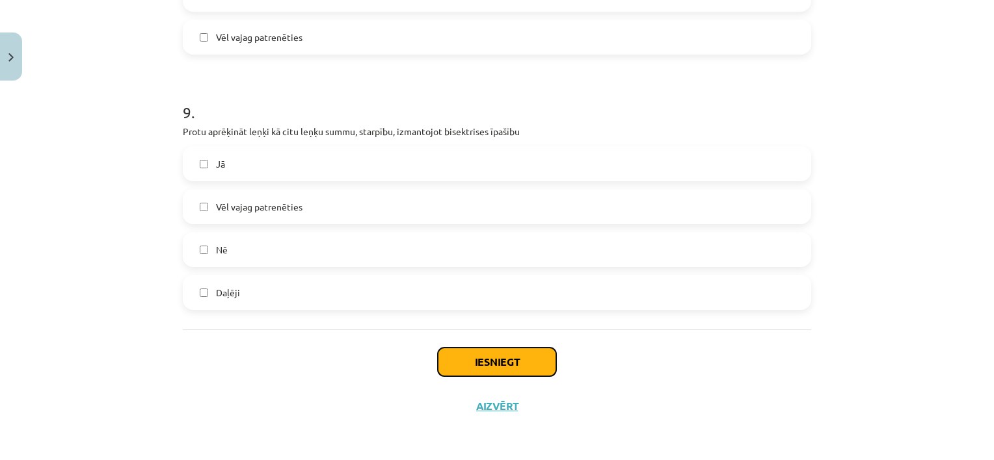
click at [482, 369] on button "Iesniegt" at bounding box center [497, 362] width 118 height 29
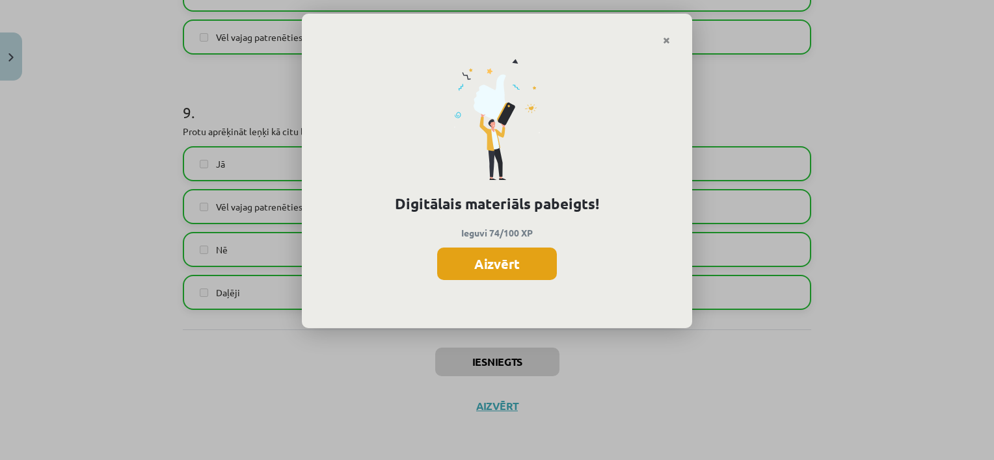
click at [494, 256] on button "Aizvērt" at bounding box center [497, 264] width 120 height 33
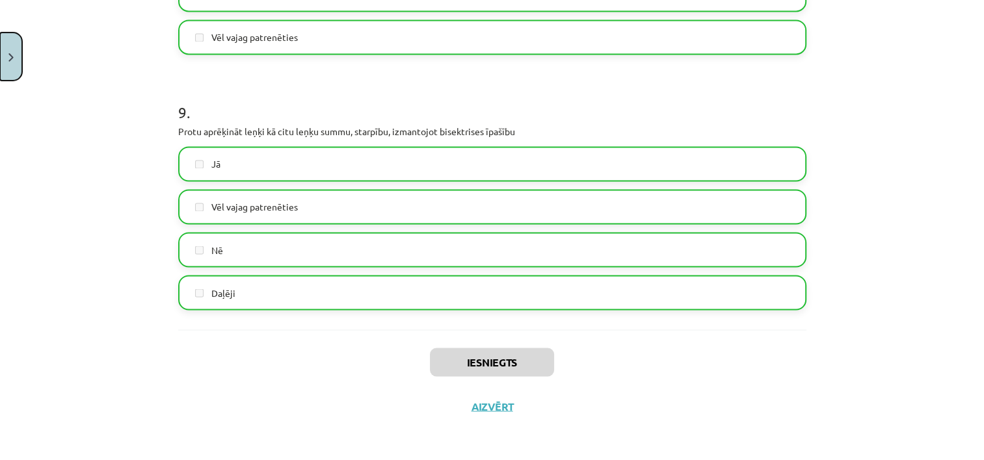
click at [4, 63] on button "Close" at bounding box center [11, 57] width 22 height 48
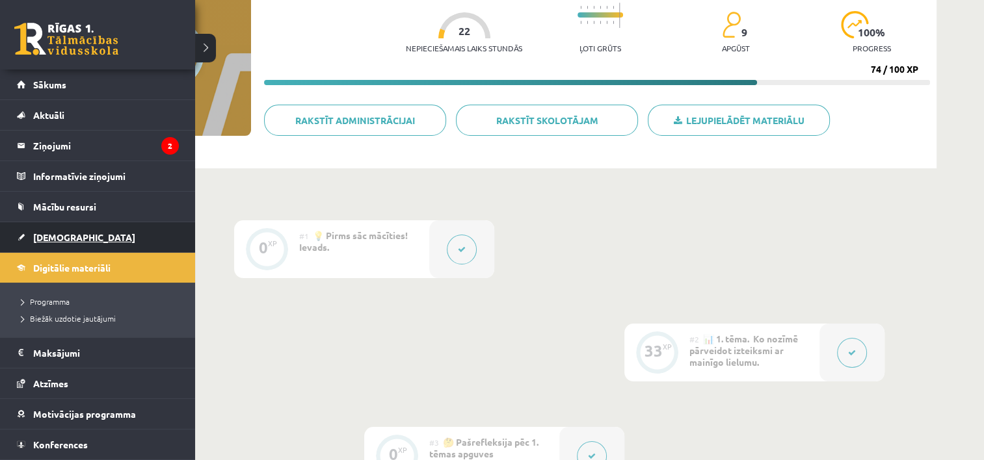
click at [51, 232] on span "[DEMOGRAPHIC_DATA]" at bounding box center [84, 238] width 102 height 12
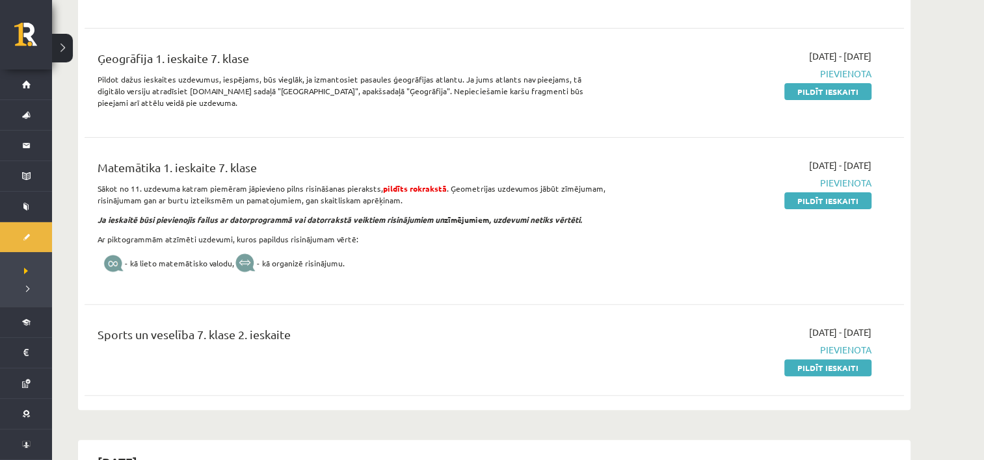
scroll to position [455, 0]
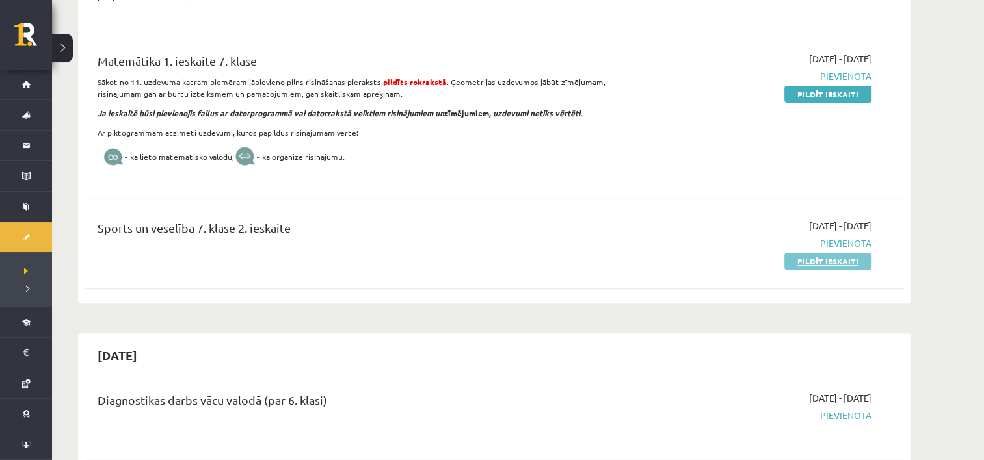
click at [830, 258] on link "Pildīt ieskaiti" at bounding box center [827, 261] width 87 height 17
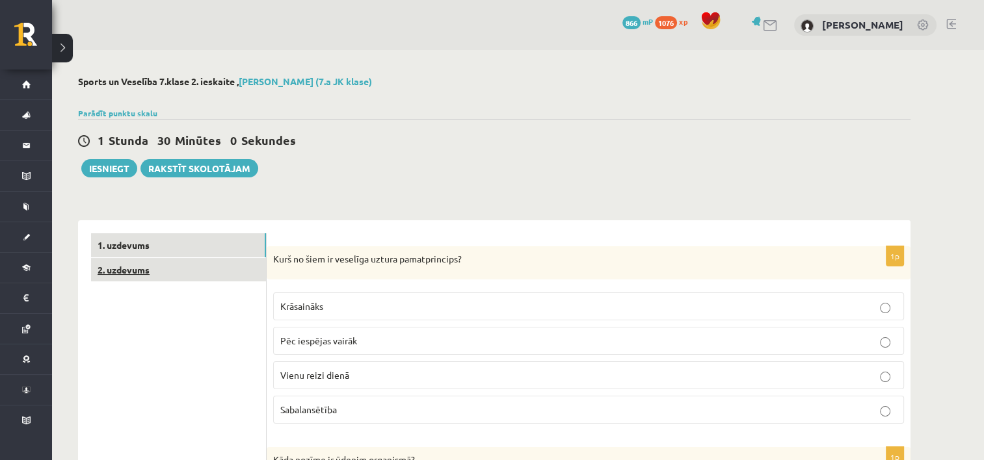
click at [238, 272] on link "2. uzdevums" at bounding box center [178, 270] width 175 height 24
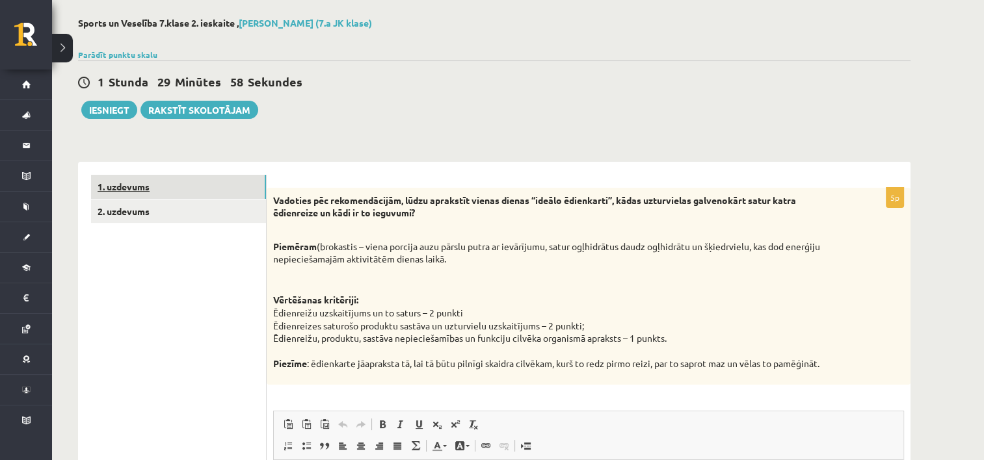
click at [151, 181] on link "1. uzdevums" at bounding box center [178, 187] width 175 height 24
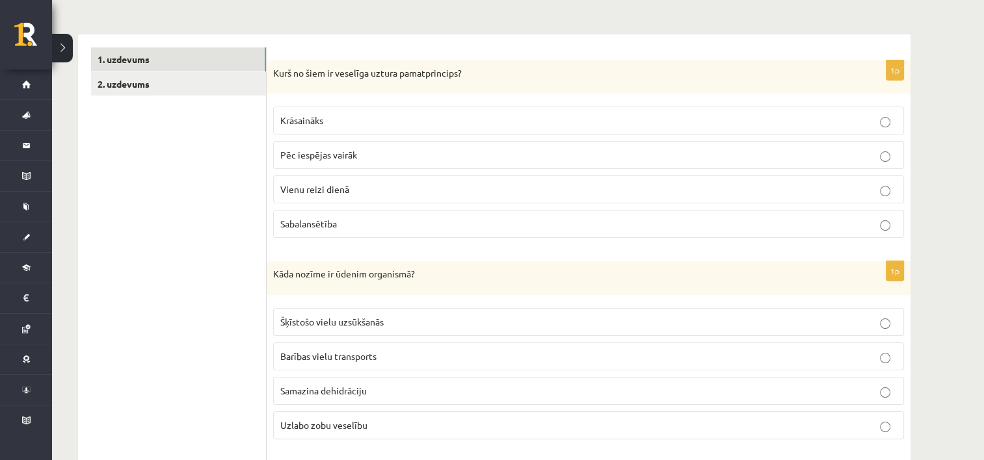
scroll to position [189, 0]
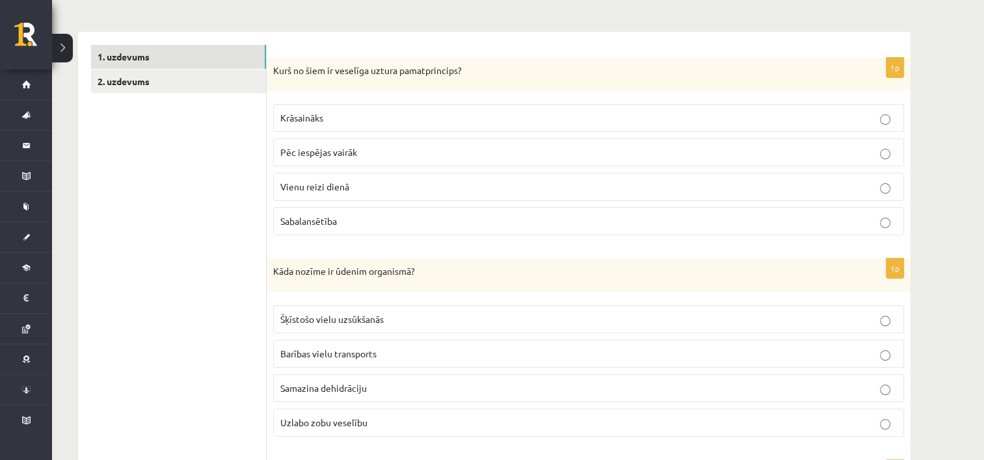
click at [814, 224] on p "Sabalansētība" at bounding box center [588, 222] width 617 height 14
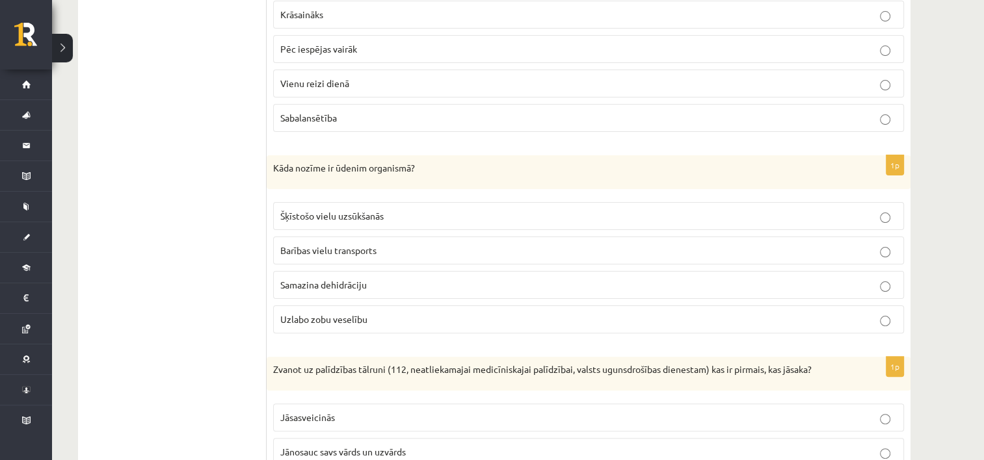
scroll to position [319, 0]
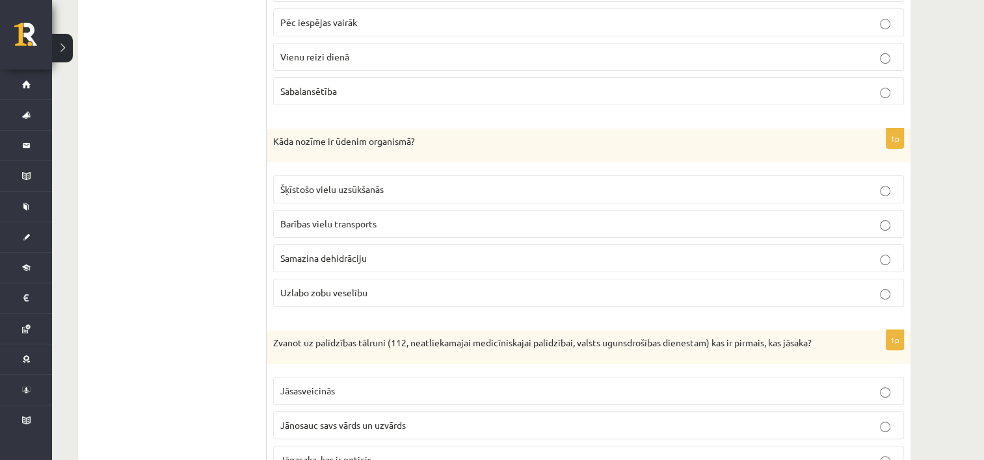
click at [313, 224] on span "Barības vielu transports" at bounding box center [328, 224] width 96 height 12
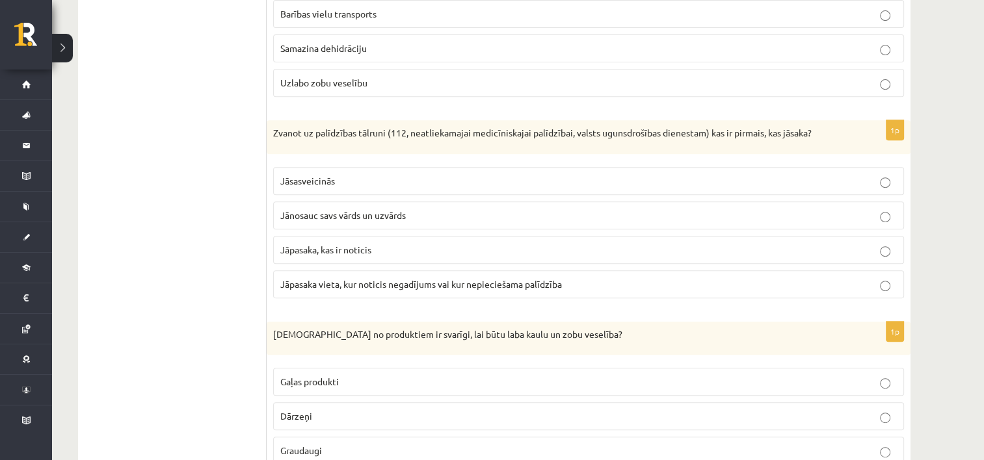
scroll to position [579, 0]
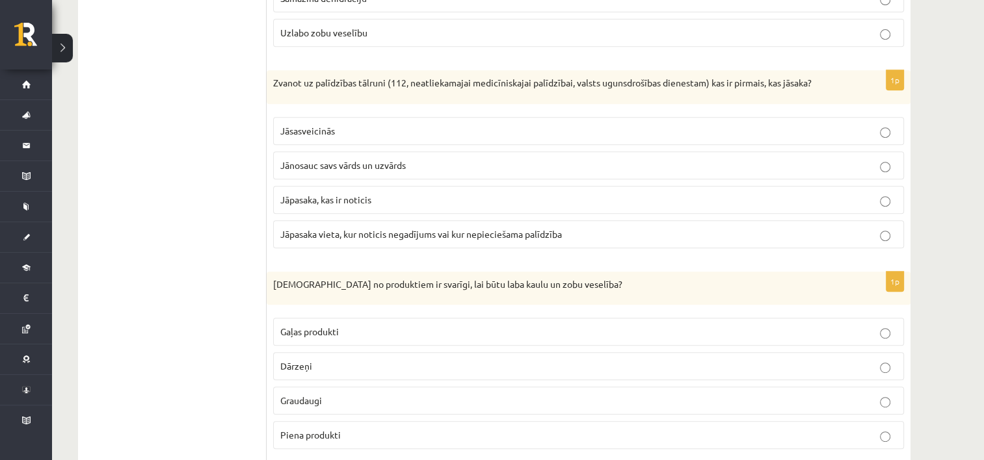
click at [302, 159] on span "Jānosauc savs vārds un uzvārds" at bounding box center [343, 165] width 126 height 12
click at [300, 199] on span "Jāpasaka, kas ir noticis" at bounding box center [325, 200] width 91 height 12
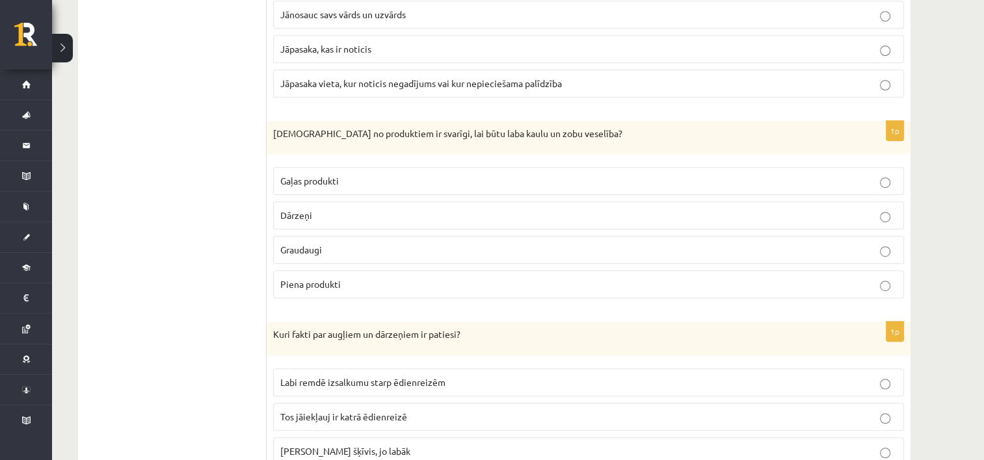
scroll to position [774, 0]
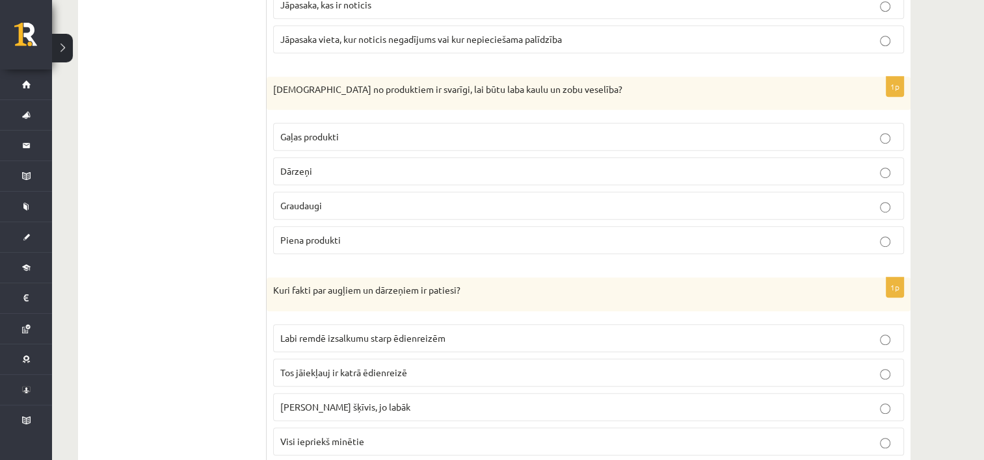
click at [380, 240] on p "Piena produkti" at bounding box center [588, 240] width 617 height 14
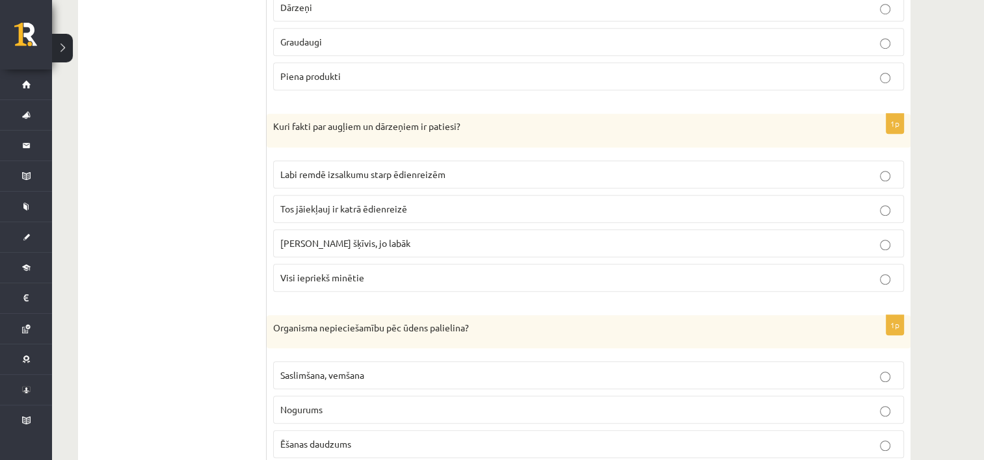
scroll to position [969, 0]
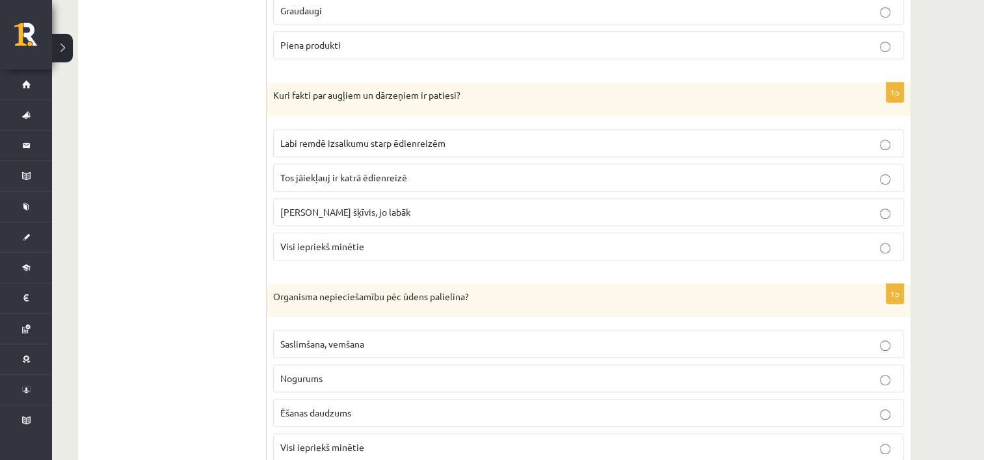
click at [318, 241] on span "Visi iepriekš minētie" at bounding box center [322, 247] width 84 height 12
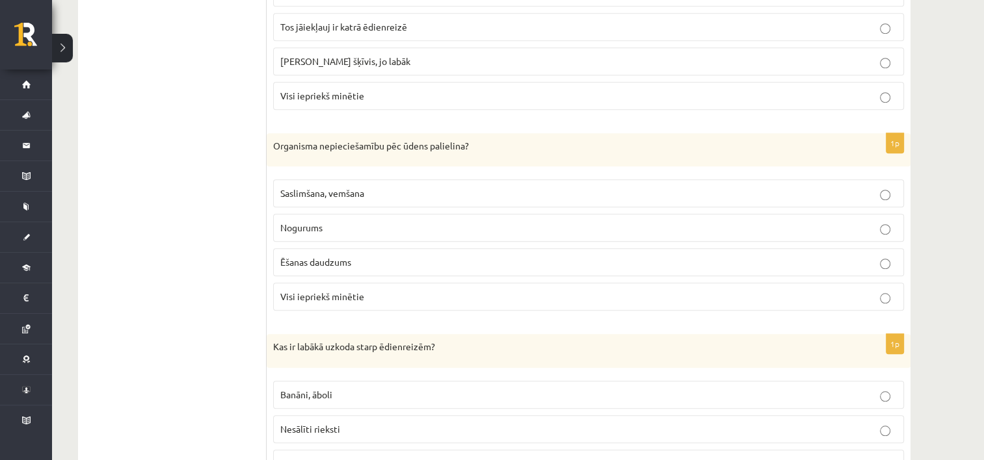
scroll to position [1164, 0]
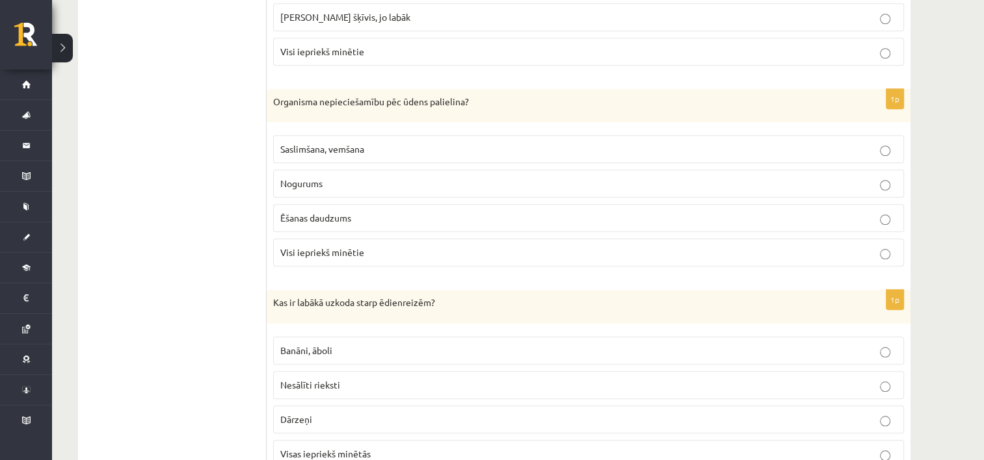
click at [351, 143] on span "Saslimšana, vemšana" at bounding box center [322, 149] width 84 height 12
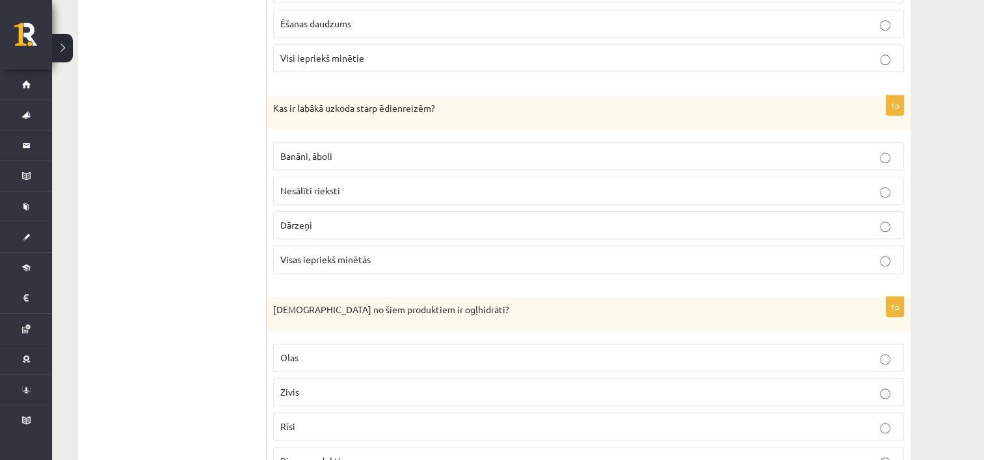
scroll to position [1359, 0]
click at [343, 245] on label "Visas iepriekš minētās" at bounding box center [588, 259] width 631 height 28
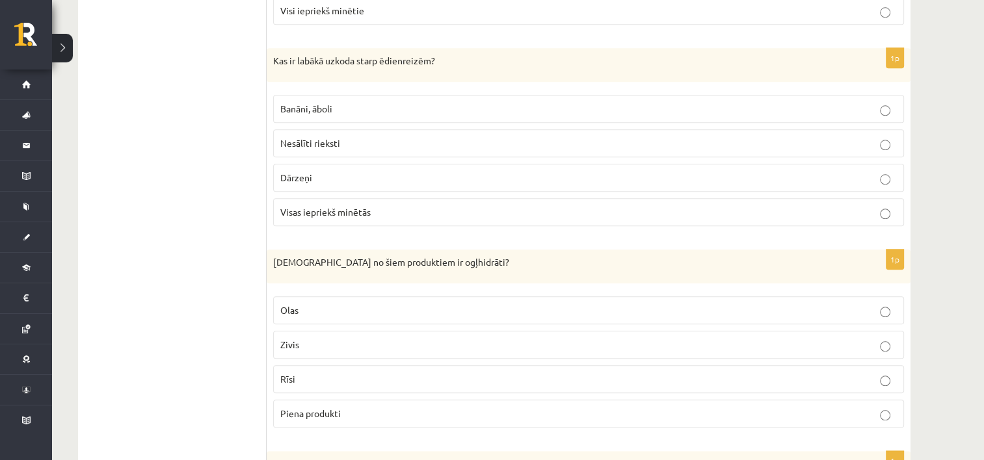
scroll to position [1619, 0]
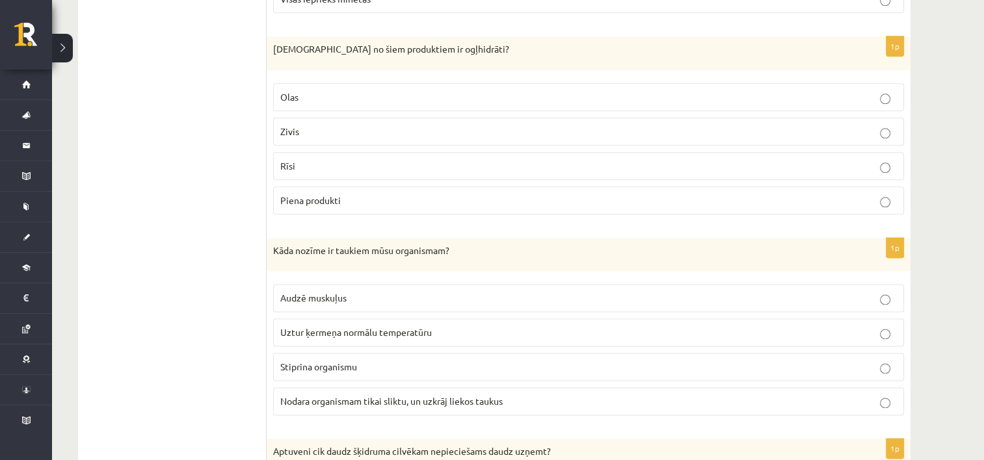
click at [309, 159] on p "Rīsi" at bounding box center [588, 166] width 617 height 14
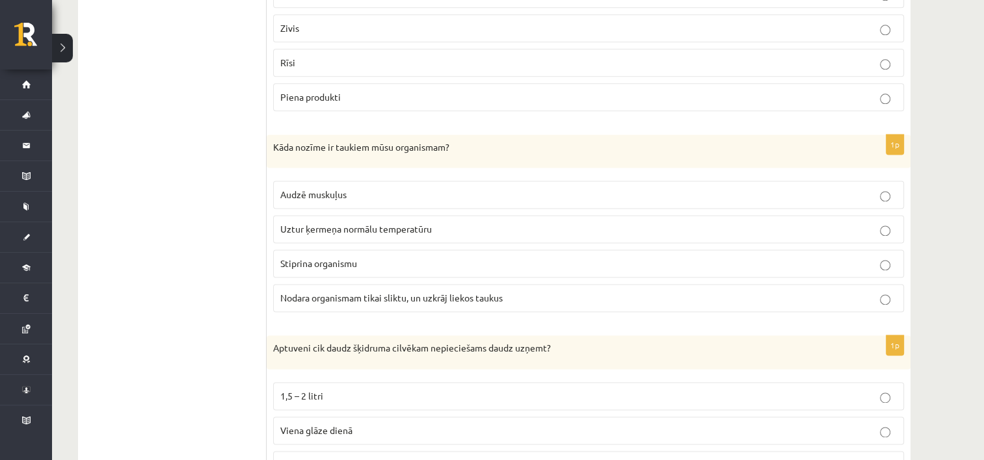
scroll to position [1749, 0]
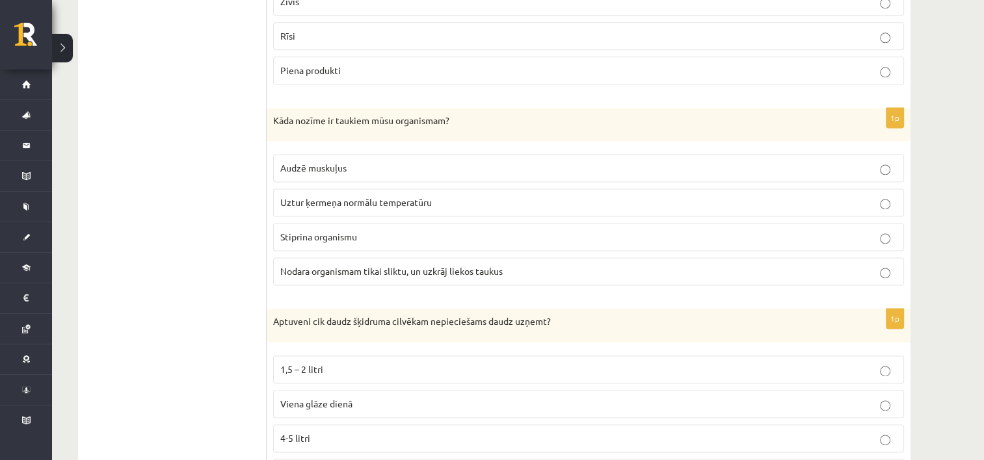
click at [343, 199] on p "Uztur ķermeņa normālu temperatūru" at bounding box center [588, 203] width 617 height 14
click at [347, 198] on span "Uztur ķermeņa normālu temperatūru" at bounding box center [356, 202] width 152 height 12
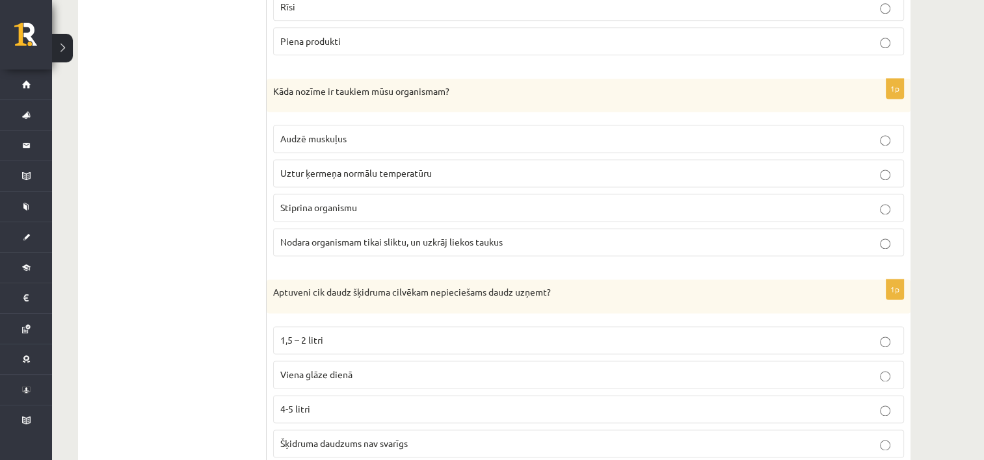
scroll to position [1816, 0]
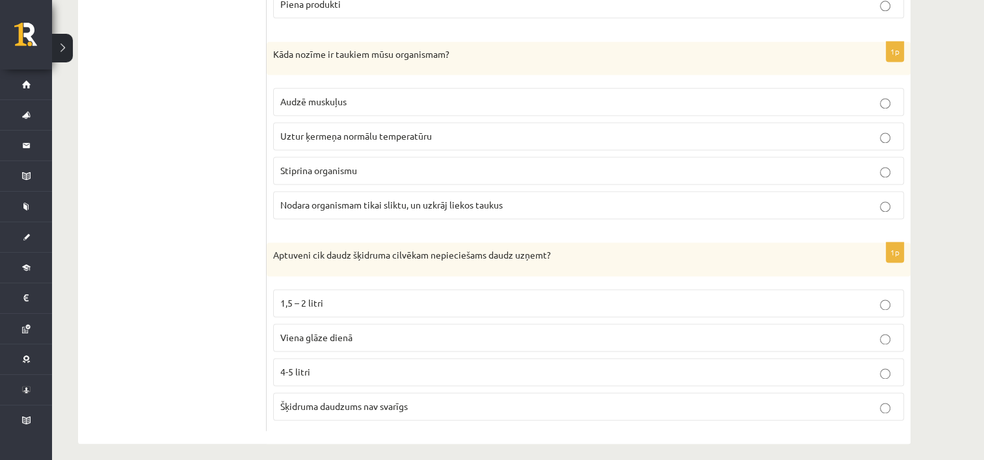
click at [312, 297] on span "1,5 – 2 litri" at bounding box center [301, 303] width 43 height 12
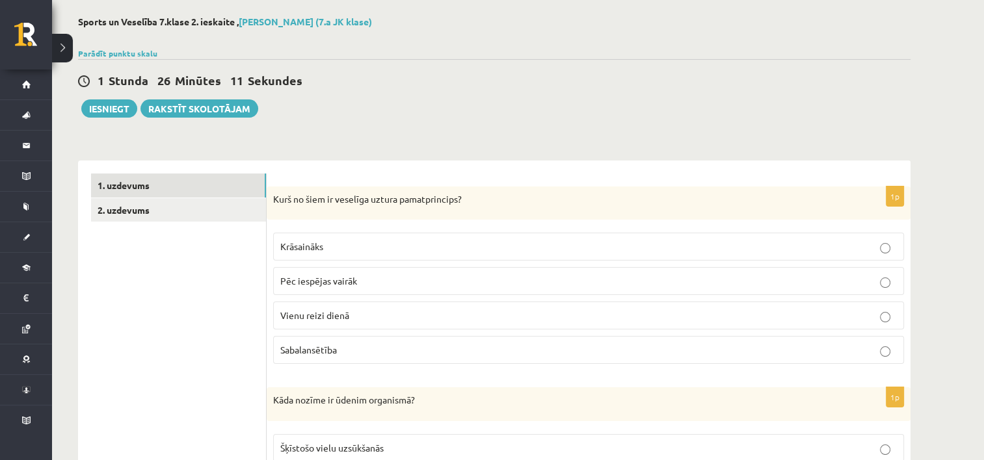
scroll to position [0, 0]
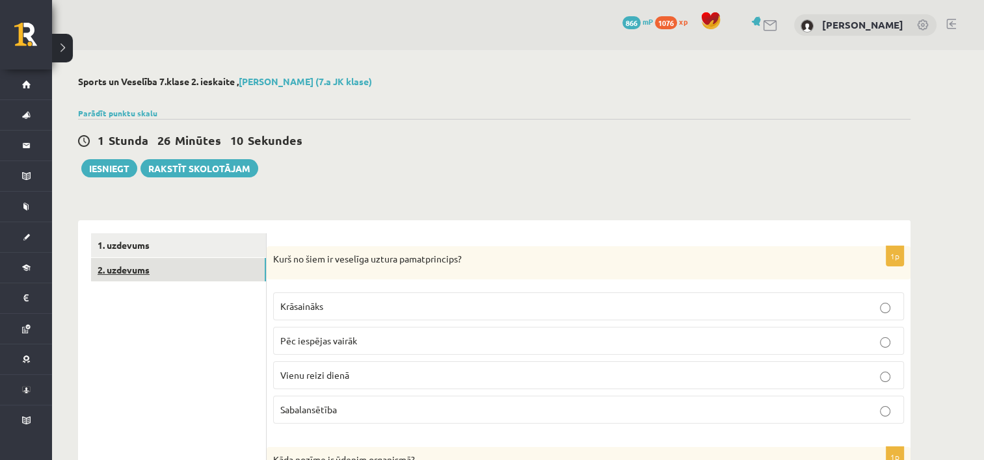
click at [140, 269] on link "2. uzdevums" at bounding box center [178, 270] width 175 height 24
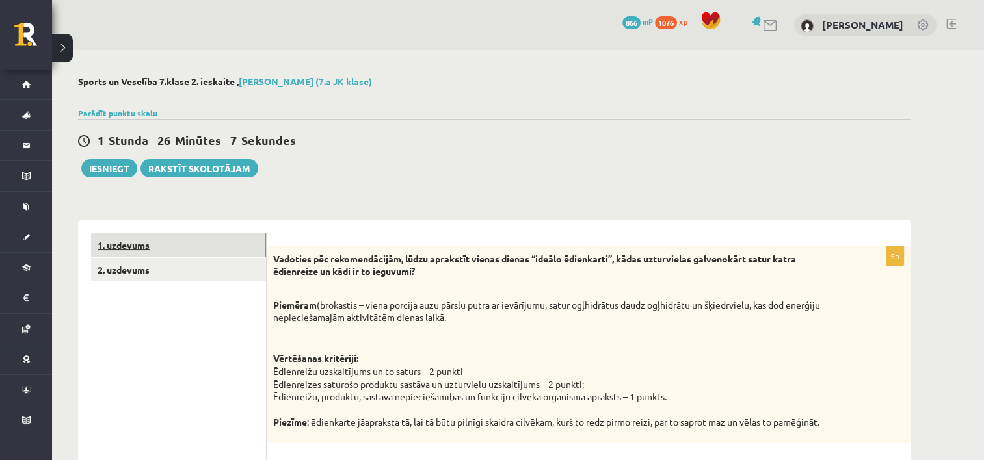
click at [185, 252] on link "1. uzdevums" at bounding box center [178, 245] width 175 height 24
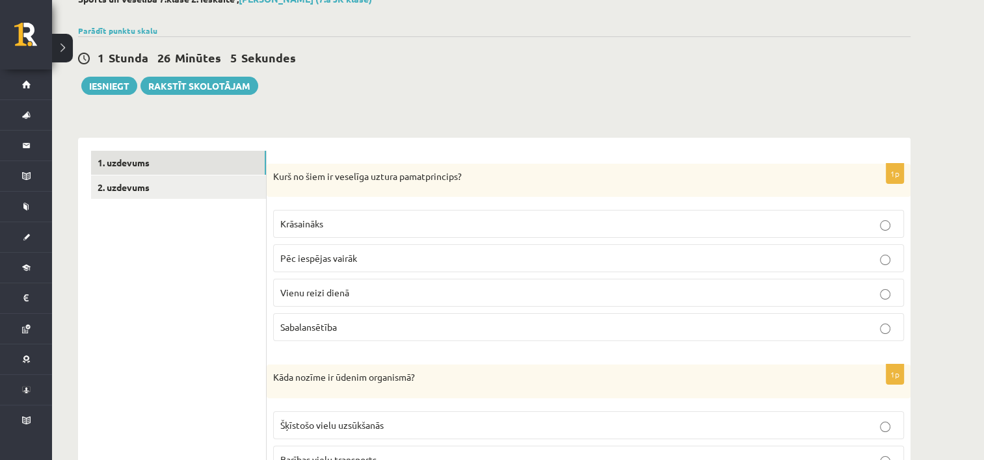
scroll to position [65, 0]
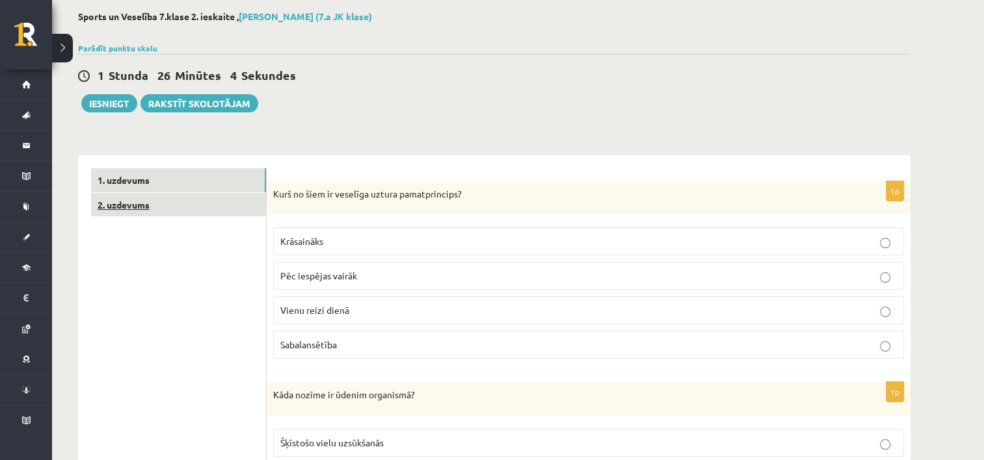
click at [188, 211] on link "2. uzdevums" at bounding box center [178, 205] width 175 height 24
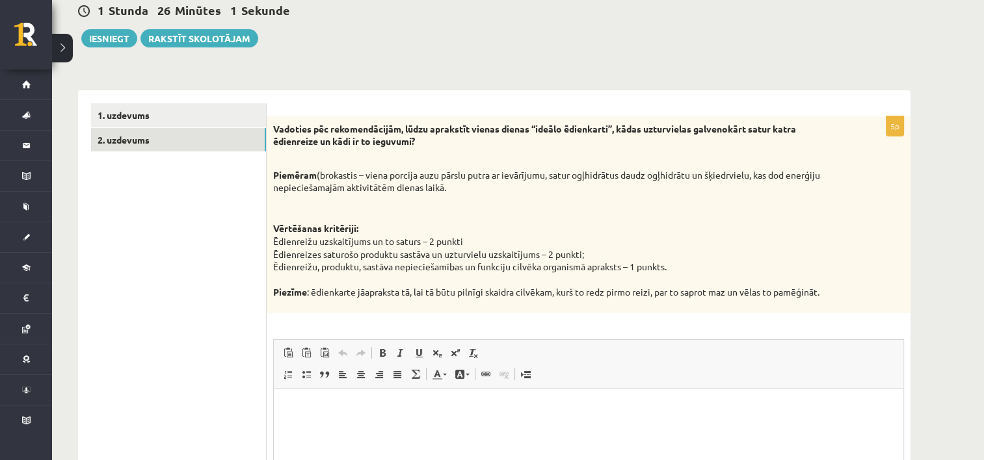
scroll to position [195, 0]
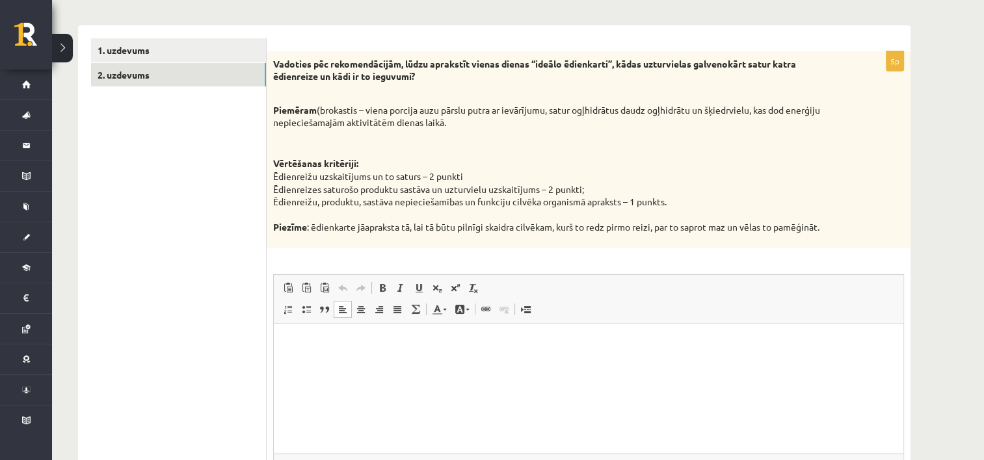
click at [295, 348] on p "Визуальный текстовый редактор, wiswyg-editor-user-answer-47433856949340" at bounding box center [589, 343] width 604 height 14
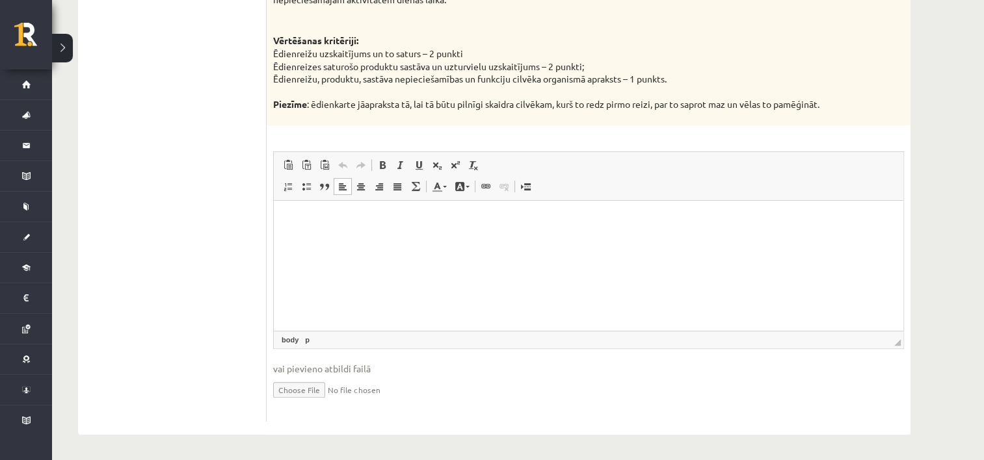
click at [298, 220] on p "Визуальный текстовый редактор, wiswyg-editor-user-answer-47433856949340" at bounding box center [589, 220] width 604 height 14
click at [358, 185] on span at bounding box center [361, 186] width 10 height 10
click at [456, 234] on html "**********" at bounding box center [589, 220] width 630 height 40
click at [793, 223] on p "**********" at bounding box center [589, 220] width 604 height 14
click at [338, 182] on span at bounding box center [343, 186] width 10 height 10
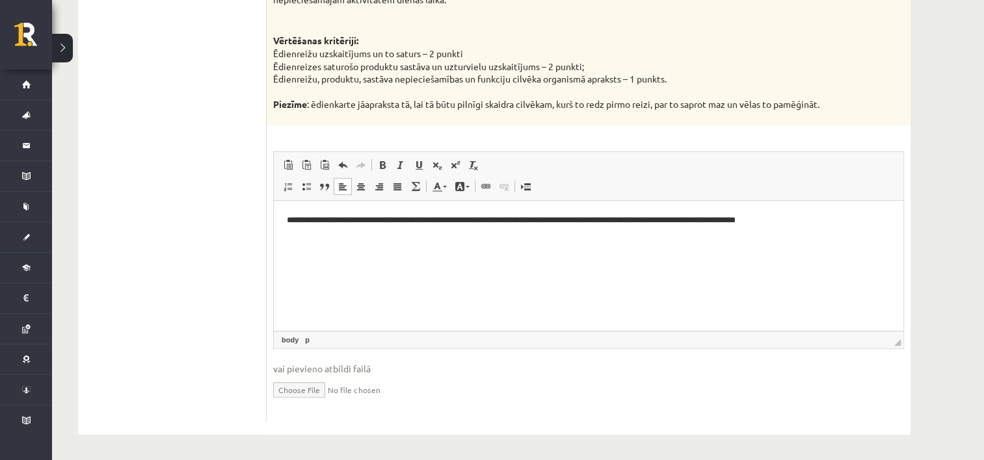
click at [812, 213] on p "**********" at bounding box center [589, 220] width 604 height 14
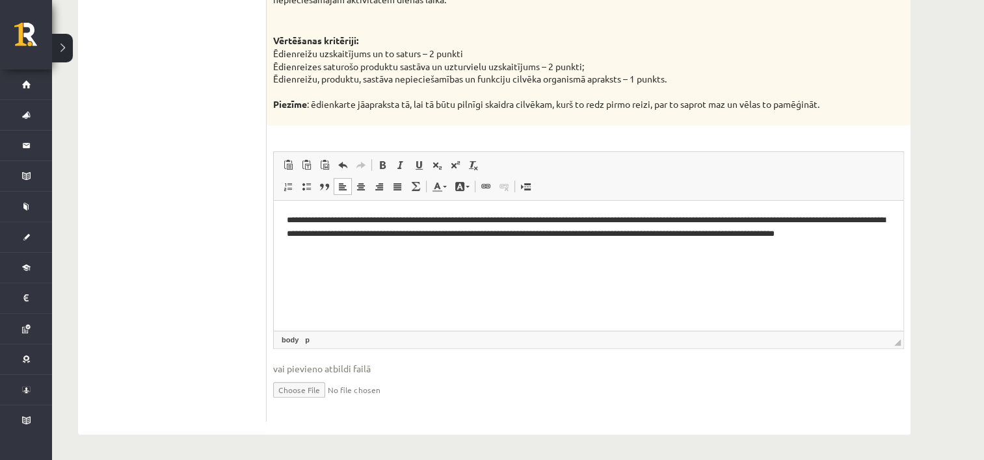
click at [401, 256] on html "**********" at bounding box center [589, 233] width 630 height 66
click at [418, 249] on p "**********" at bounding box center [589, 233] width 604 height 40
click at [620, 252] on p "**********" at bounding box center [589, 233] width 604 height 40
click at [623, 251] on p "**********" at bounding box center [589, 233] width 604 height 40
click at [695, 252] on p "**********" at bounding box center [589, 233] width 604 height 40
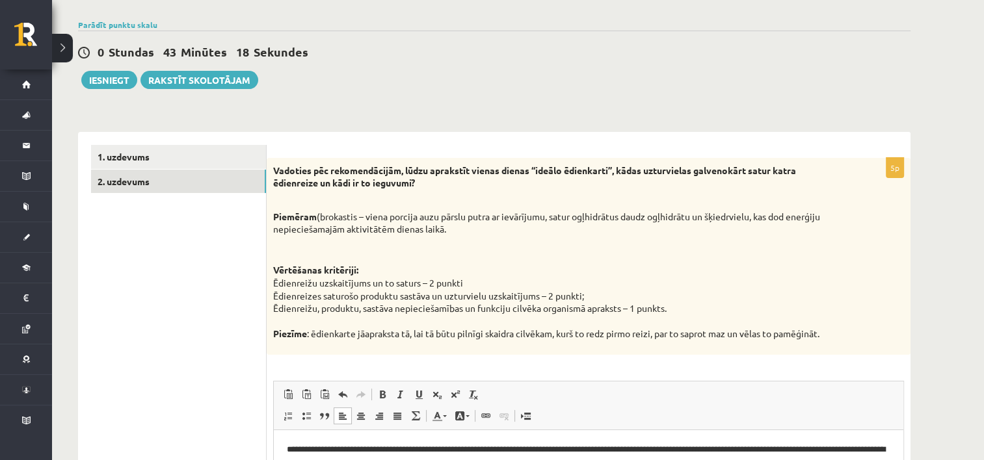
scroll to position [58, 0]
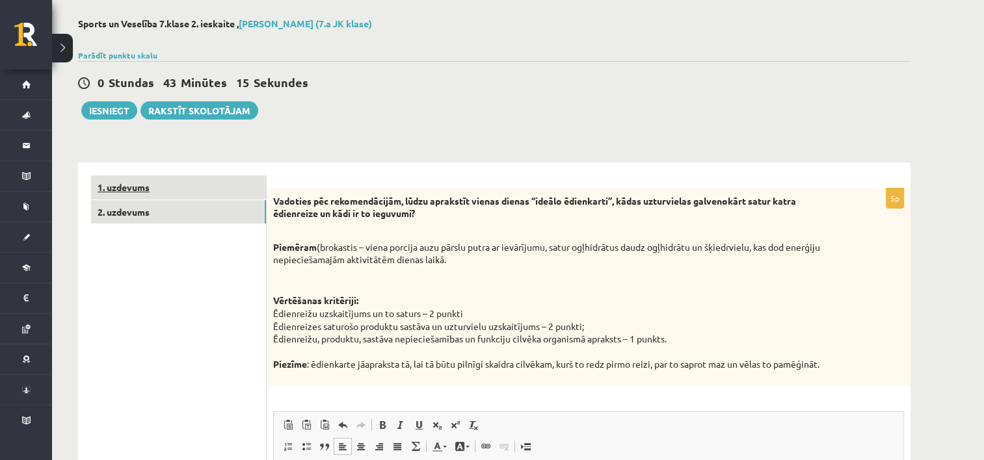
click at [170, 187] on link "1. uzdevums" at bounding box center [178, 188] width 175 height 24
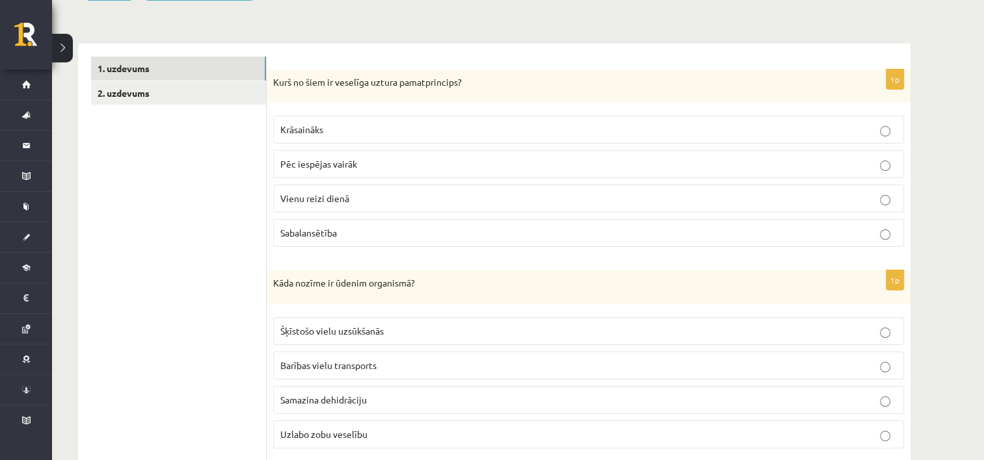
scroll to position [60, 0]
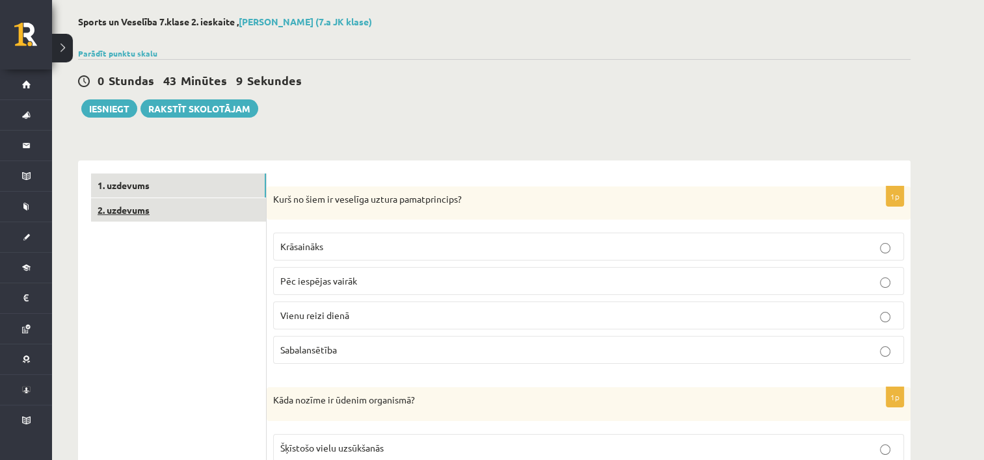
click at [153, 207] on link "2. uzdevums" at bounding box center [178, 210] width 175 height 24
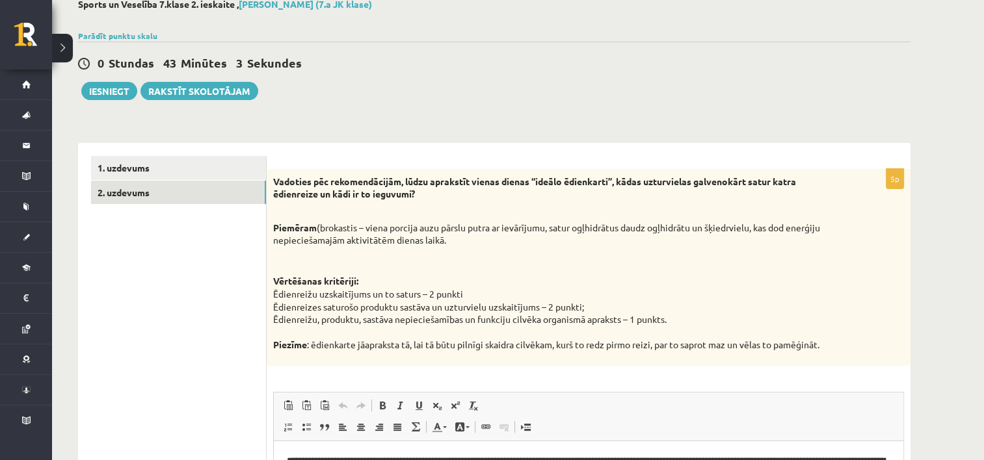
scroll to position [0, 0]
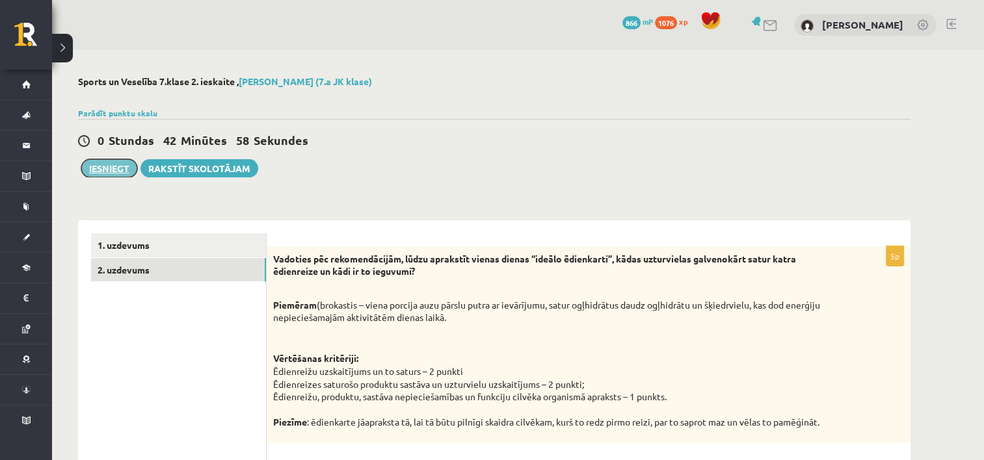
click at [113, 176] on button "Iesniegt" at bounding box center [109, 168] width 56 height 18
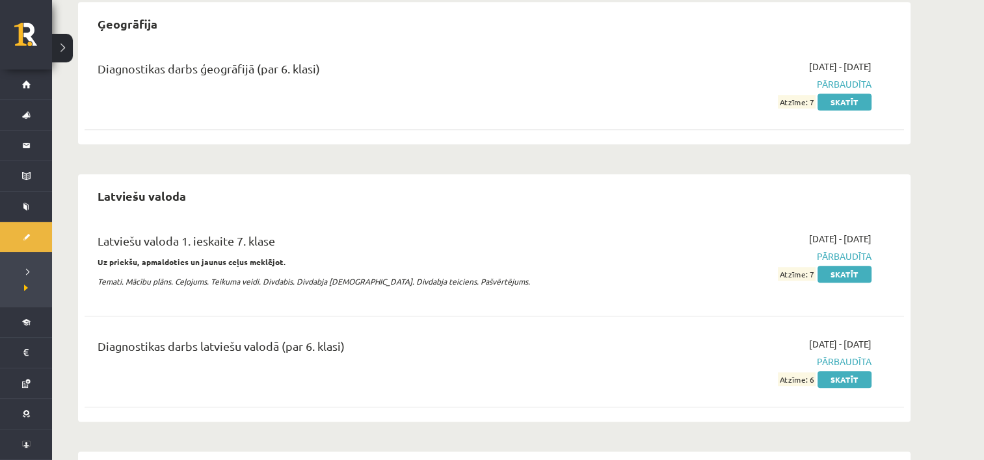
scroll to position [845, 0]
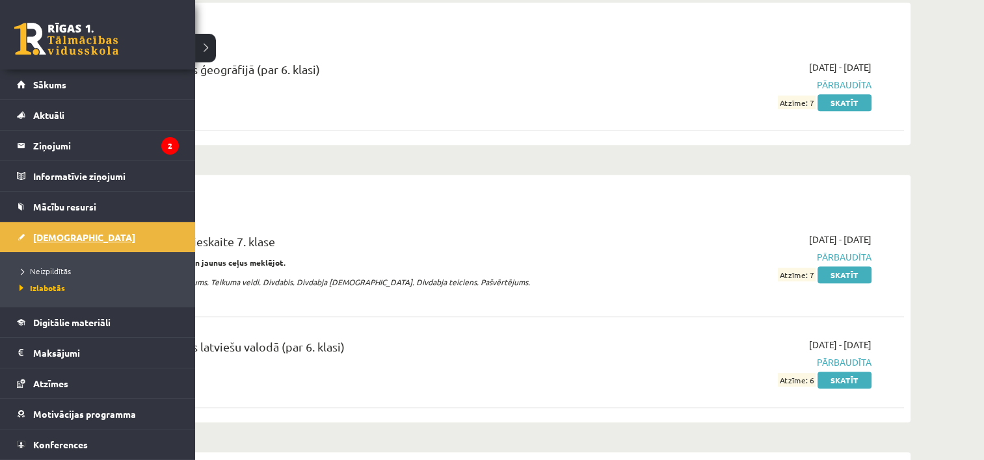
click at [66, 233] on span "[DEMOGRAPHIC_DATA]" at bounding box center [84, 238] width 102 height 12
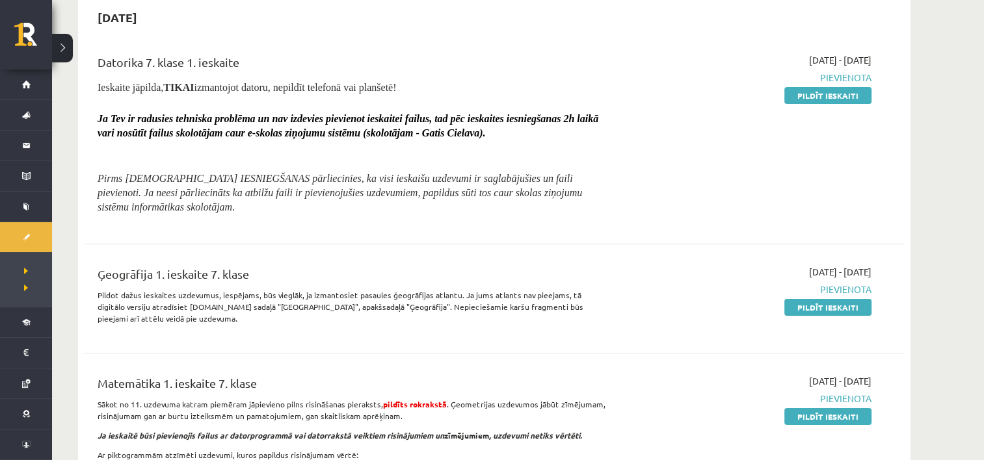
scroll to position [130, 0]
